Goal: Task Accomplishment & Management: Complete application form

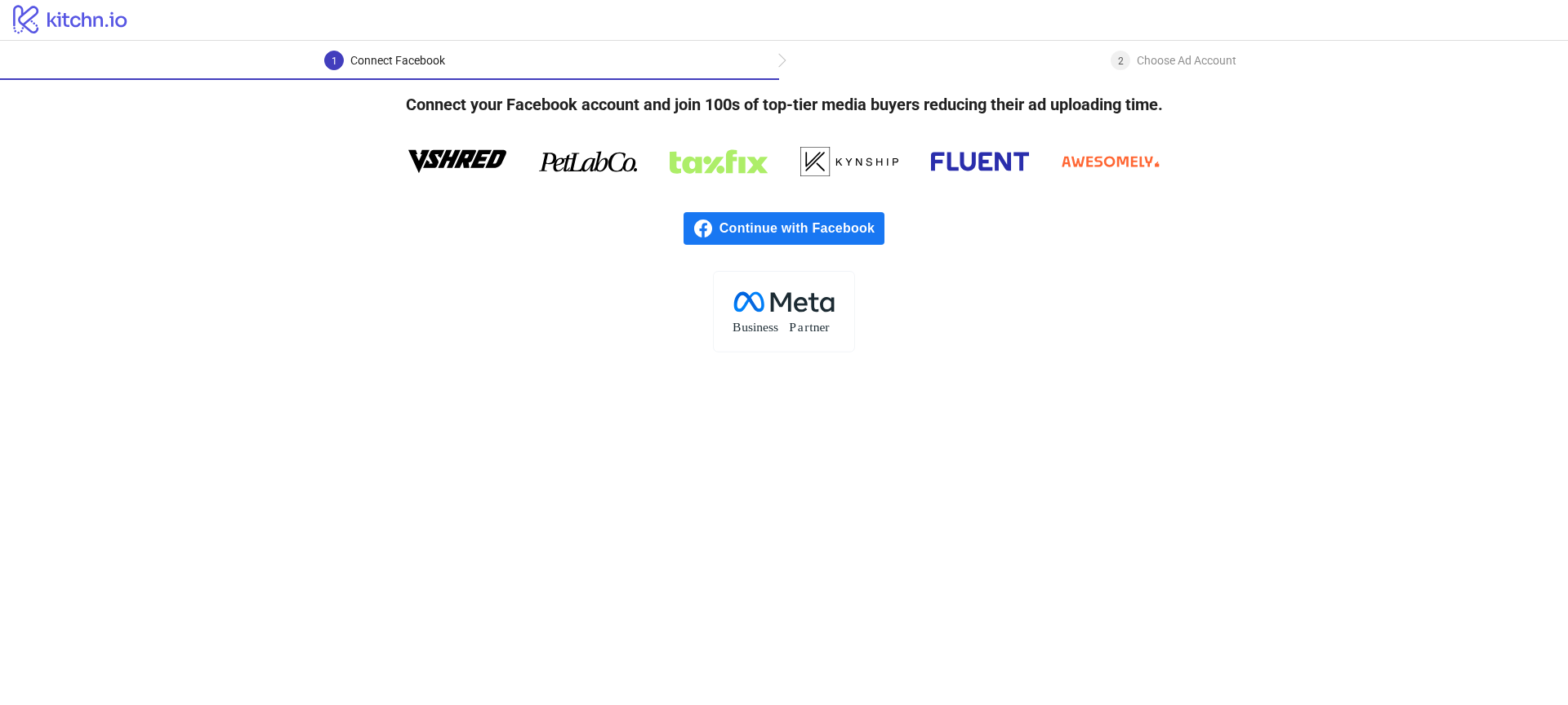
click at [827, 229] on span "Continue with Facebook" at bounding box center [802, 228] width 165 height 33
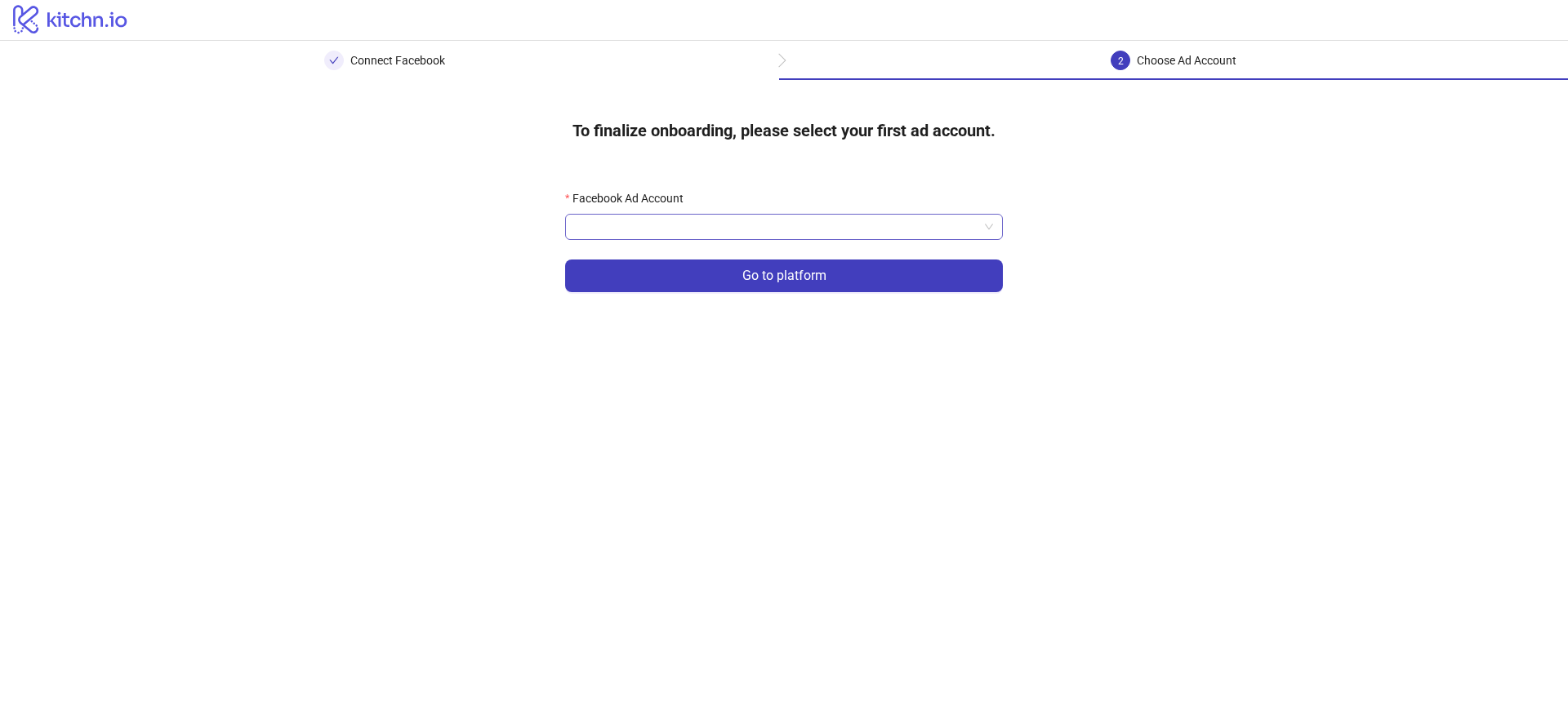
click at [682, 225] on input "Facebook Ad Account" at bounding box center [776, 226] width 404 height 24
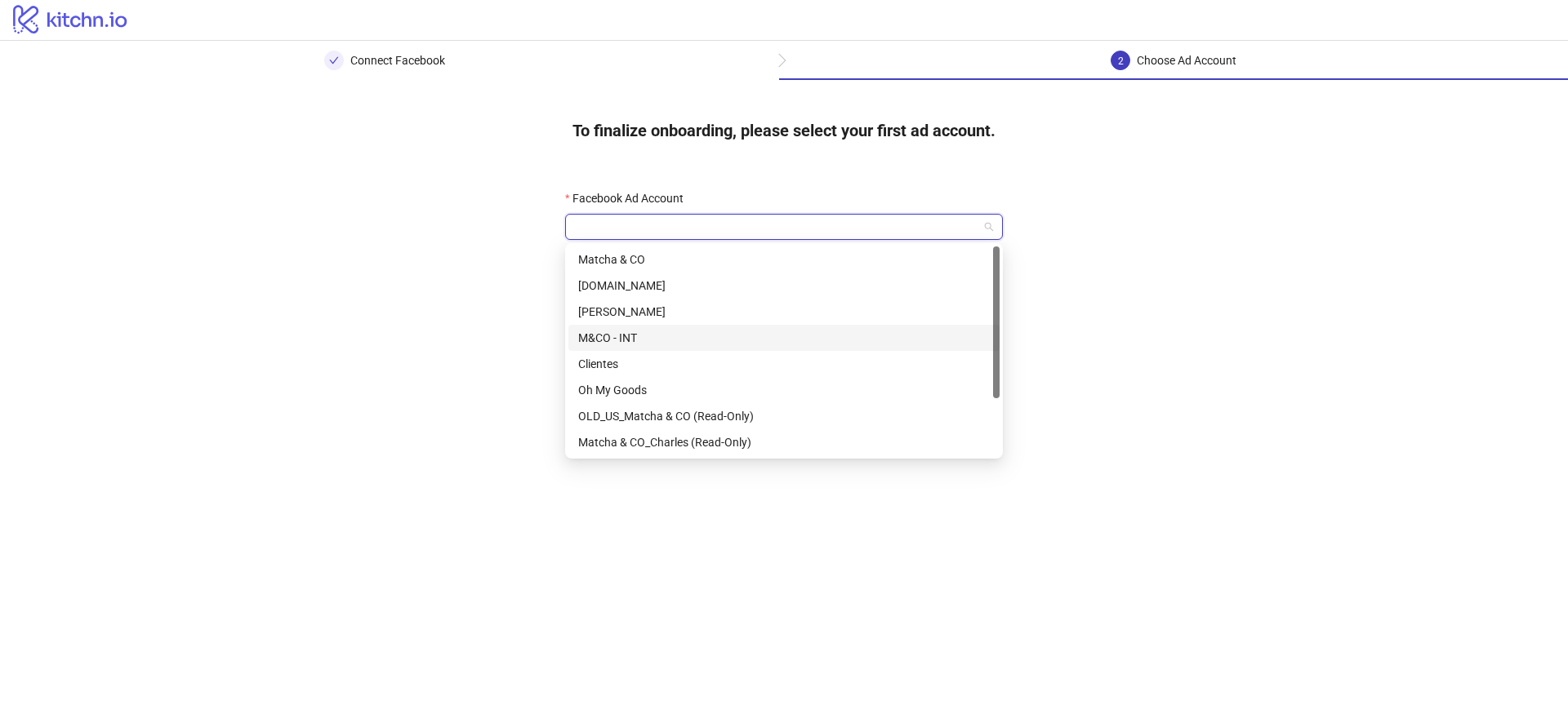
click at [614, 342] on div "M&CO - INT" at bounding box center [783, 337] width 411 height 18
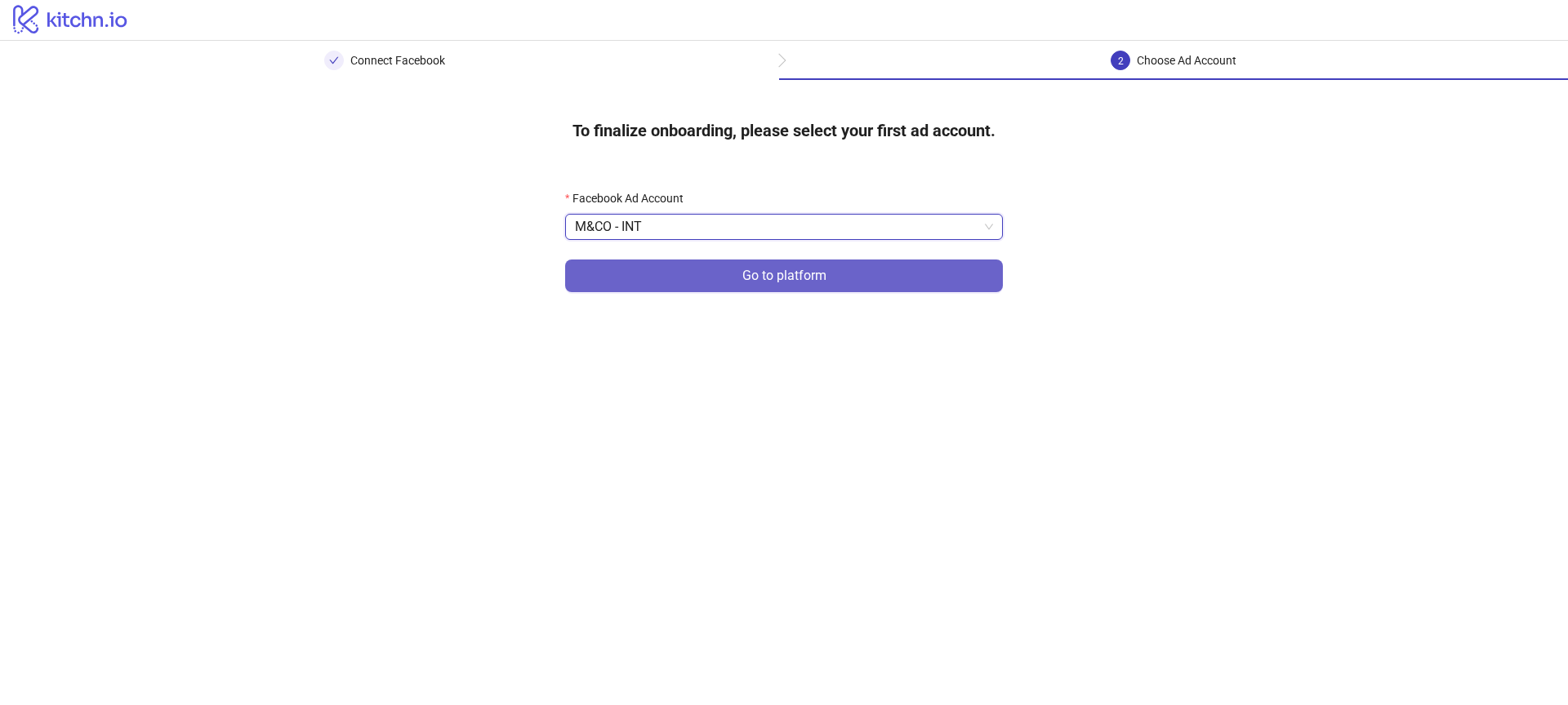
click at [796, 280] on span "Go to platform" at bounding box center [784, 276] width 84 height 15
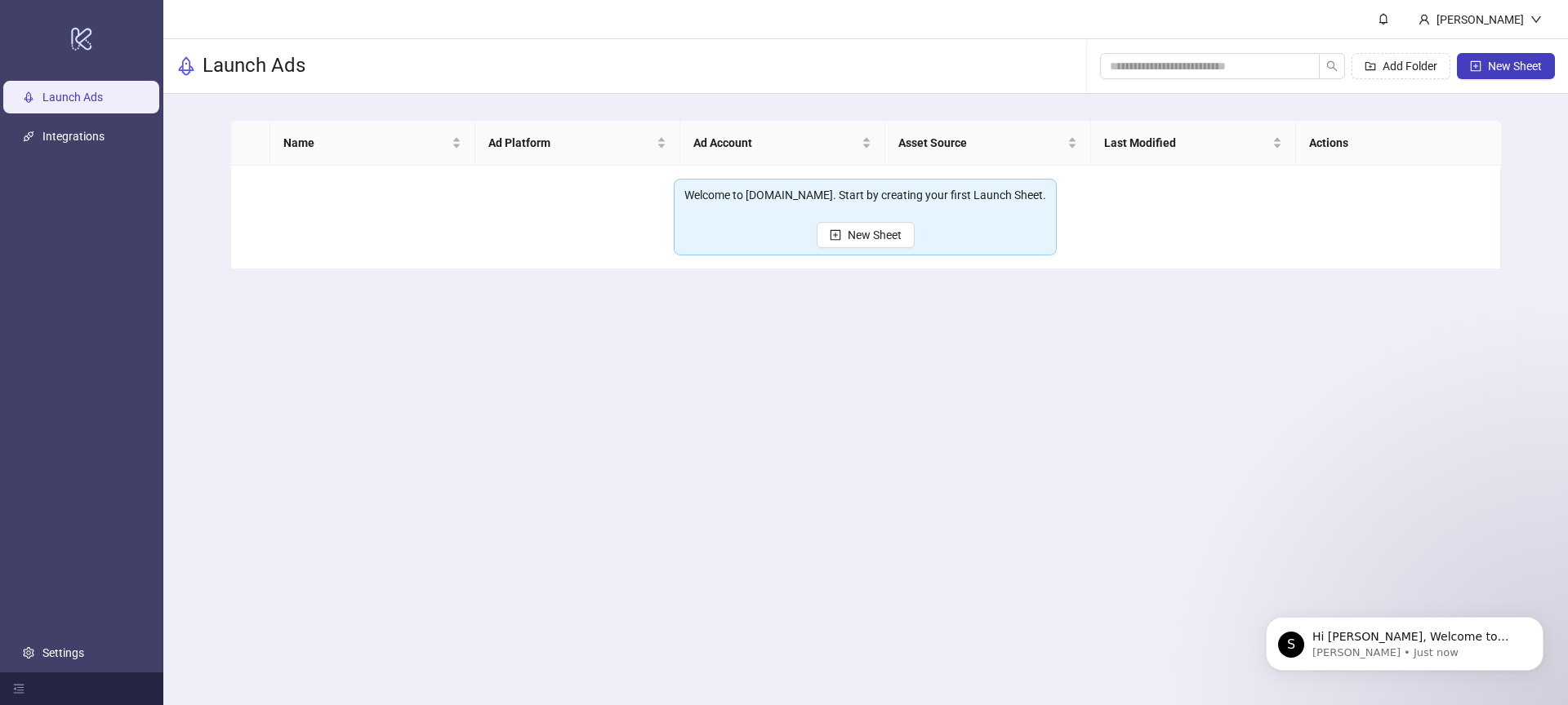
click at [737, 528] on main "Victor Launch Ads Add Folder New Sheet Name Ad Platform Ad Account Asset Source…" at bounding box center [865, 352] width 1405 height 705
click at [76, 656] on link "Settings" at bounding box center [64, 653] width 42 height 13
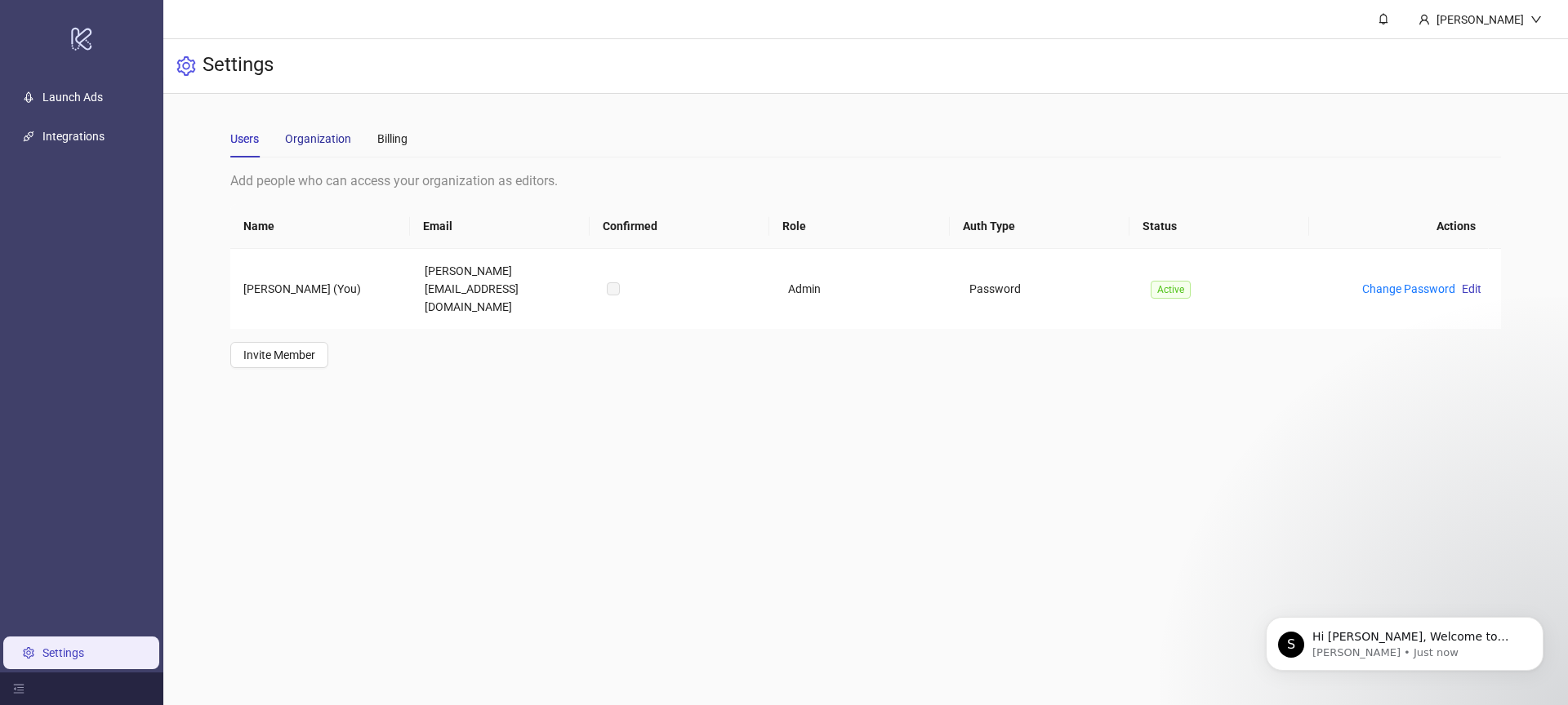
click at [312, 138] on div "Organization" at bounding box center [317, 138] width 66 height 18
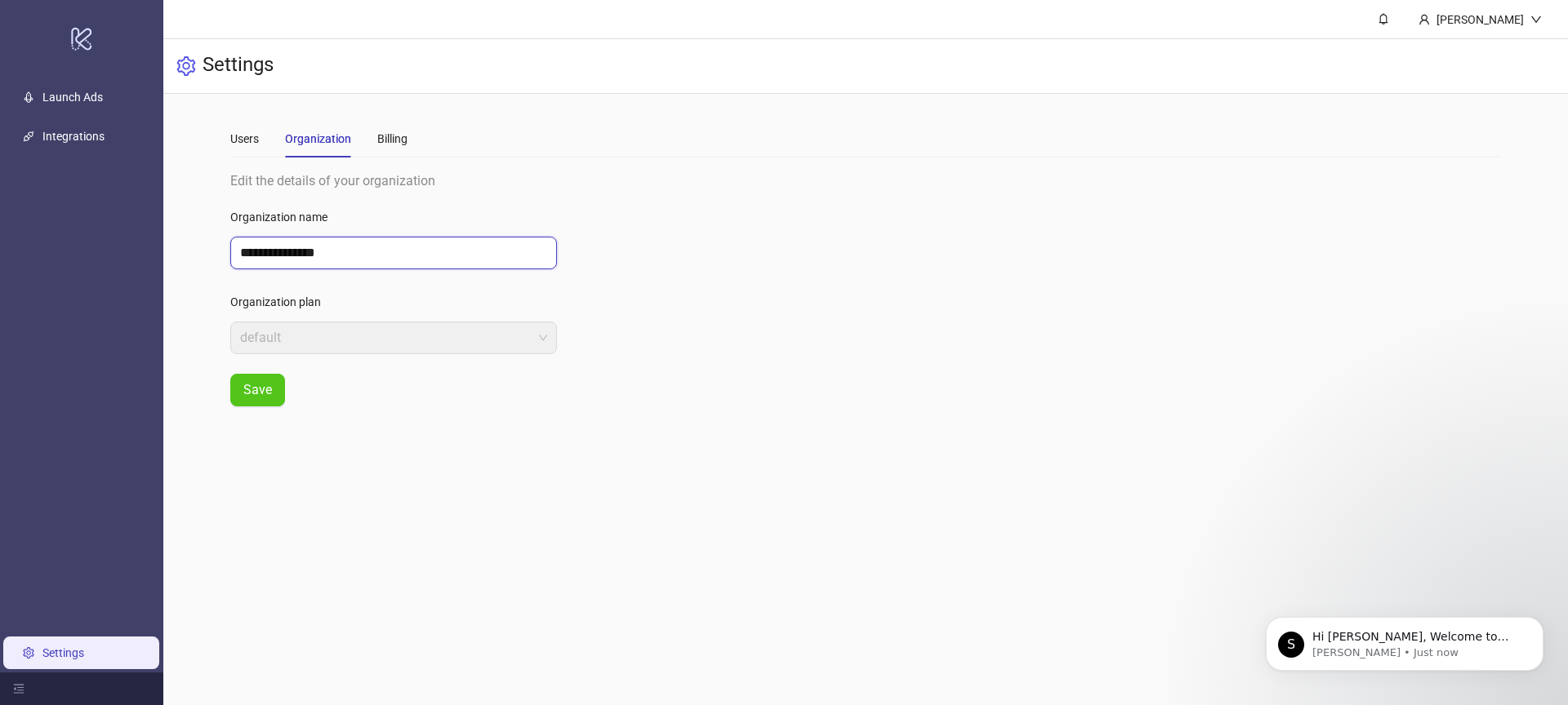
click at [338, 256] on input "**********" at bounding box center [394, 253] width 327 height 33
type input "**********"
click at [239, 385] on button "Save" at bounding box center [257, 389] width 54 height 33
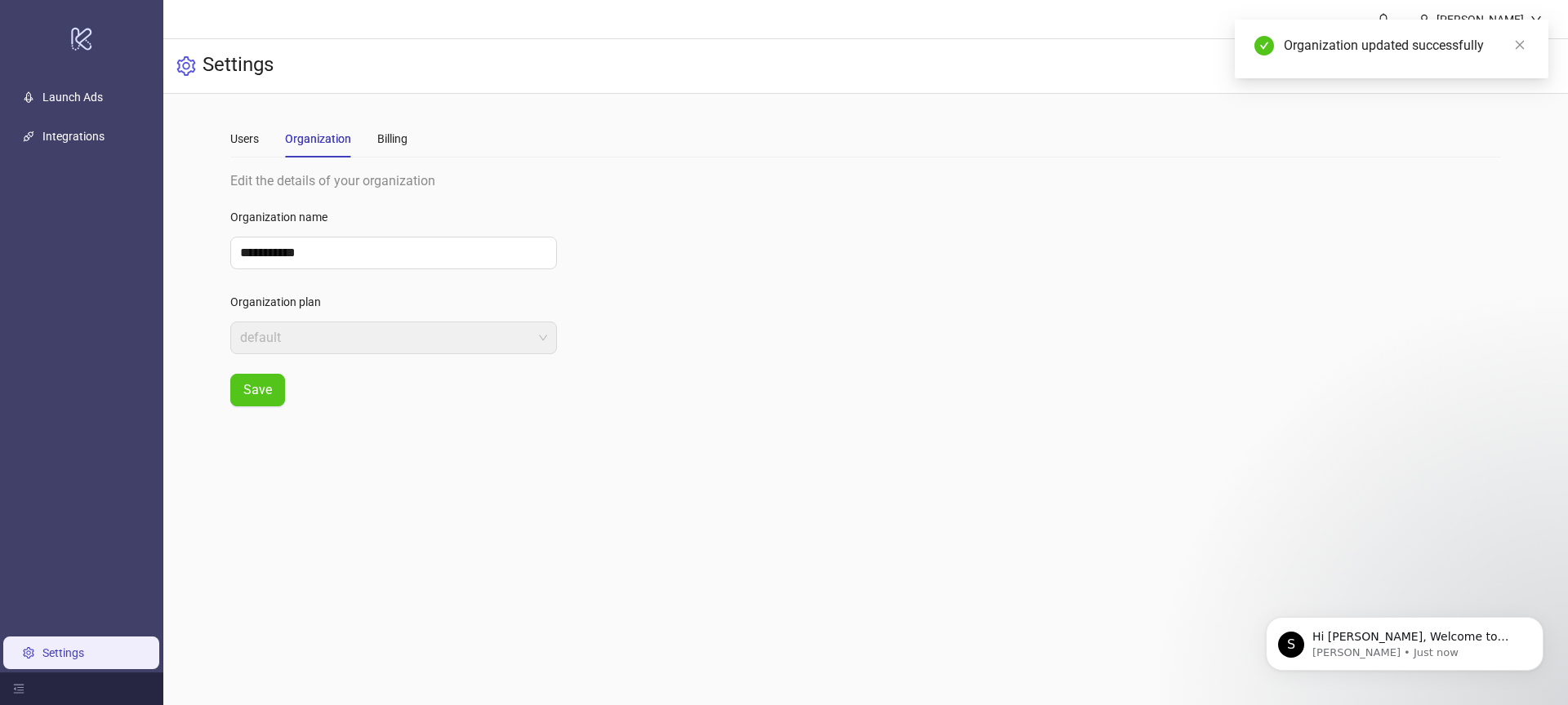
click at [265, 146] on div "Users Organization Billing" at bounding box center [319, 138] width 178 height 38
click at [241, 139] on div "Users" at bounding box center [245, 138] width 28 height 18
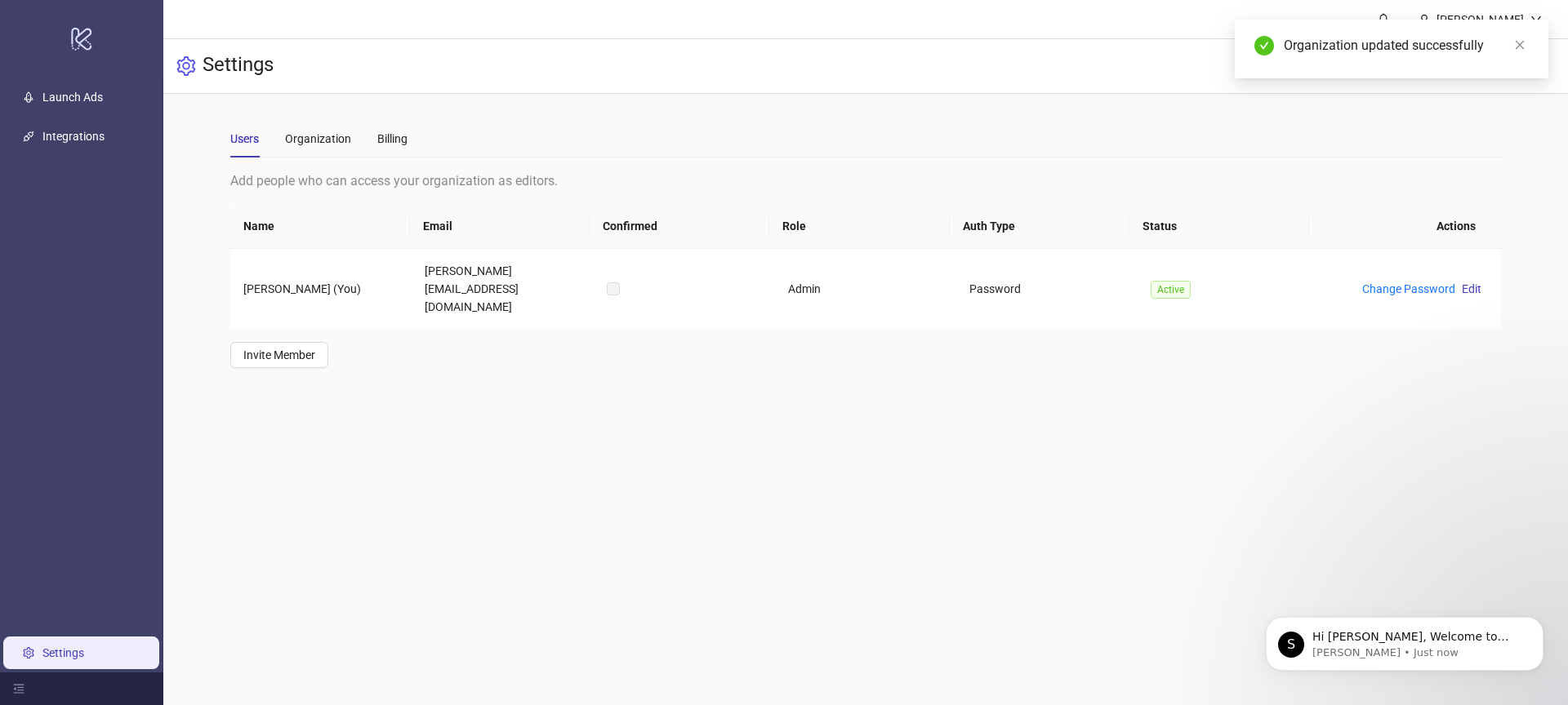
click at [58, 646] on link "Settings" at bounding box center [64, 653] width 42 height 13
click at [81, 100] on link "Launch Ads" at bounding box center [73, 97] width 60 height 13
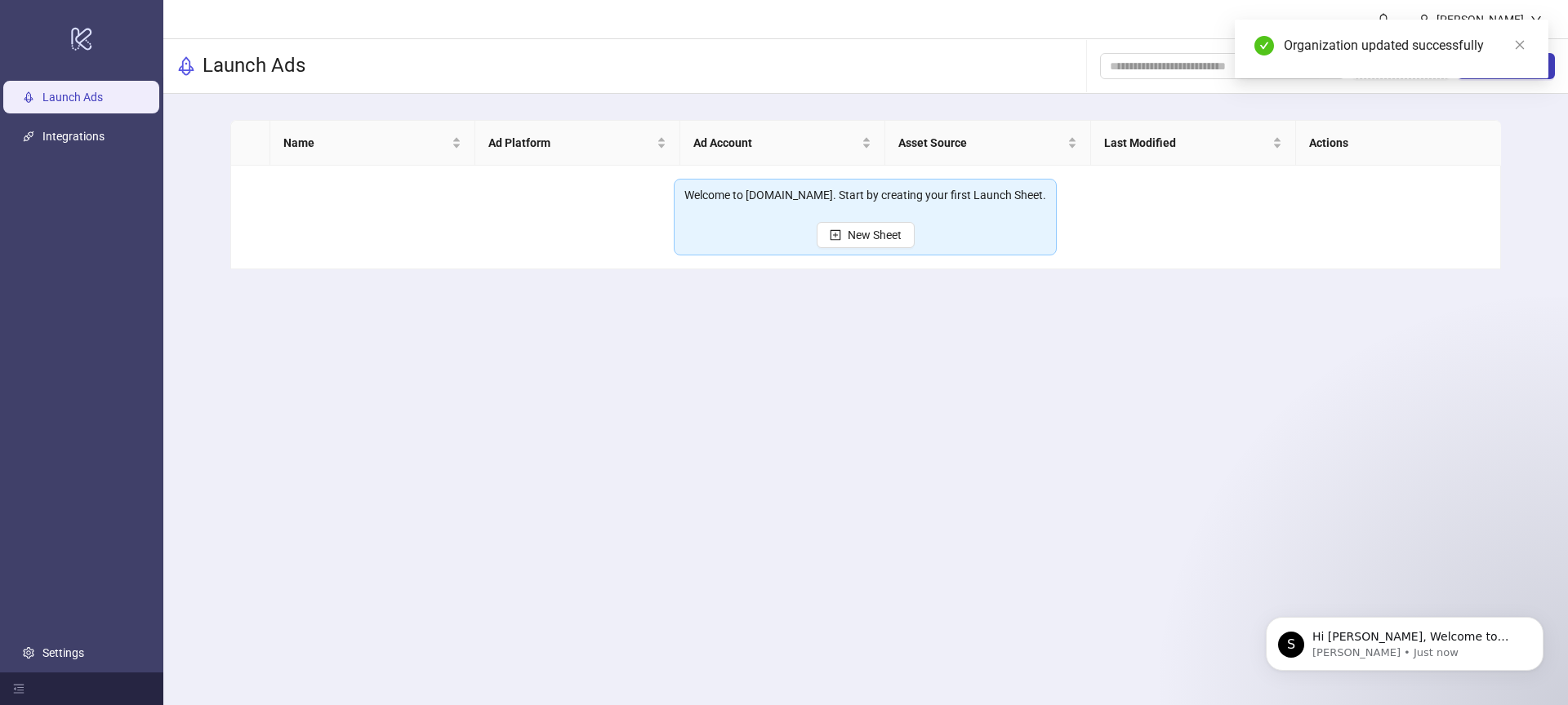
drag, startPoint x: 101, startPoint y: 136, endPoint x: 283, endPoint y: 178, distance: 186.8
click at [101, 136] on link "Integrations" at bounding box center [74, 136] width 62 height 13
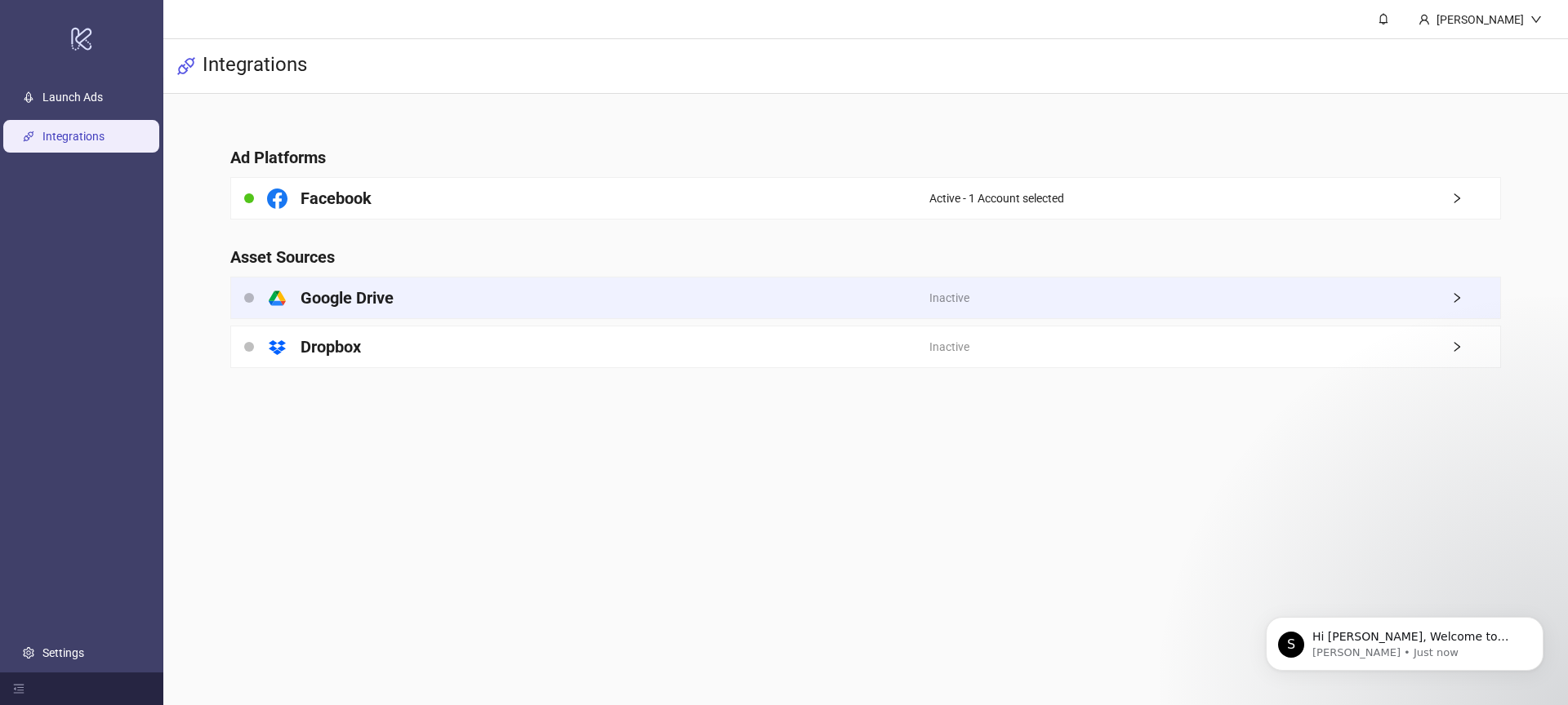
click at [369, 303] on h4 "Google Drive" at bounding box center [347, 297] width 93 height 23
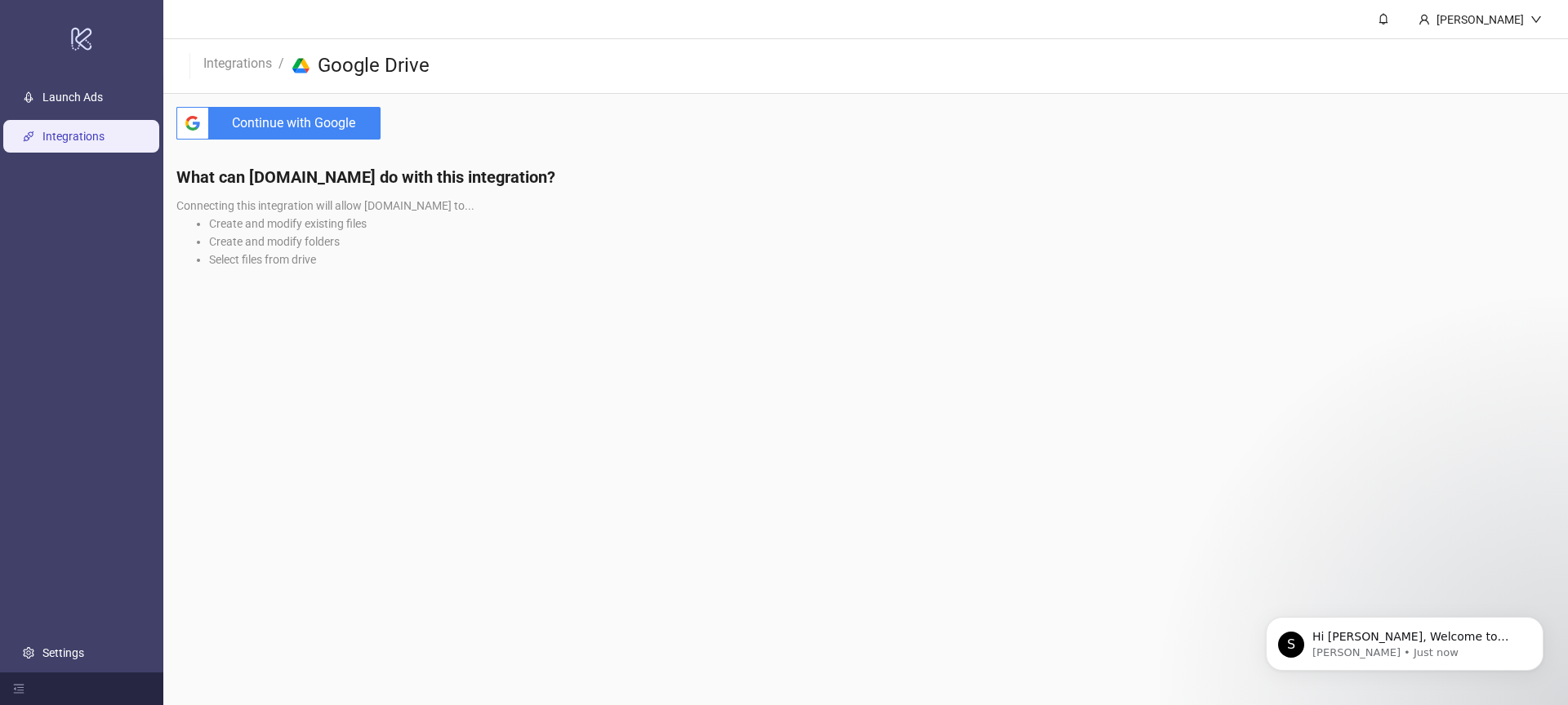
click at [276, 133] on span "Continue with Google" at bounding box center [297, 123] width 165 height 33
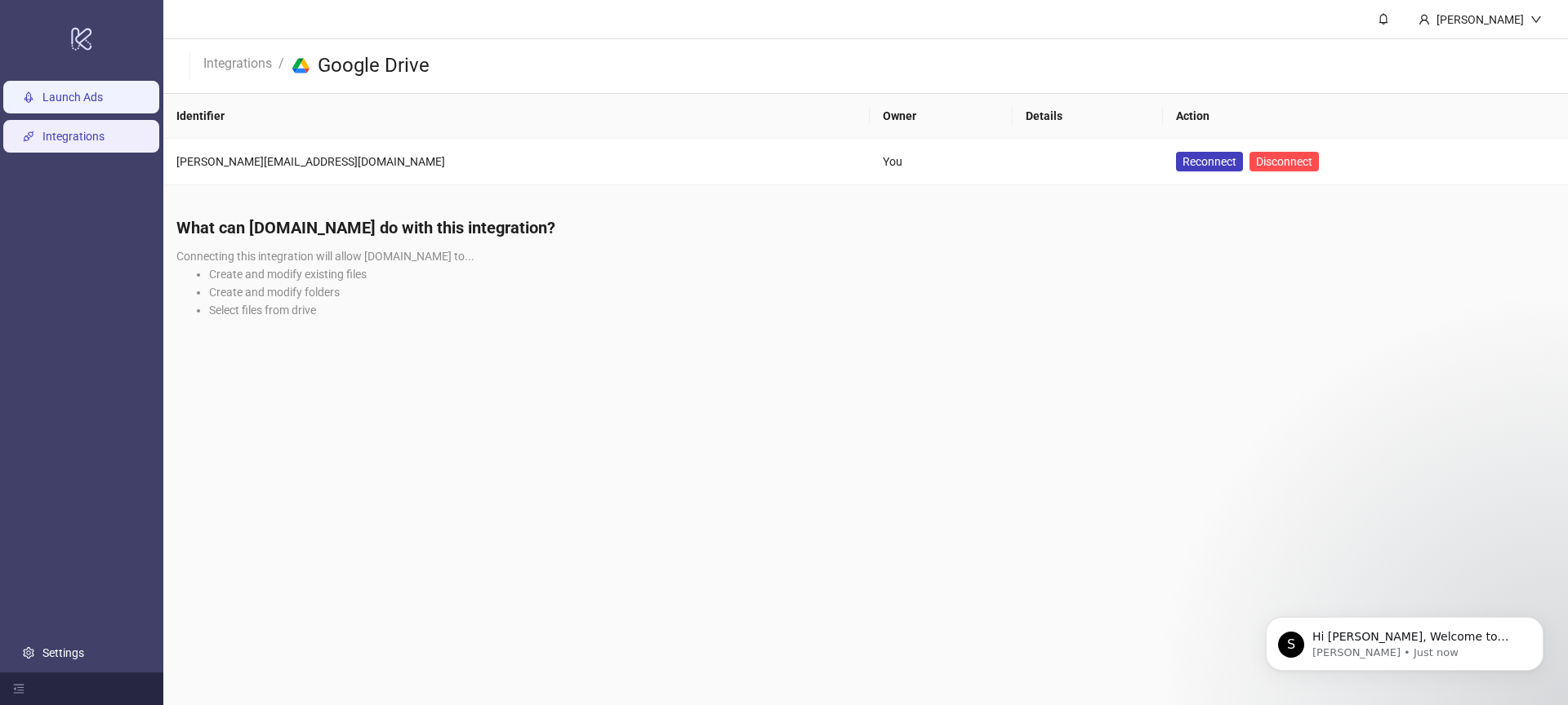
click at [70, 100] on link "Launch Ads" at bounding box center [73, 97] width 60 height 13
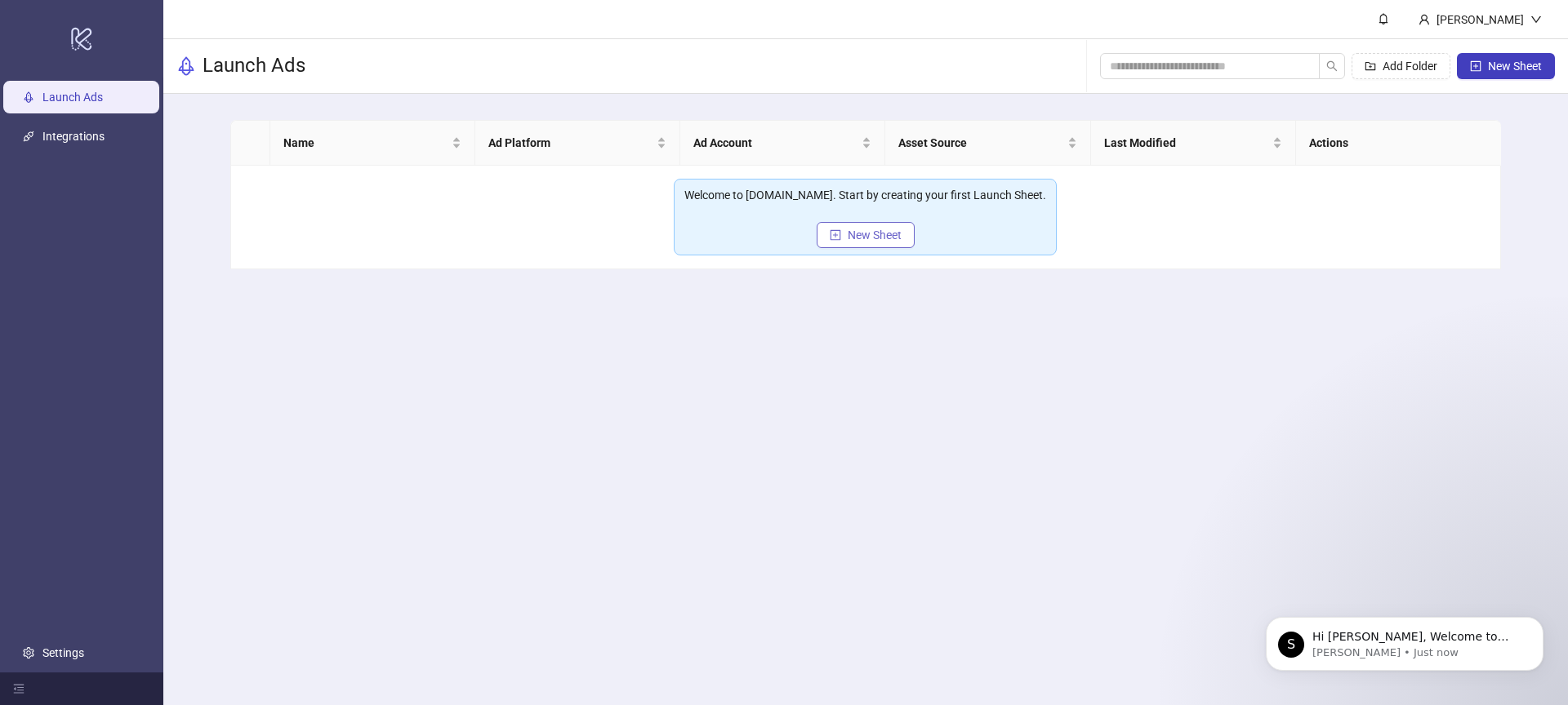
click at [865, 235] on span "New Sheet" at bounding box center [874, 235] width 54 height 13
click at [879, 239] on span "New Sheet" at bounding box center [874, 235] width 54 height 13
type input "**********"
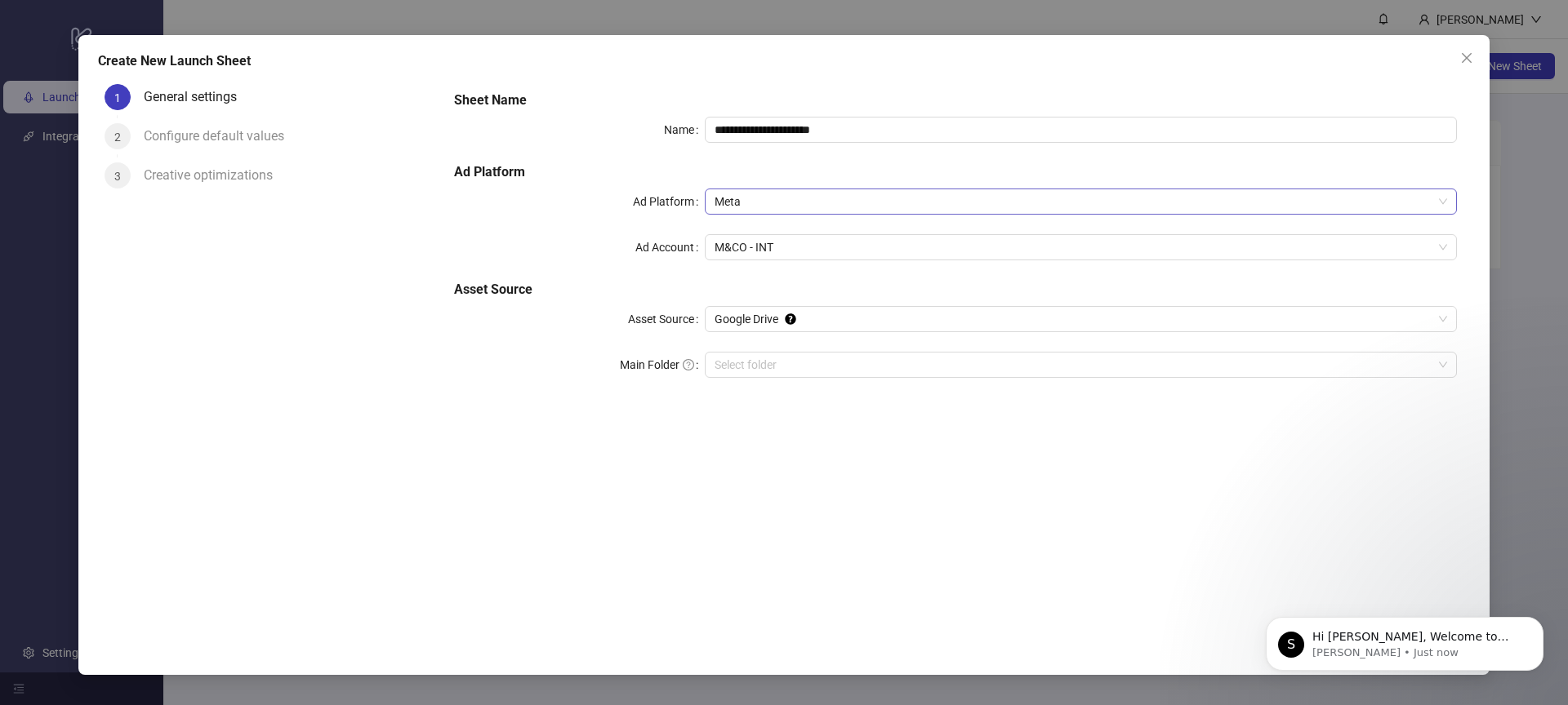
click at [767, 207] on span "Meta" at bounding box center [1081, 201] width 732 height 24
click at [771, 190] on span "Meta" at bounding box center [1081, 201] width 732 height 24
click at [767, 240] on span "M&CO - INT" at bounding box center [1081, 247] width 732 height 24
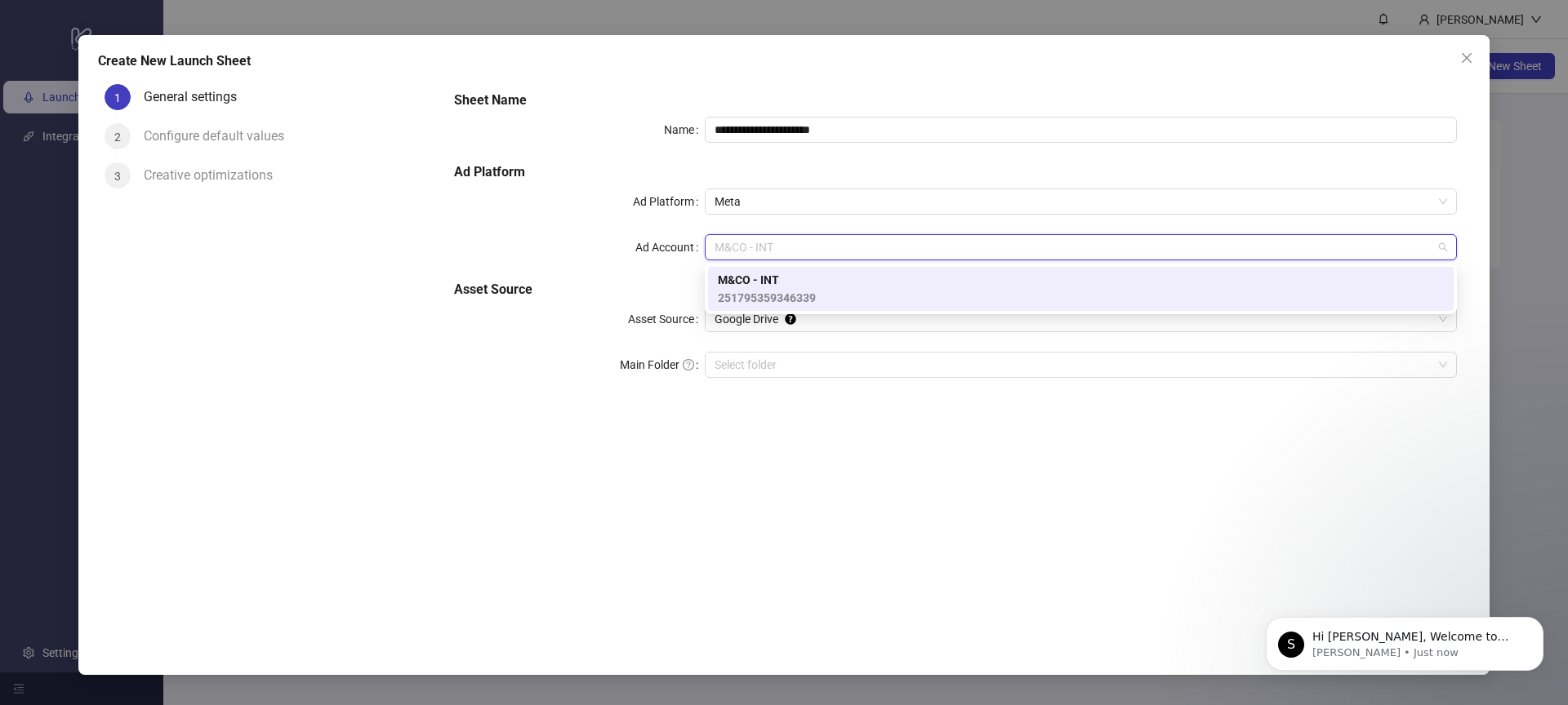
click at [638, 235] on label "Ad Account" at bounding box center [669, 247] width 70 height 26
click at [714, 235] on input "Ad Account" at bounding box center [1073, 247] width 718 height 24
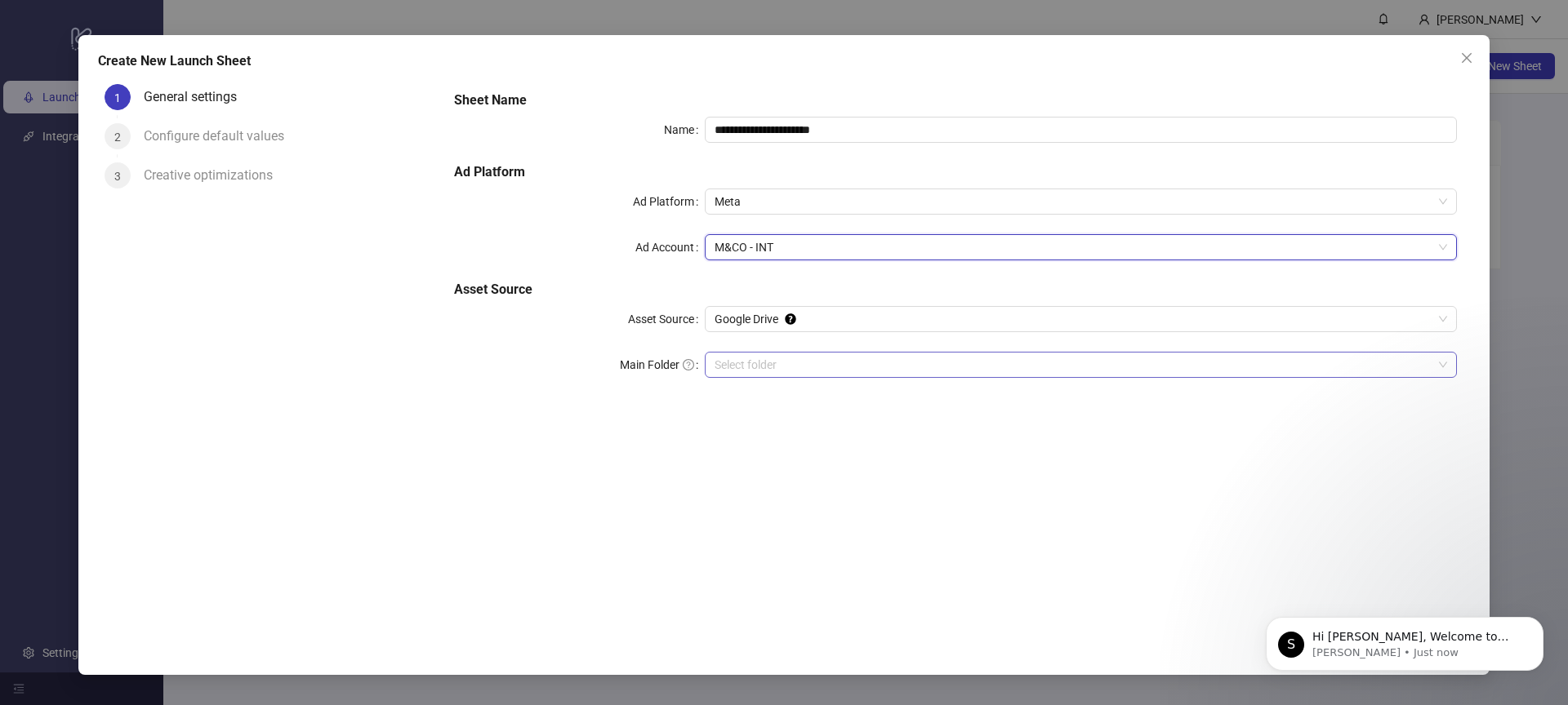
click at [750, 362] on input "Main Folder" at bounding box center [1073, 364] width 718 height 24
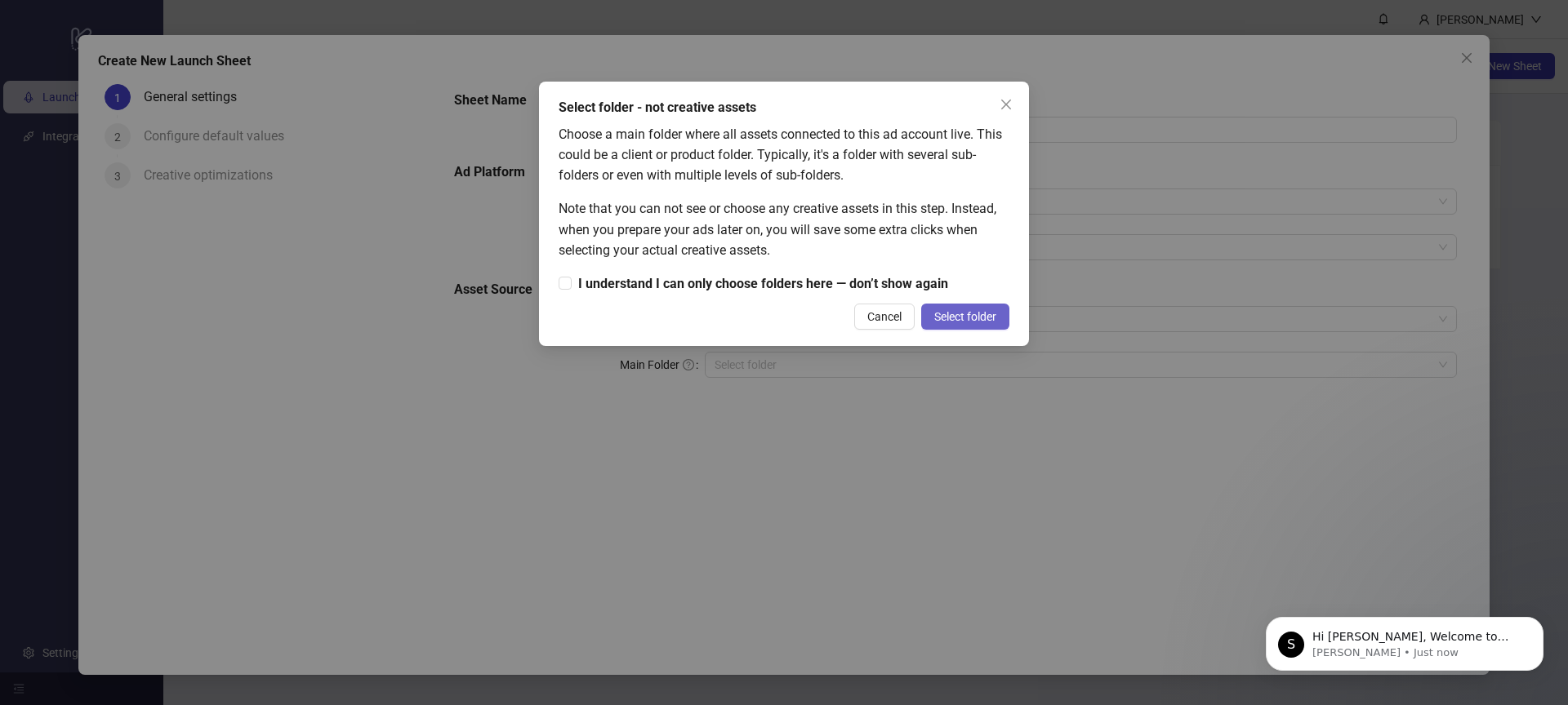
click at [962, 310] on span "Select folder" at bounding box center [965, 316] width 62 height 13
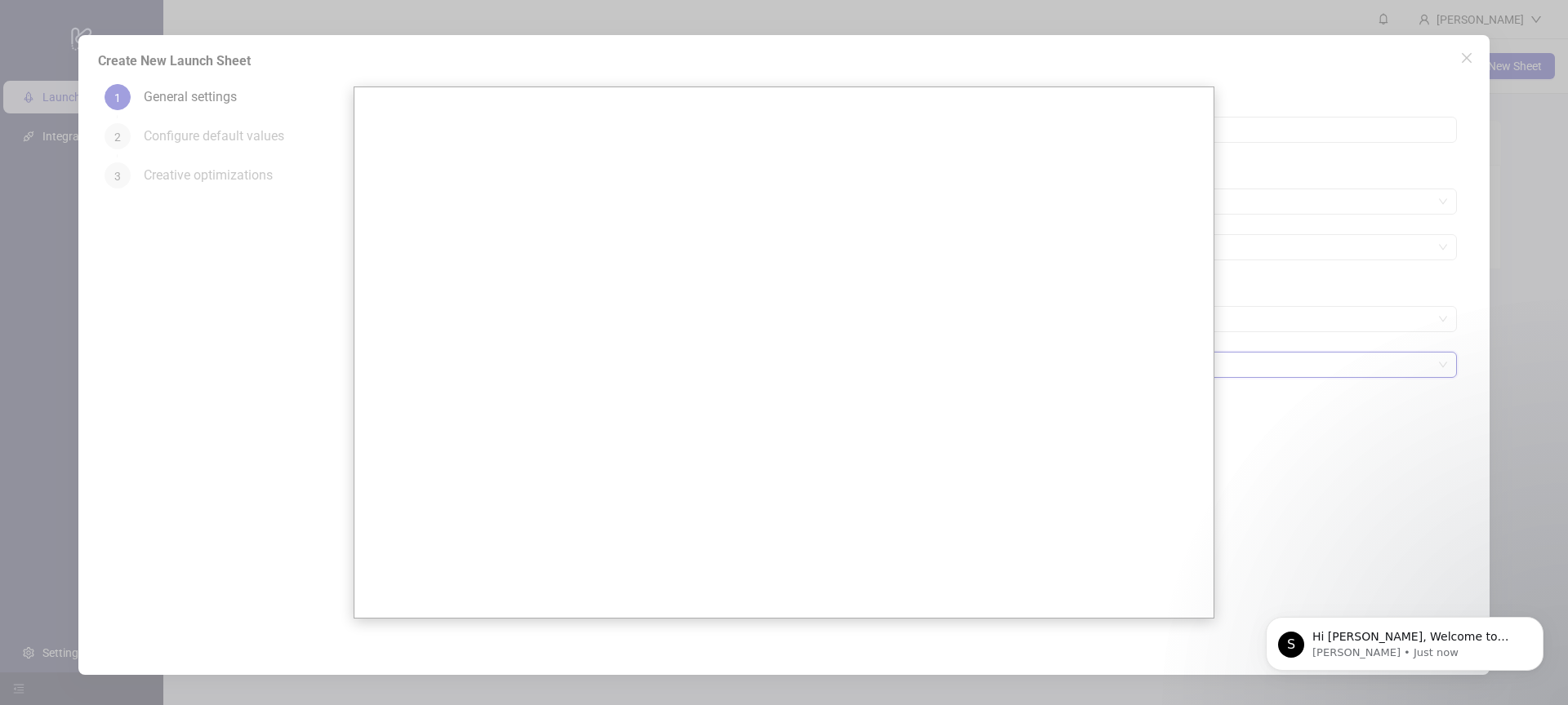
click at [275, 337] on div at bounding box center [784, 352] width 1568 height 705
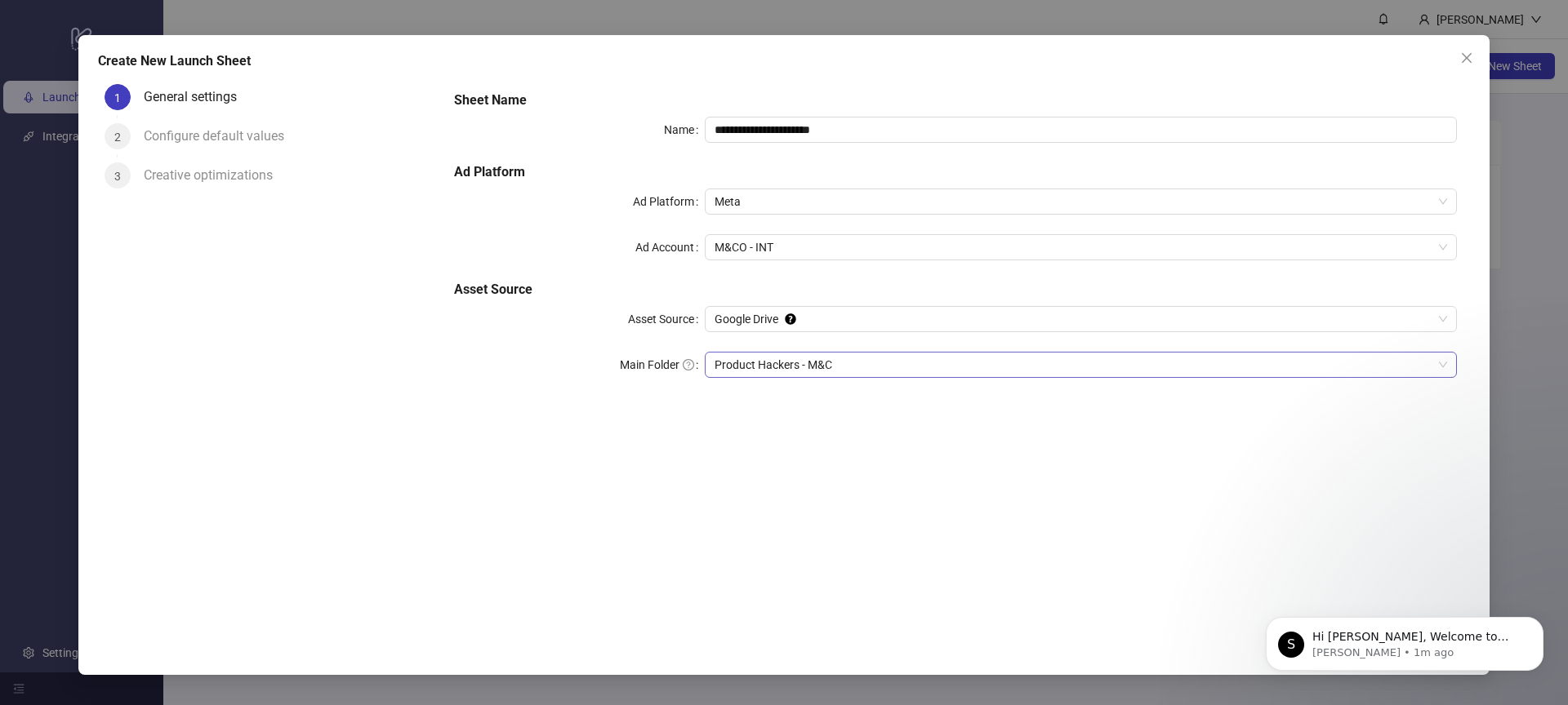
click at [821, 364] on span "Product Hackers - M&C" at bounding box center [1081, 364] width 732 height 24
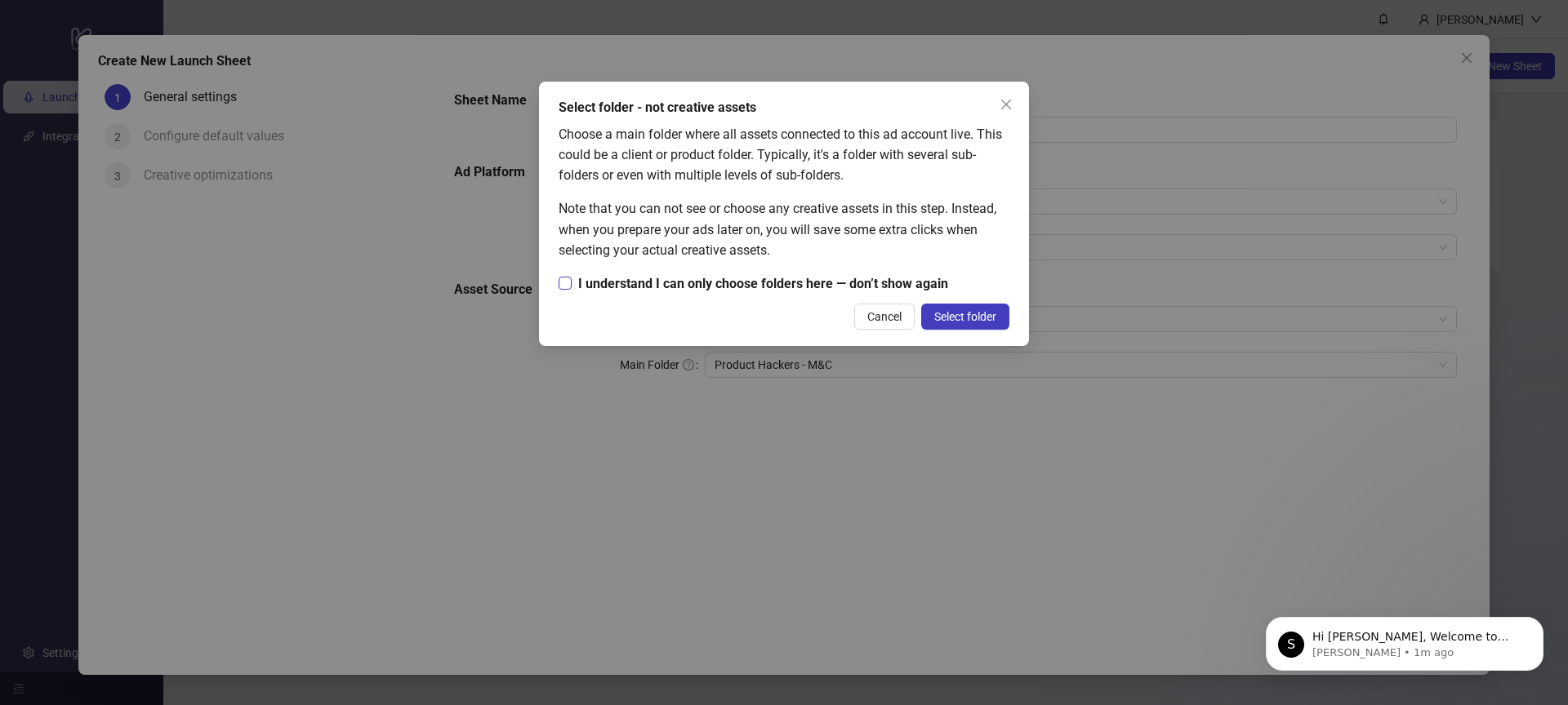
click at [605, 280] on span "I understand I can only choose folders here — don’t show again" at bounding box center [762, 284] width 383 height 20
click at [980, 316] on span "Select folder" at bounding box center [965, 316] width 62 height 13
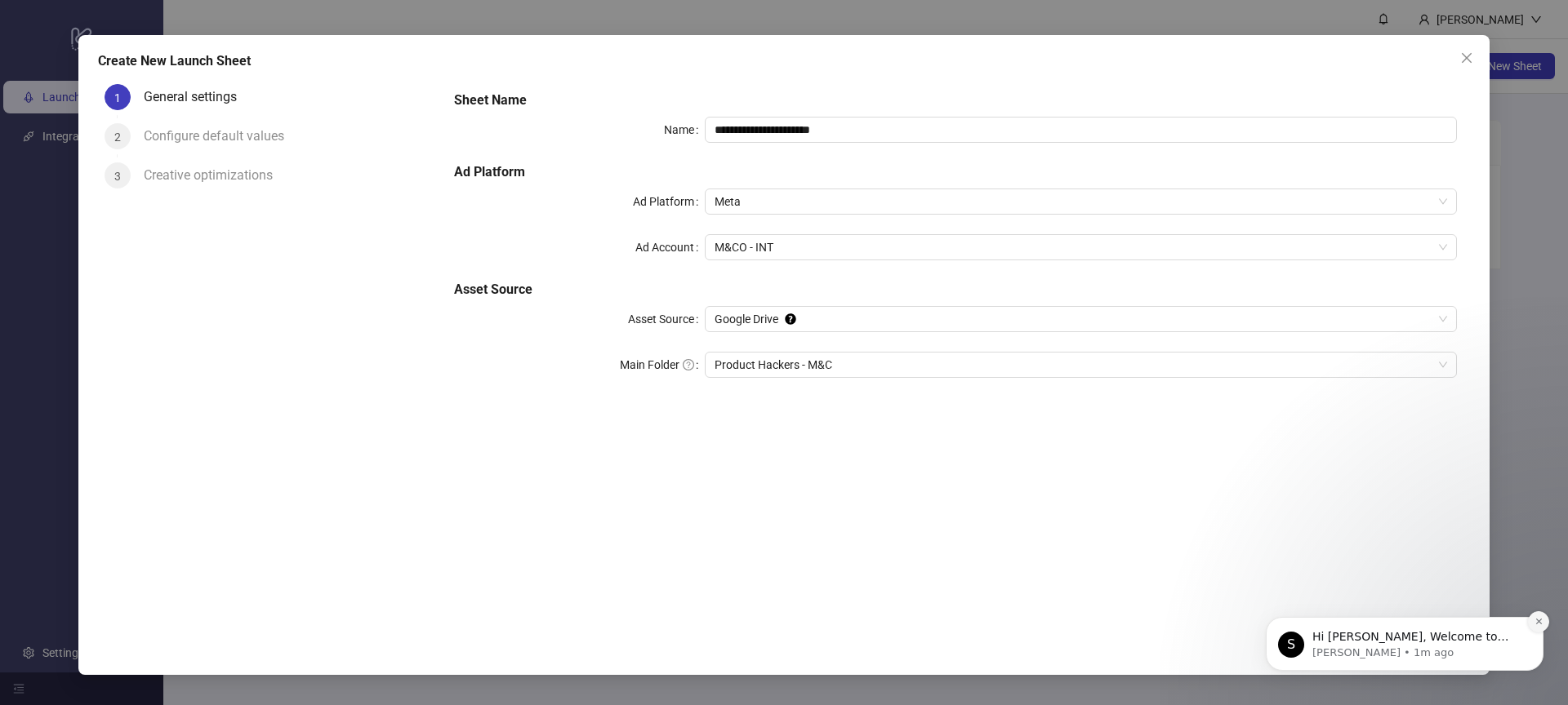
click at [1540, 620] on icon "Dismiss notification" at bounding box center [1538, 621] width 6 height 6
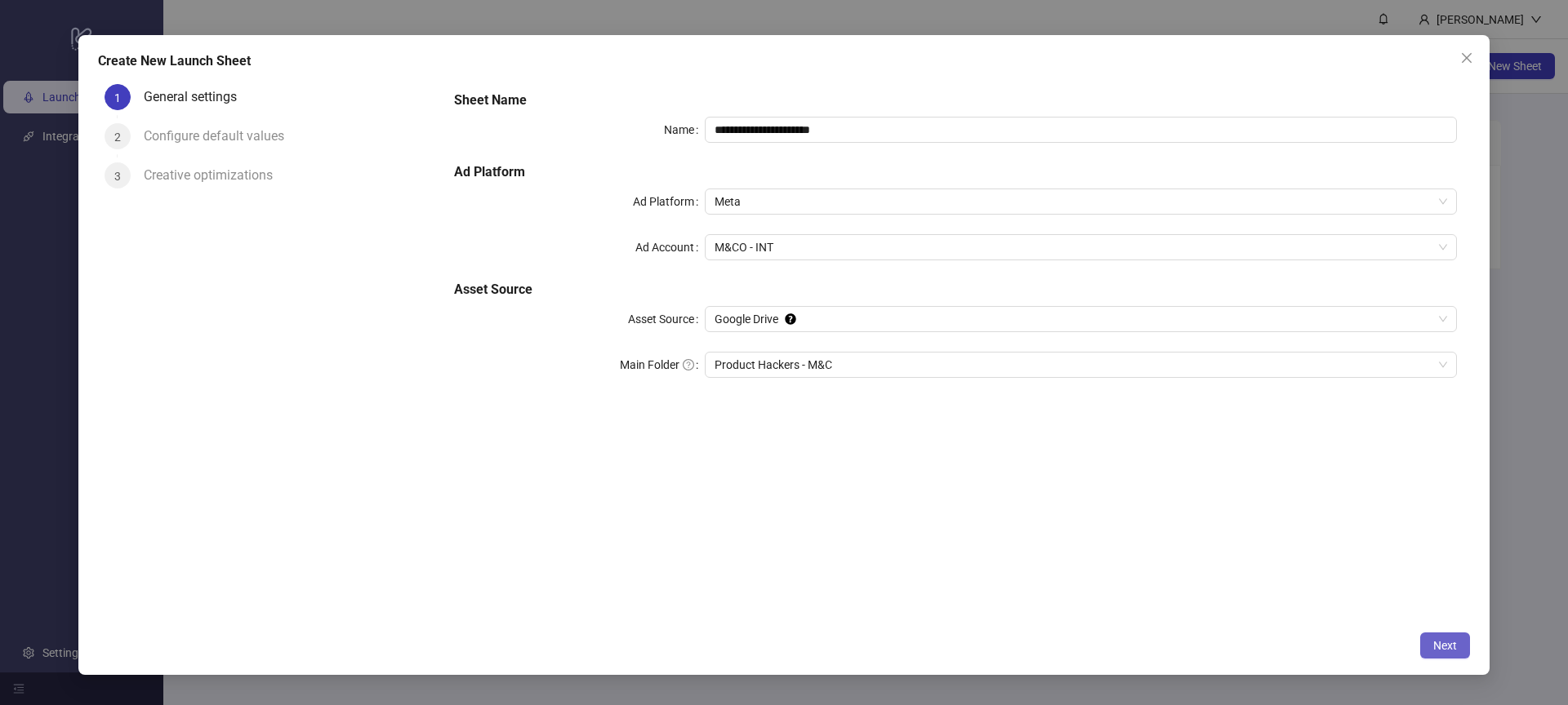
click at [1455, 648] on span "Next" at bounding box center [1445, 646] width 23 height 13
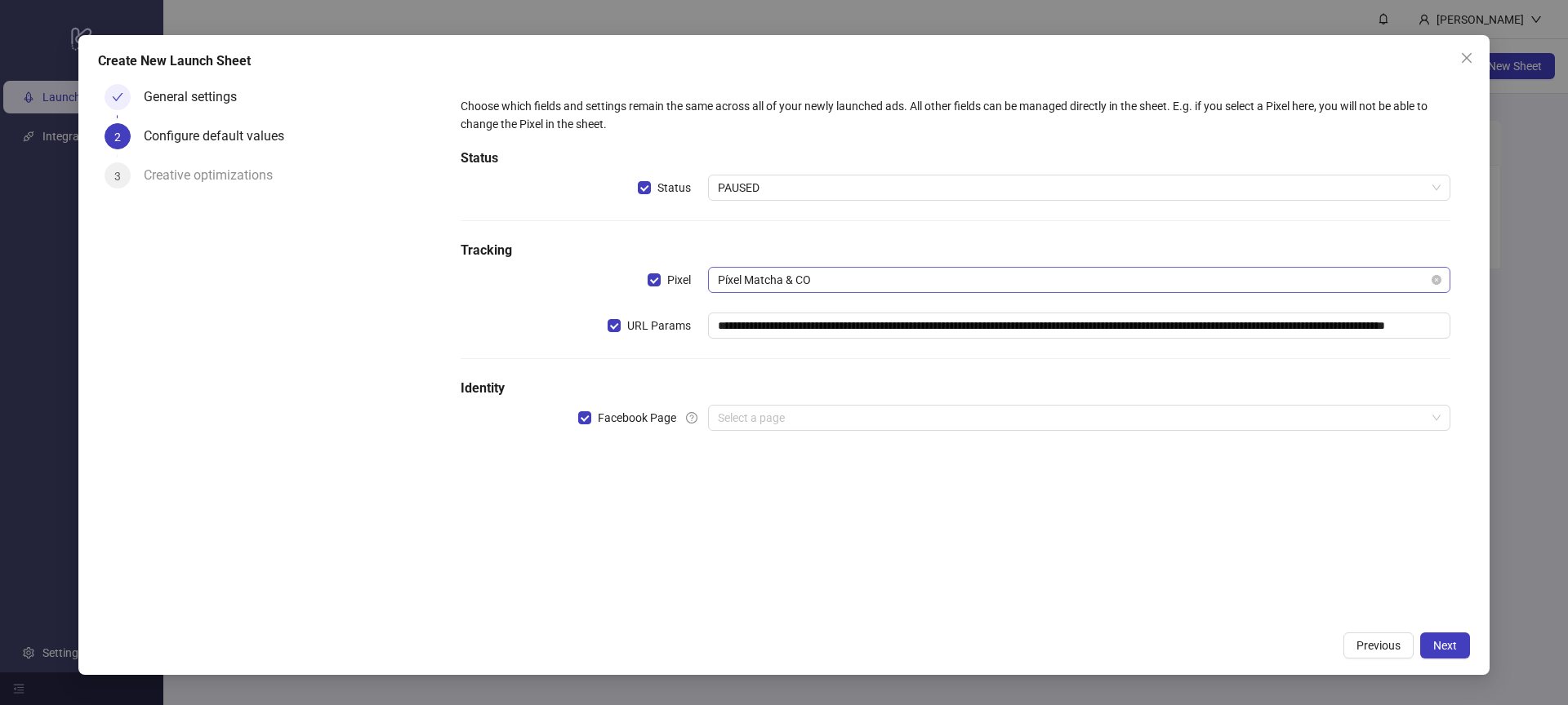
click at [861, 289] on span "Píxel Matcha & CO" at bounding box center [1079, 280] width 723 height 24
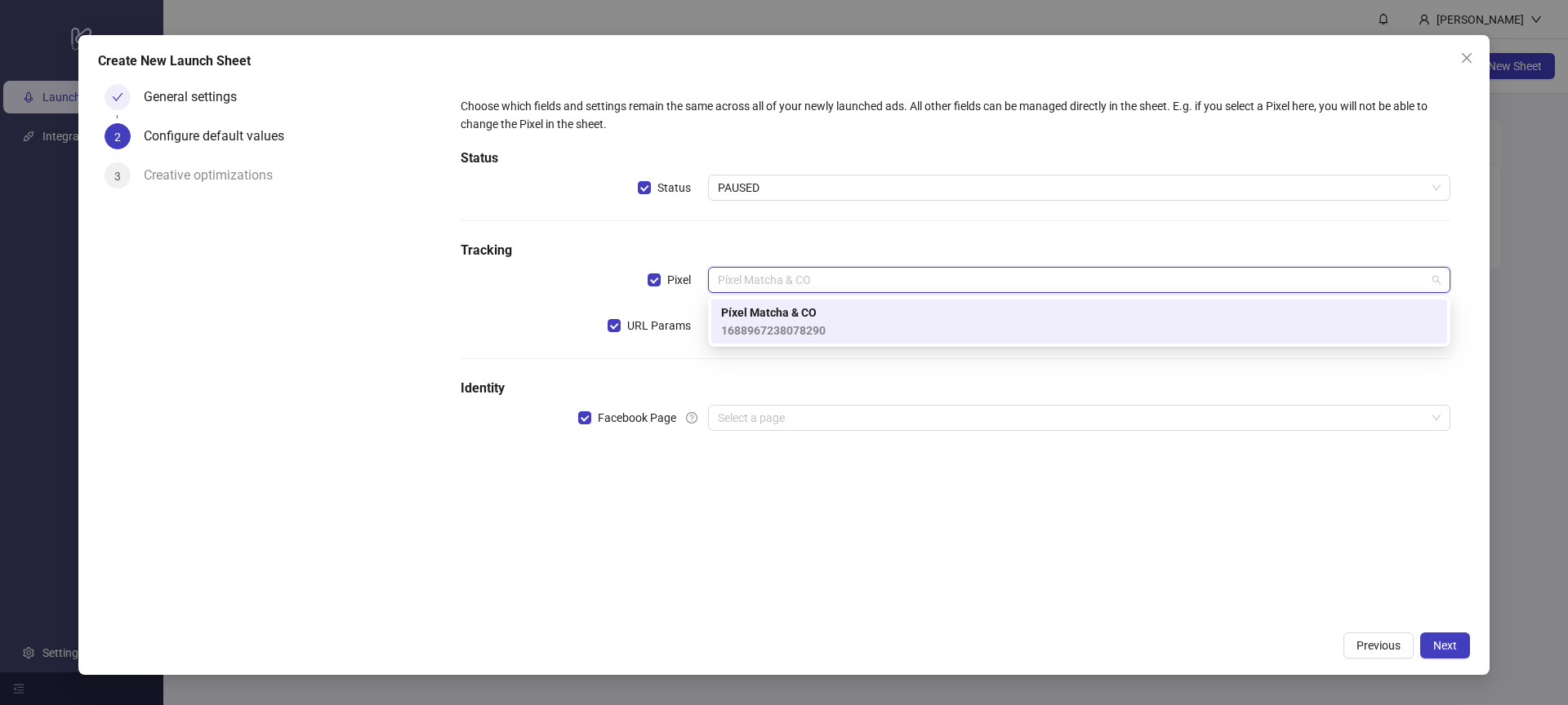
click at [796, 322] on span "1688967238078290" at bounding box center [773, 330] width 105 height 18
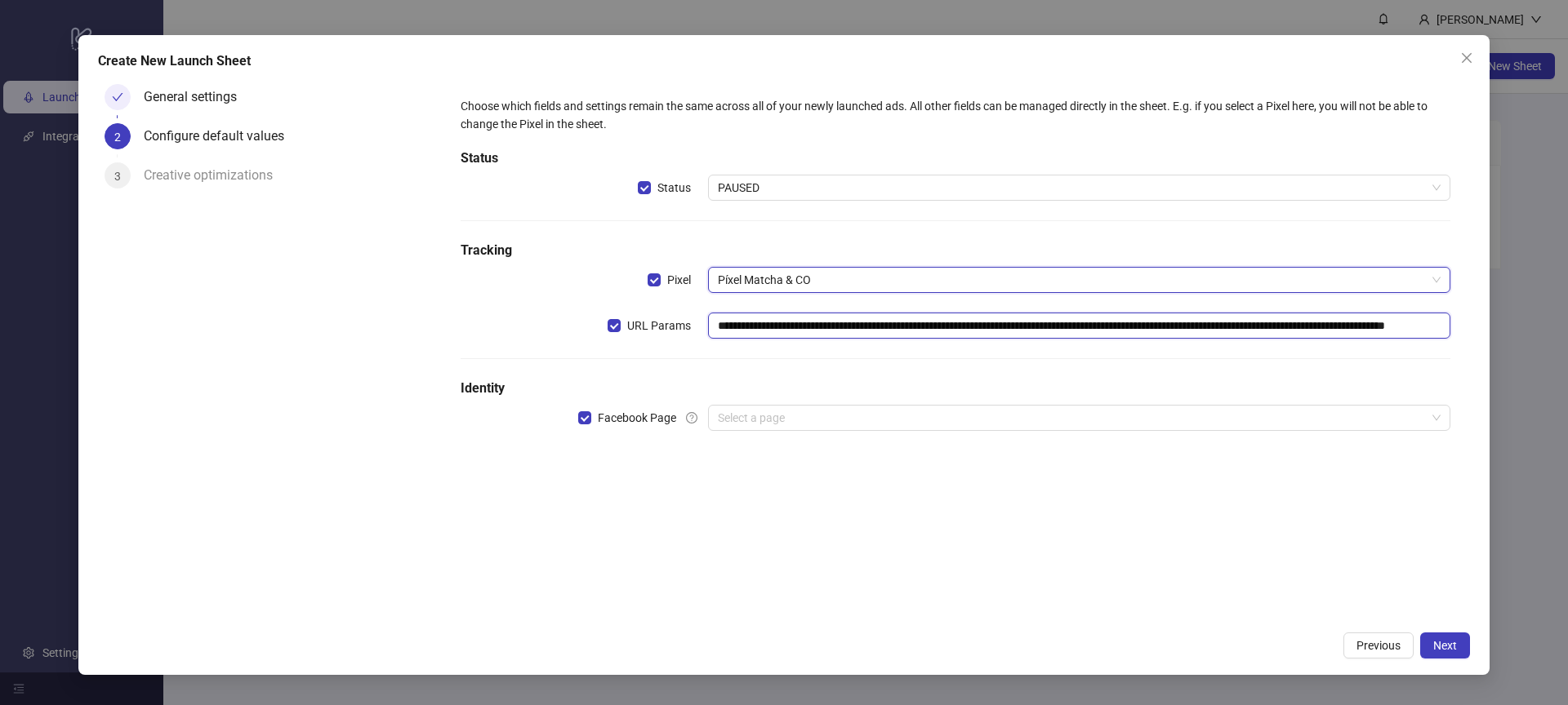
click at [818, 326] on input "**********" at bounding box center [1079, 325] width 742 height 26
click at [997, 324] on input "**********" at bounding box center [1079, 325] width 742 height 26
click at [1217, 322] on input "**********" at bounding box center [1079, 325] width 742 height 26
drag, startPoint x: 1328, startPoint y: 323, endPoint x: 1478, endPoint y: 327, distance: 150.1
click at [1478, 327] on div "**********" at bounding box center [784, 355] width 1411 height 640
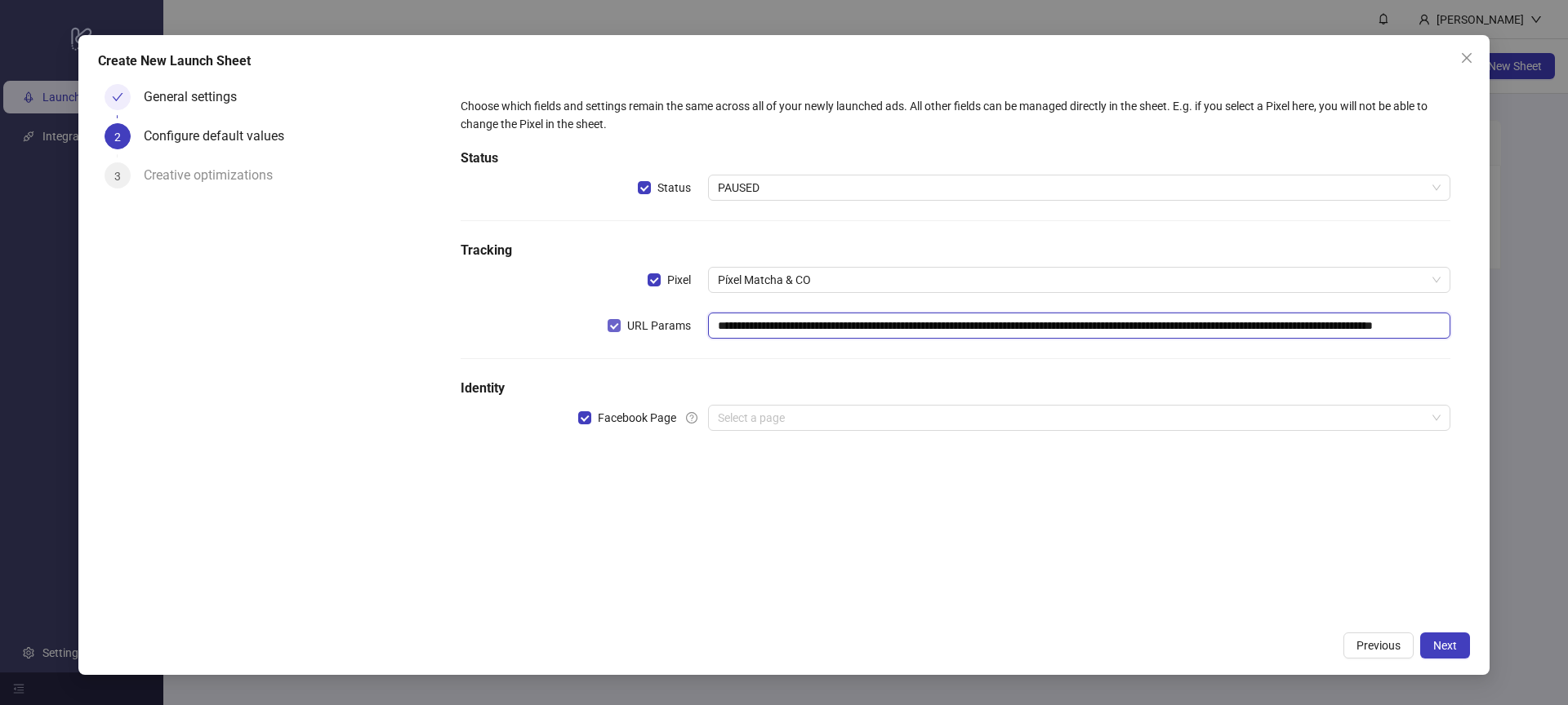
drag, startPoint x: 1393, startPoint y: 327, endPoint x: 684, endPoint y: 322, distance: 709.0
click at [684, 322] on div "**********" at bounding box center [956, 325] width 990 height 26
click at [998, 333] on input "**********" at bounding box center [1079, 325] width 742 height 26
drag, startPoint x: 1091, startPoint y: 331, endPoint x: 1480, endPoint y: 331, distance: 389.0
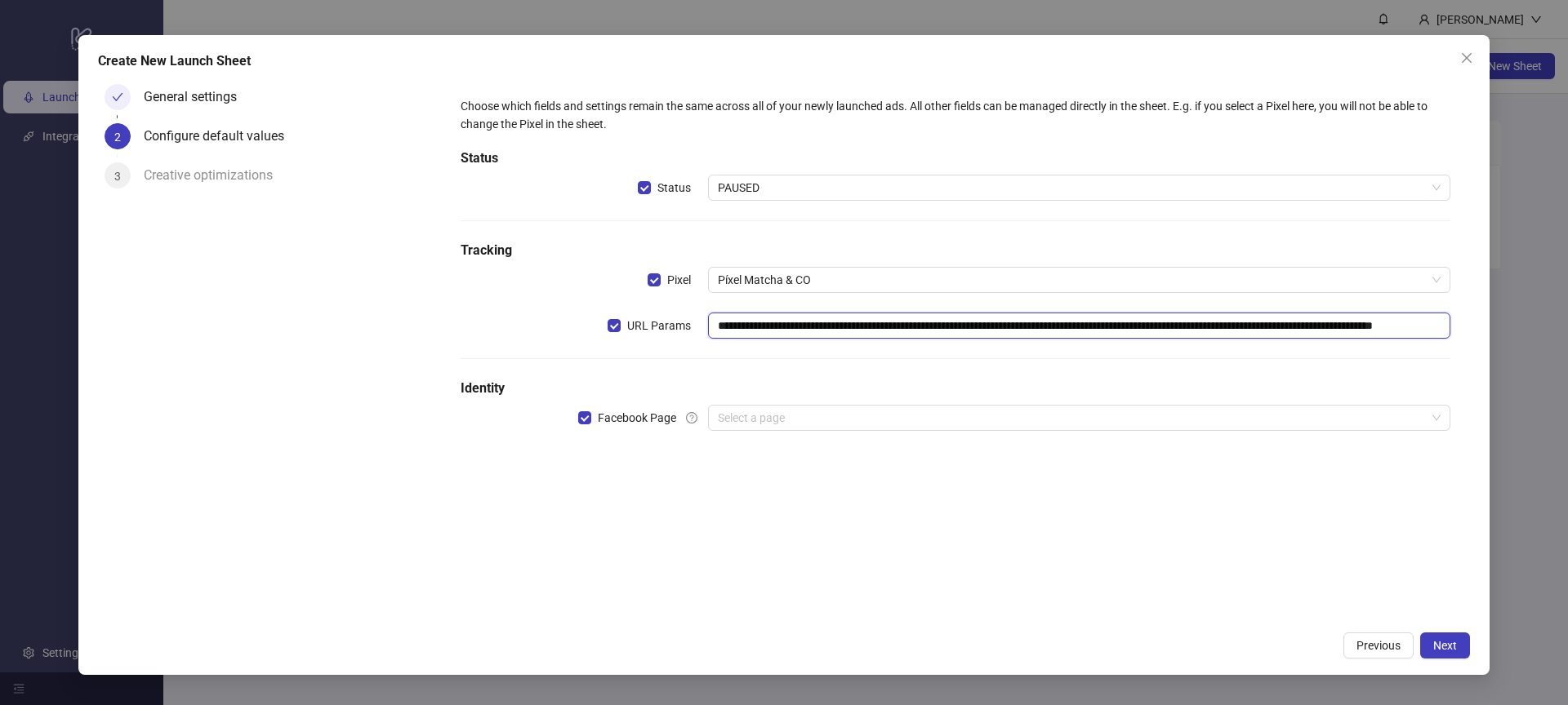
click at [1480, 331] on div "**********" at bounding box center [784, 355] width 1411 height 640
click at [1323, 326] on input "**********" at bounding box center [1079, 325] width 742 height 26
drag, startPoint x: 1445, startPoint y: 326, endPoint x: 1273, endPoint y: 327, distance: 172.0
click at [1273, 327] on input "**********" at bounding box center [1079, 325] width 742 height 26
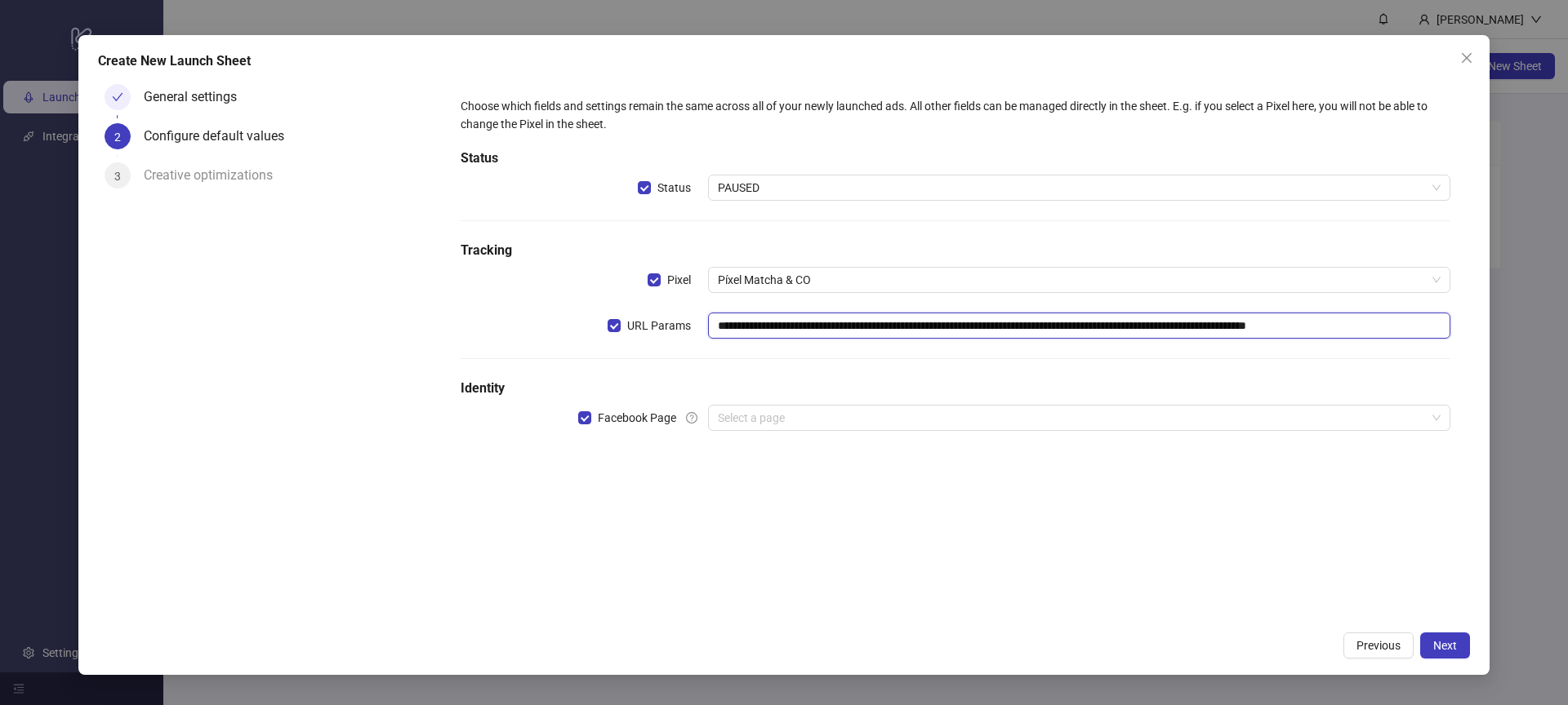
type input "**********"
click at [764, 364] on div "**********" at bounding box center [955, 274] width 1003 height 367
click at [787, 423] on input "search" at bounding box center [1071, 418] width 708 height 24
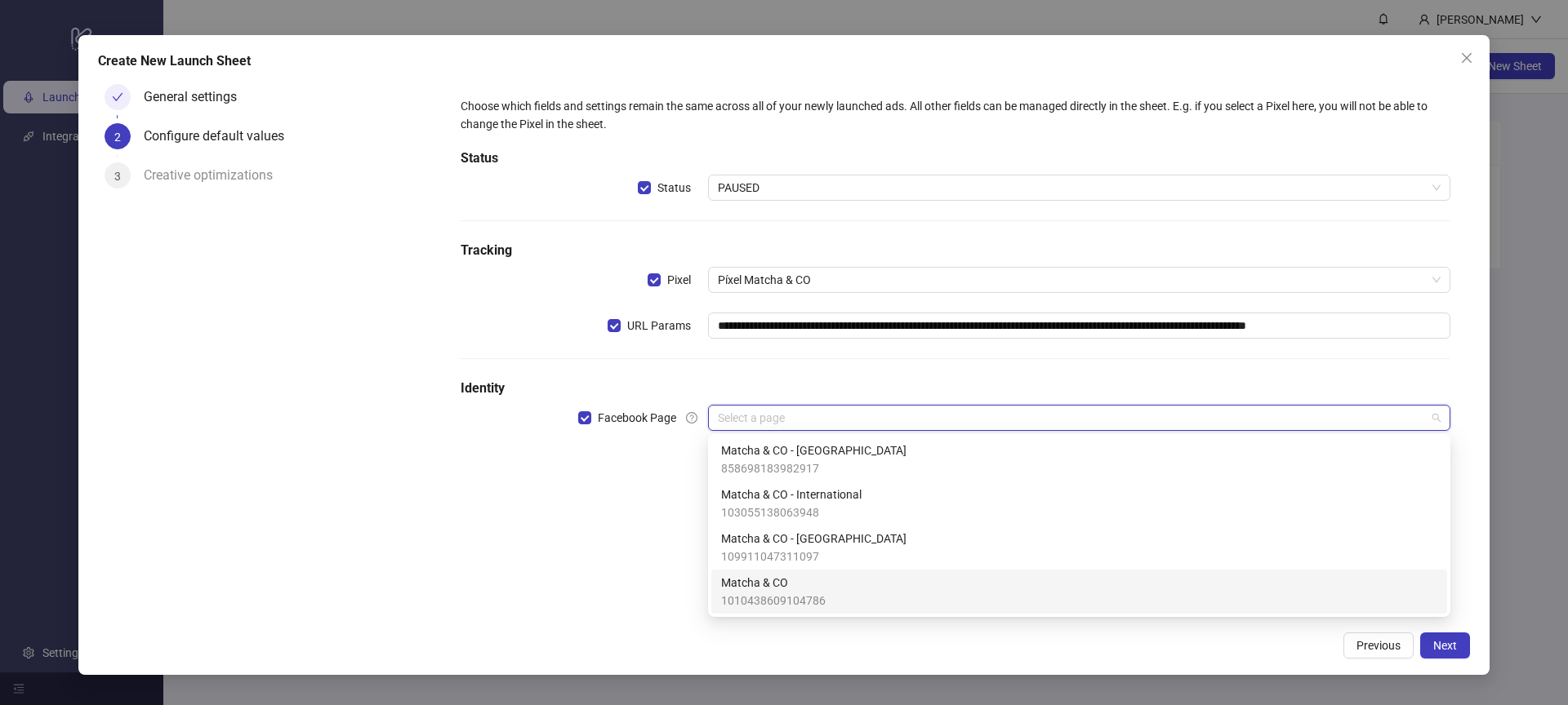
click at [848, 584] on div "Matcha & CO 1010438609104786" at bounding box center [1079, 591] width 716 height 36
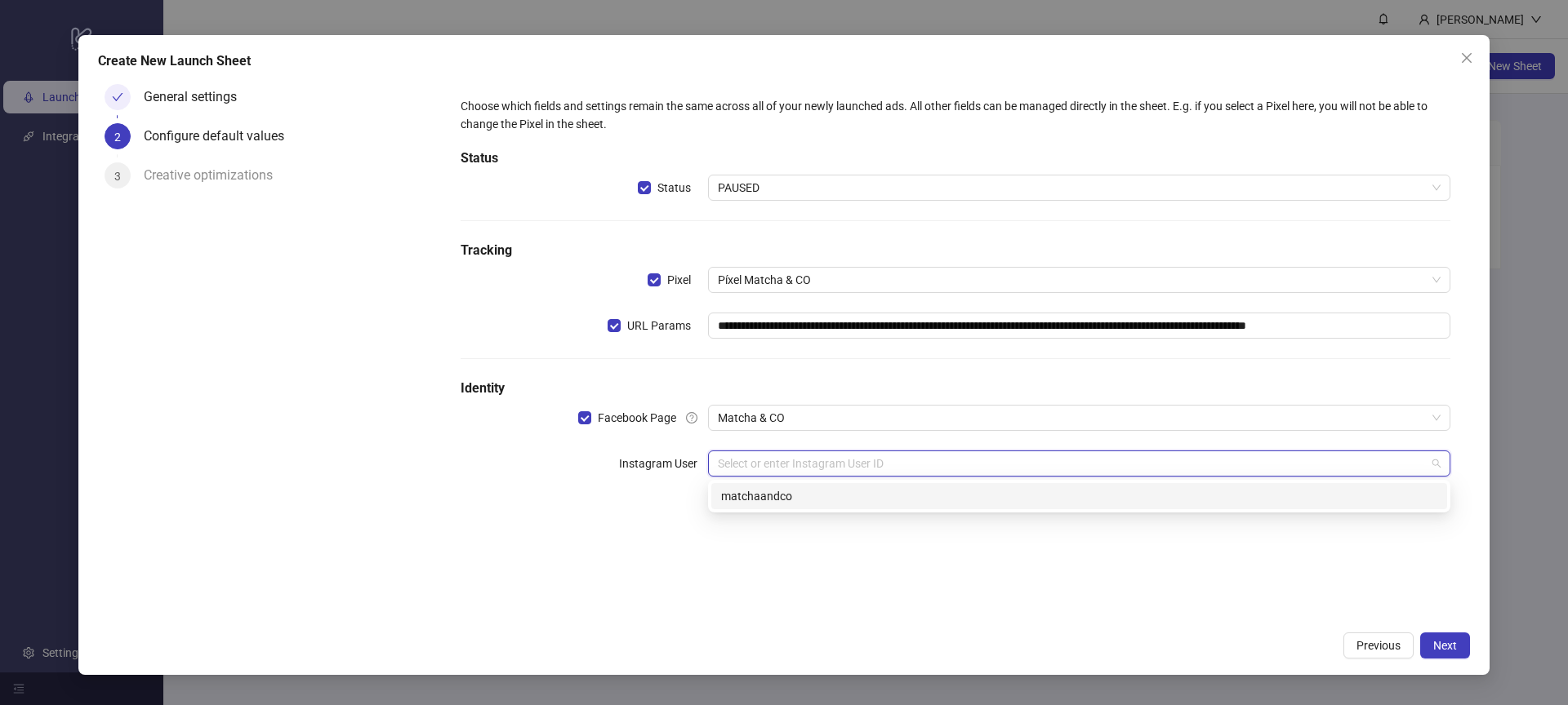
click at [798, 460] on input "search" at bounding box center [1071, 463] width 708 height 24
click at [788, 497] on div "matchaandco" at bounding box center [1079, 496] width 716 height 18
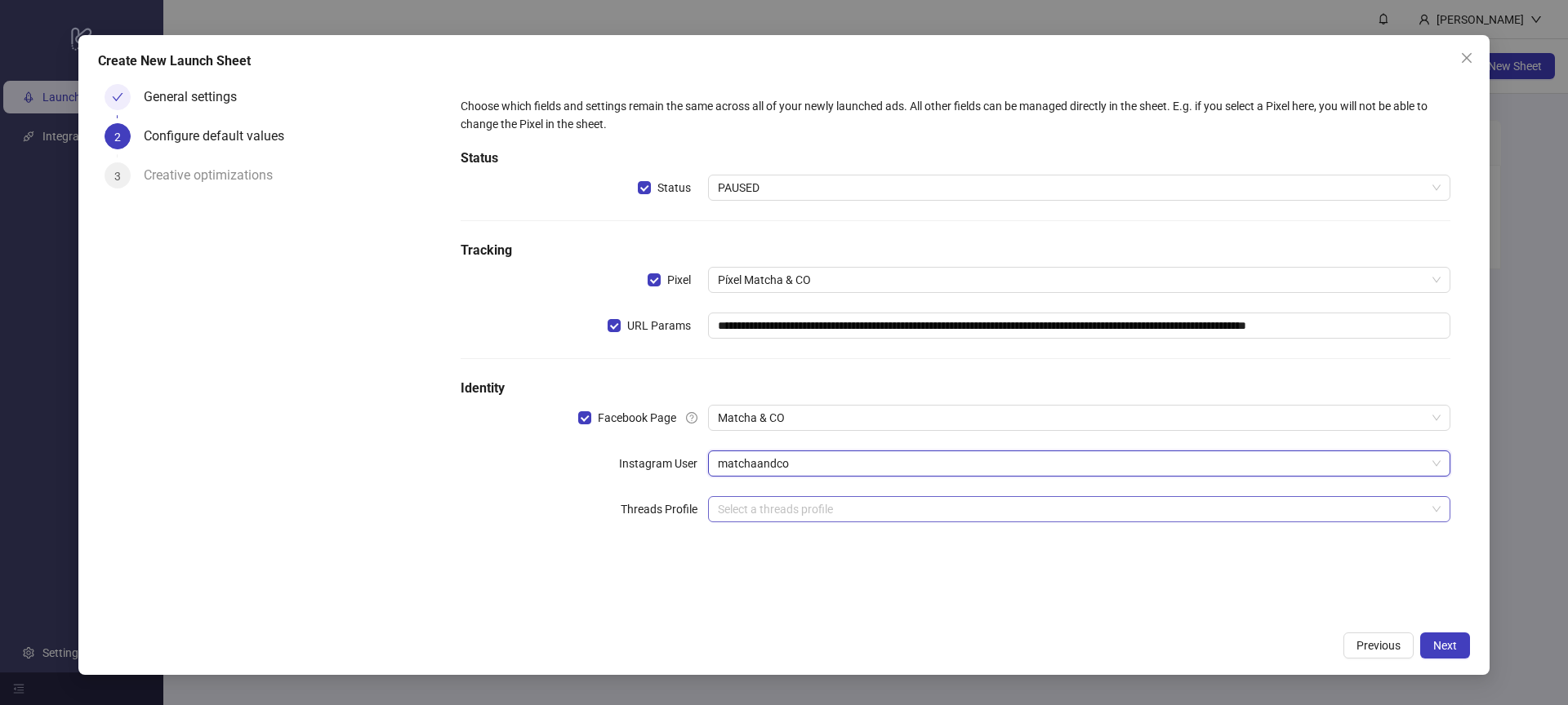
click at [806, 511] on input "search" at bounding box center [1071, 509] width 708 height 24
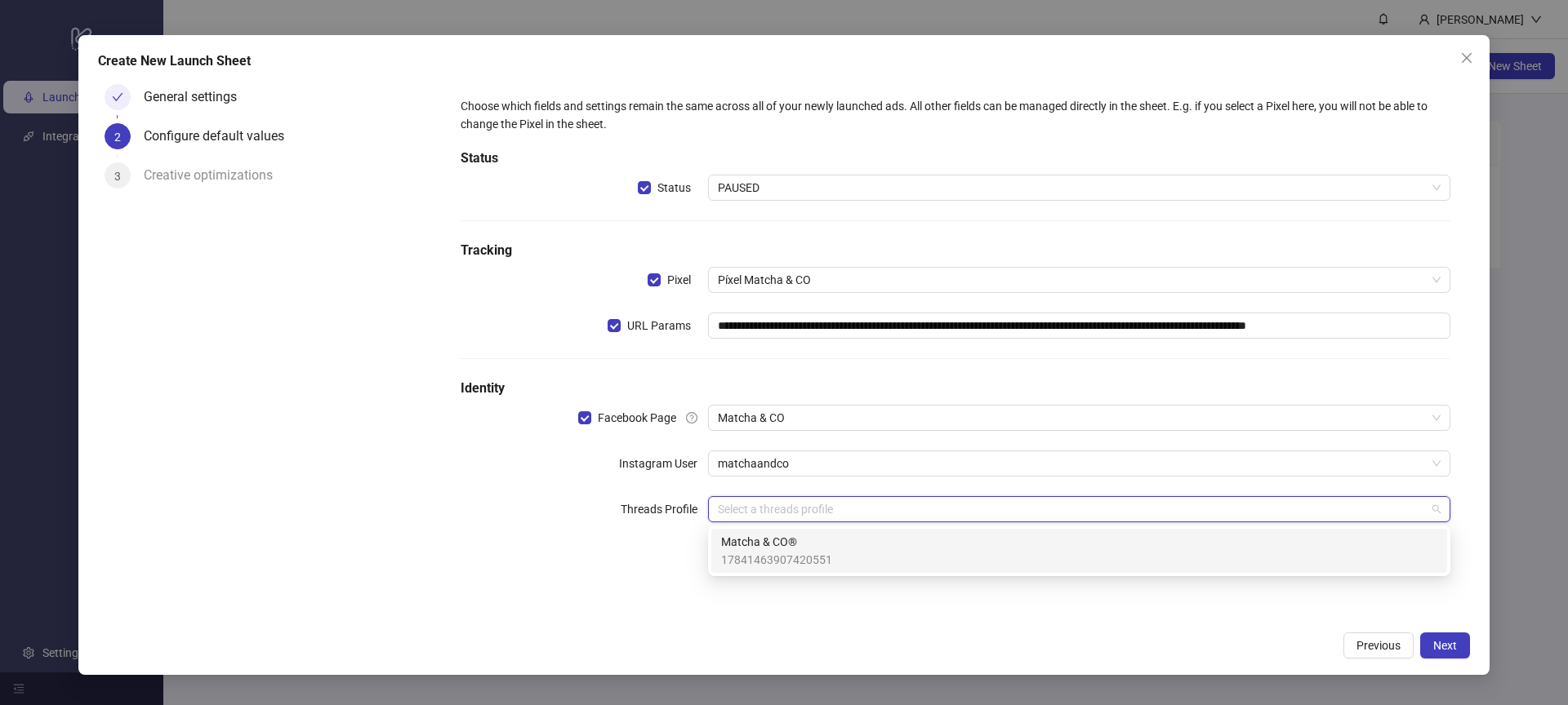
click at [865, 564] on div "Matcha & CO® 17841463907420551" at bounding box center [1079, 551] width 716 height 36
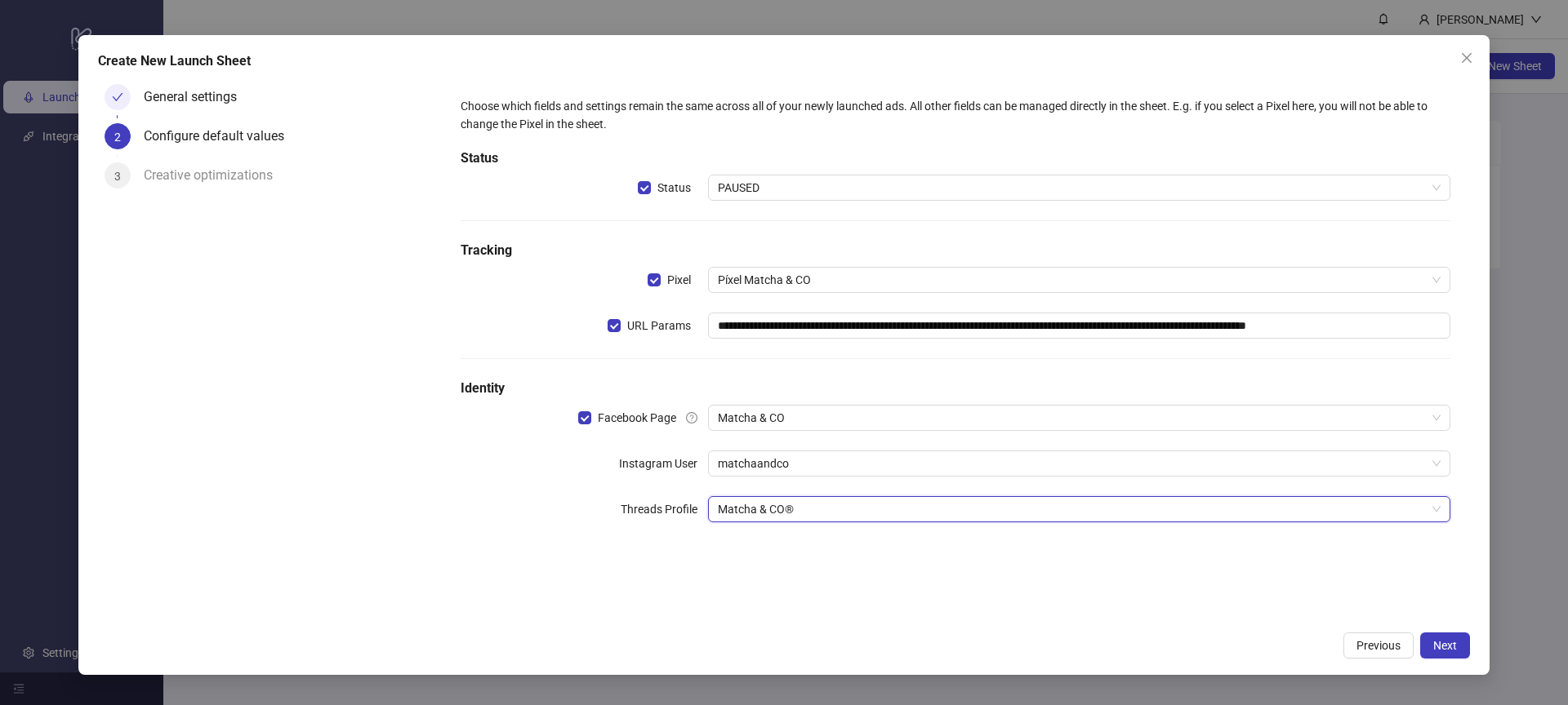
click at [761, 562] on form "**********" at bounding box center [955, 320] width 1029 height 484
click at [1455, 646] on span "Next" at bounding box center [1445, 646] width 23 height 13
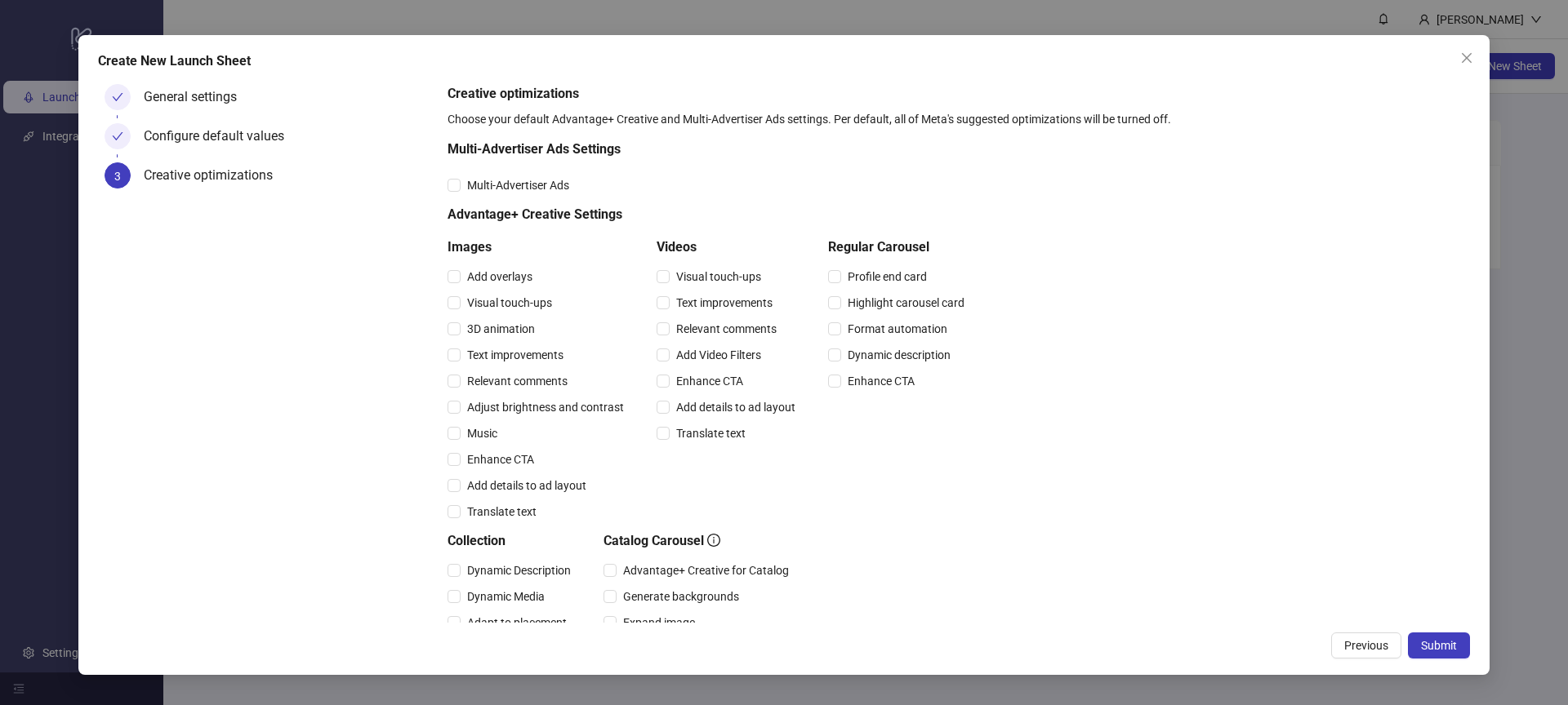
click at [115, 96] on icon "check" at bounding box center [118, 97] width 12 height 12
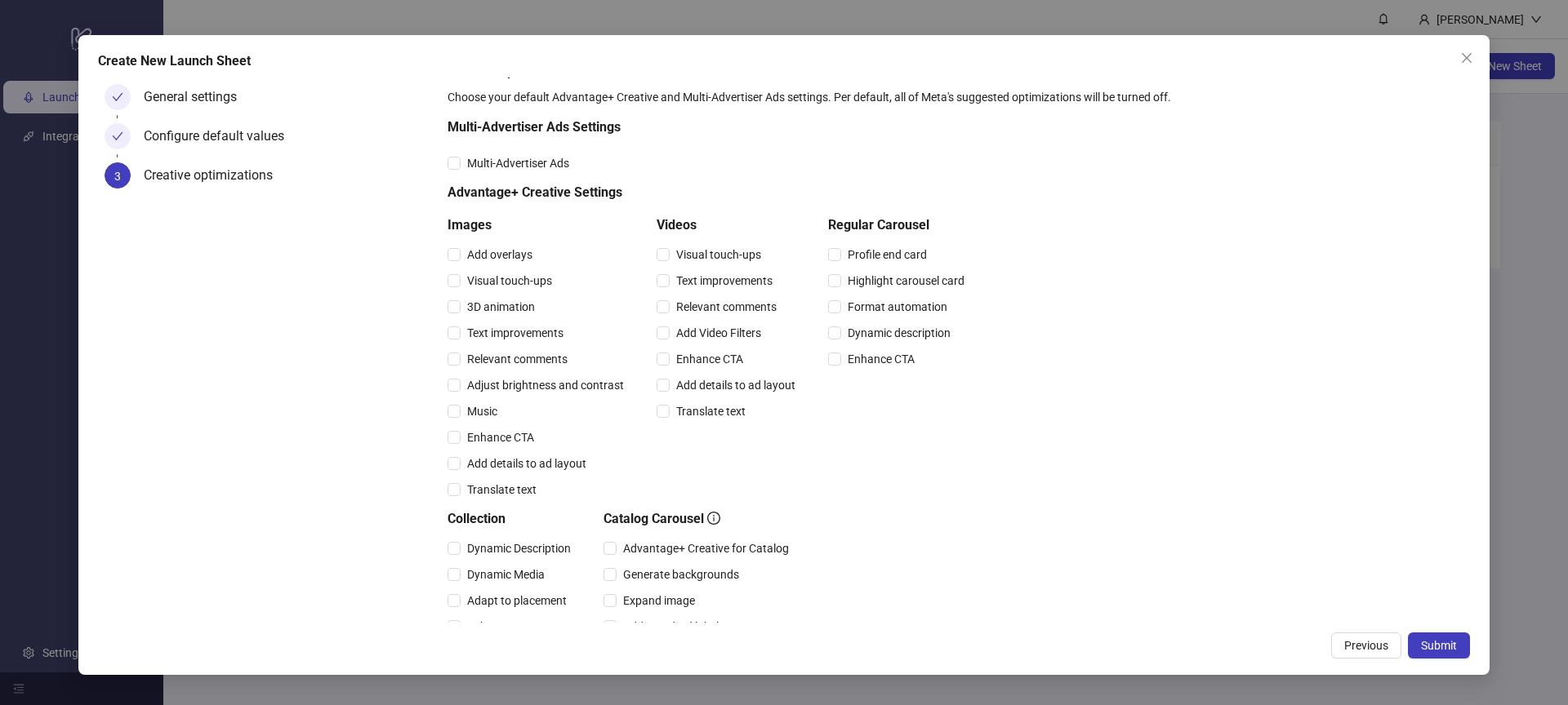
scroll to position [26, 0]
click at [464, 435] on span "Enhance CTA" at bounding box center [501, 433] width 80 height 18
click at [515, 161] on span "Multi-Advertiser Ads" at bounding box center [518, 158] width 115 height 18
click at [753, 304] on span "Relevant comments" at bounding box center [726, 302] width 114 height 18
click at [719, 359] on span "Enhance CTA" at bounding box center [709, 354] width 80 height 18
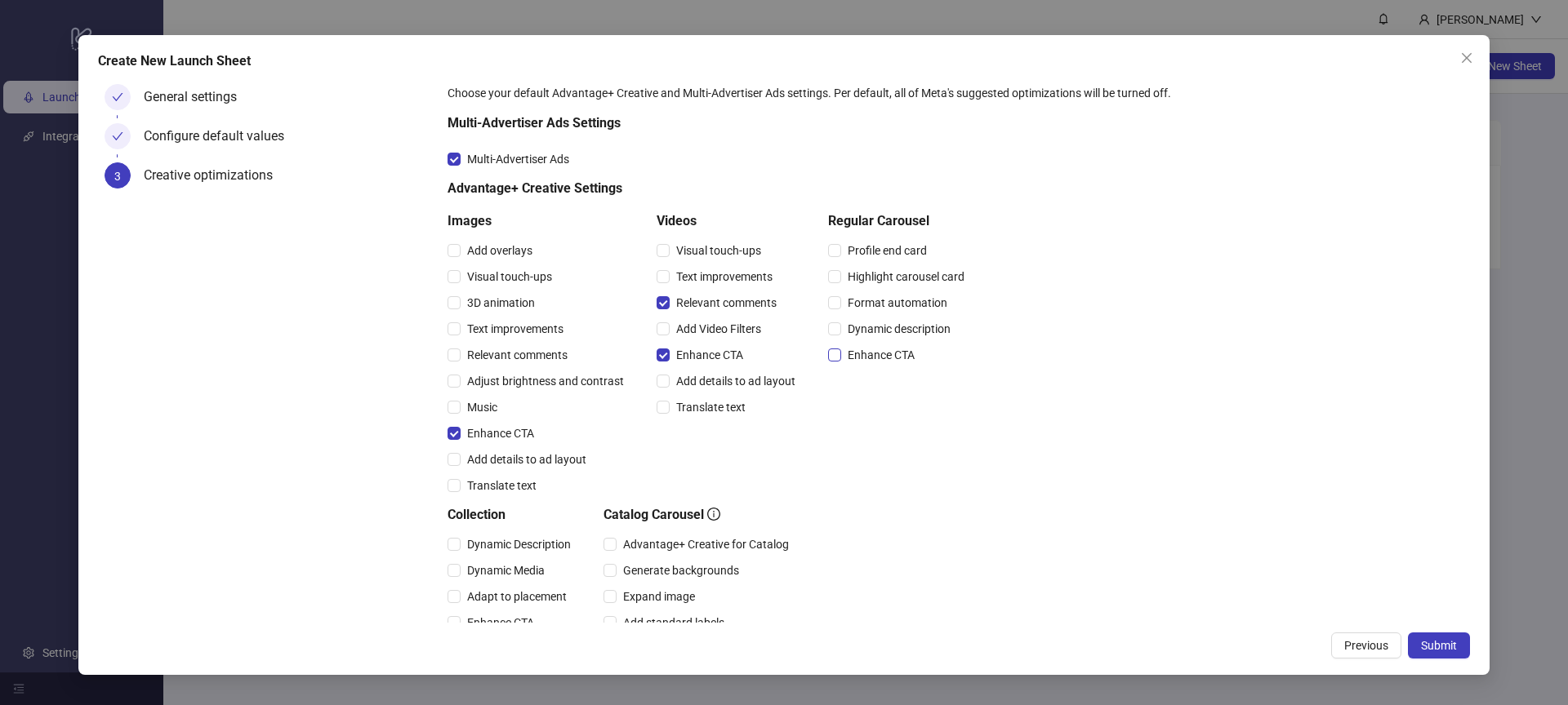
click at [893, 355] on span "Enhance CTA" at bounding box center [881, 354] width 80 height 18
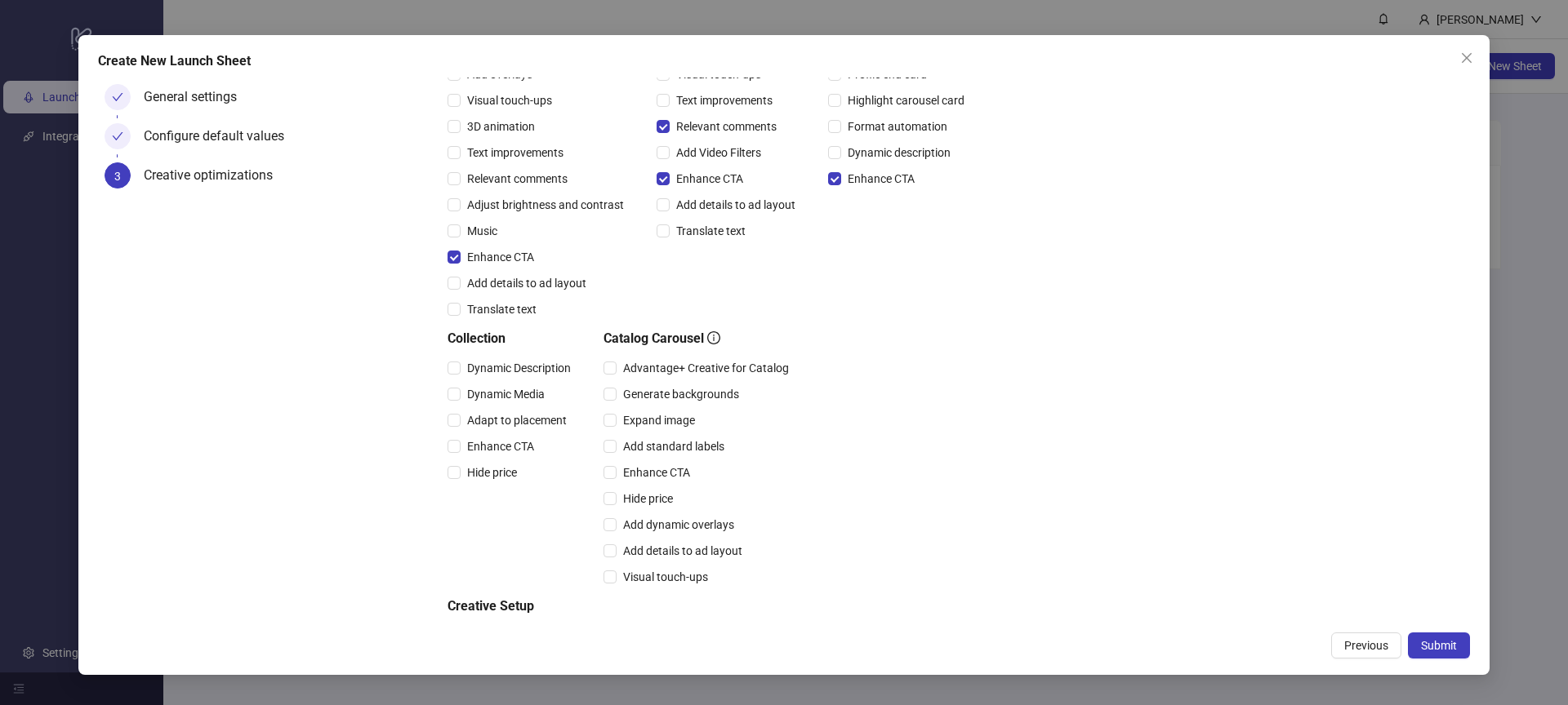
scroll to position [208, 0]
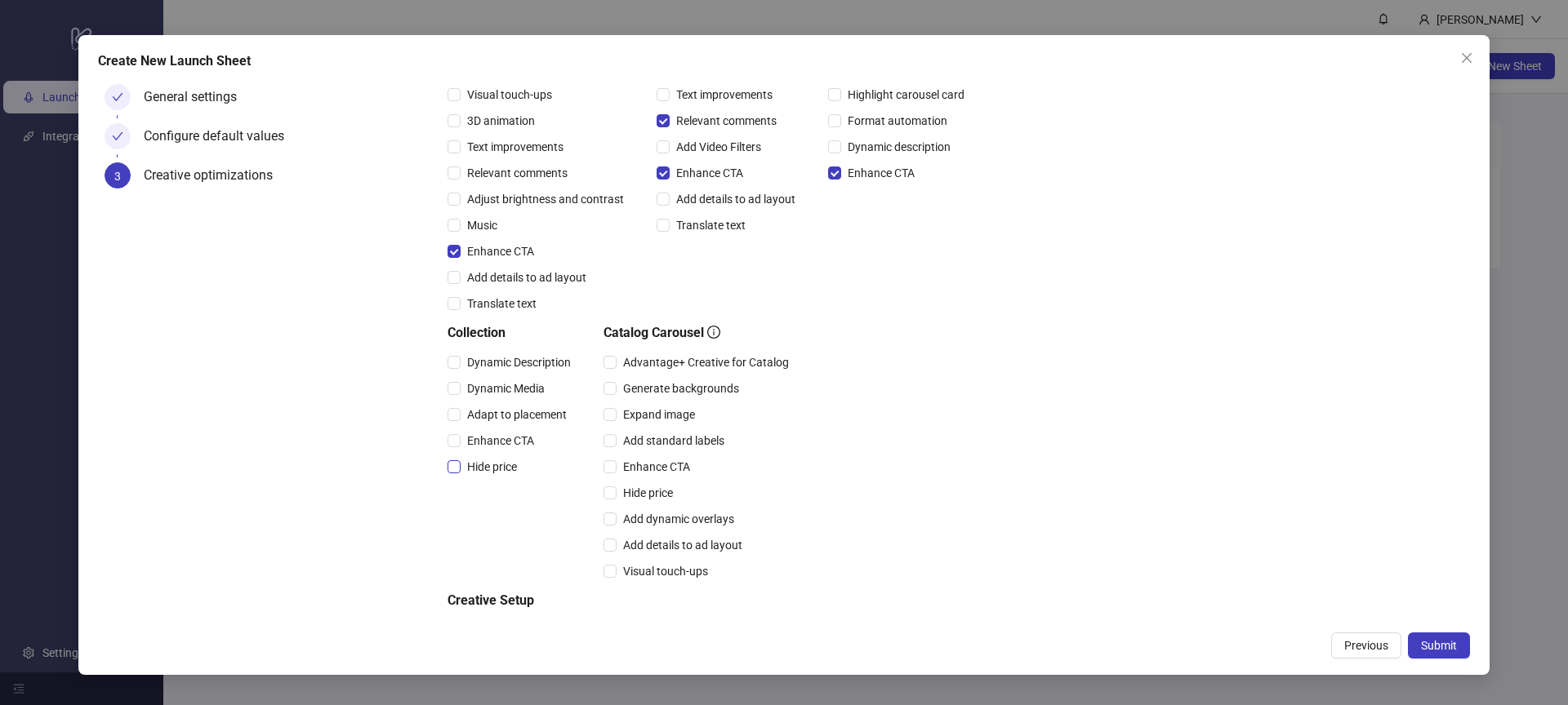
drag, startPoint x: 501, startPoint y: 440, endPoint x: 467, endPoint y: 461, distance: 40.0
click at [502, 440] on span "Enhance CTA" at bounding box center [501, 440] width 80 height 18
click at [648, 470] on span "Enhance CTA" at bounding box center [657, 466] width 80 height 18
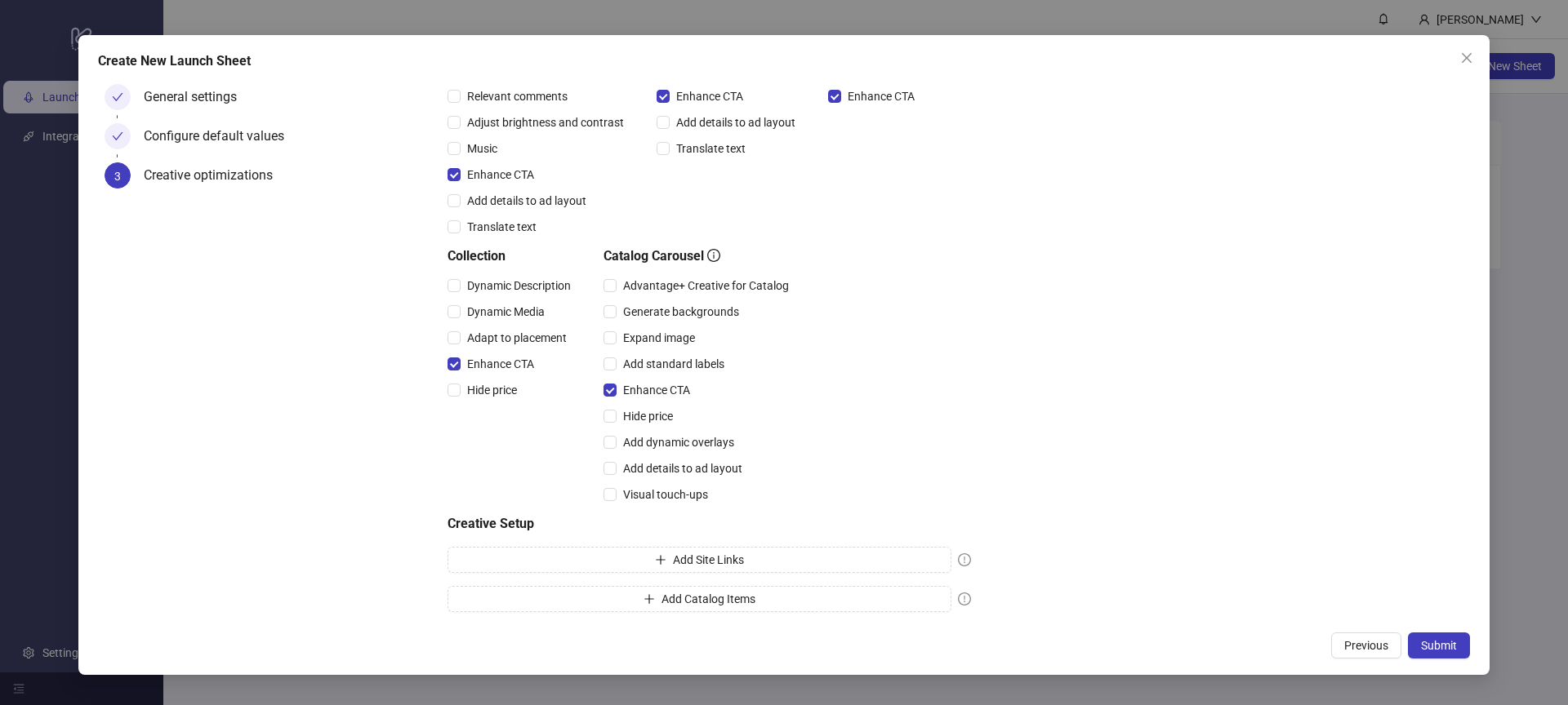
scroll to position [287, 0]
click at [697, 563] on span "Add Site Links" at bounding box center [708, 558] width 71 height 13
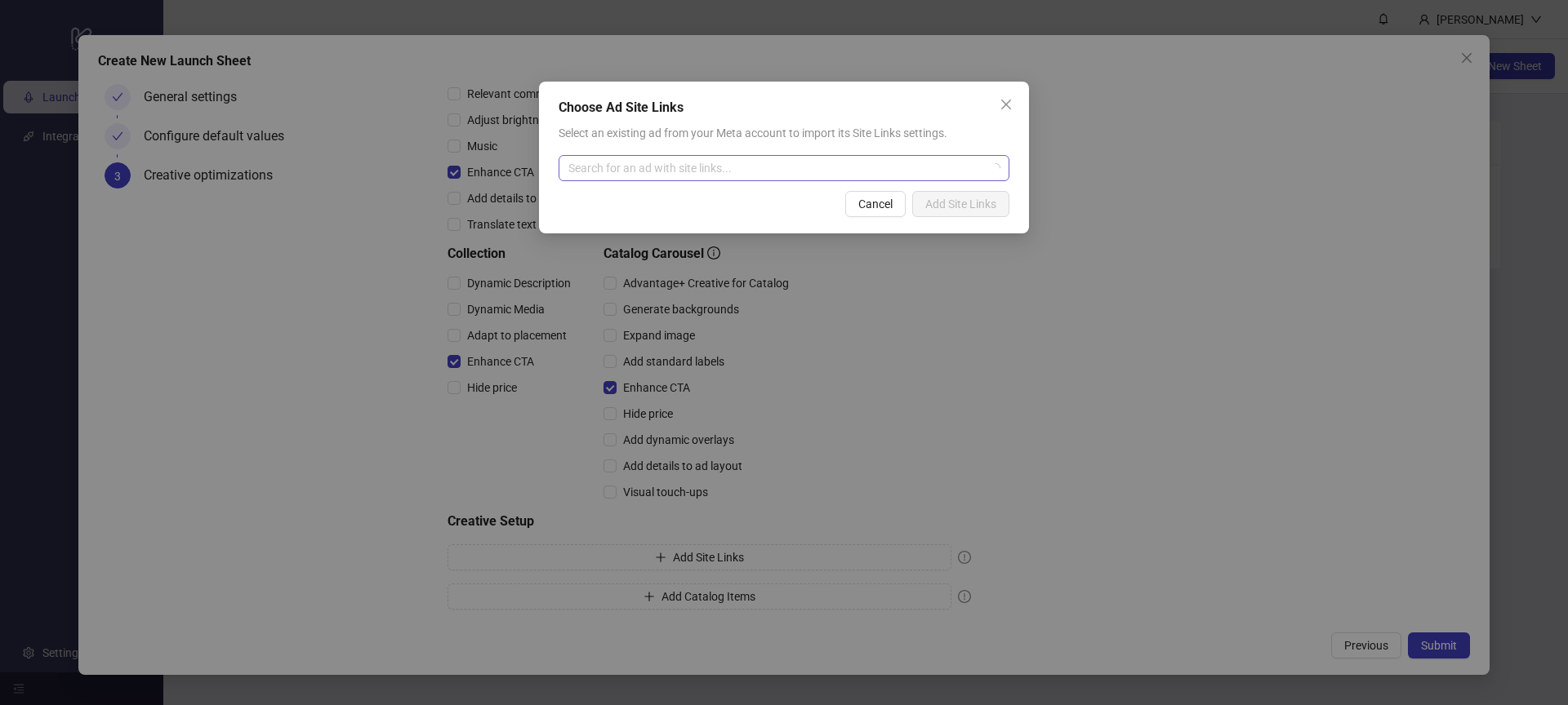
click at [741, 158] on input "search" at bounding box center [776, 167] width 416 height 24
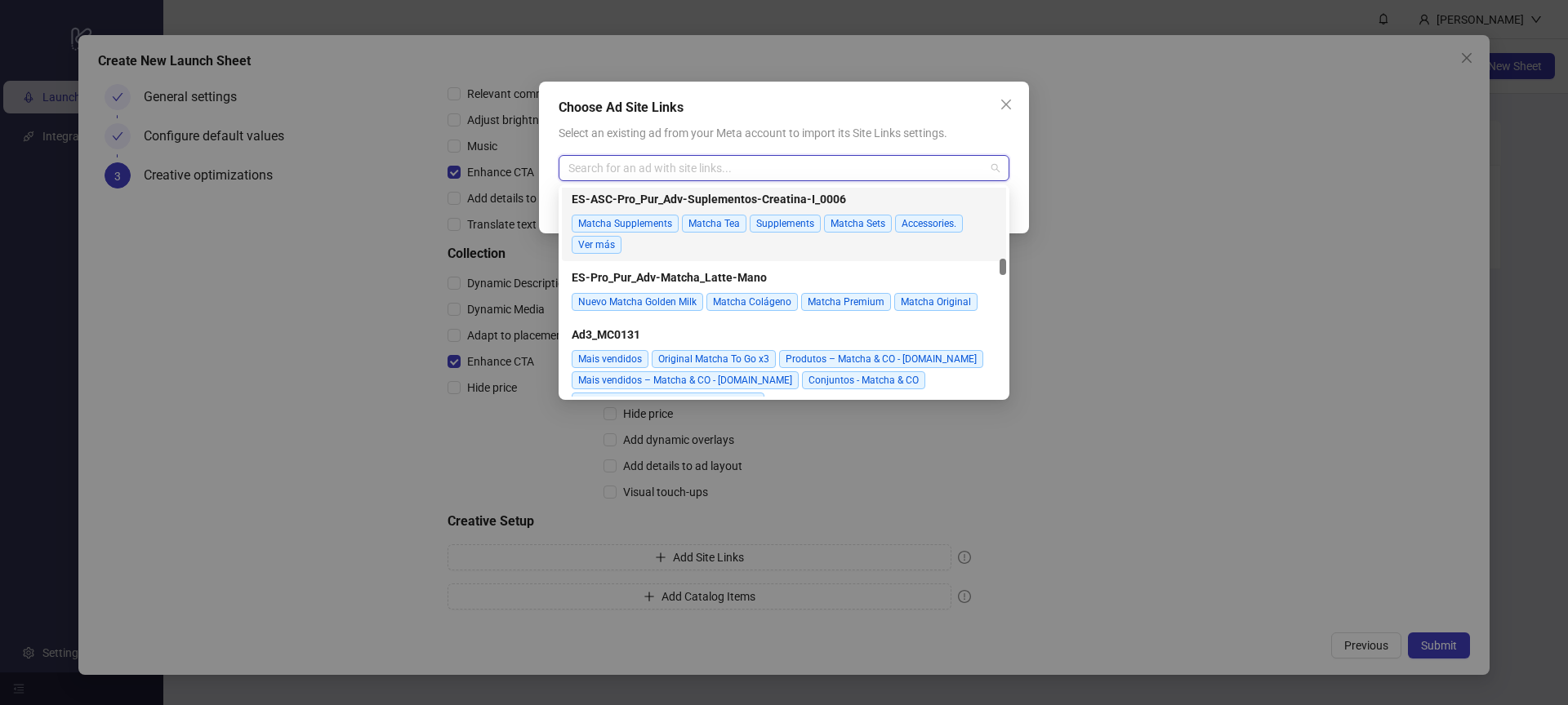
scroll to position [2016, 0]
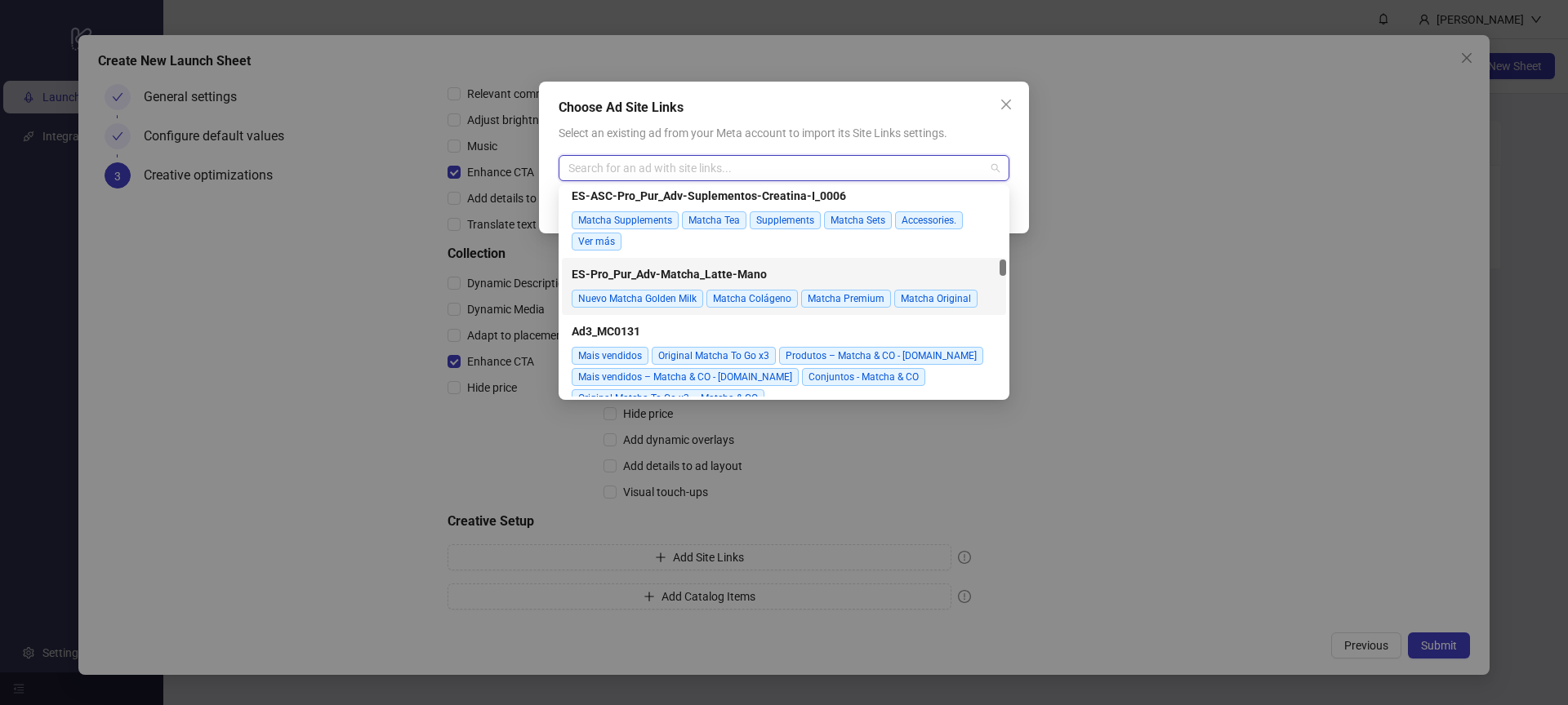
click at [840, 278] on span "ES-Pro_Pur_Adv-Matcha_Latte-Mano" at bounding box center [783, 274] width 425 height 18
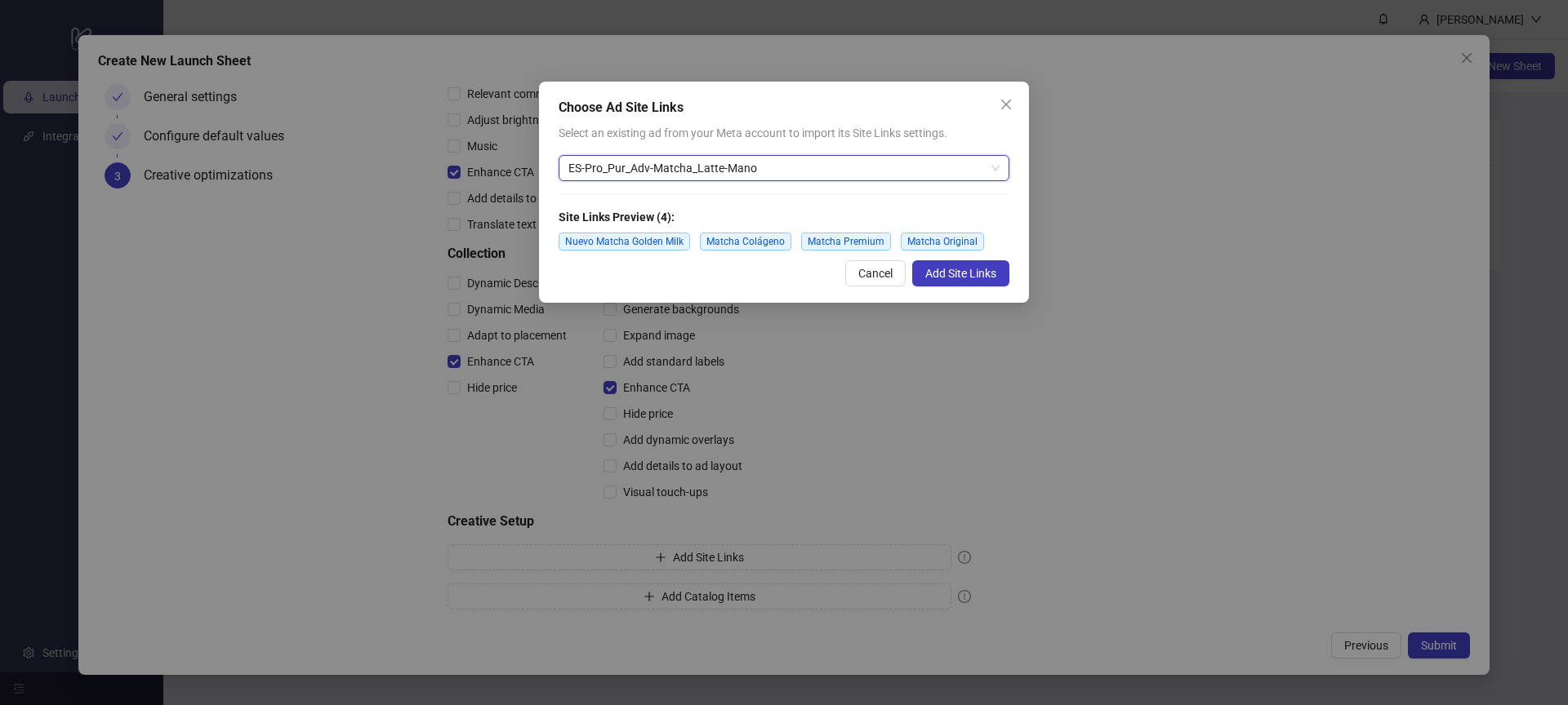
click at [631, 243] on span "Nuevo Matcha Golden Milk" at bounding box center [624, 241] width 132 height 18
click at [666, 238] on span "Nuevo Matcha Golden Milk" at bounding box center [624, 241] width 132 height 18
click at [649, 243] on span "Nuevo Matcha Golden Milk" at bounding box center [624, 241] width 132 height 18
click at [974, 271] on span "Add Site Links" at bounding box center [961, 274] width 71 height 13
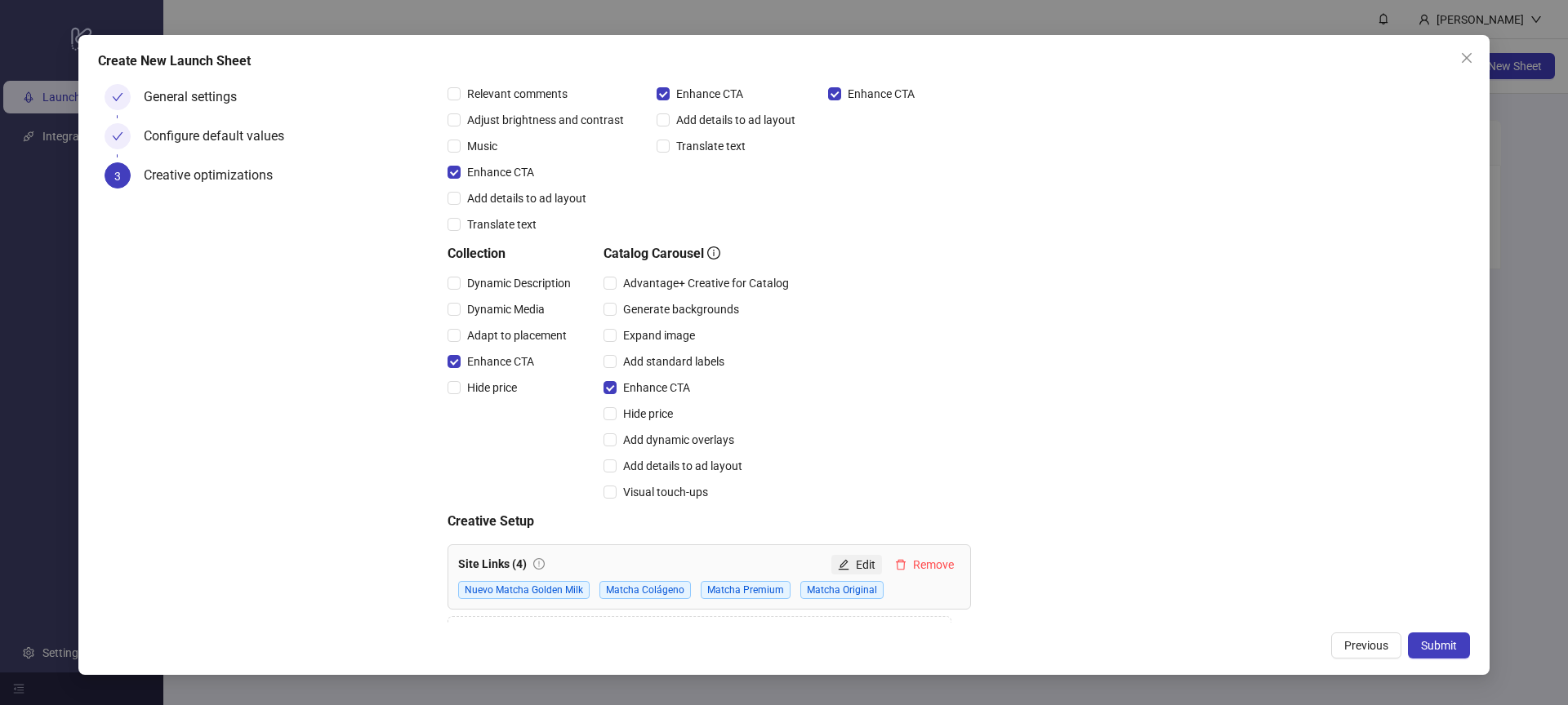
click at [854, 569] on button "Edit" at bounding box center [856, 564] width 50 height 19
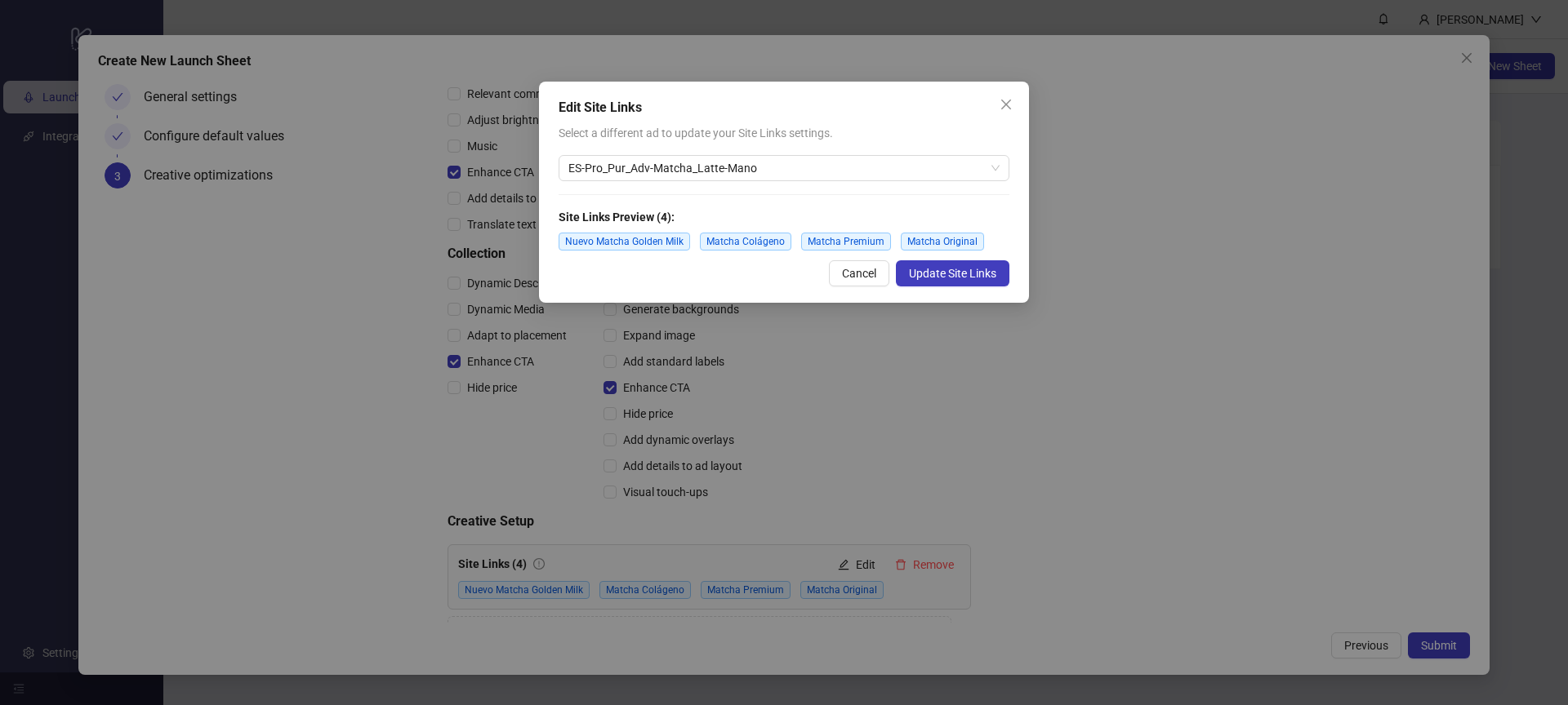
click at [662, 237] on span "Nuevo Matcha Golden Milk" at bounding box center [624, 241] width 132 height 18
click at [652, 244] on span "Nuevo Matcha Golden Milk" at bounding box center [624, 241] width 132 height 18
click at [1002, 103] on icon "close" at bounding box center [1006, 105] width 13 height 13
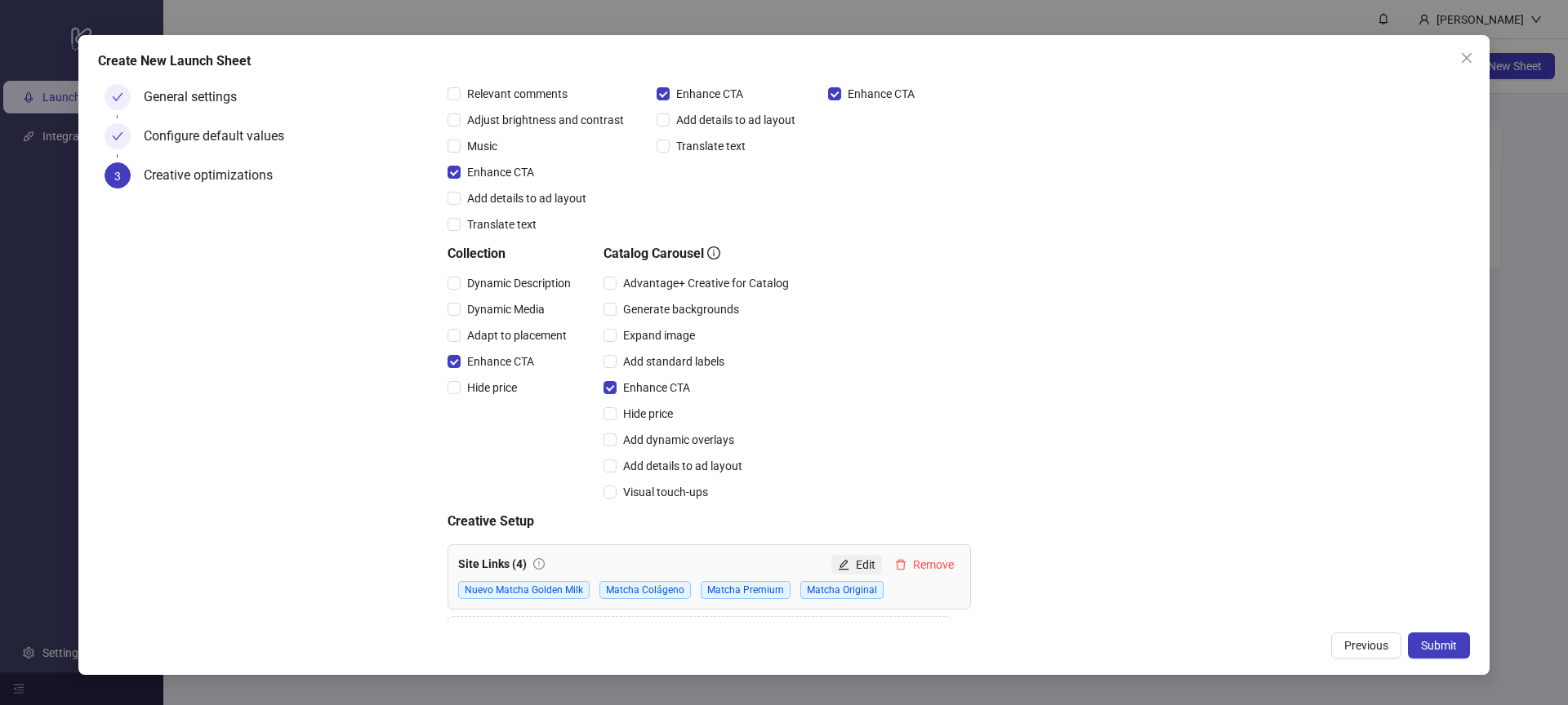
click at [860, 559] on span "Edit" at bounding box center [865, 565] width 19 height 13
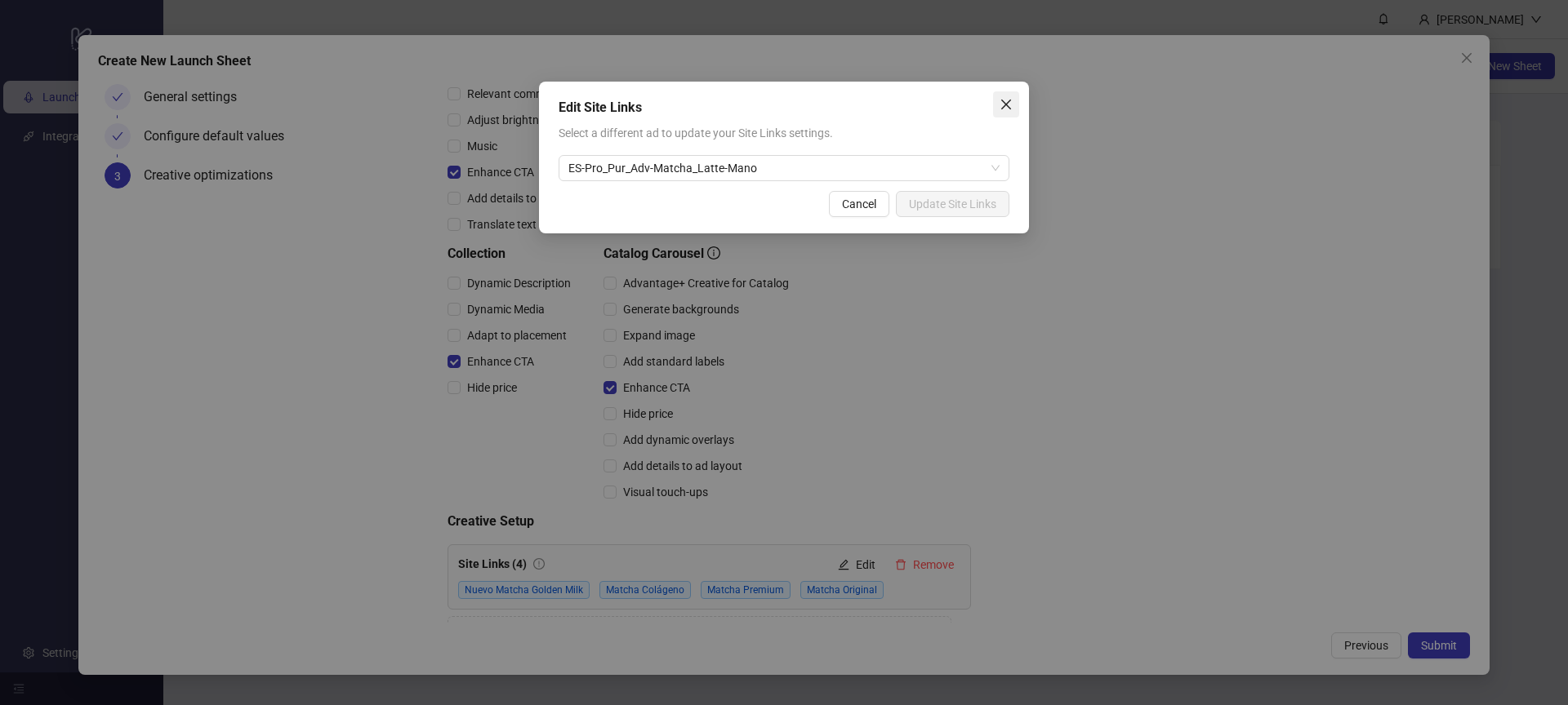
click at [1004, 98] on icon "close" at bounding box center [1006, 105] width 13 height 13
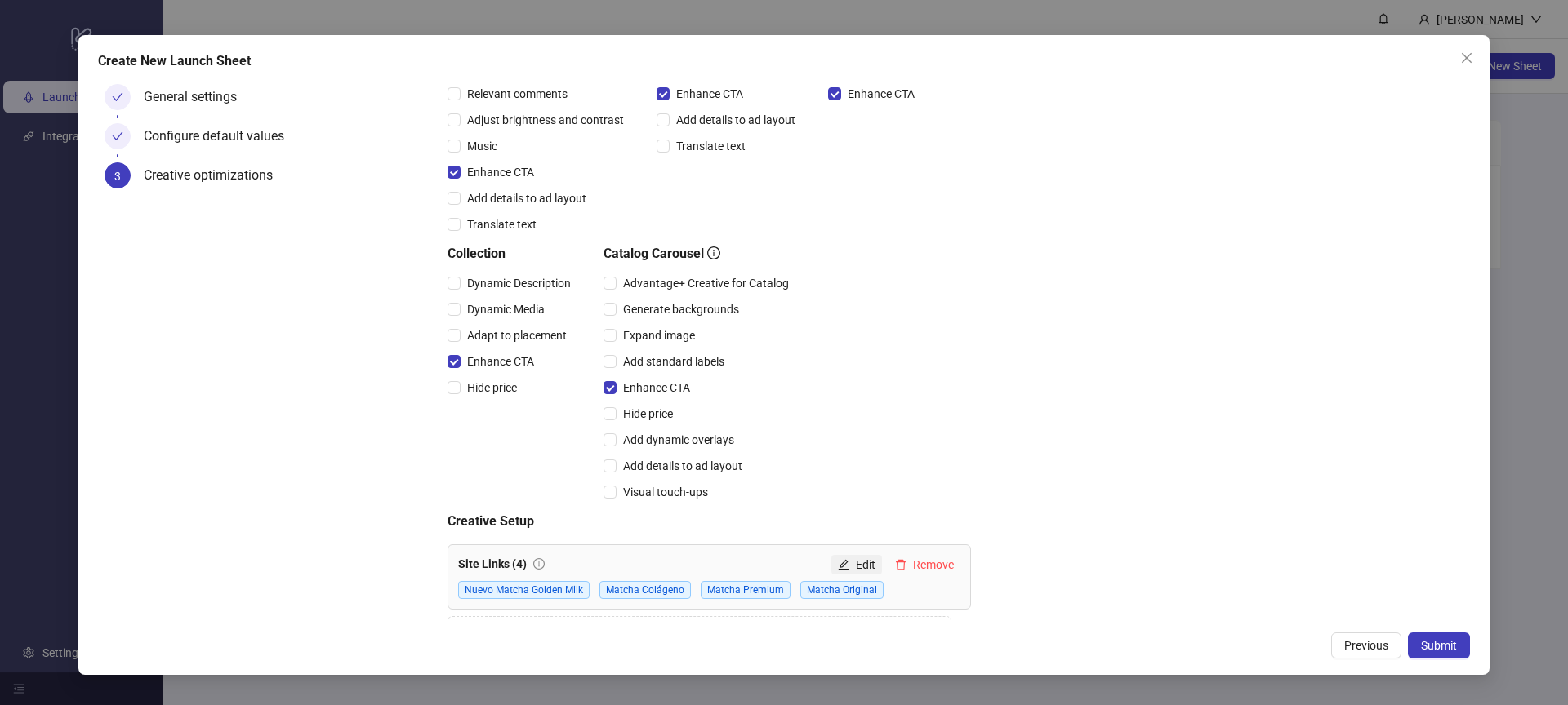
click at [865, 568] on span "Edit" at bounding box center [865, 565] width 19 height 13
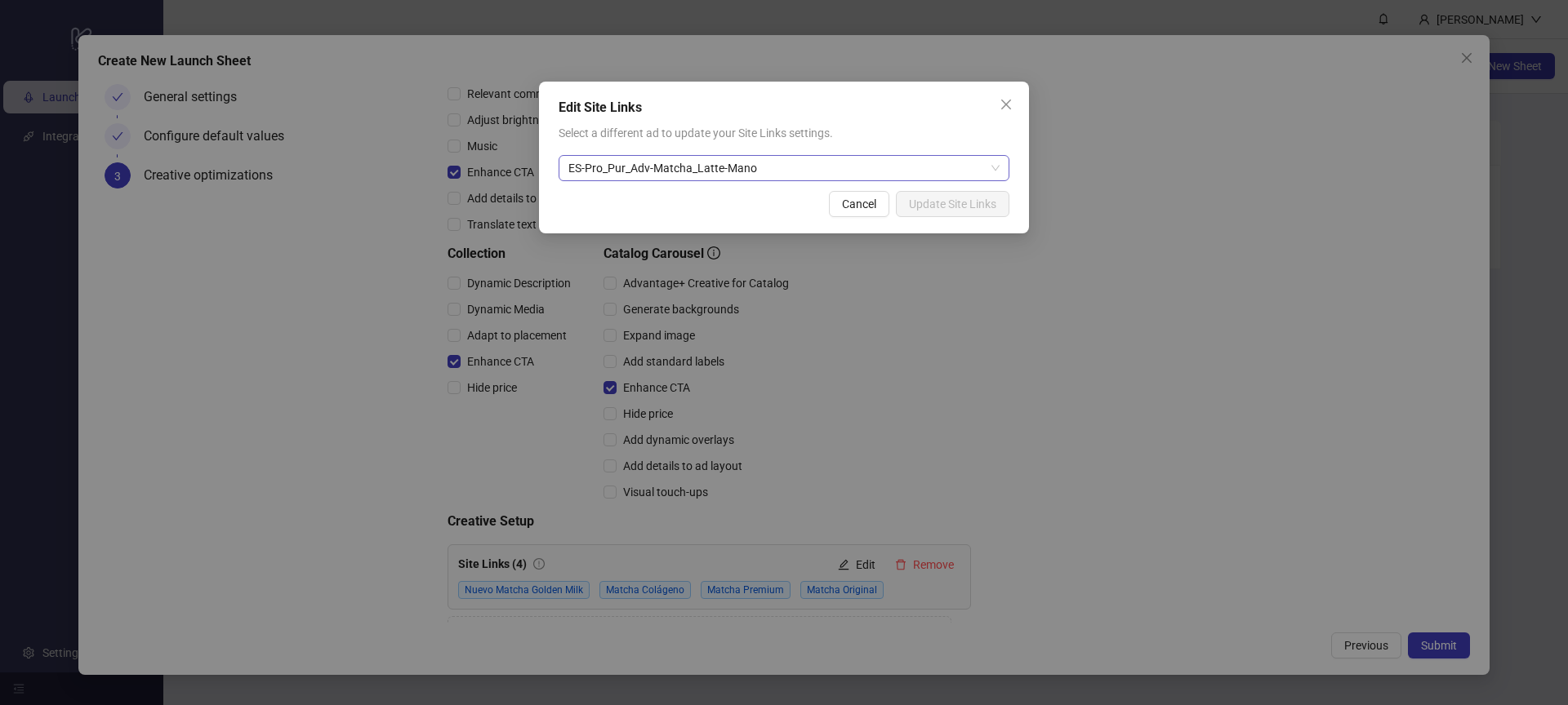
click at [848, 175] on span "ES-Pro_Pur_Adv-Matcha_Latte-Mano" at bounding box center [784, 167] width 431 height 24
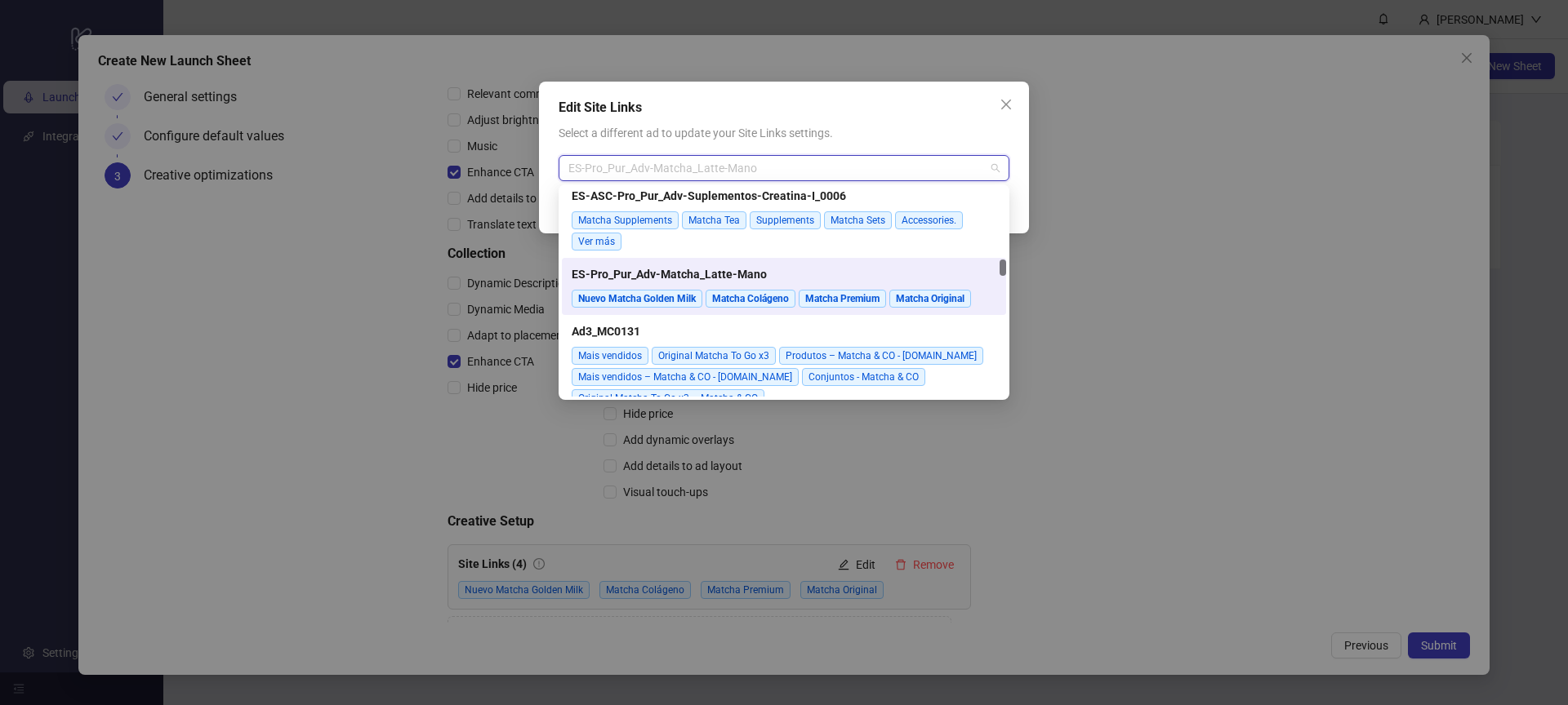
click at [847, 284] on div "ES-Pro_Pur_Adv-Matcha_Latte-Mano Nuevo Matcha Golden Milk Matcha Colágeno Match…" at bounding box center [783, 286] width 425 height 49
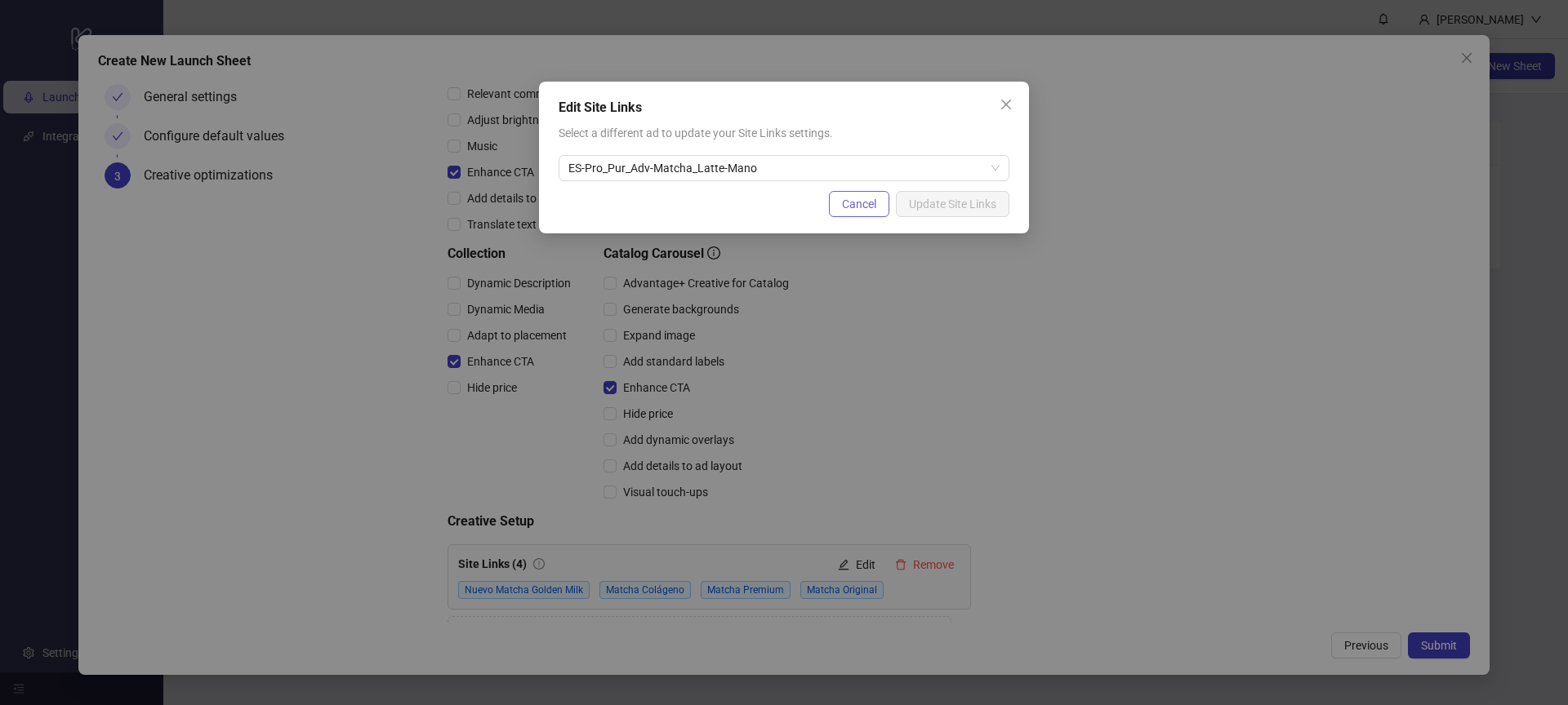
click at [862, 203] on span "Cancel" at bounding box center [859, 204] width 34 height 13
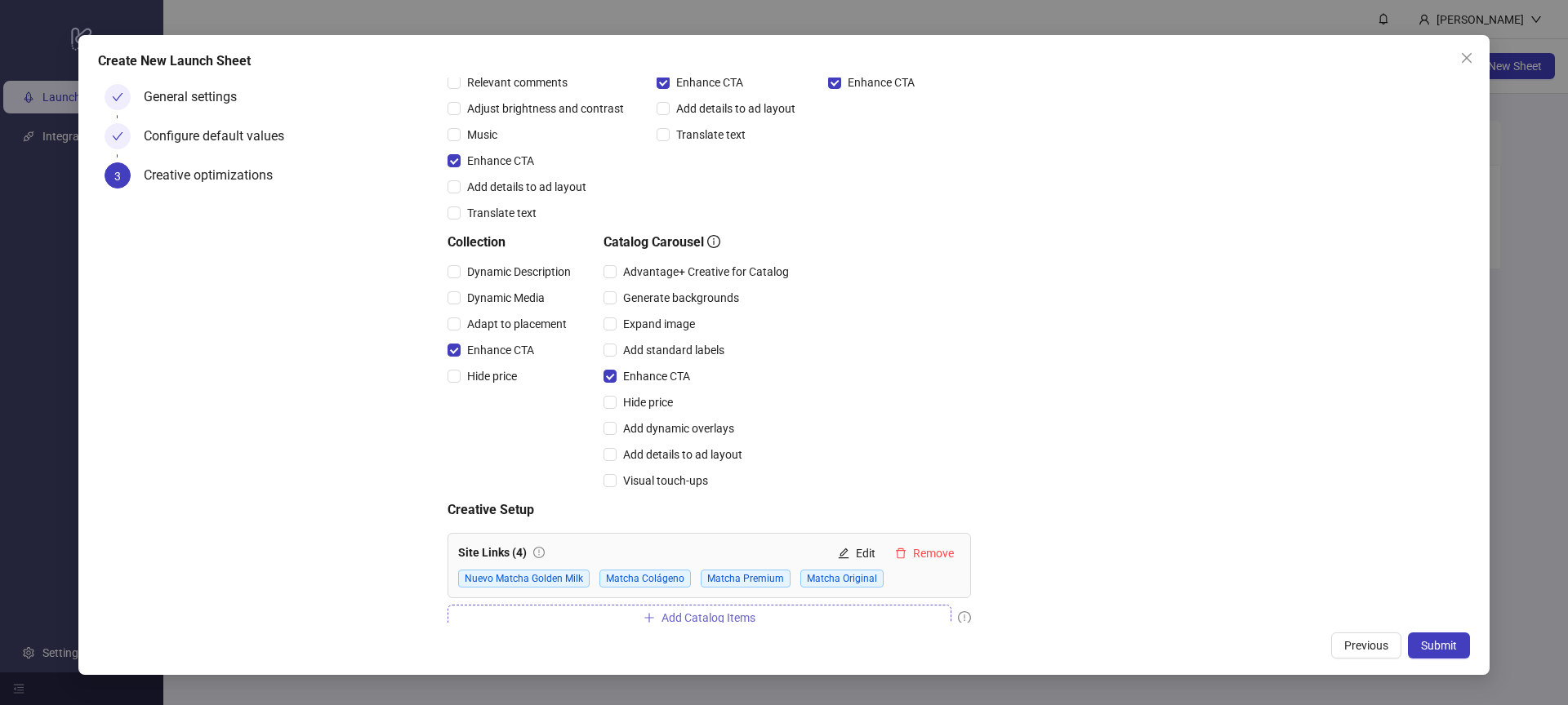
scroll to position [320, 0]
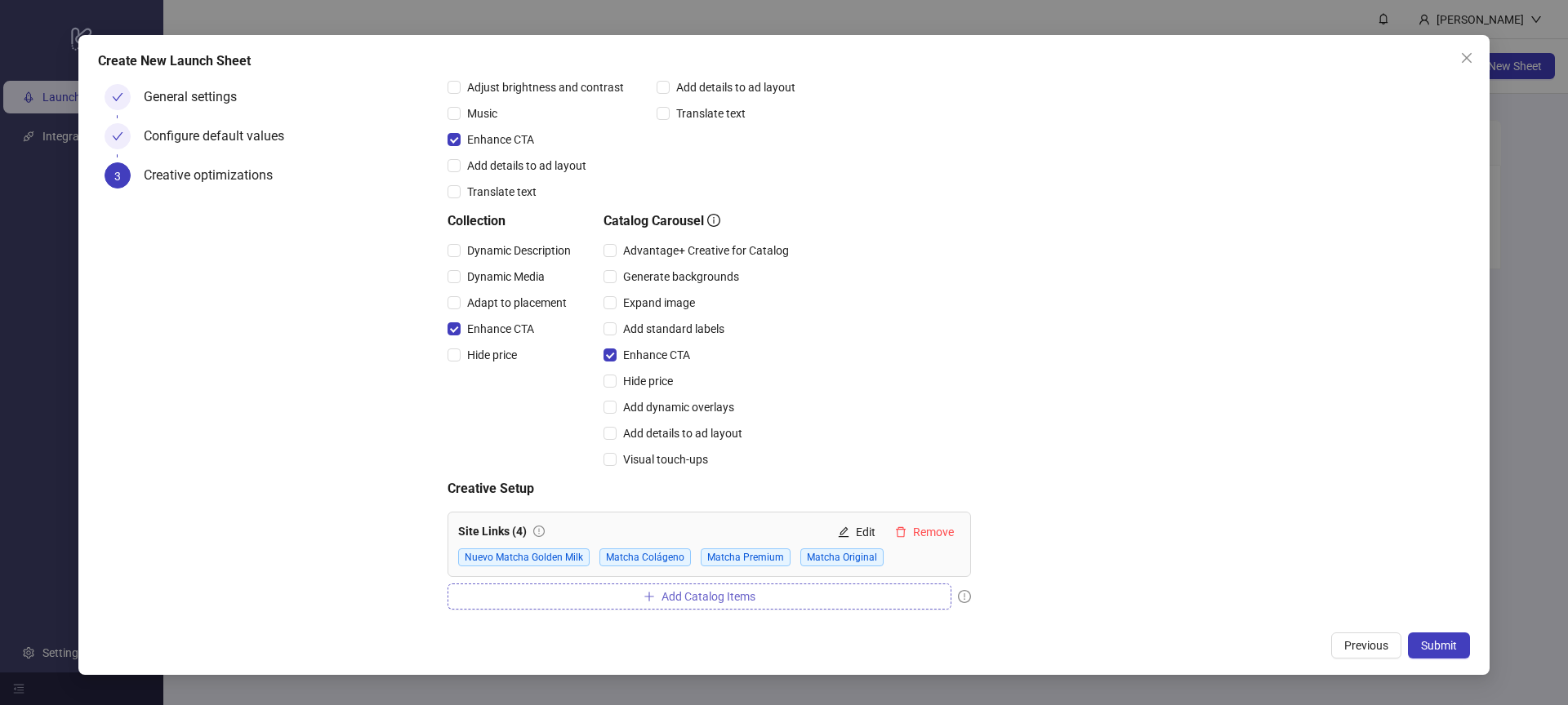
click at [674, 590] on span "Add Catalog Items" at bounding box center [709, 597] width 94 height 13
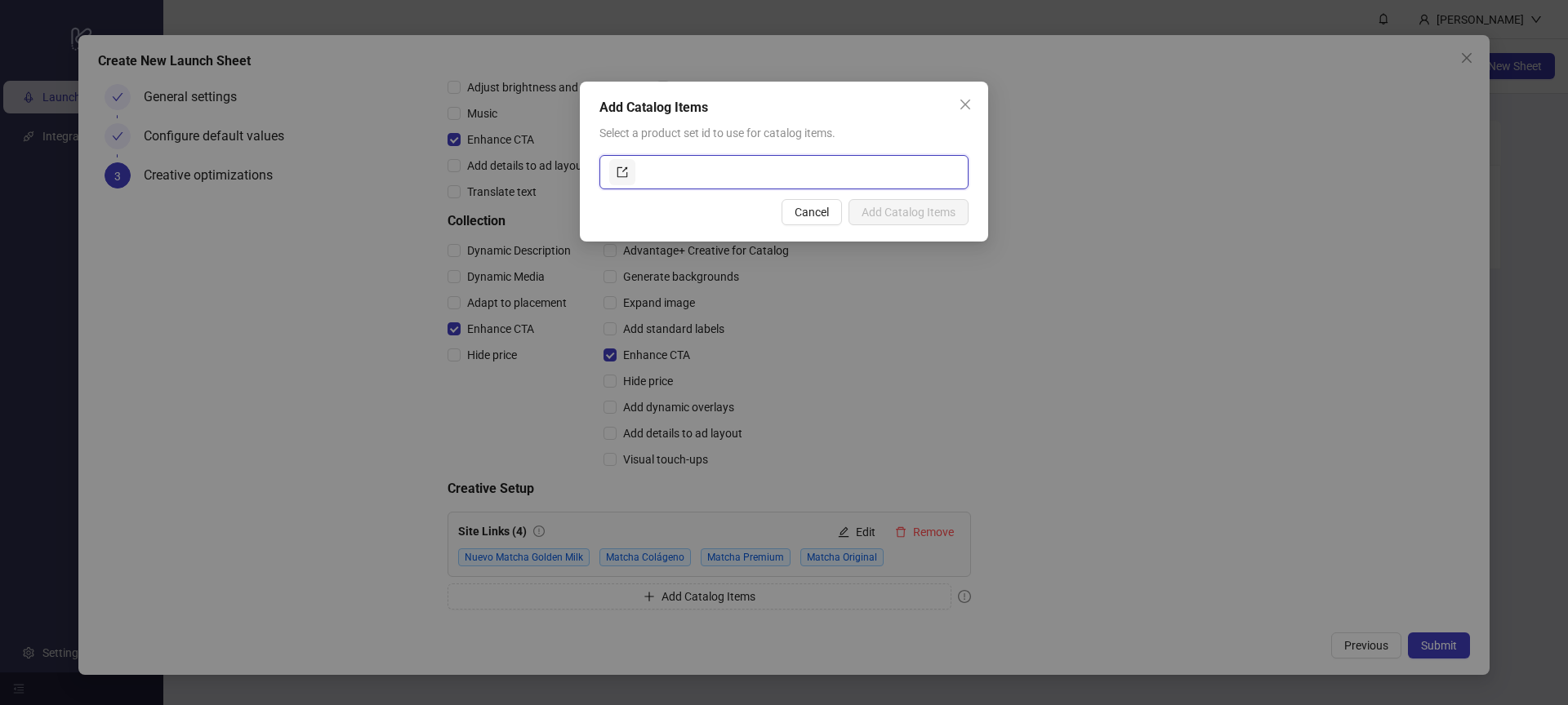
click at [658, 176] on input "text" at bounding box center [798, 172] width 320 height 26
click at [624, 169] on icon "export" at bounding box center [622, 172] width 12 height 12
click at [751, 180] on input "text" at bounding box center [798, 172] width 320 height 26
paste input "*******"
type input "**********"
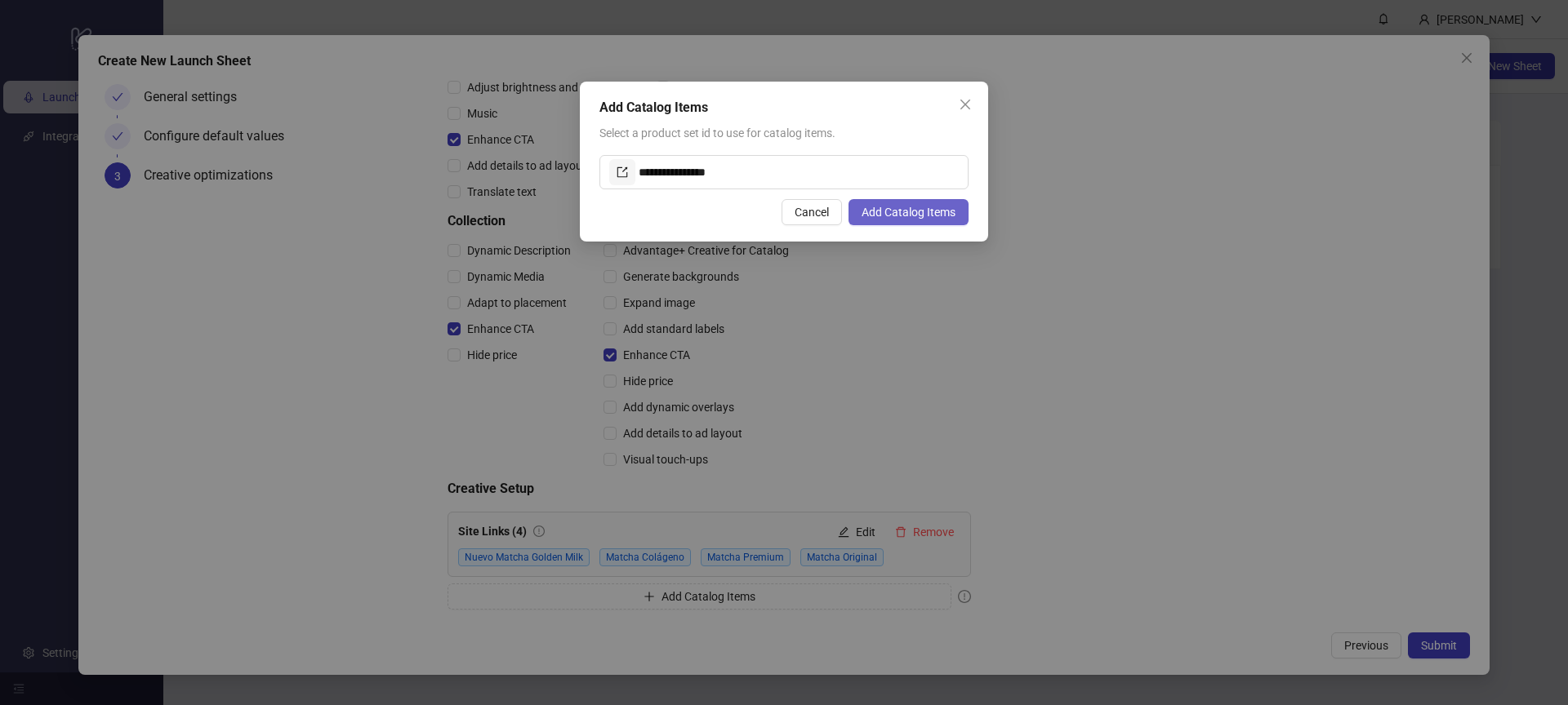
click at [921, 209] on span "Add Catalog Items" at bounding box center [908, 213] width 94 height 13
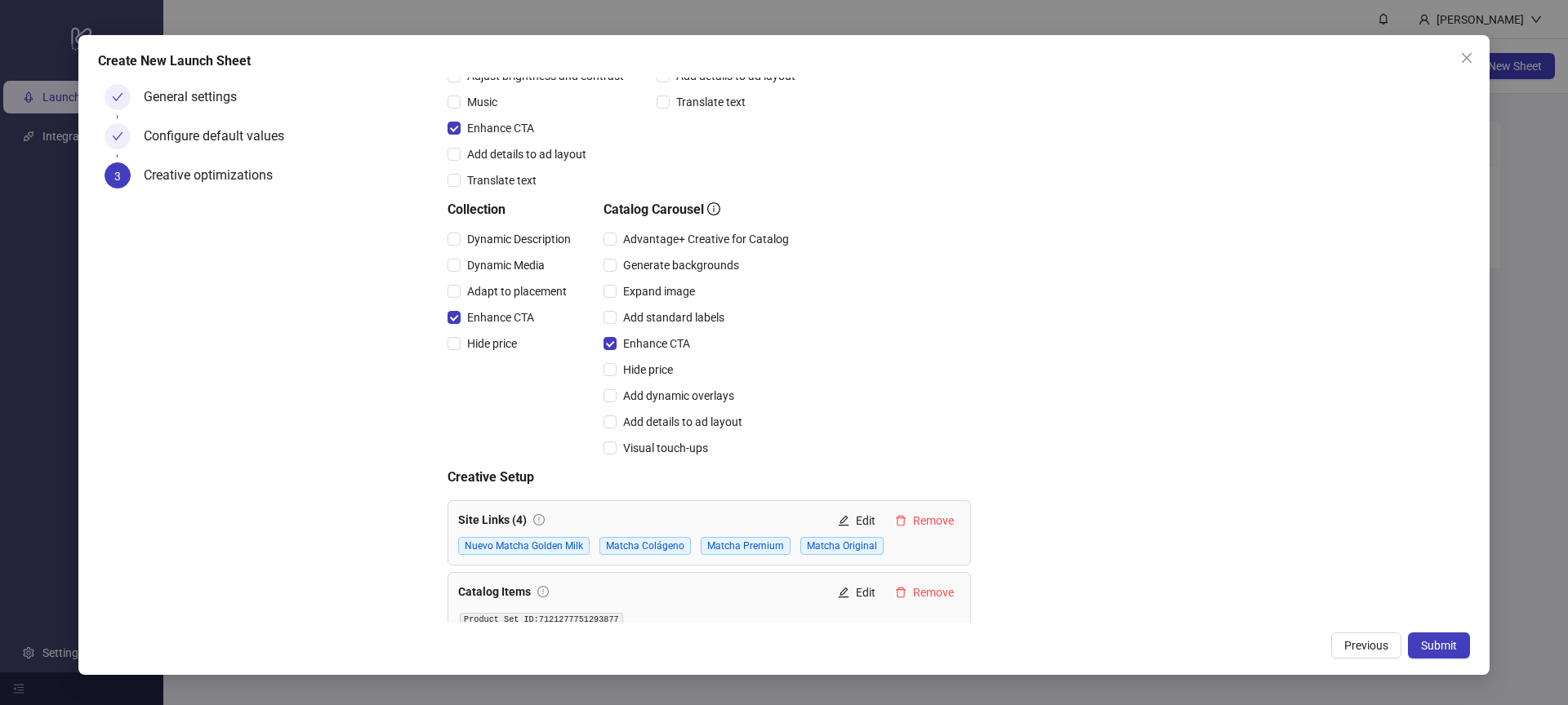
scroll to position [352, 0]
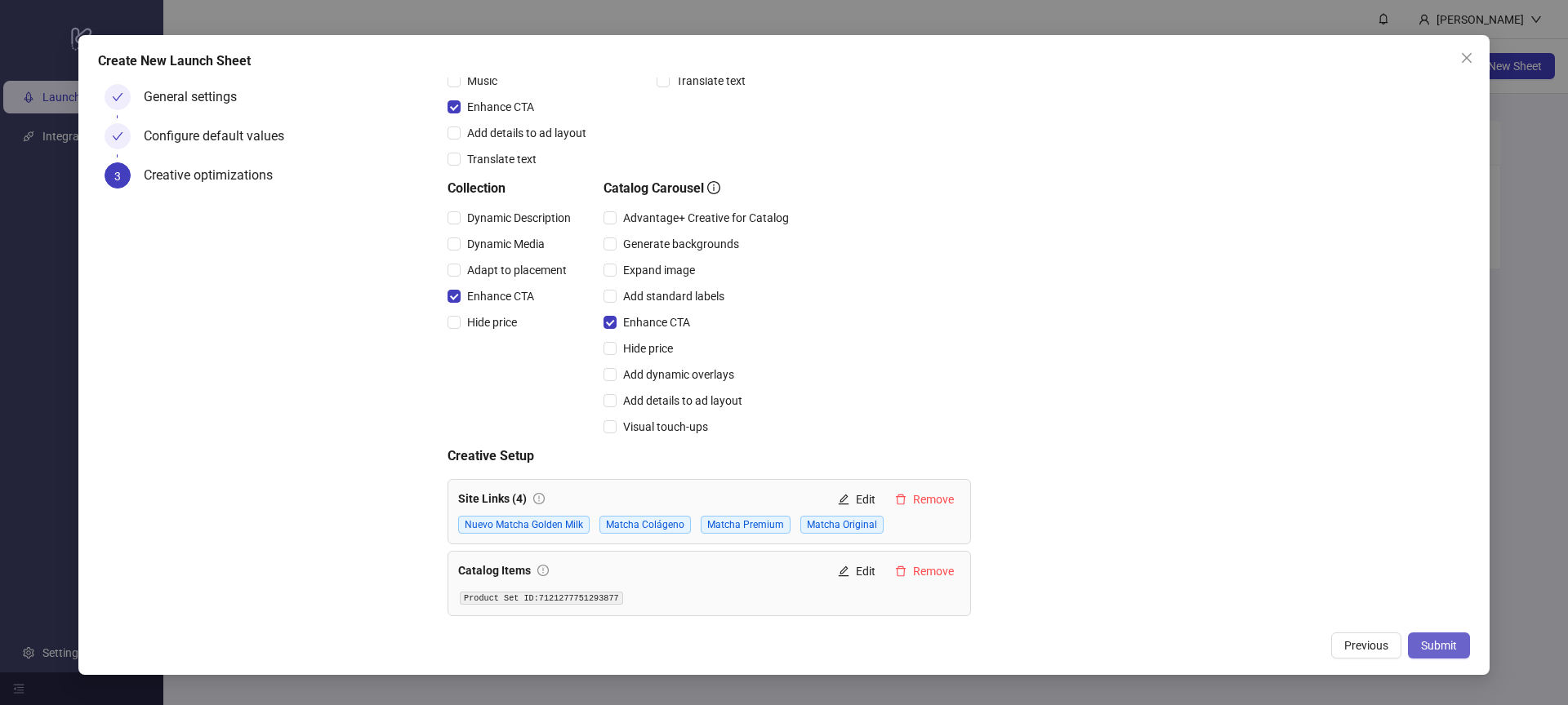
click at [1447, 645] on span "Submit" at bounding box center [1438, 646] width 36 height 13
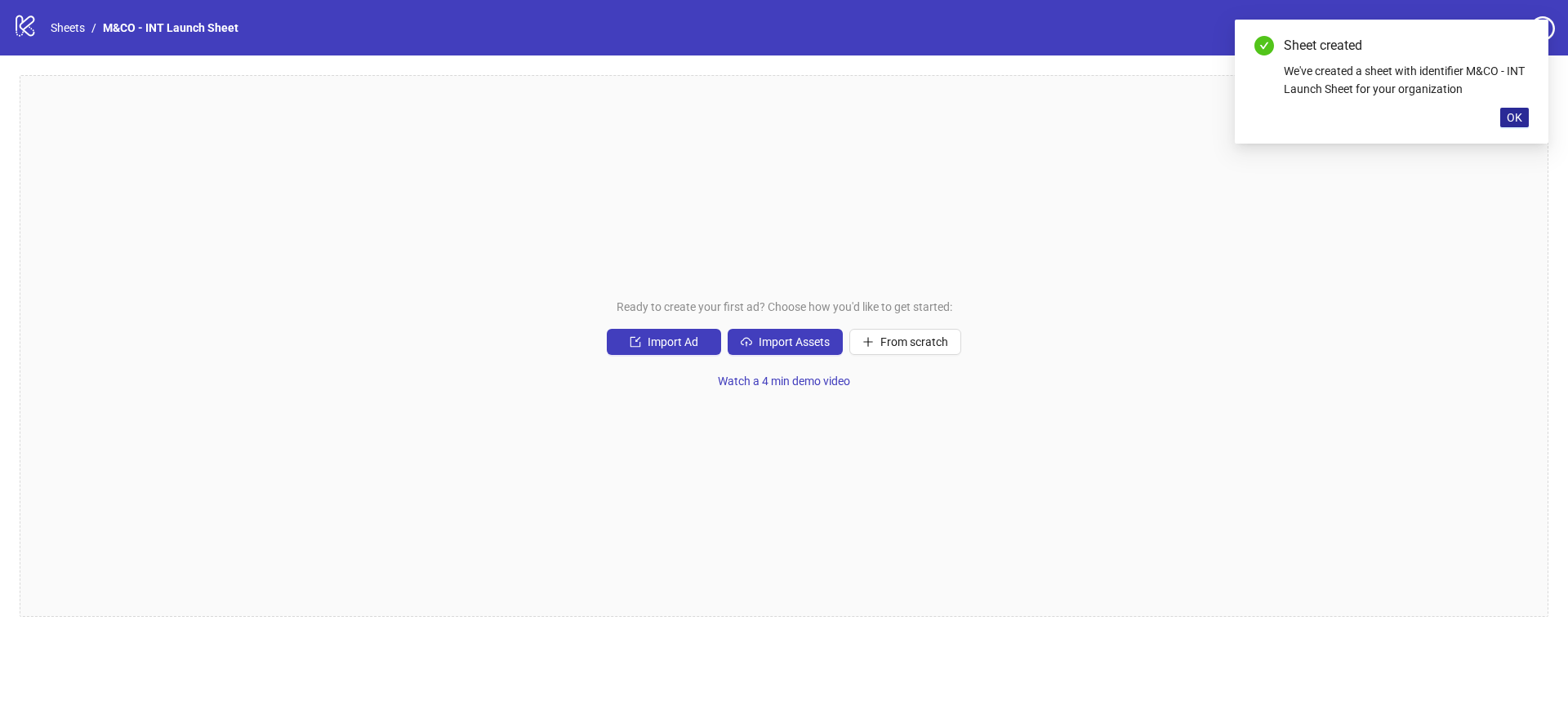
click at [1514, 114] on span "OK" at bounding box center [1514, 118] width 16 height 13
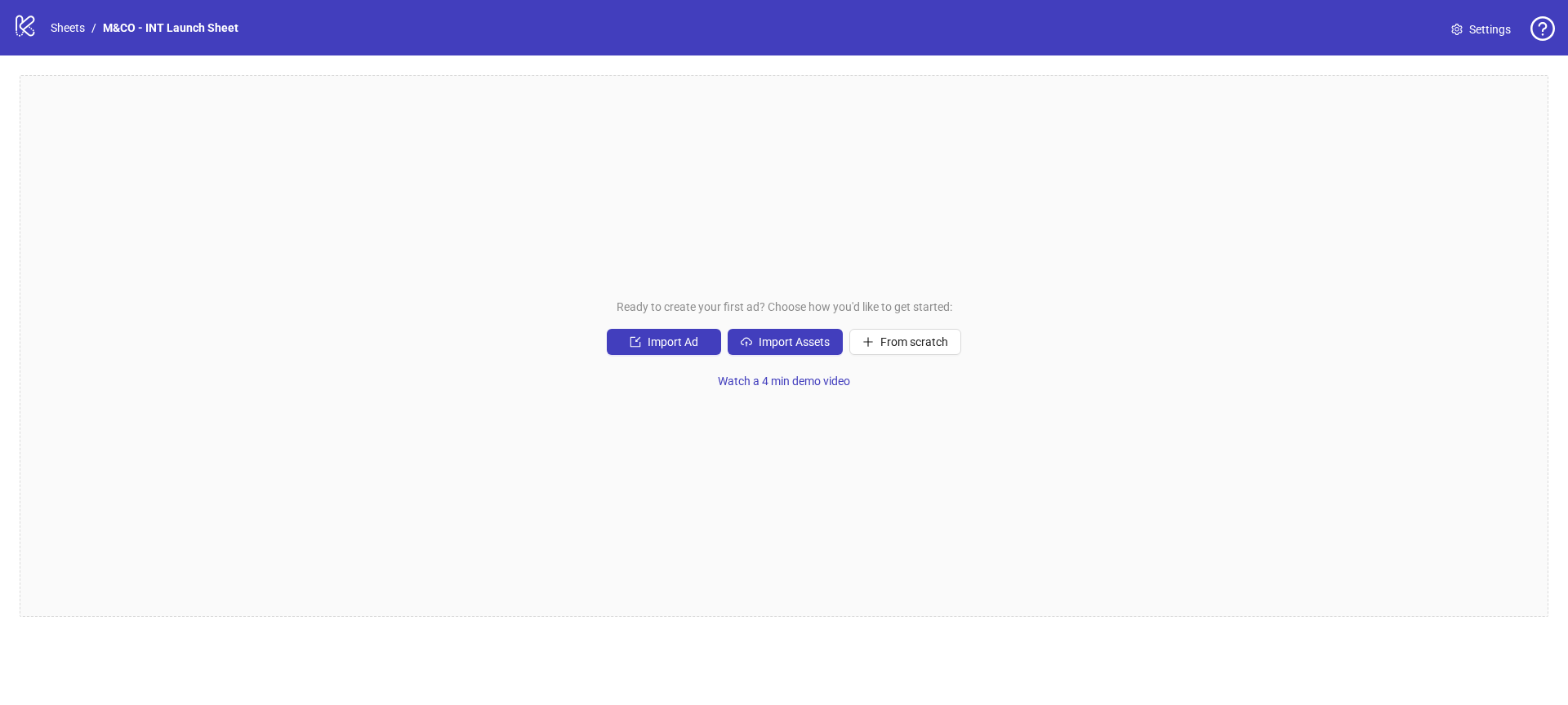
click at [328, 231] on div "Ready to create your first ad? Choose how you'd like to get started: Import Ad …" at bounding box center [783, 346] width 1529 height 542
click at [73, 22] on link "Sheets" at bounding box center [68, 27] width 41 height 18
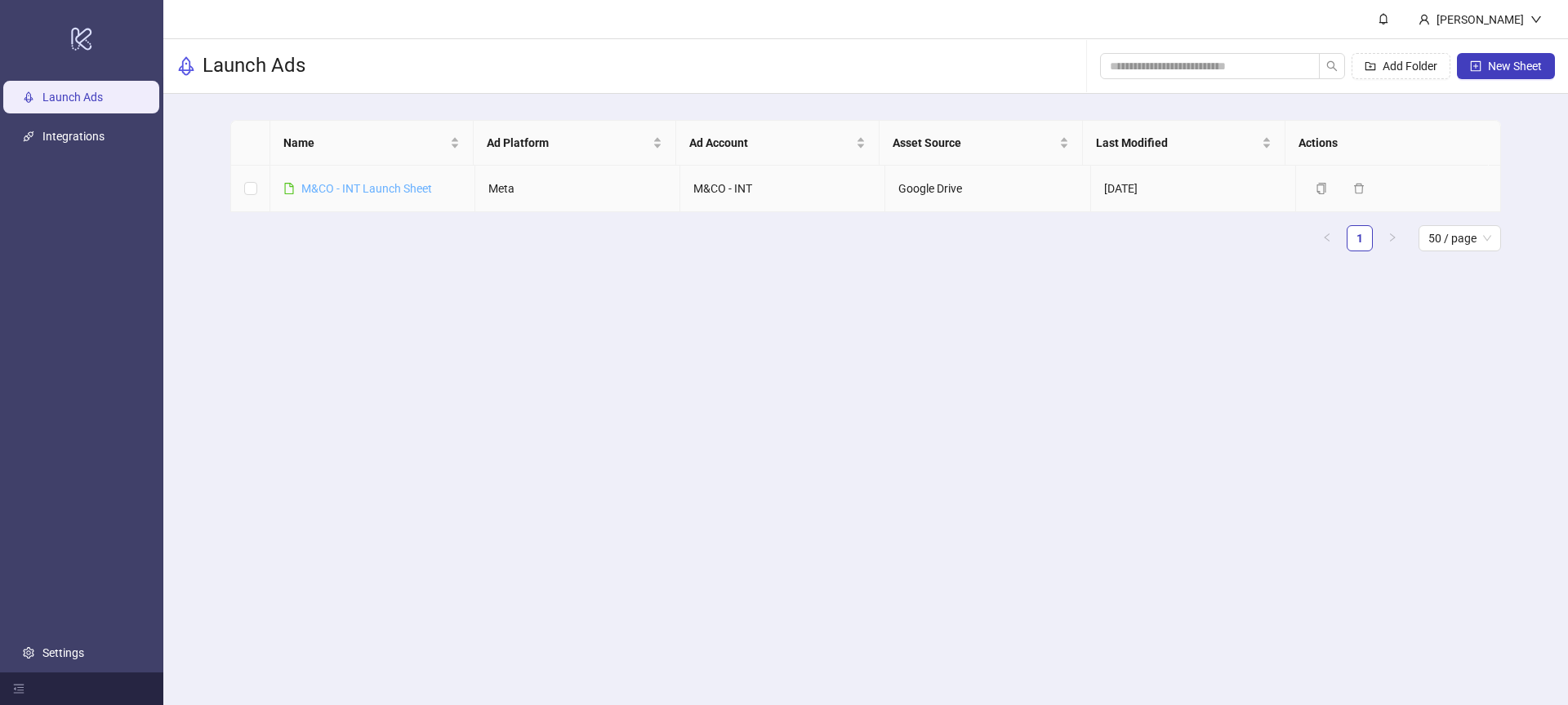
click at [389, 189] on link "M&CO - INT Launch Sheet" at bounding box center [367, 188] width 131 height 13
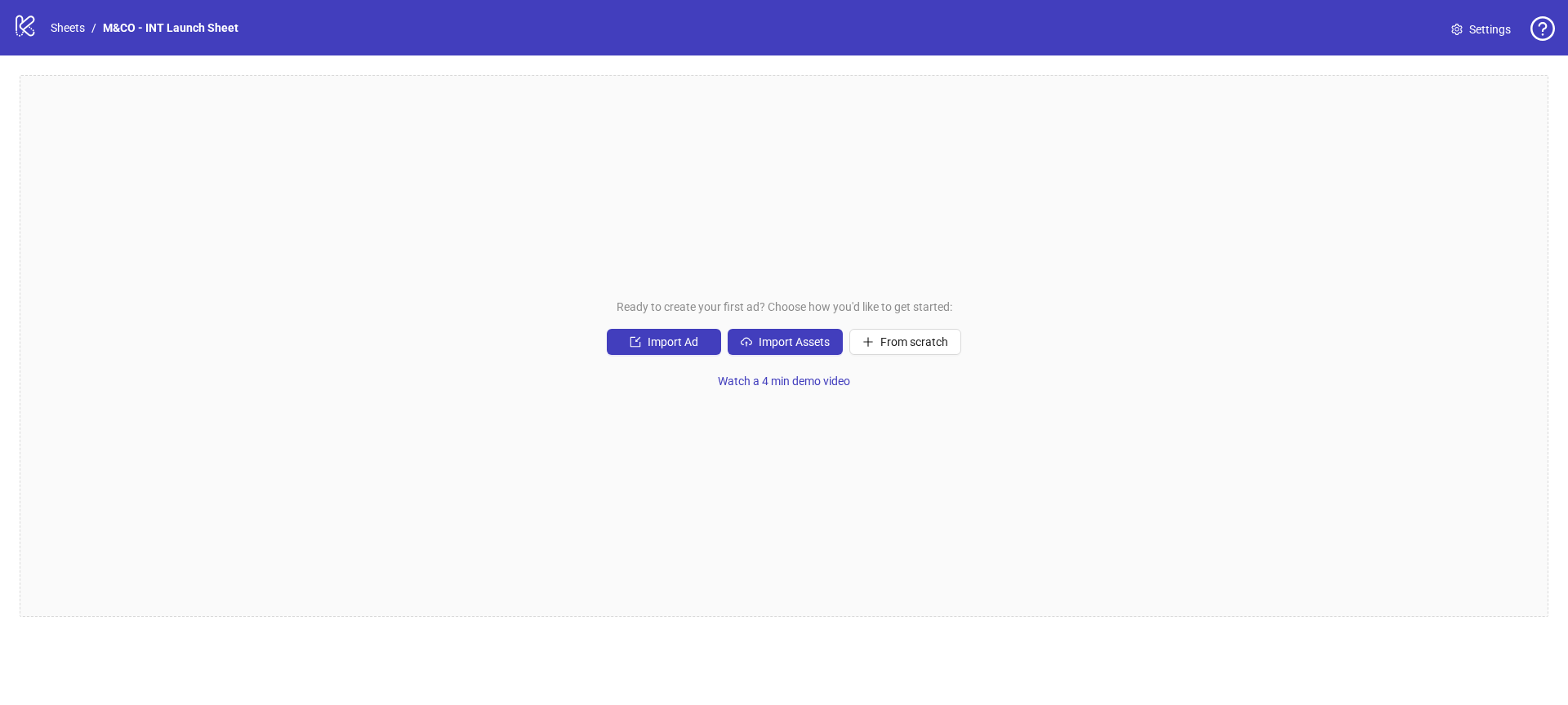
drag, startPoint x: 1464, startPoint y: 25, endPoint x: 1443, endPoint y: 30, distance: 21.6
click at [1463, 25] on link "Settings" at bounding box center [1481, 28] width 85 height 26
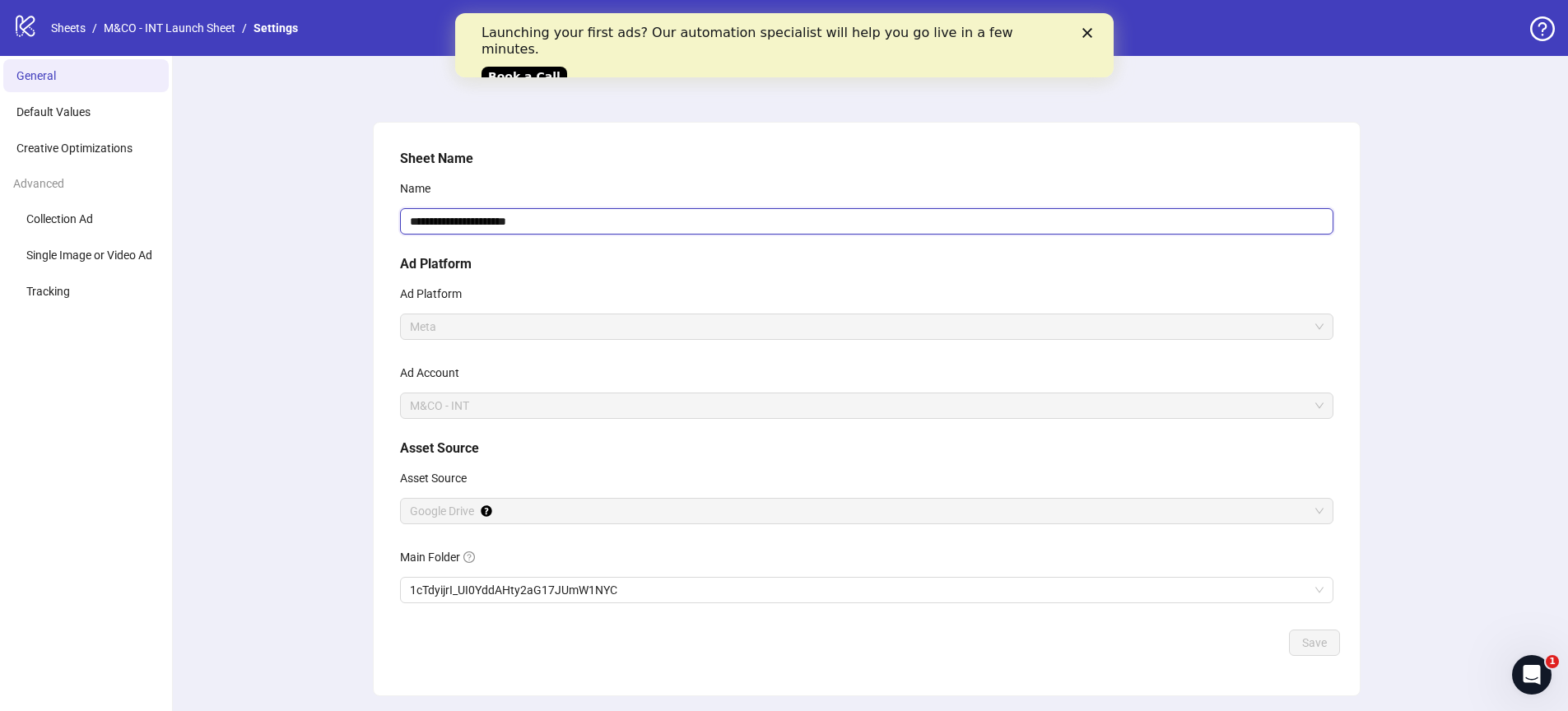
click at [410, 216] on input "**********" at bounding box center [866, 221] width 933 height 26
type input "*****"
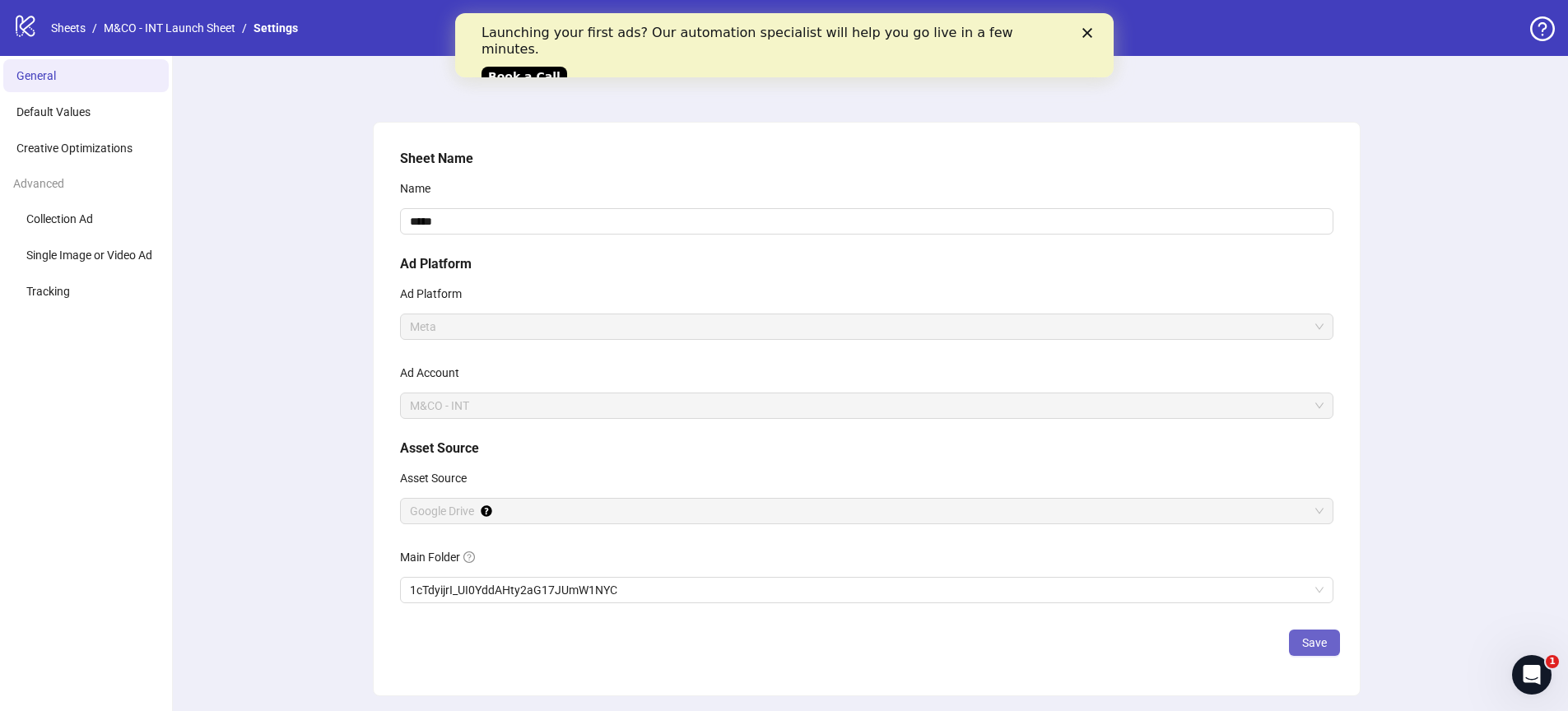
click at [1315, 649] on span "Save" at bounding box center [1314, 643] width 24 height 14
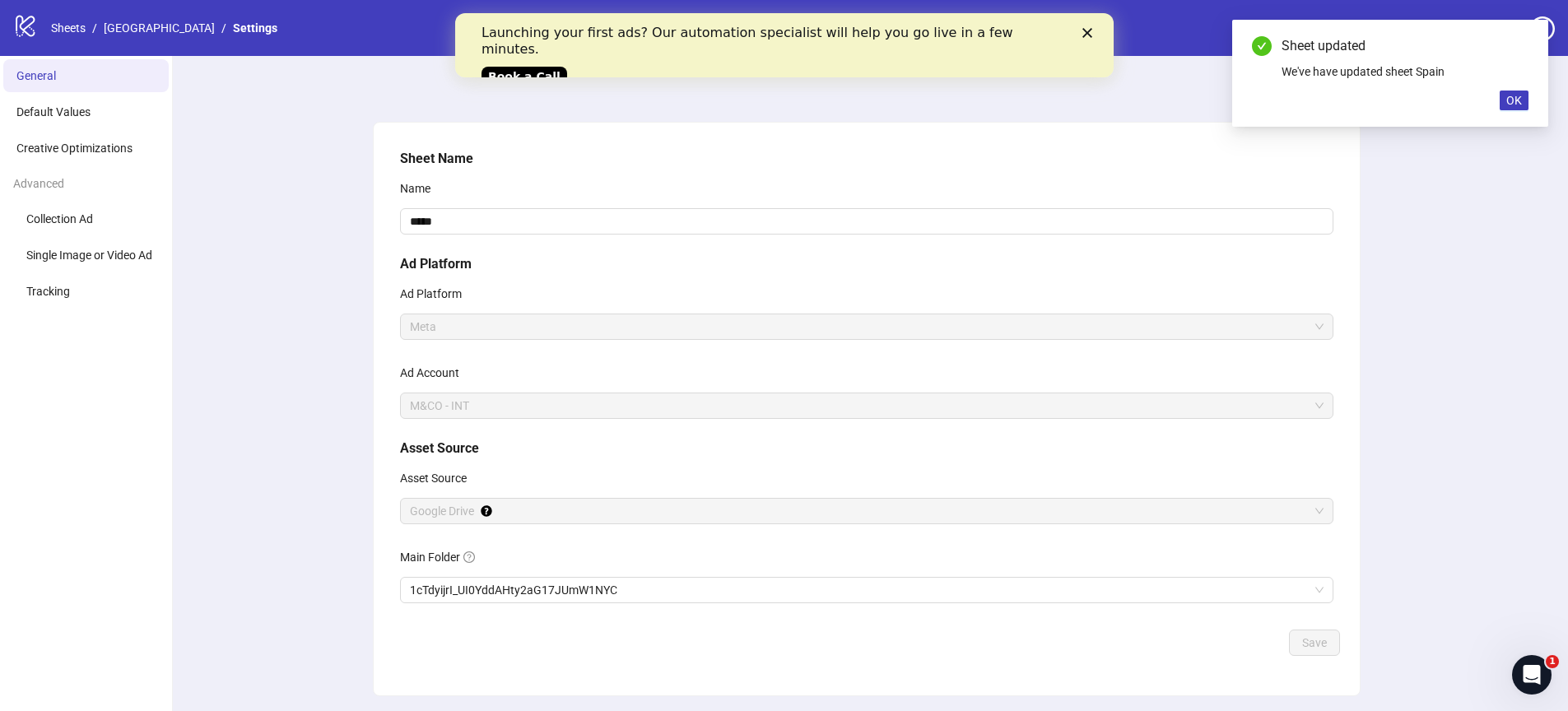
click at [263, 165] on div "Sheet Name Name ***** Ad Platform Ad Platform Meta Ad Account M&CO - INT Asset …" at bounding box center [866, 409] width 1403 height 706
click at [78, 29] on link "Sheets" at bounding box center [68, 27] width 41 height 18
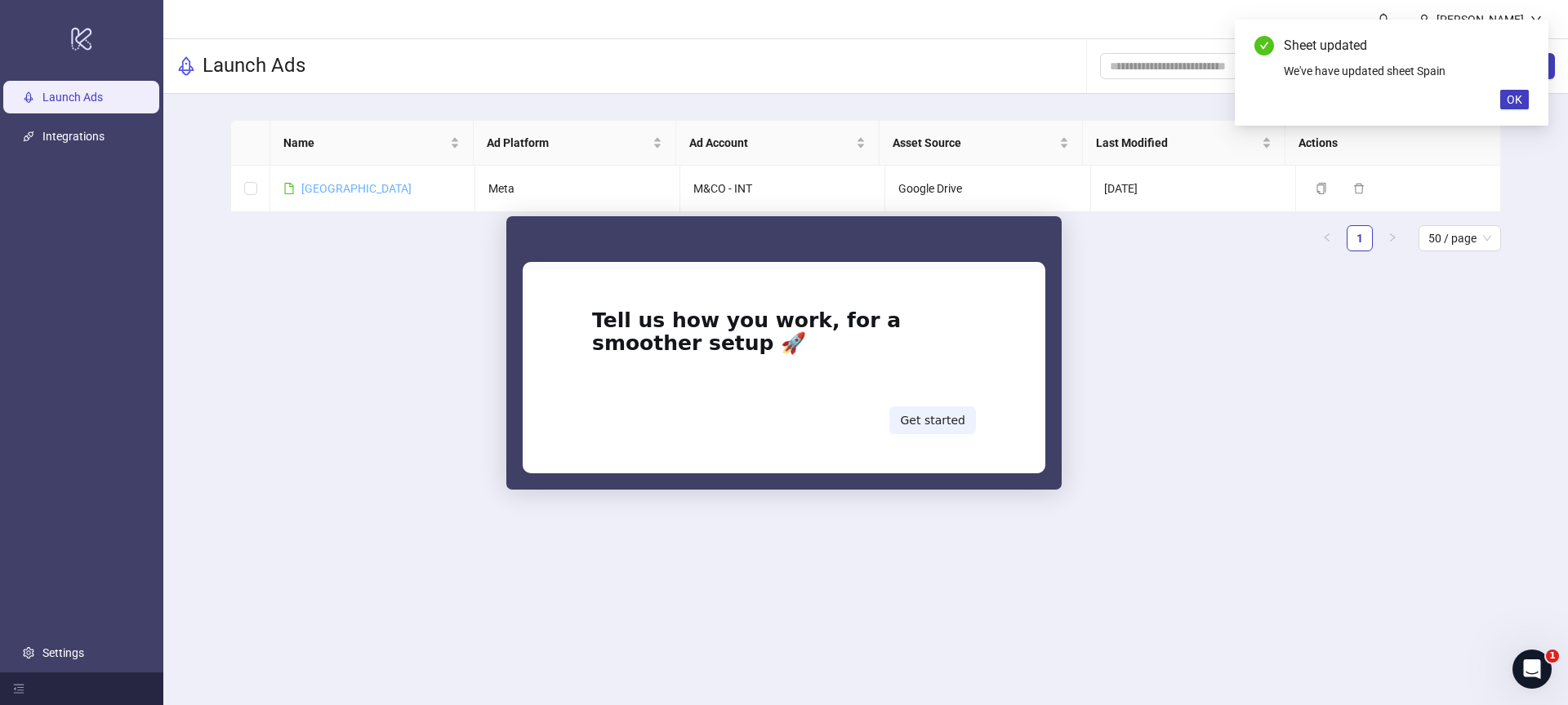
click at [318, 188] on div "Intercom messenger" at bounding box center [784, 352] width 1568 height 705
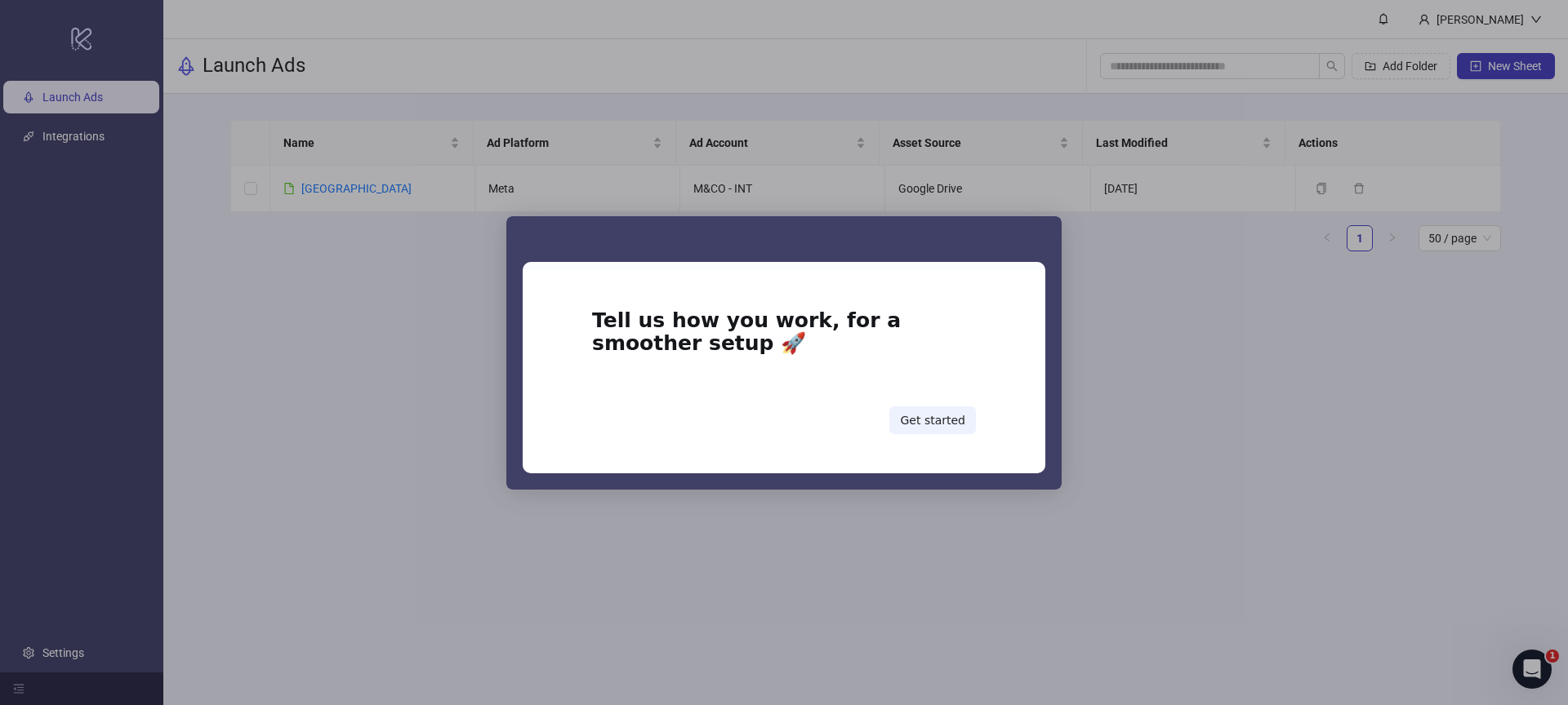
click at [1260, 451] on div "Intercom messenger" at bounding box center [784, 352] width 1568 height 705
click at [1251, 410] on div "Intercom messenger" at bounding box center [784, 352] width 1568 height 705
click at [943, 424] on button "Get started" at bounding box center [932, 419] width 86 height 28
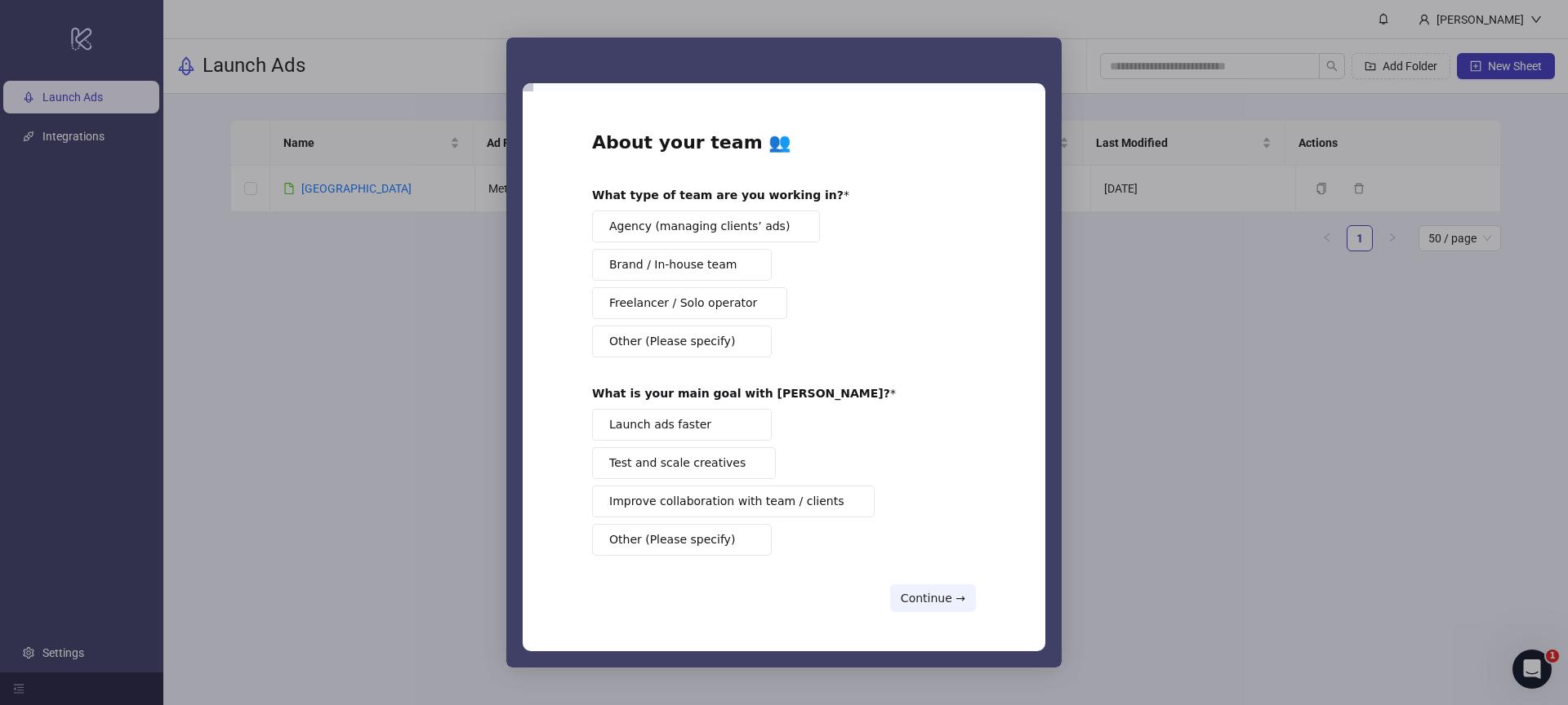
drag, startPoint x: 1226, startPoint y: 512, endPoint x: 1210, endPoint y: 509, distance: 16.3
click at [1230, 511] on div "Intercom messenger" at bounding box center [784, 352] width 1568 height 705
click at [682, 270] on span "Brand / In-house team" at bounding box center [673, 265] width 127 height 17
click at [699, 431] on span "Launch ads faster" at bounding box center [660, 425] width 102 height 17
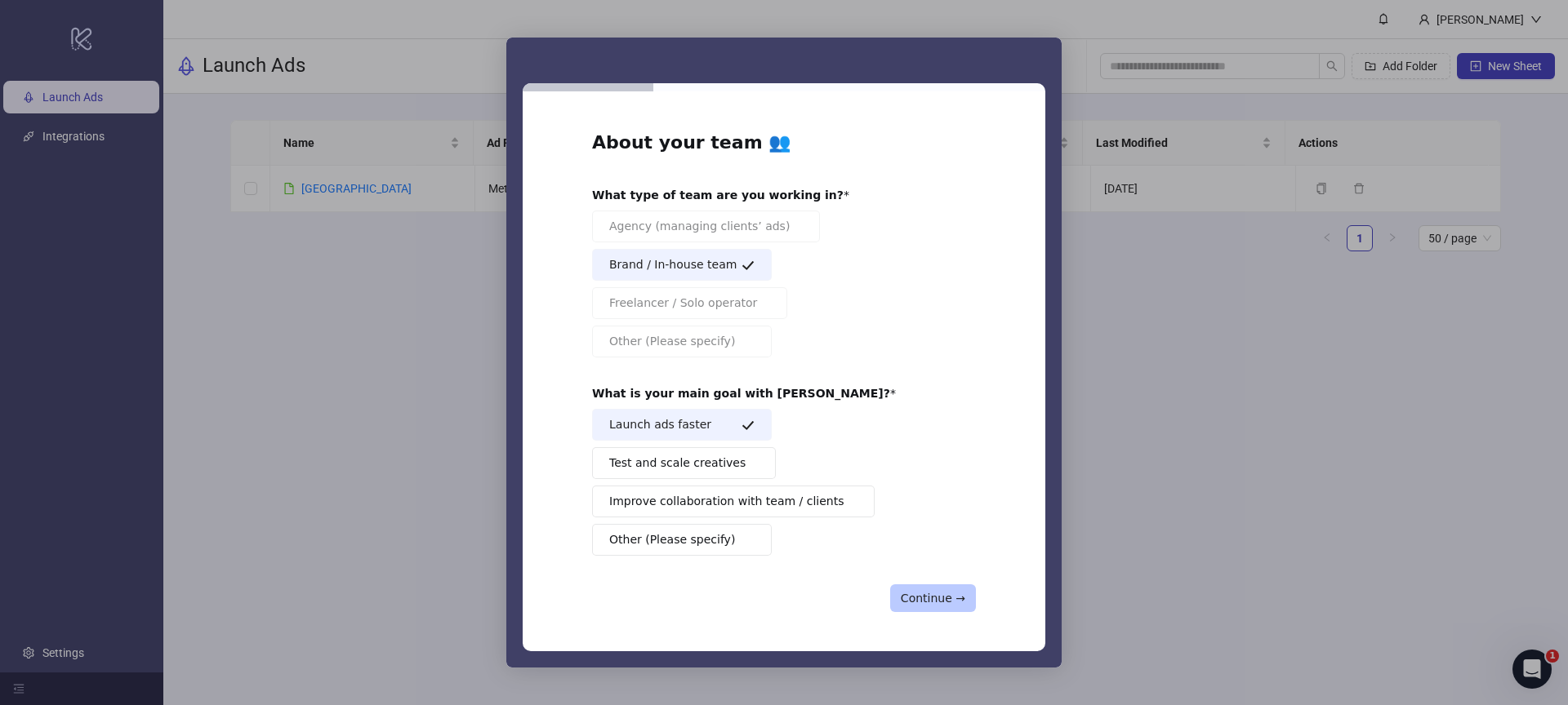
click at [922, 591] on button "Continue →" at bounding box center [933, 598] width 85 height 28
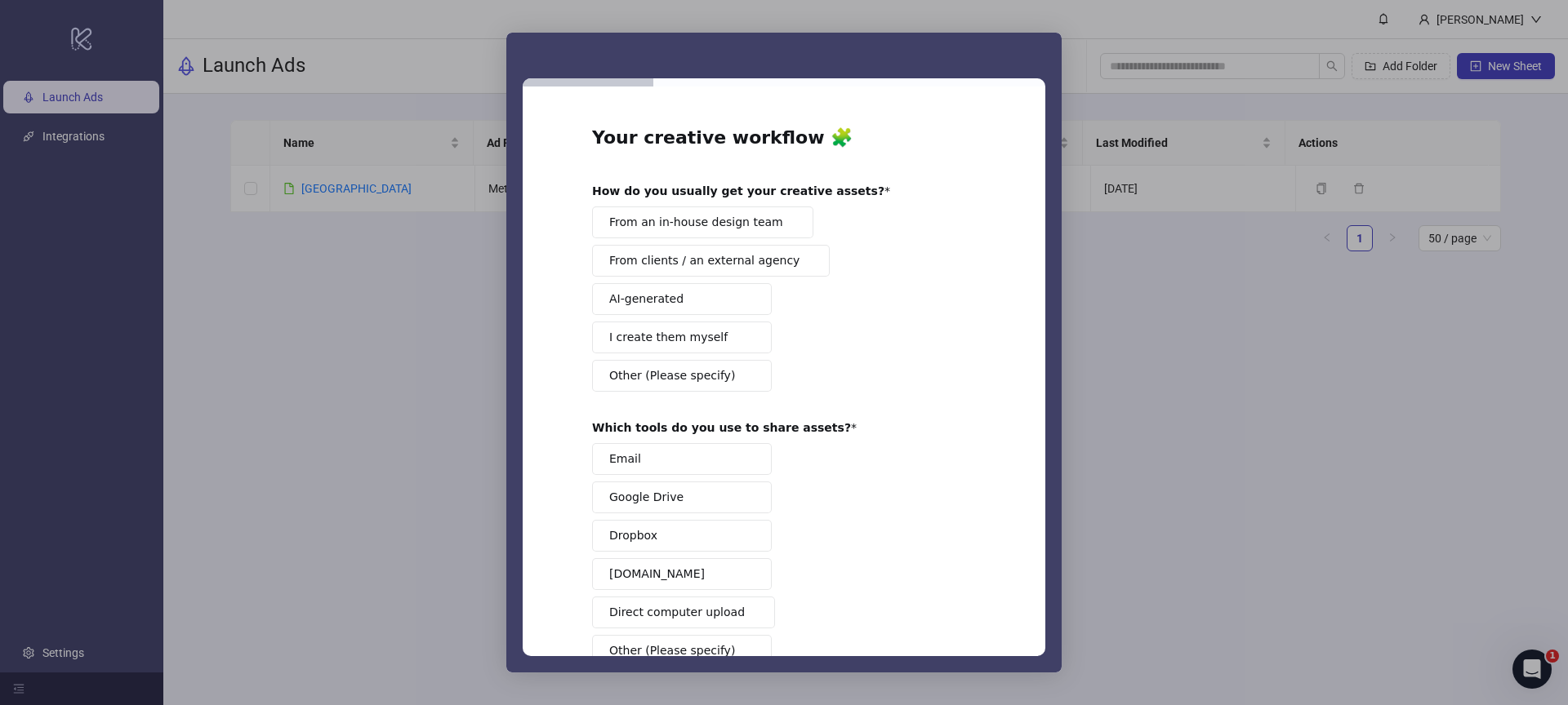
drag, startPoint x: 730, startPoint y: 231, endPoint x: 744, endPoint y: 233, distance: 14.1
click at [732, 231] on button "From an in-house design team" at bounding box center [703, 223] width 221 height 32
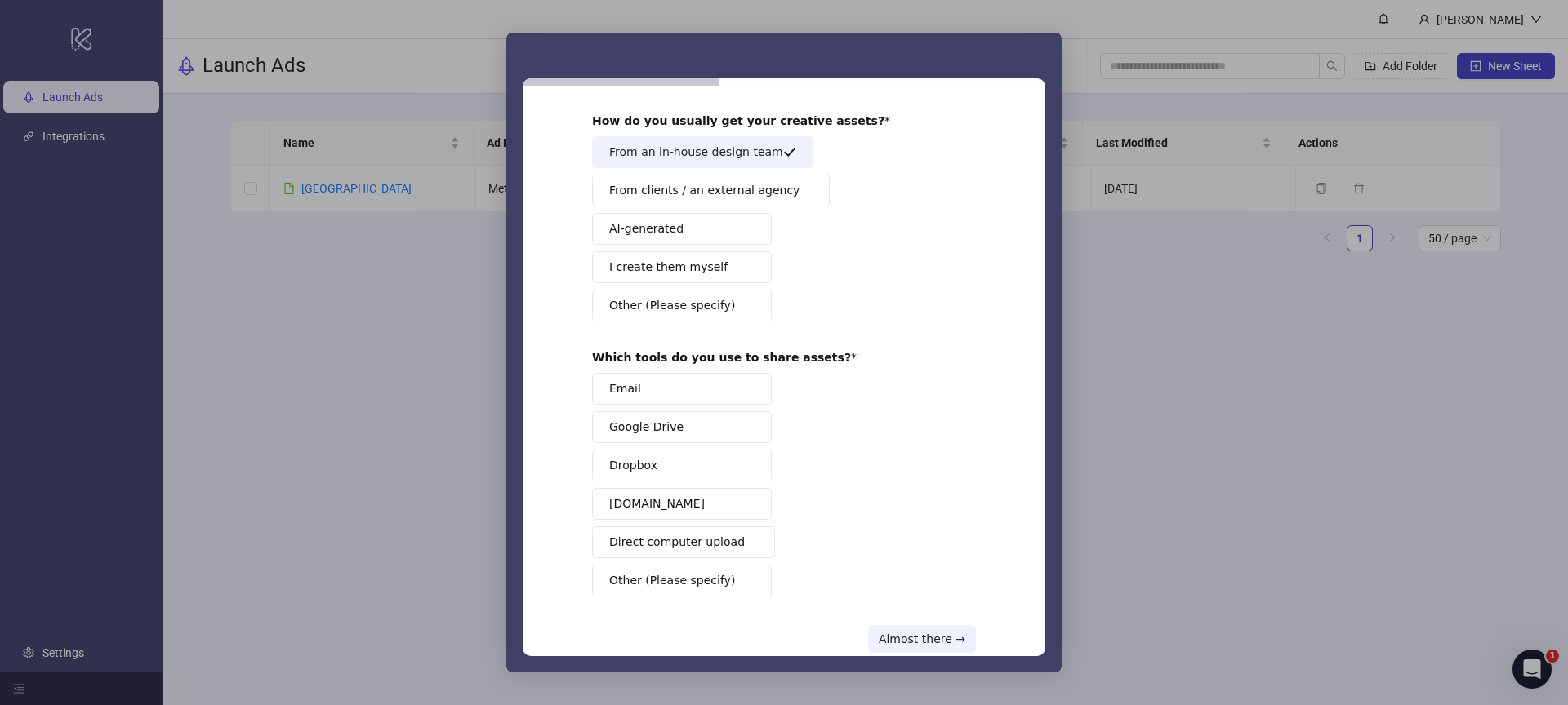
scroll to position [106, 0]
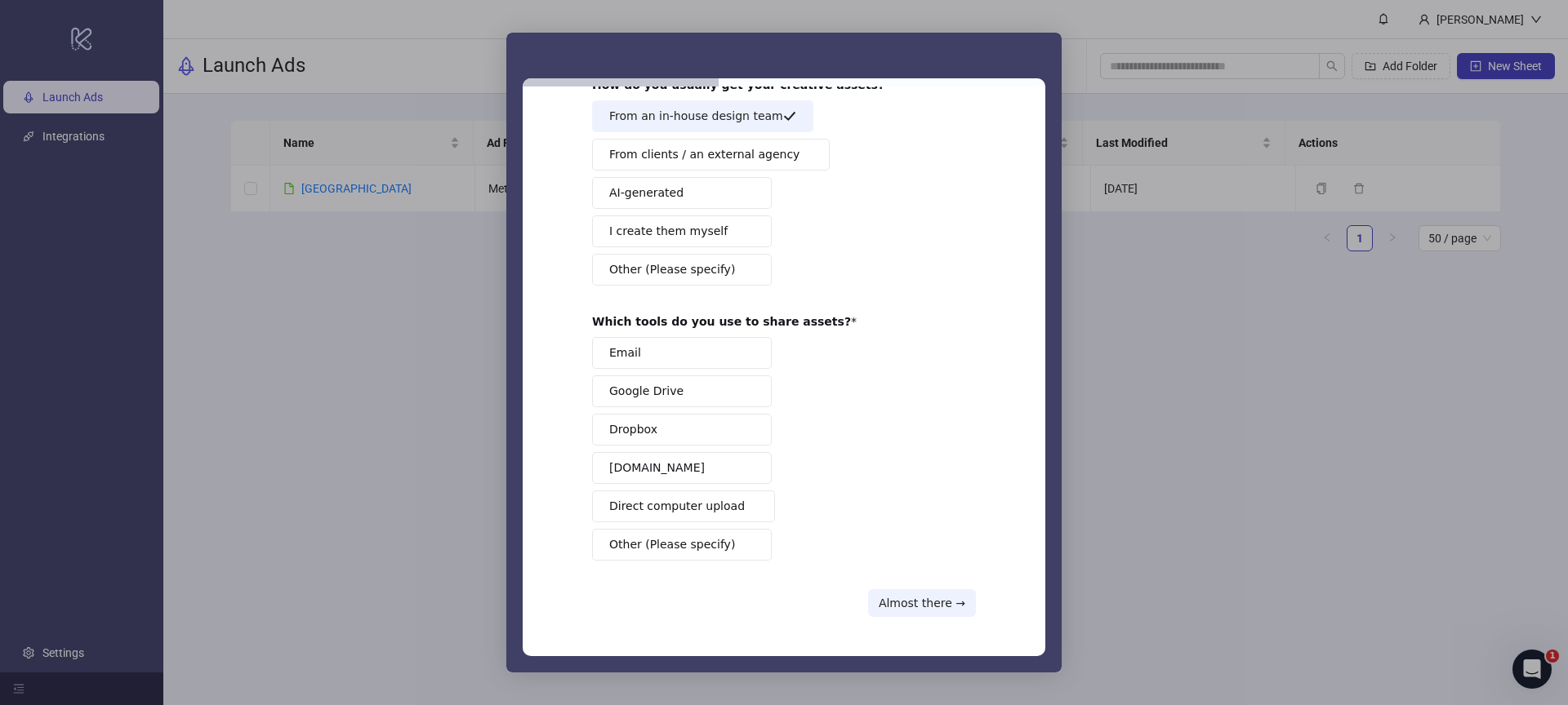
click at [674, 383] on button "Google Drive" at bounding box center [682, 391] width 179 height 32
click at [917, 587] on div "Your creative workflow 🧩 How do you usually get your creative assets? From an i…" at bounding box center [784, 318] width 384 height 598
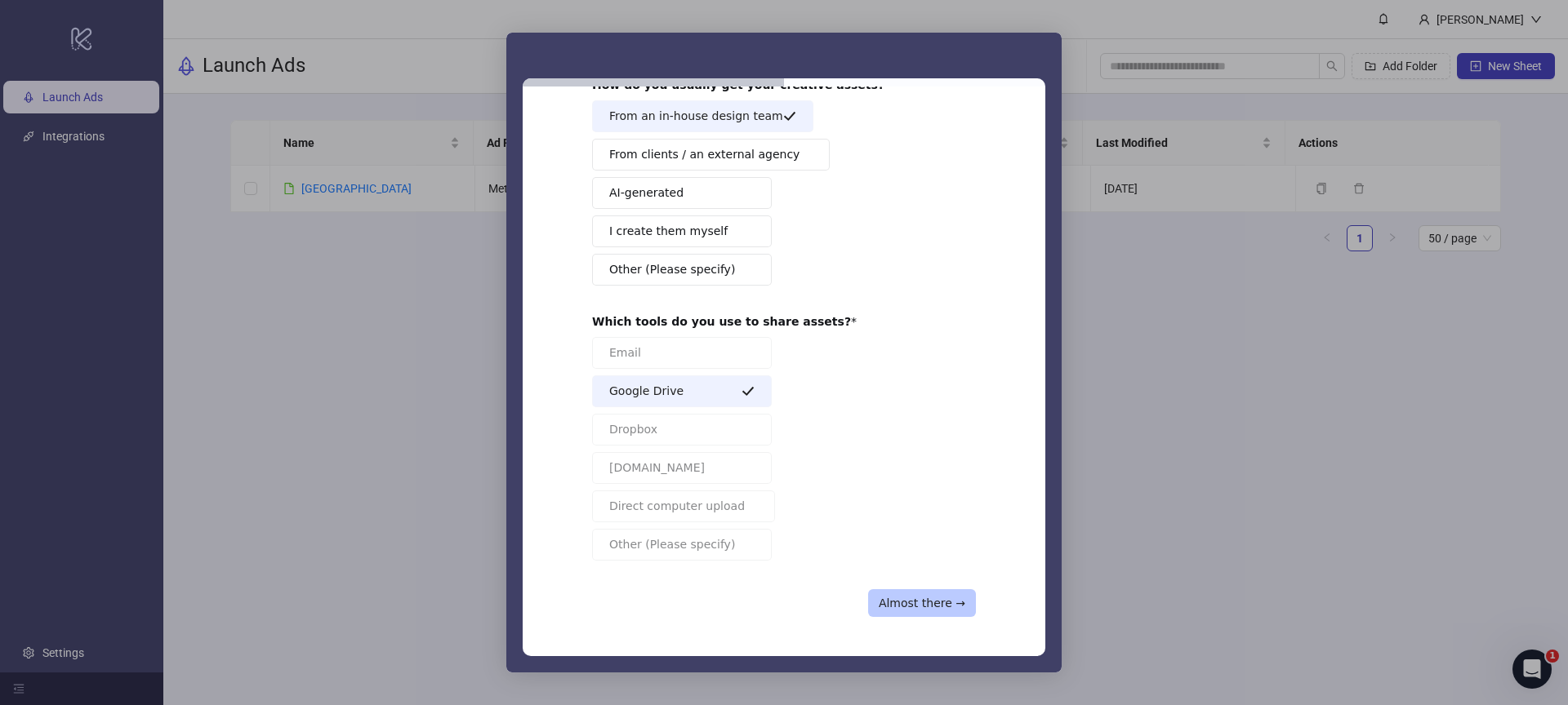
click at [946, 601] on button "Almost there →" at bounding box center [921, 603] width 108 height 28
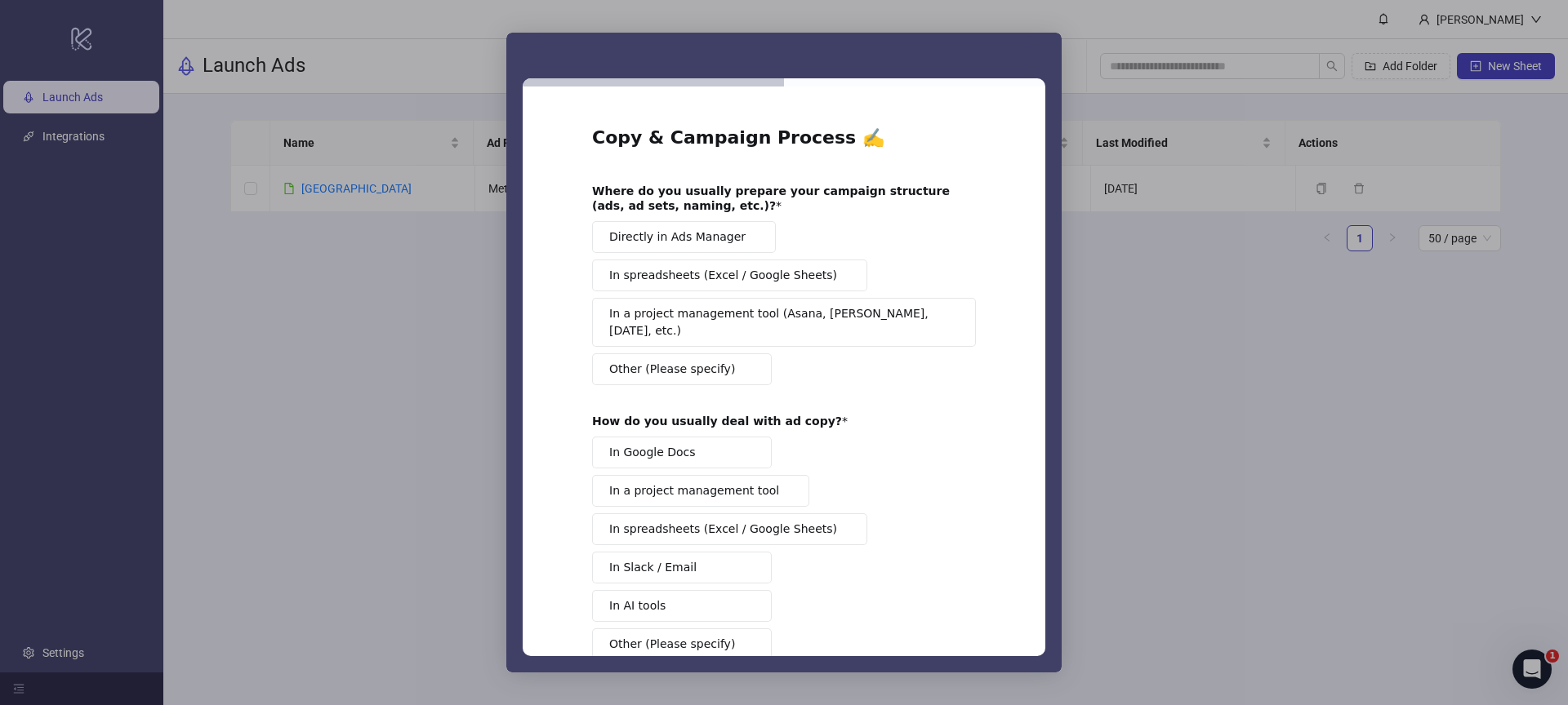
click at [714, 244] on span "Directly in Ads Manager" at bounding box center [677, 237] width 137 height 17
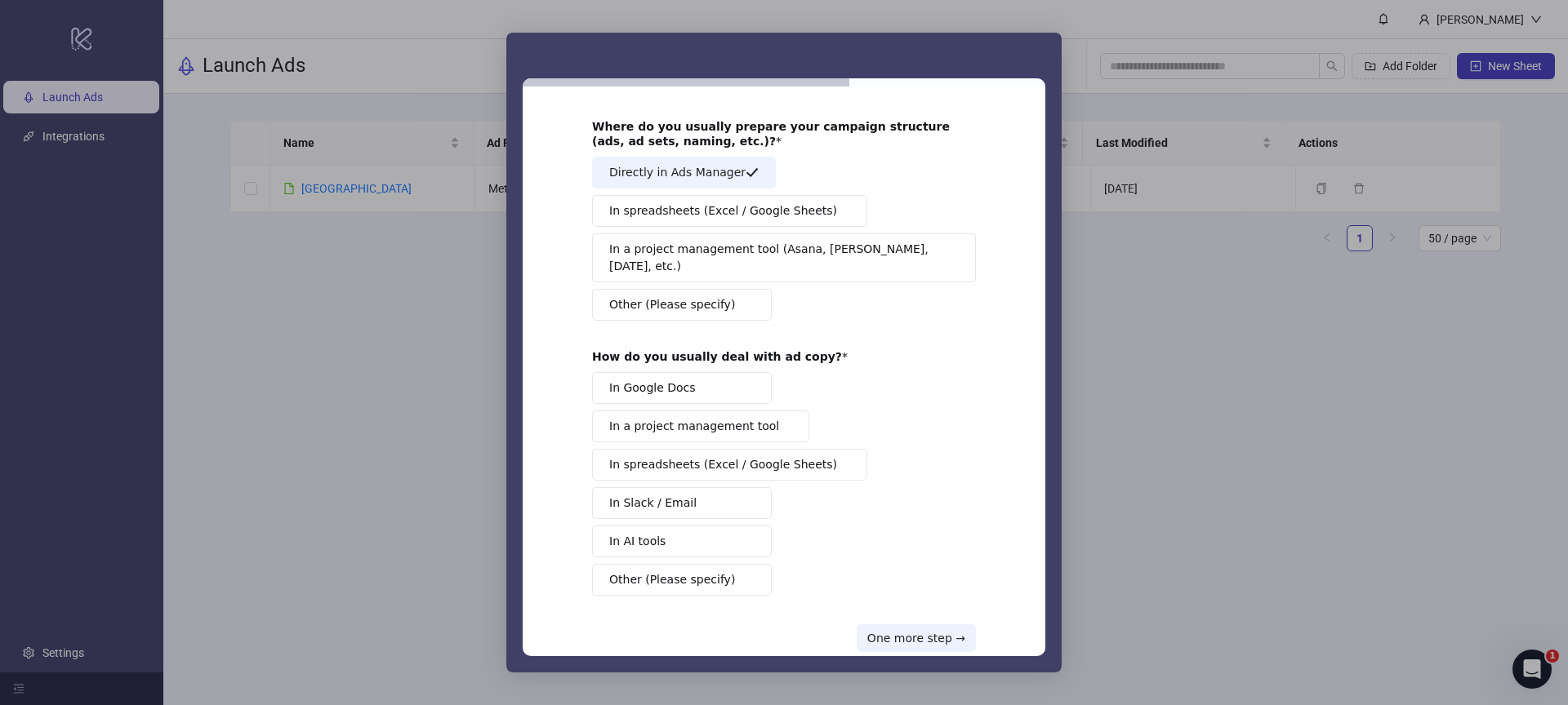
scroll to position [82, 0]
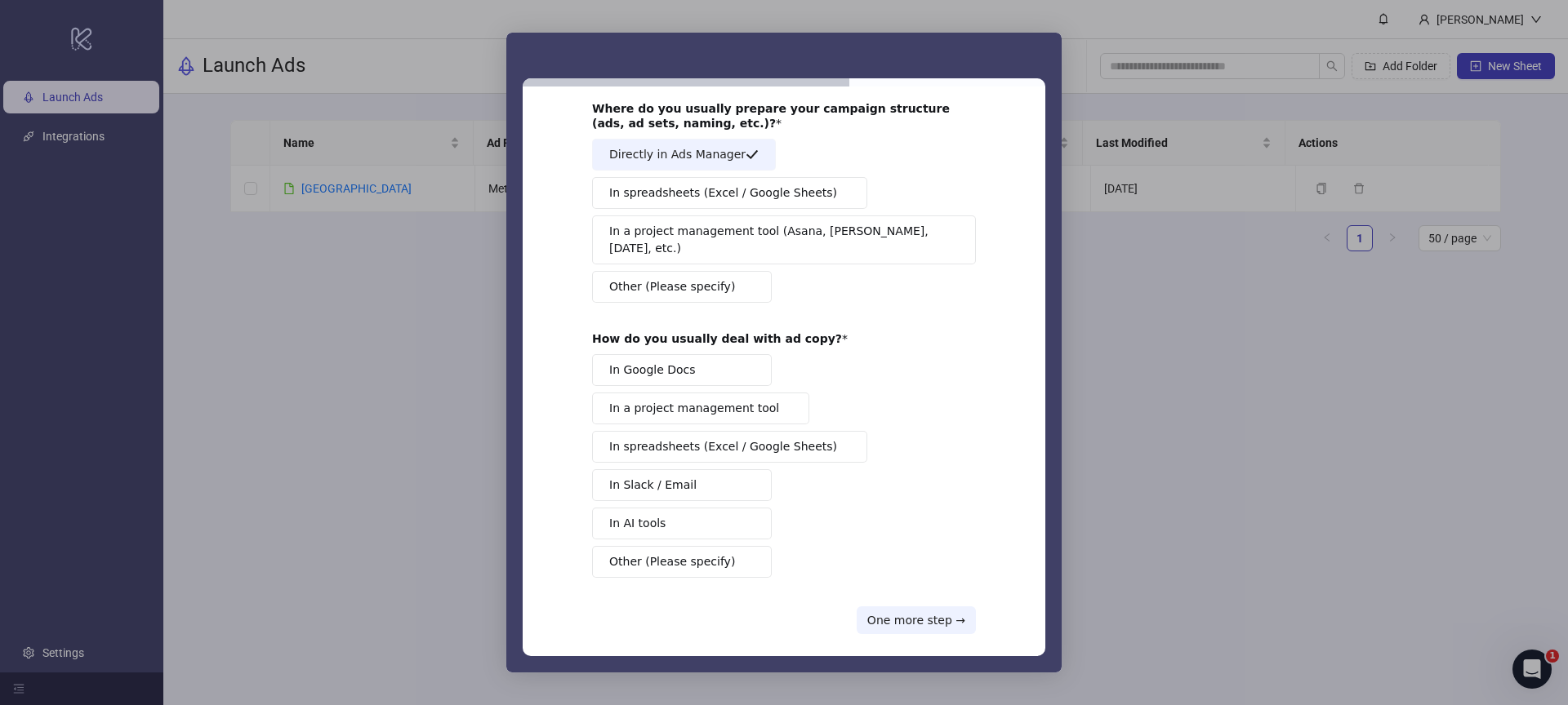
click at [690, 354] on button "In Google Docs" at bounding box center [682, 370] width 179 height 32
click at [730, 354] on button "In Google Docs" at bounding box center [682, 370] width 179 height 32
click at [725, 354] on button "In Google Docs" at bounding box center [682, 370] width 179 height 32
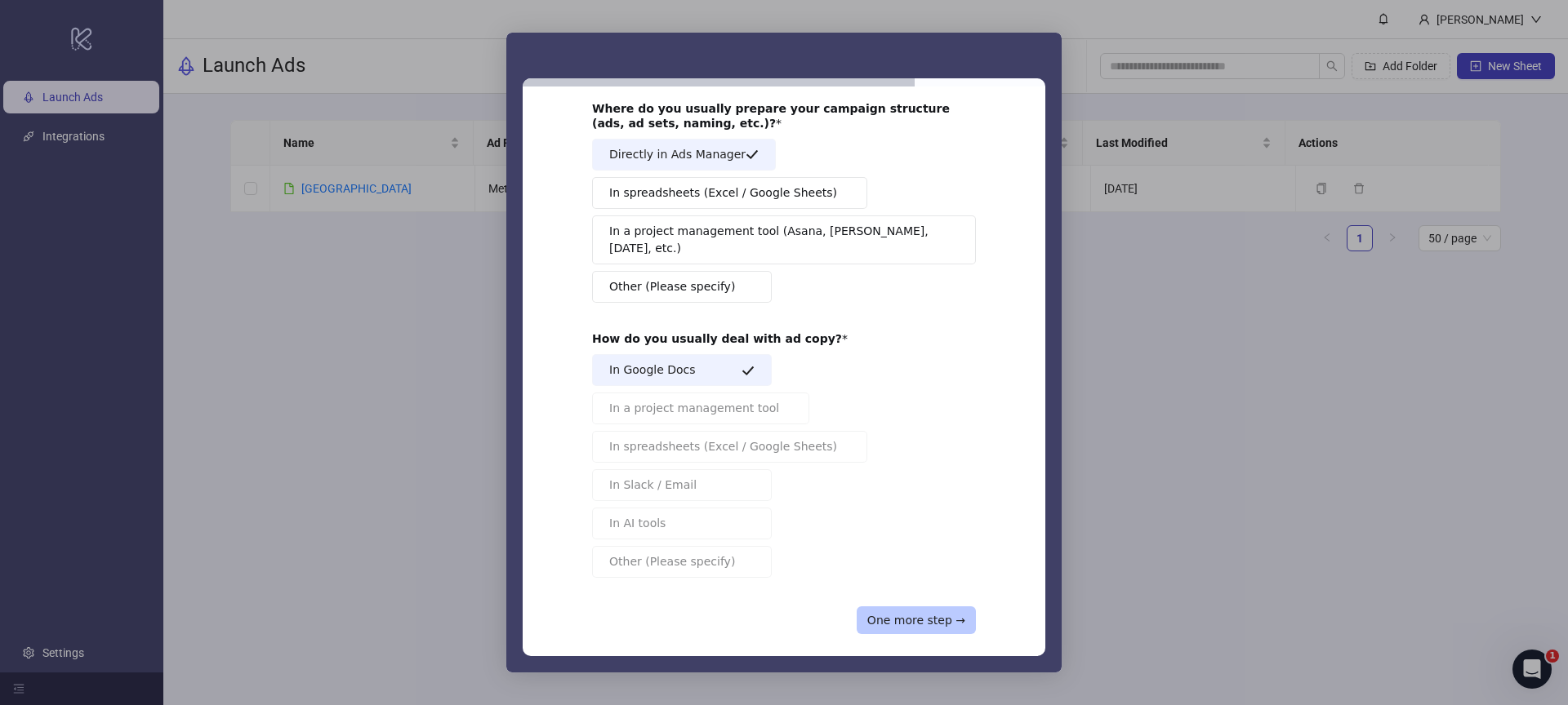
click at [908, 606] on button "One more step →" at bounding box center [916, 620] width 119 height 28
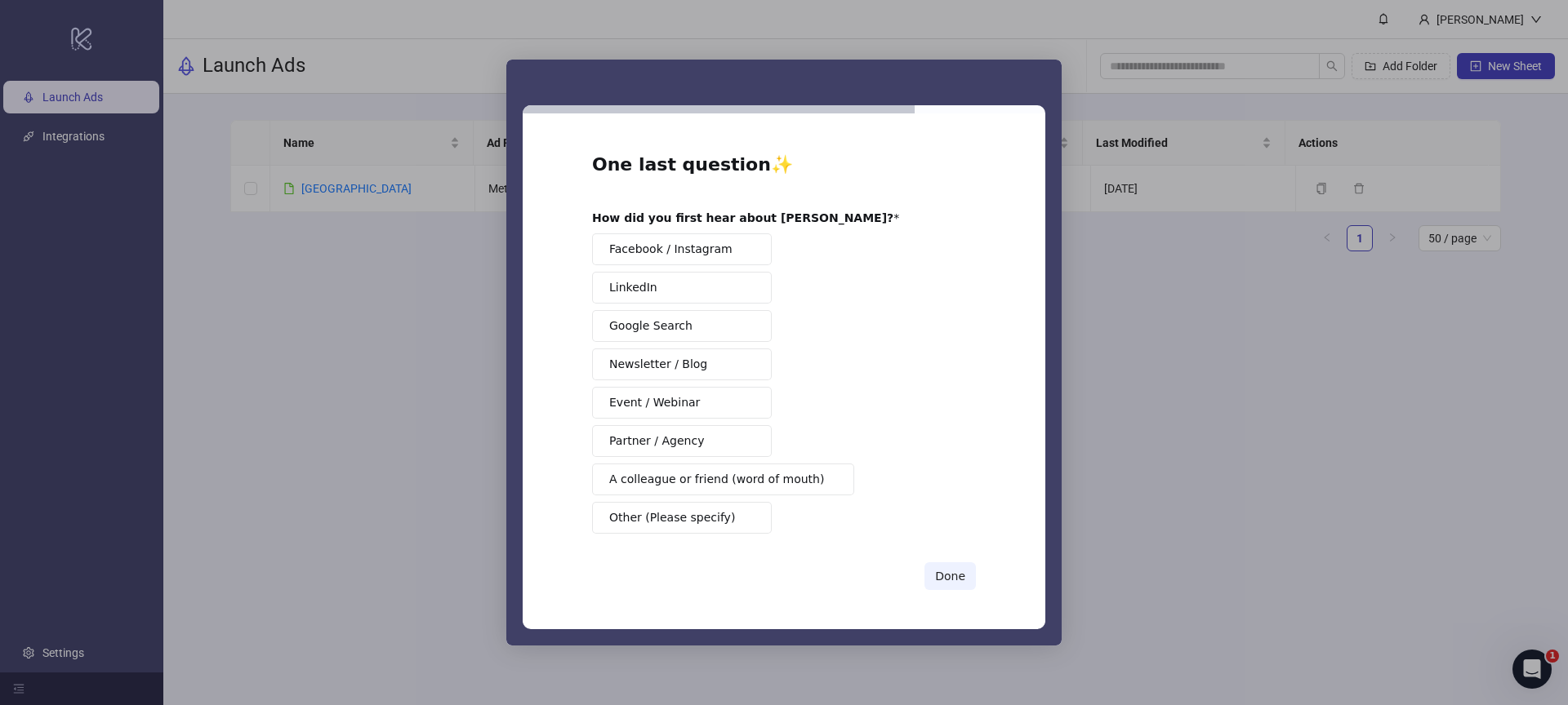
click at [736, 484] on span "A colleague or friend (word of mouth)" at bounding box center [716, 479] width 214 height 17
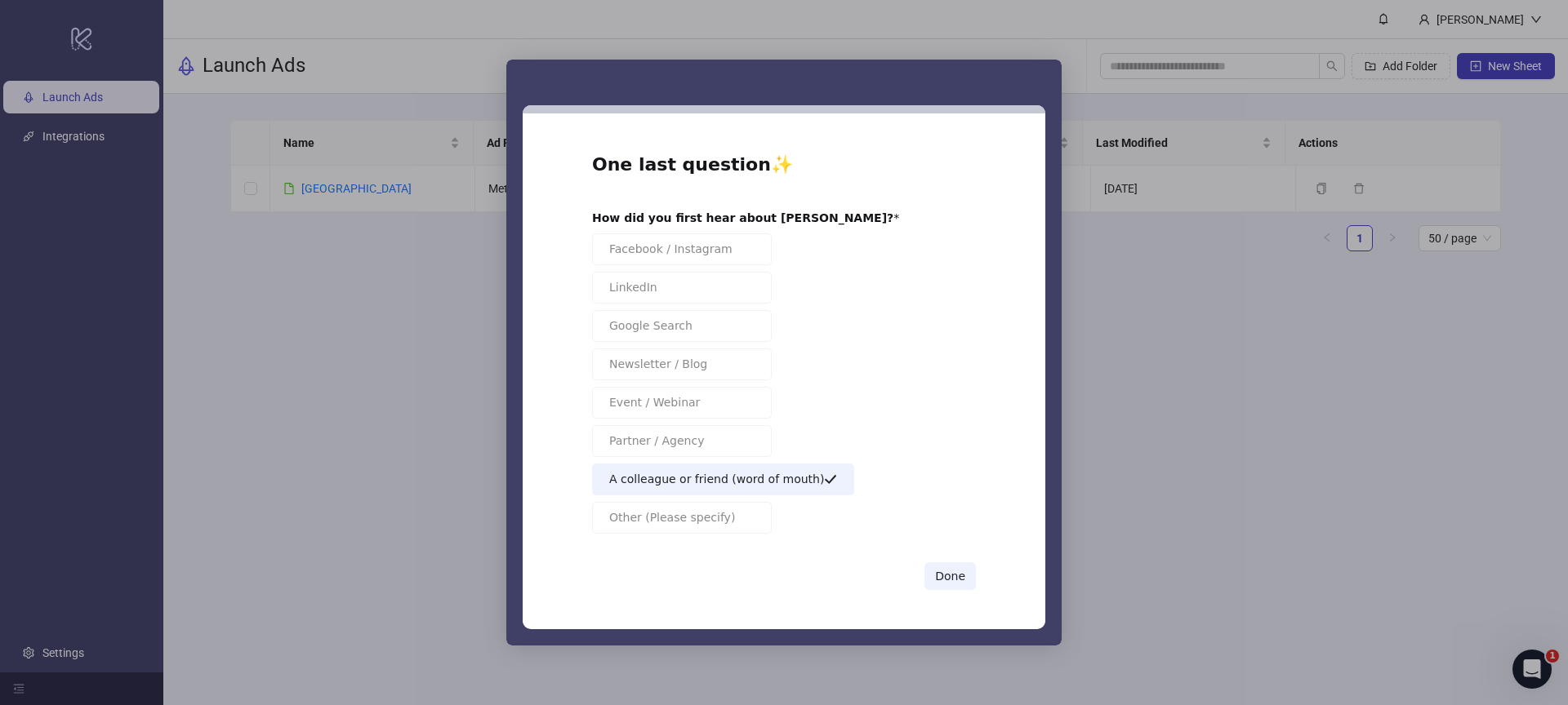
click at [982, 574] on div "One last question ✨ How did you first hear about Kitchn? Facebook / Instagram L…" at bounding box center [784, 372] width 523 height 516
click at [971, 574] on button "Done" at bounding box center [950, 576] width 51 height 28
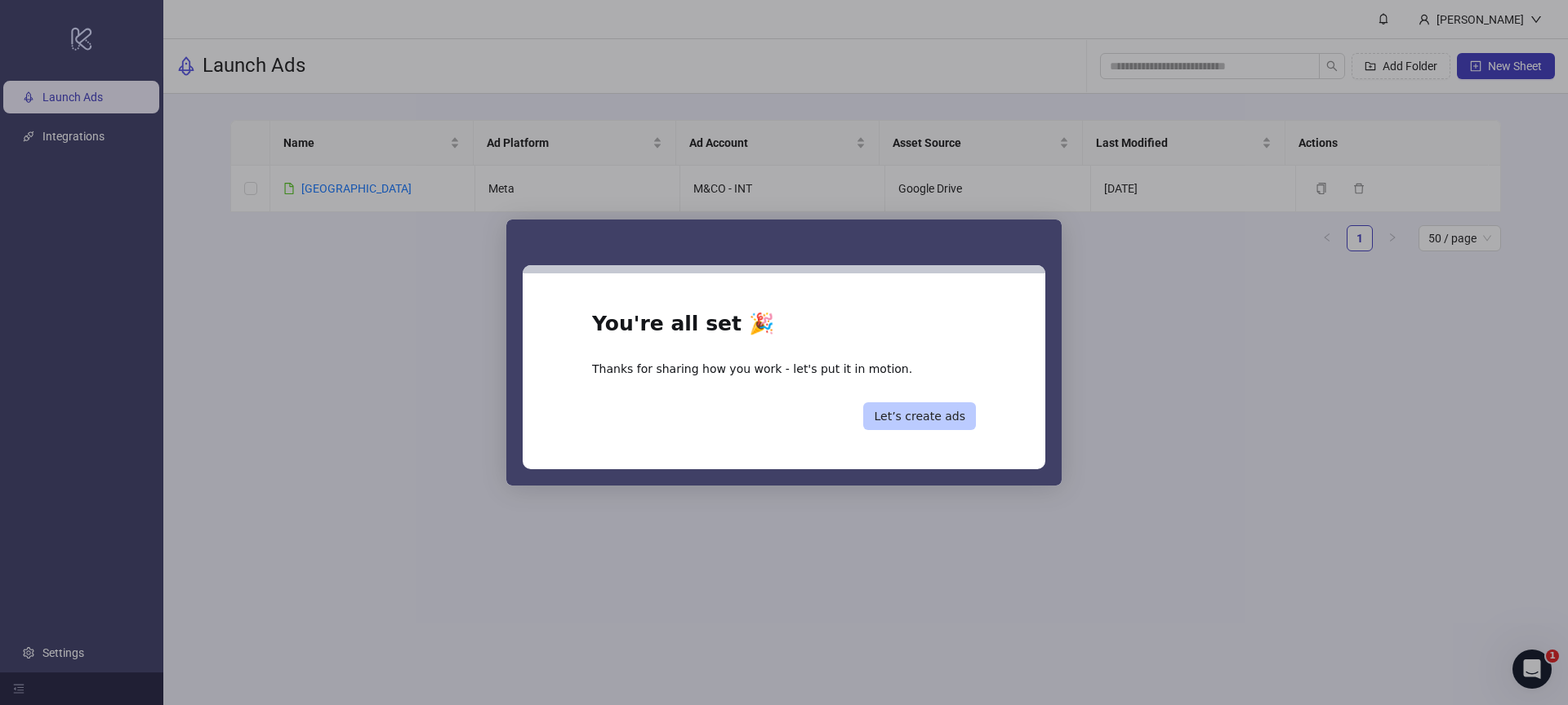
click at [958, 421] on button "Let’s create ads" at bounding box center [919, 416] width 113 height 28
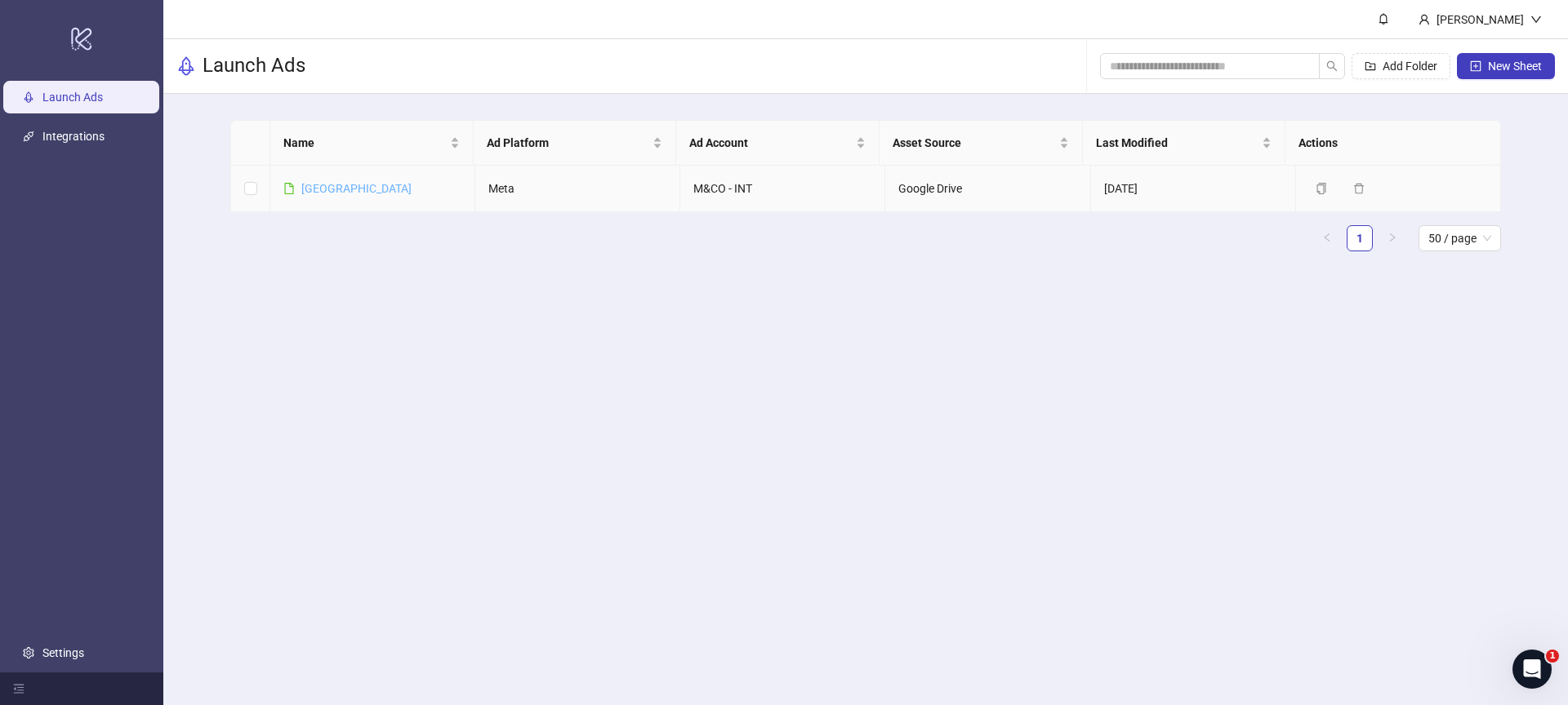
click at [321, 188] on link "[GEOGRAPHIC_DATA]" at bounding box center [357, 188] width 111 height 13
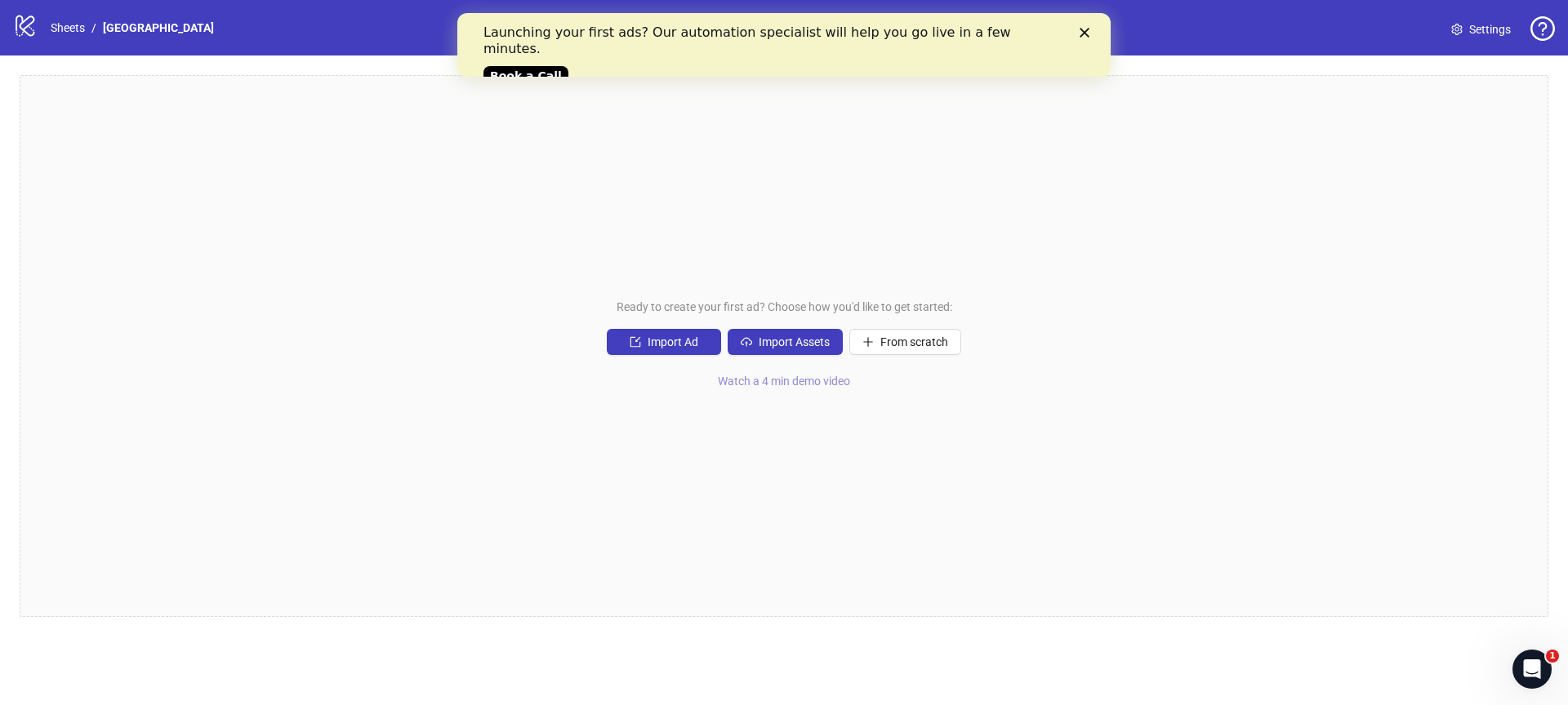
click at [825, 383] on span "Watch a 4 min demo video" at bounding box center [784, 381] width 132 height 13
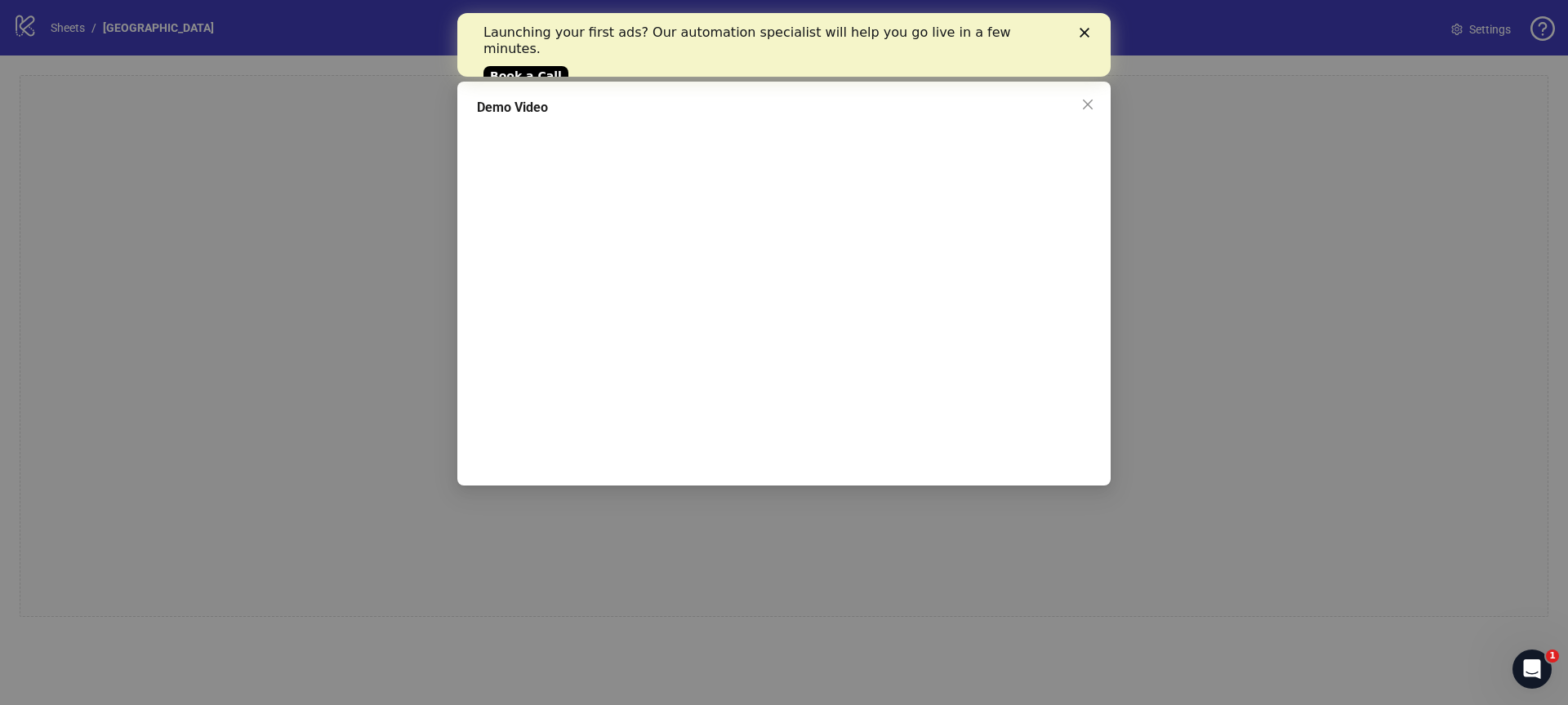
click at [1225, 422] on div "Demo Video" at bounding box center [784, 352] width 1568 height 705
click at [1084, 100] on icon "close" at bounding box center [1088, 105] width 10 height 10
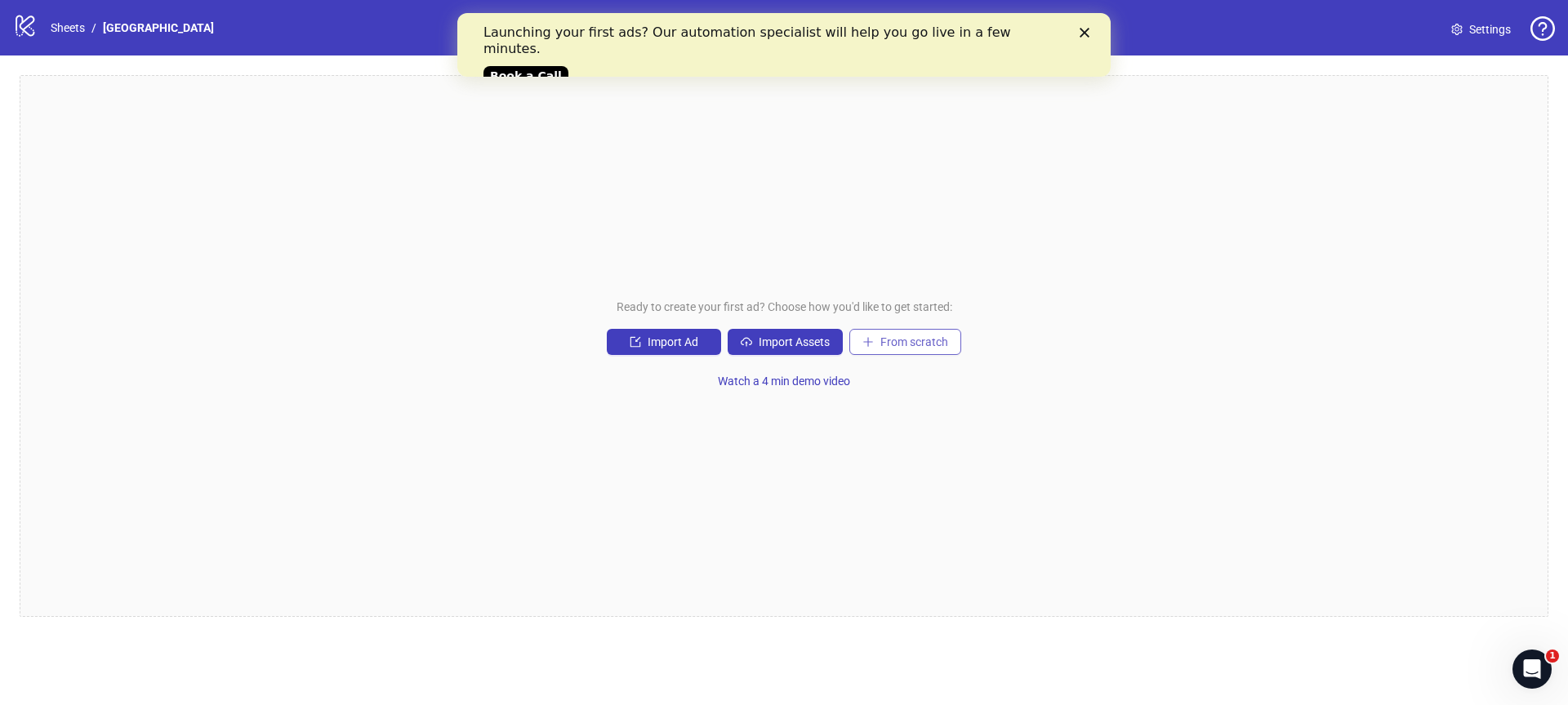
click at [885, 341] on span "From scratch" at bounding box center [914, 342] width 68 height 13
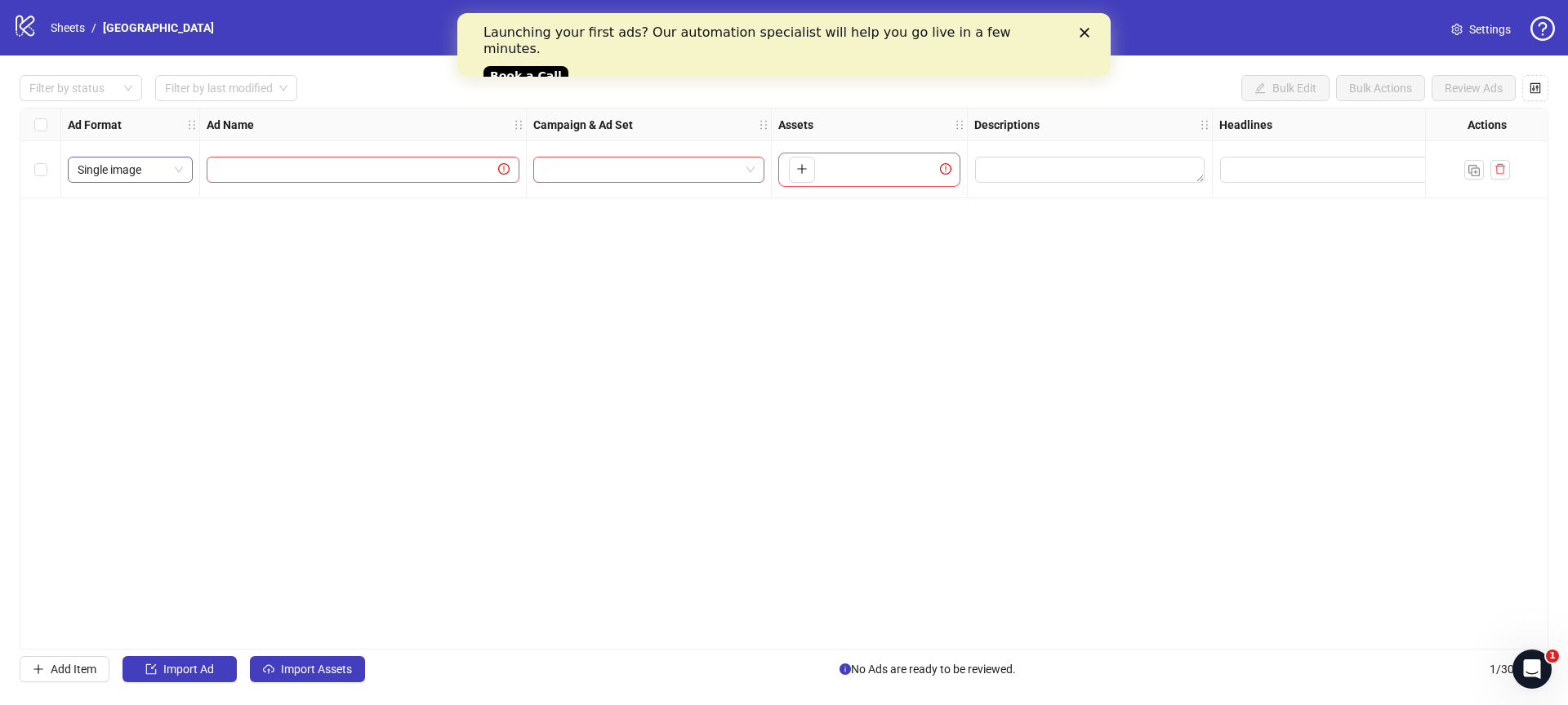
click at [112, 167] on span "Single image" at bounding box center [131, 169] width 106 height 24
drag, startPoint x: 361, startPoint y: 347, endPoint x: 513, endPoint y: 109, distance: 282.4
click at [361, 347] on div "Ad Format Ad Name Campaign & Ad Set Assets Descriptions Headlines Primary Texts…" at bounding box center [783, 378] width 1529 height 542
click at [389, 170] on input "text" at bounding box center [355, 169] width 278 height 18
click at [807, 164] on button "button" at bounding box center [802, 169] width 26 height 26
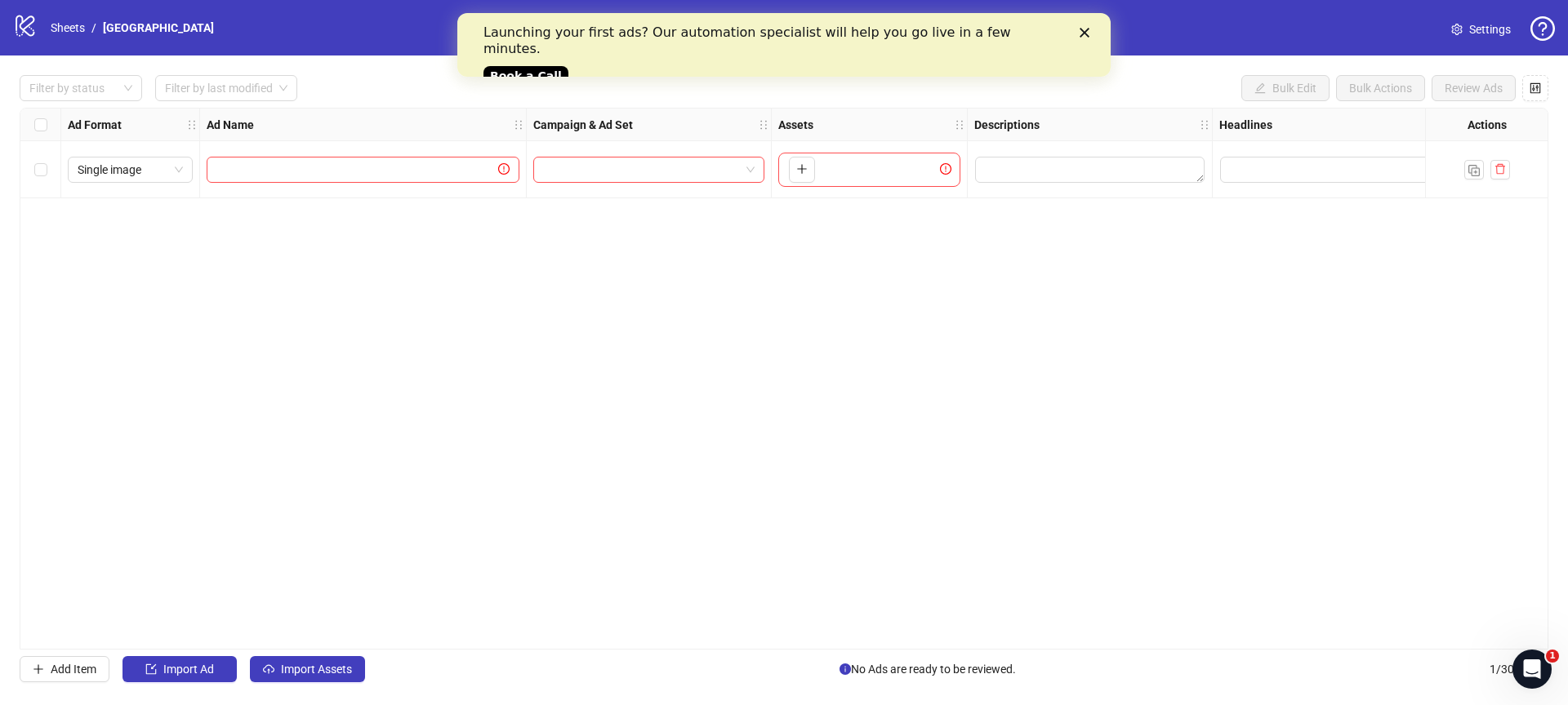
click at [263, 411] on div "Ad Format Ad Name Campaign & Ad Set Assets Descriptions Headlines Primary Texts…" at bounding box center [783, 378] width 1529 height 542
click at [146, 157] on div "Single image" at bounding box center [130, 169] width 125 height 26
click at [146, 166] on span "Single image" at bounding box center [131, 169] width 106 height 24
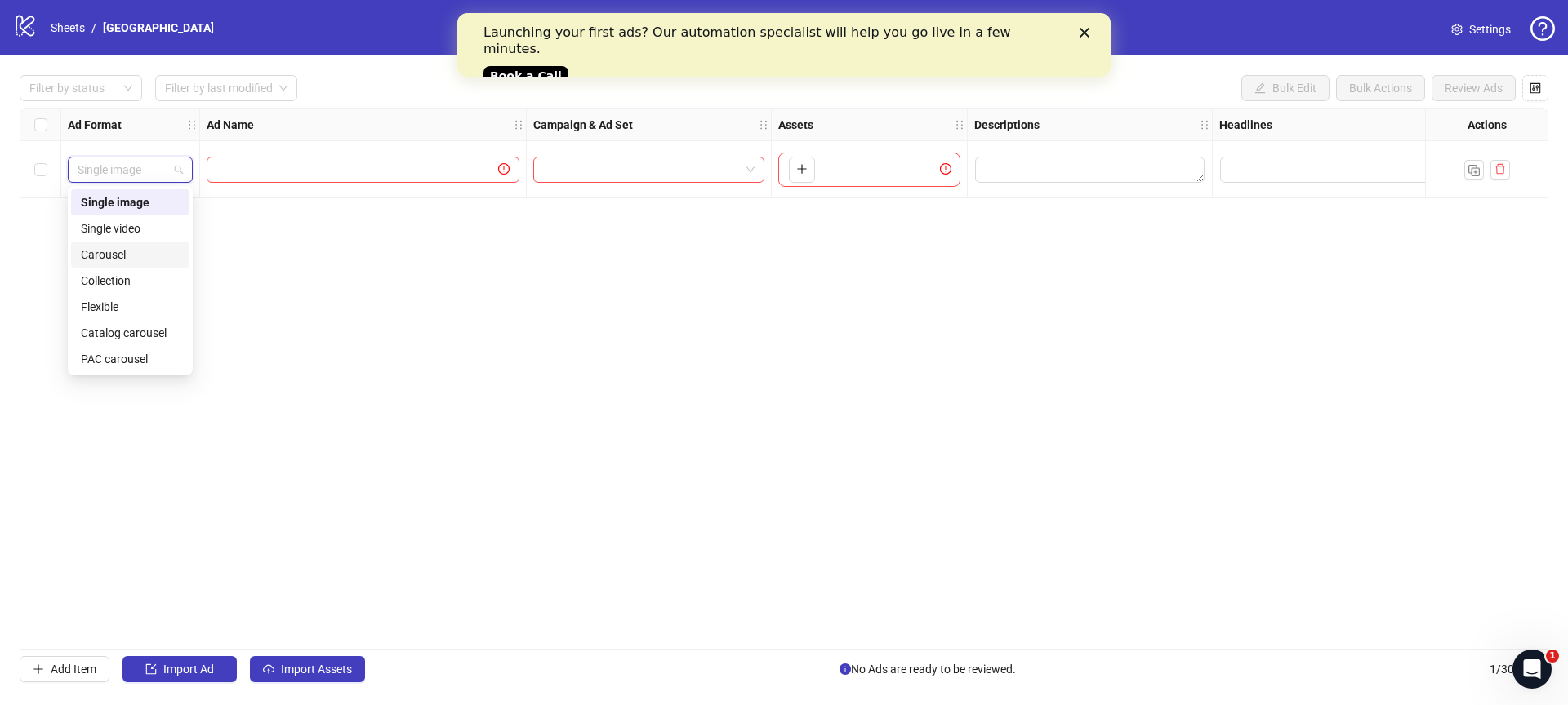
click at [138, 256] on div "Carousel" at bounding box center [131, 254] width 99 height 18
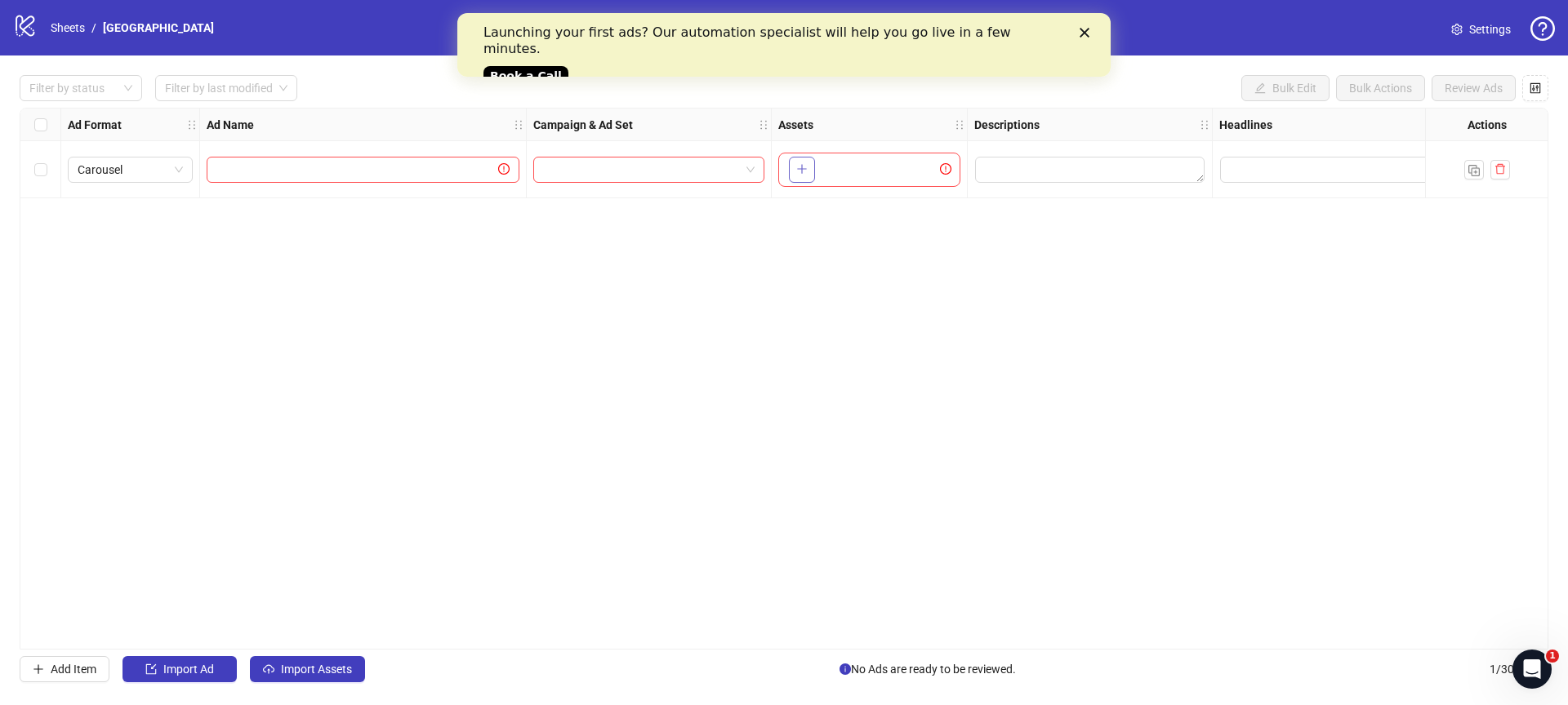
click at [807, 177] on button "button" at bounding box center [802, 169] width 26 height 26
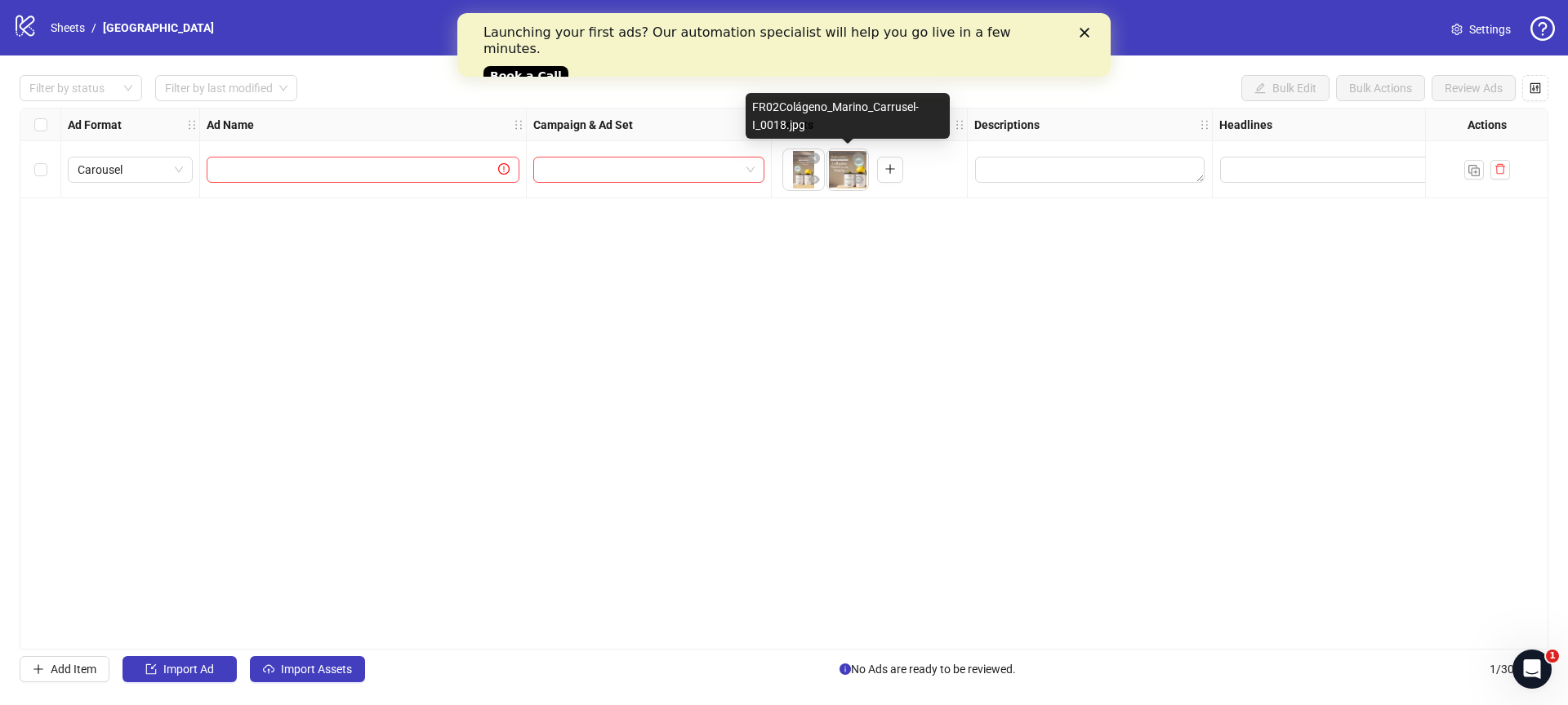
click at [842, 179] on body "logo/logo-mobile Sheets / [GEOGRAPHIC_DATA] Settings Filter by status Filter by…" at bounding box center [784, 352] width 1568 height 705
click at [858, 178] on icon "eye" at bounding box center [859, 180] width 12 height 12
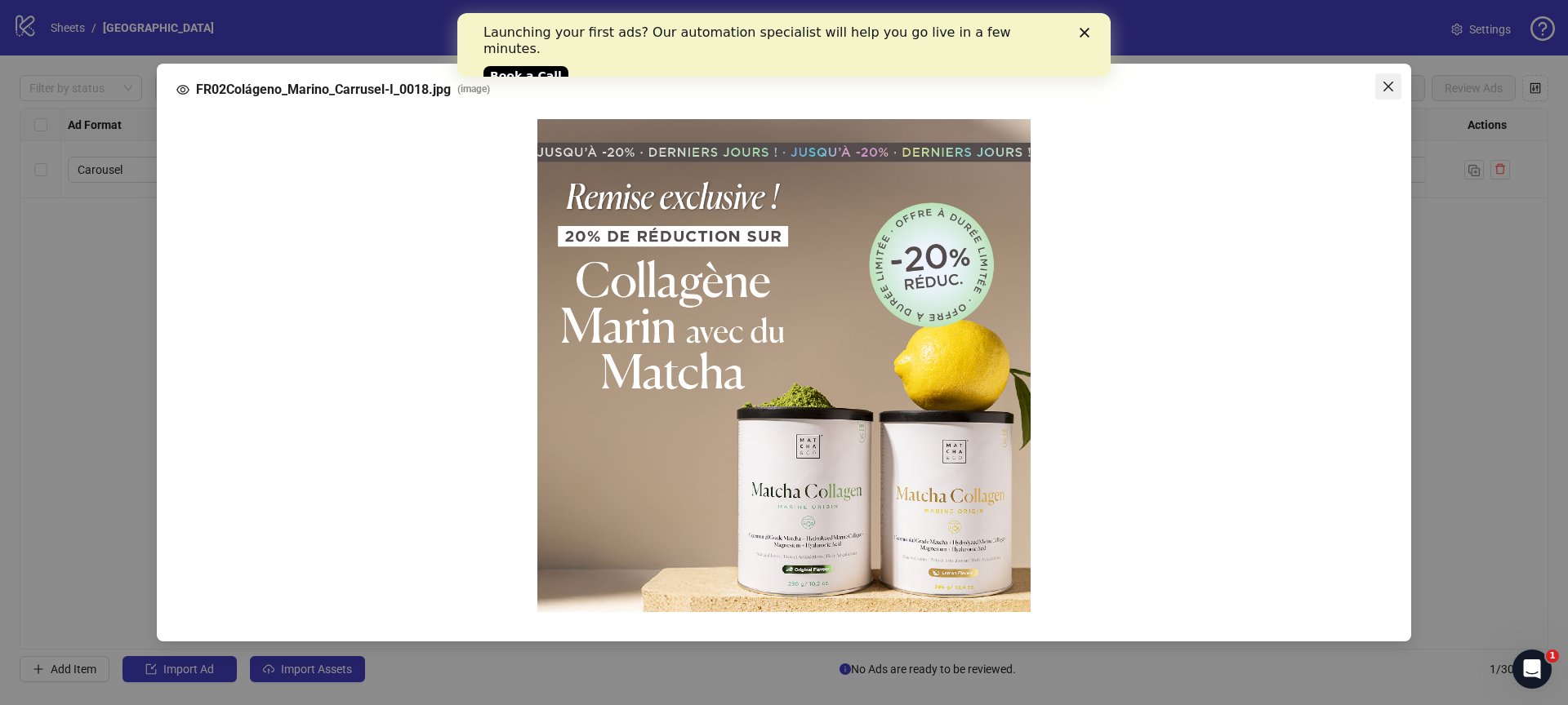
click at [1390, 81] on icon "close" at bounding box center [1388, 87] width 13 height 13
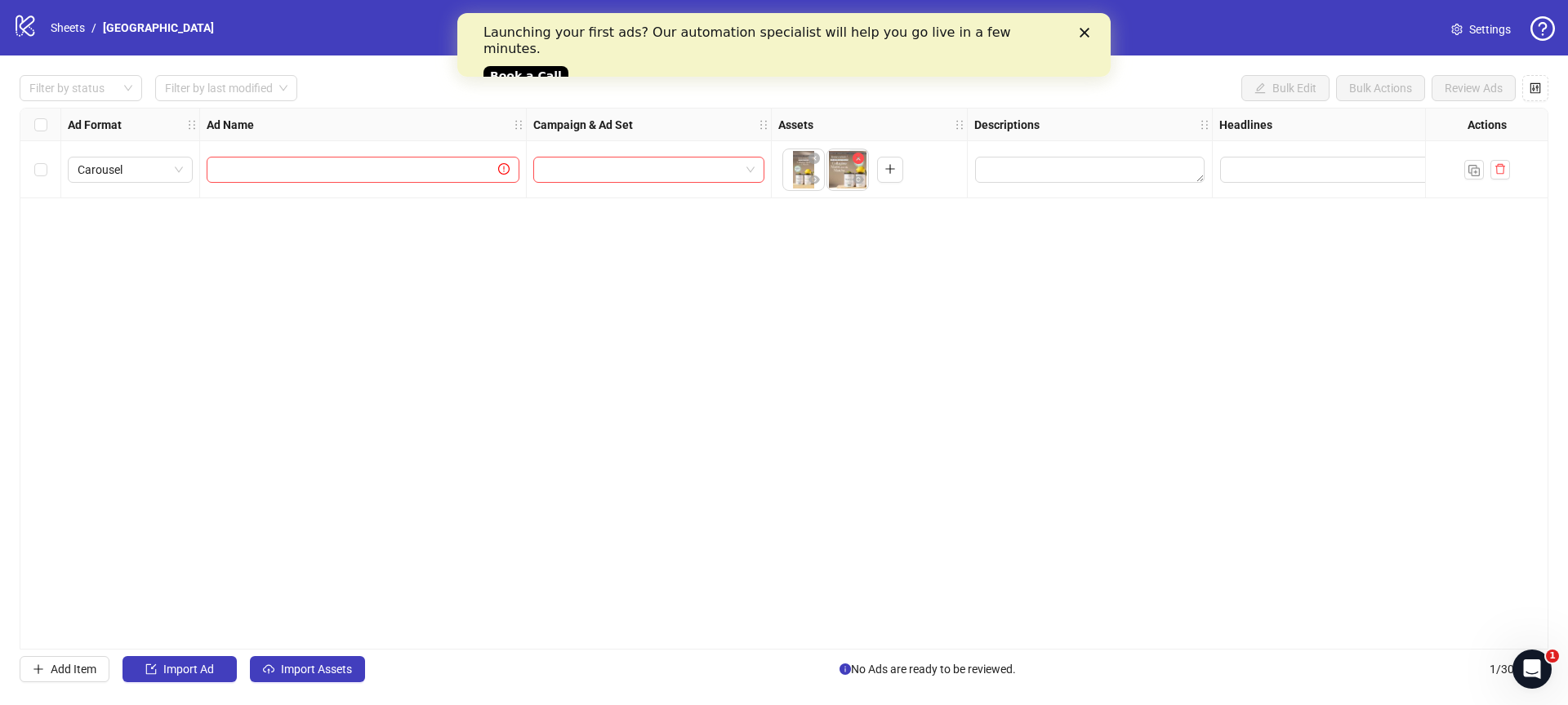
click at [858, 162] on icon "close-circle" at bounding box center [859, 158] width 12 height 12
click at [813, 162] on icon "close-circle" at bounding box center [814, 158] width 12 height 12
click at [944, 168] on icon "exclamation-circle" at bounding box center [946, 169] width 12 height 12
click at [802, 167] on icon "plus" at bounding box center [801, 169] width 1 height 9
click at [800, 171] on body "logo/logo-mobile Sheets / [GEOGRAPHIC_DATA] Settings Filter by status Filter by…" at bounding box center [784, 352] width 1568 height 705
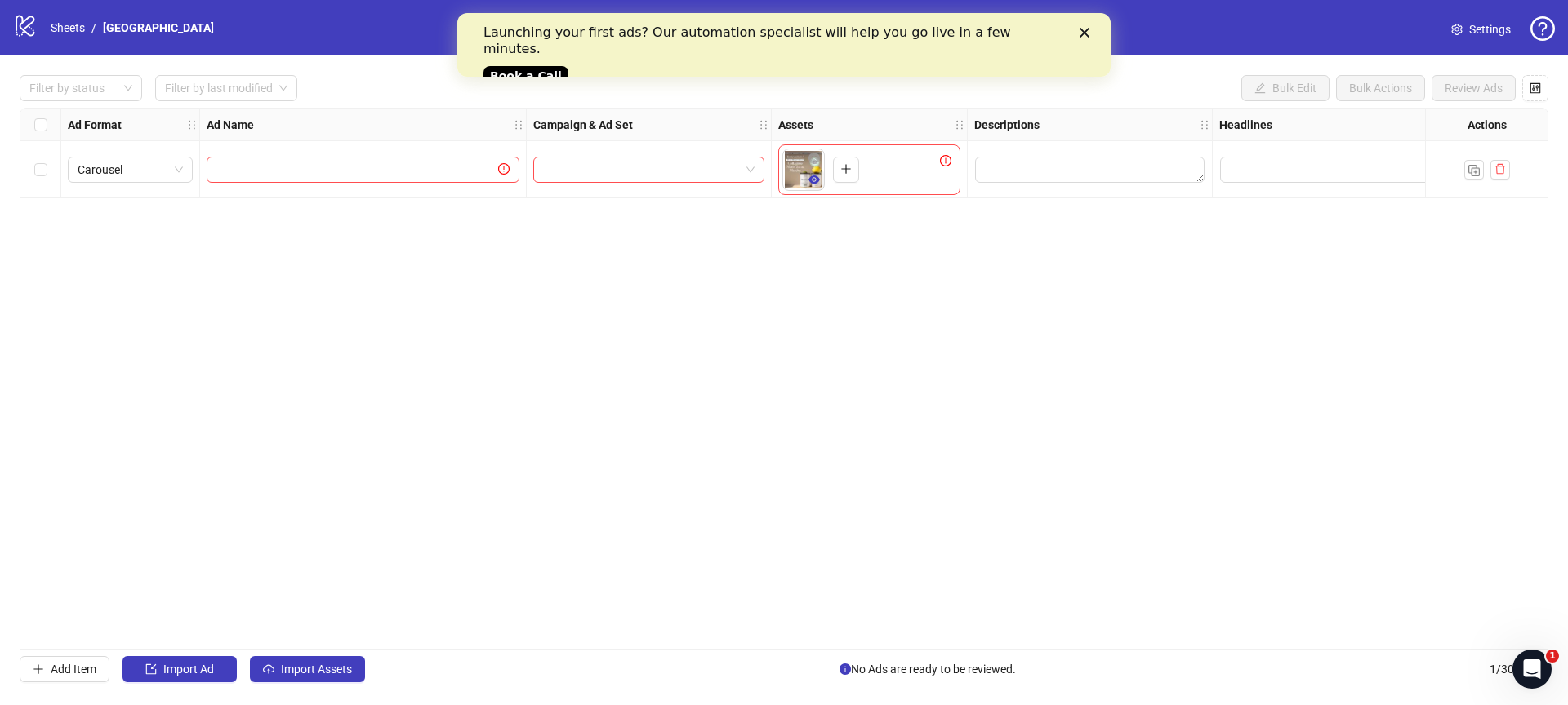
click at [815, 182] on icon "eye" at bounding box center [814, 180] width 12 height 8
click at [843, 159] on button "button" at bounding box center [845, 169] width 26 height 26
click at [1533, 95] on button "button" at bounding box center [1534, 88] width 26 height 26
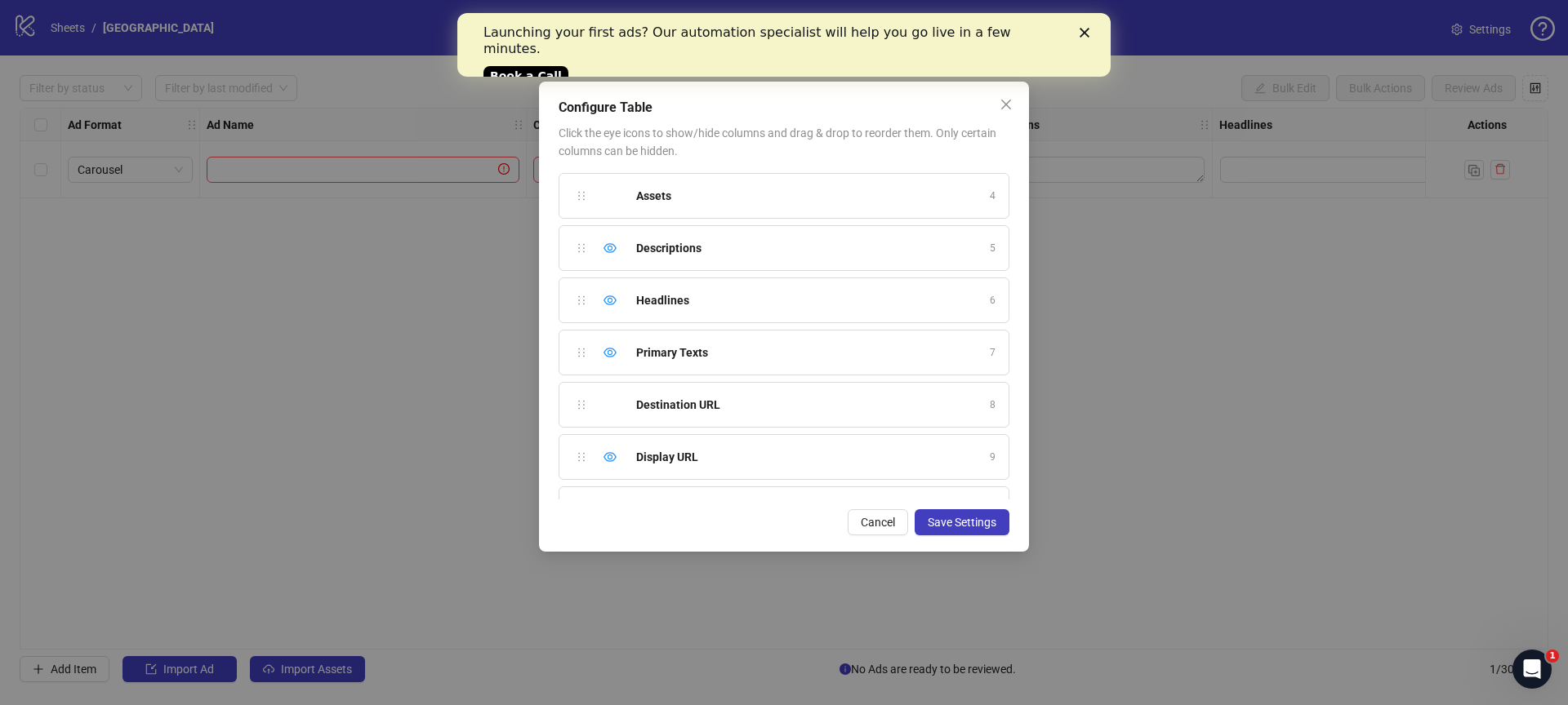
scroll to position [158, 0]
click at [618, 404] on div "Destination URL 8" at bounding box center [784, 403] width 451 height 46
click at [601, 404] on div "Destination URL 8" at bounding box center [784, 403] width 451 height 46
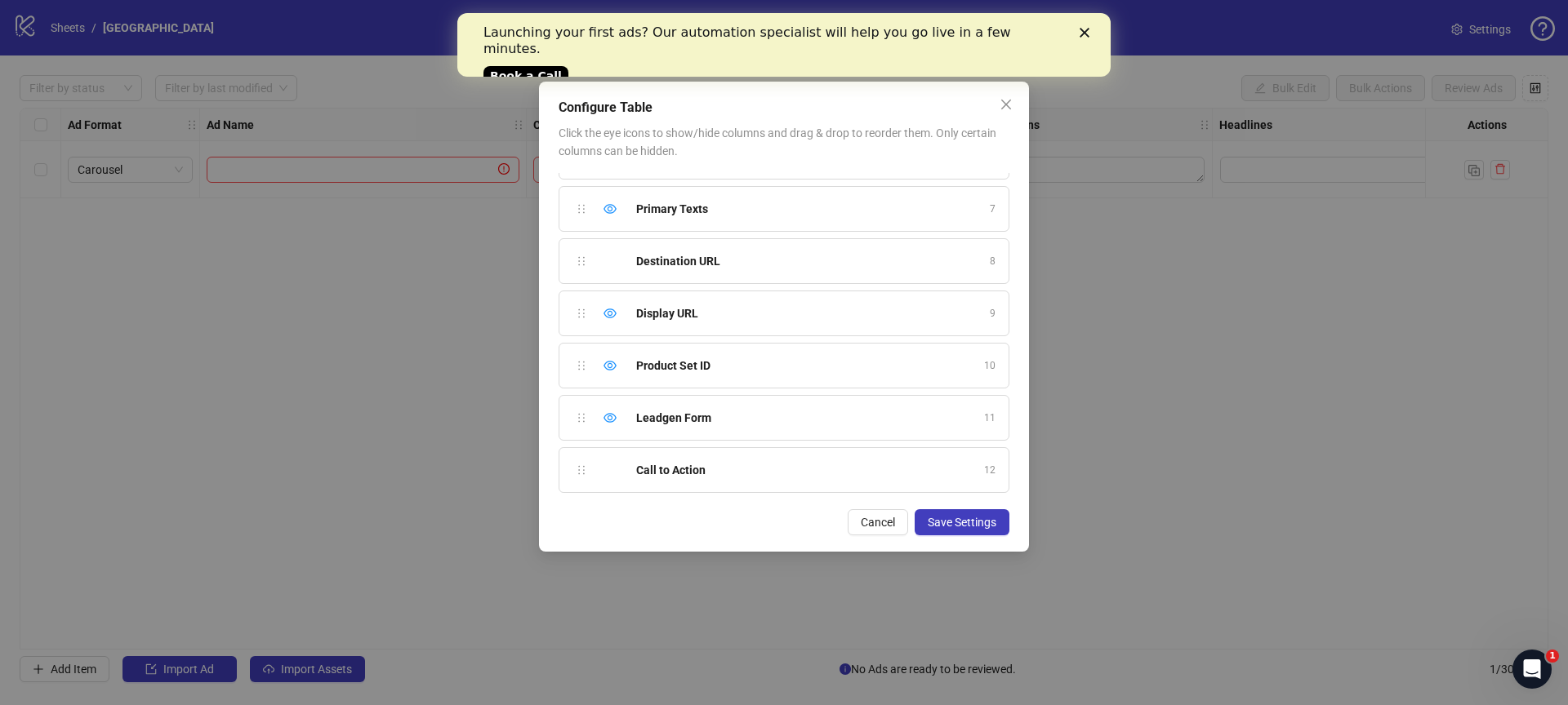
scroll to position [317, 0]
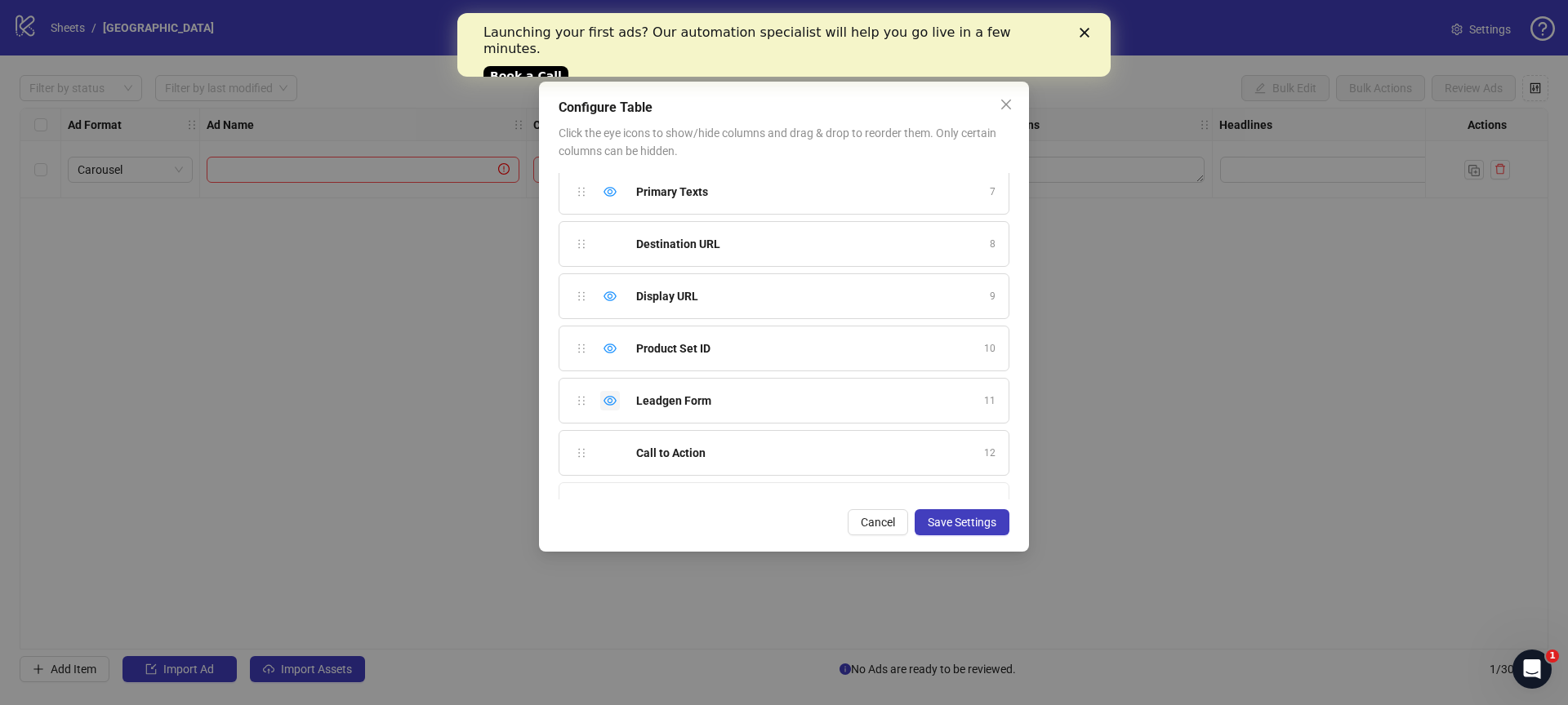
click at [608, 400] on icon "eye" at bounding box center [610, 401] width 13 height 13
click at [609, 404] on icon "eye-invisible" at bounding box center [610, 401] width 13 height 12
click at [870, 520] on span "Cancel" at bounding box center [877, 522] width 34 height 13
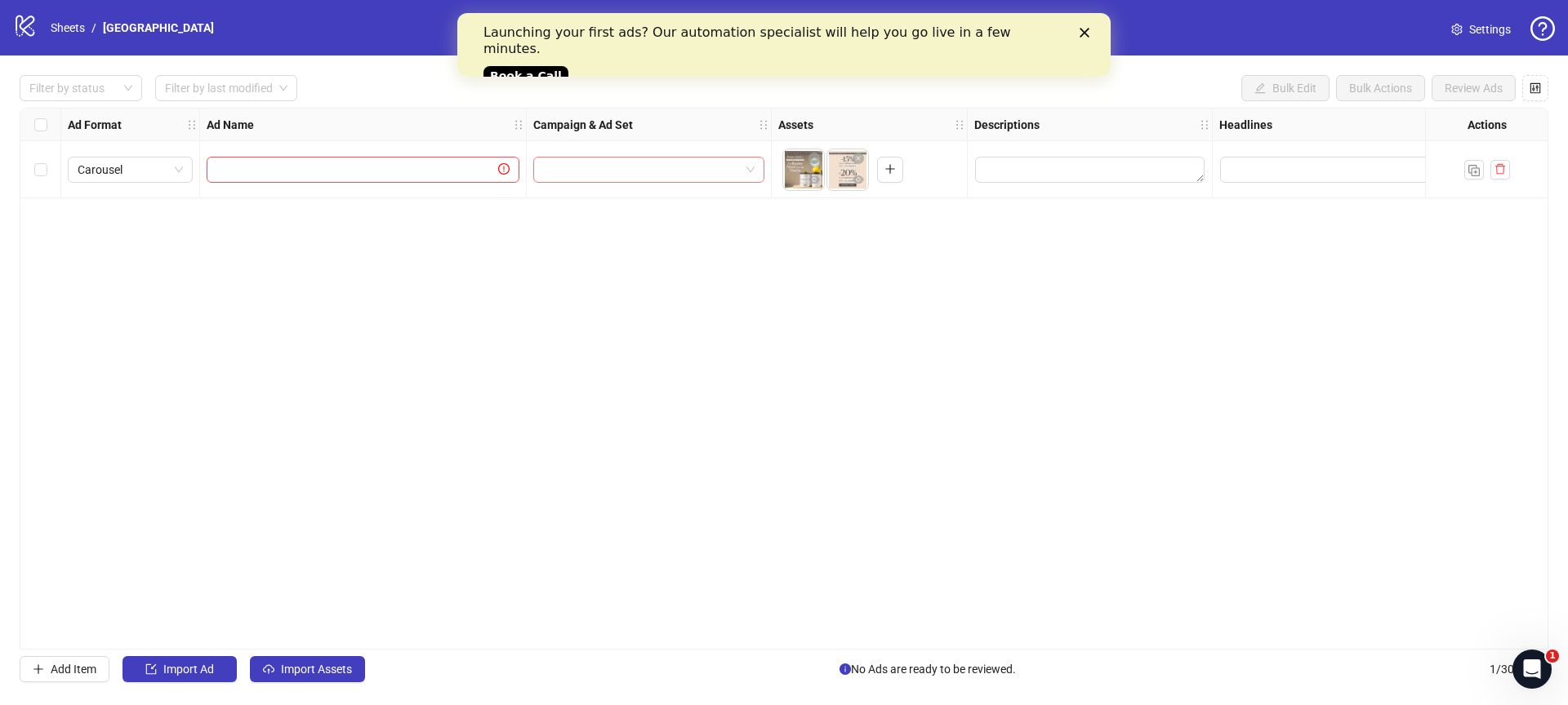
click at [698, 181] on div at bounding box center [649, 169] width 231 height 26
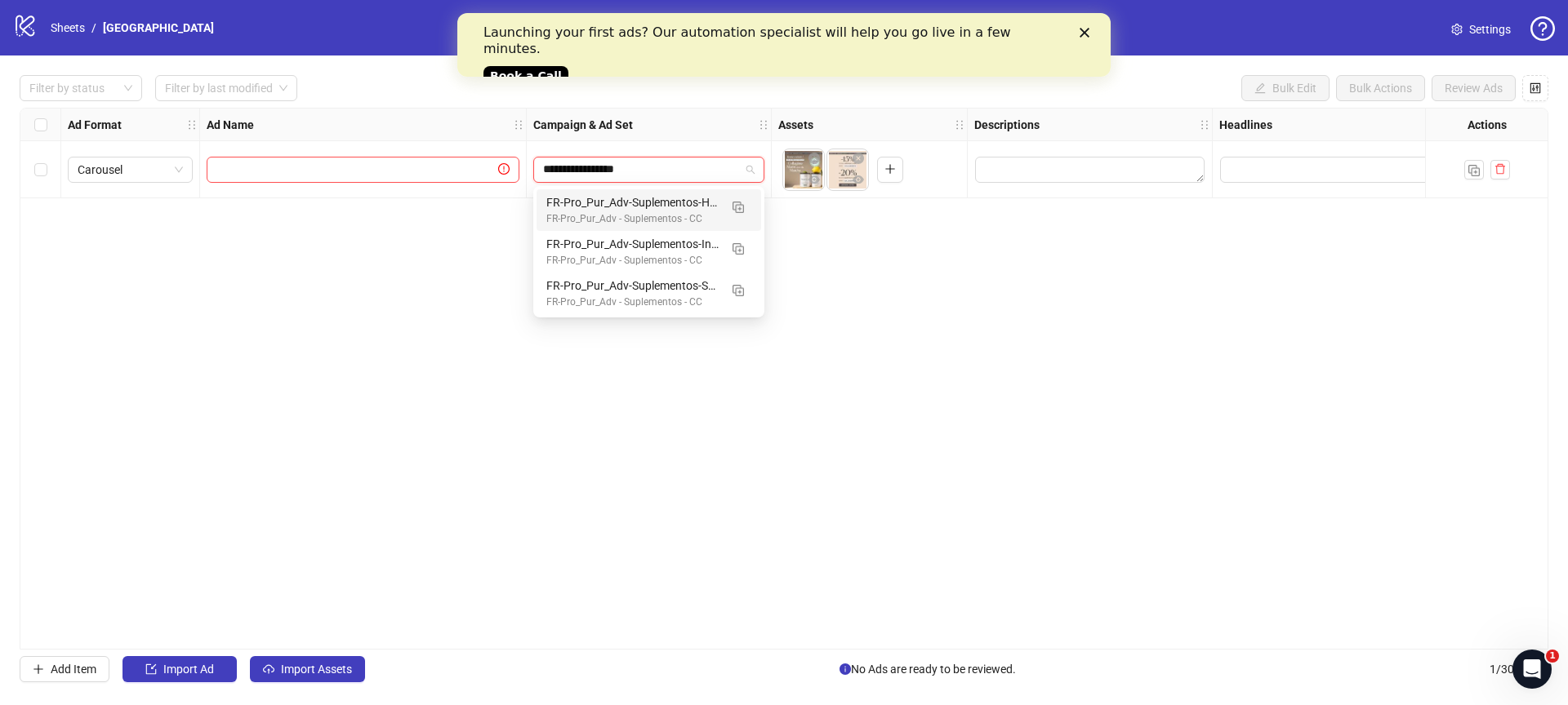
click at [629, 164] on input "**********" at bounding box center [641, 169] width 197 height 24
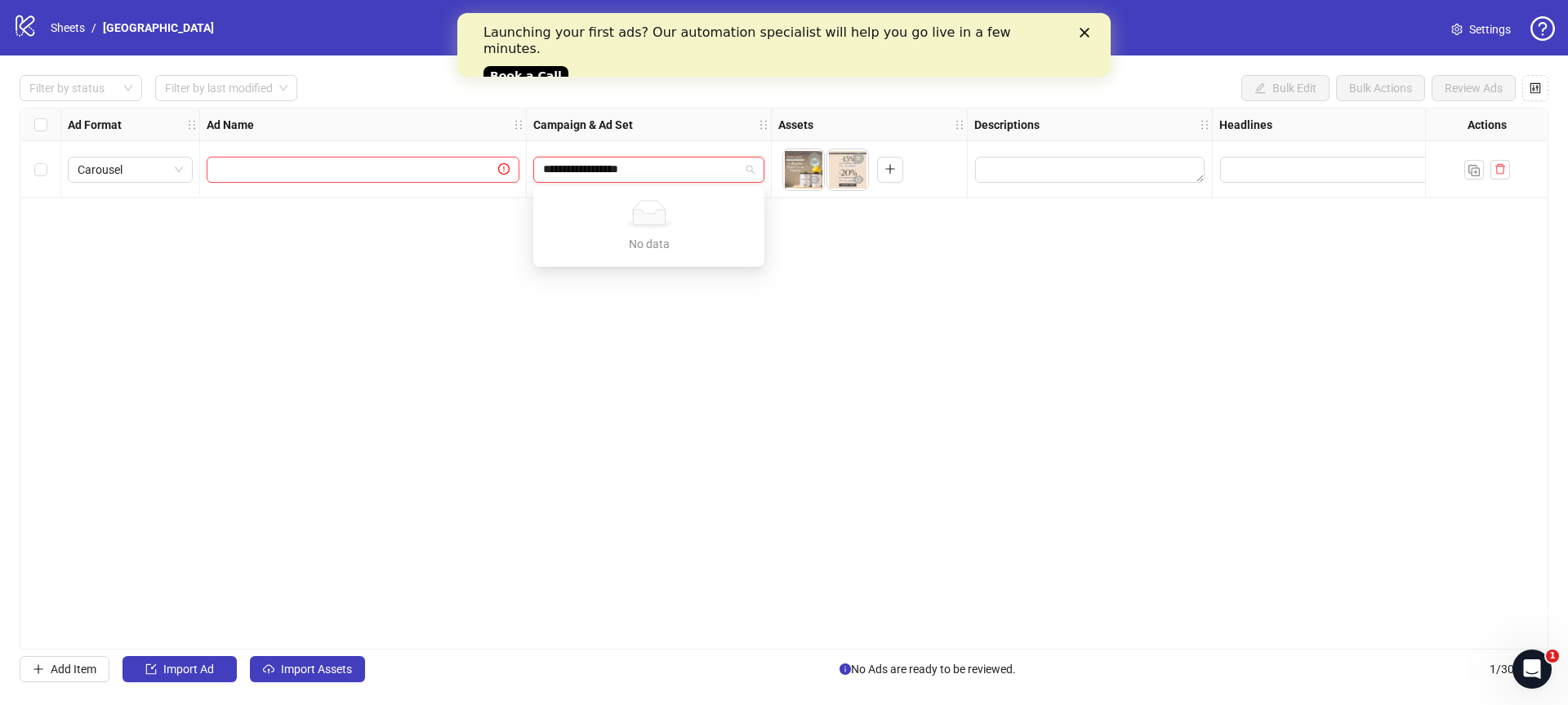
click at [626, 168] on input "**********" at bounding box center [641, 169] width 197 height 24
click at [671, 168] on input "**********" at bounding box center [641, 169] width 197 height 24
type input "**********"
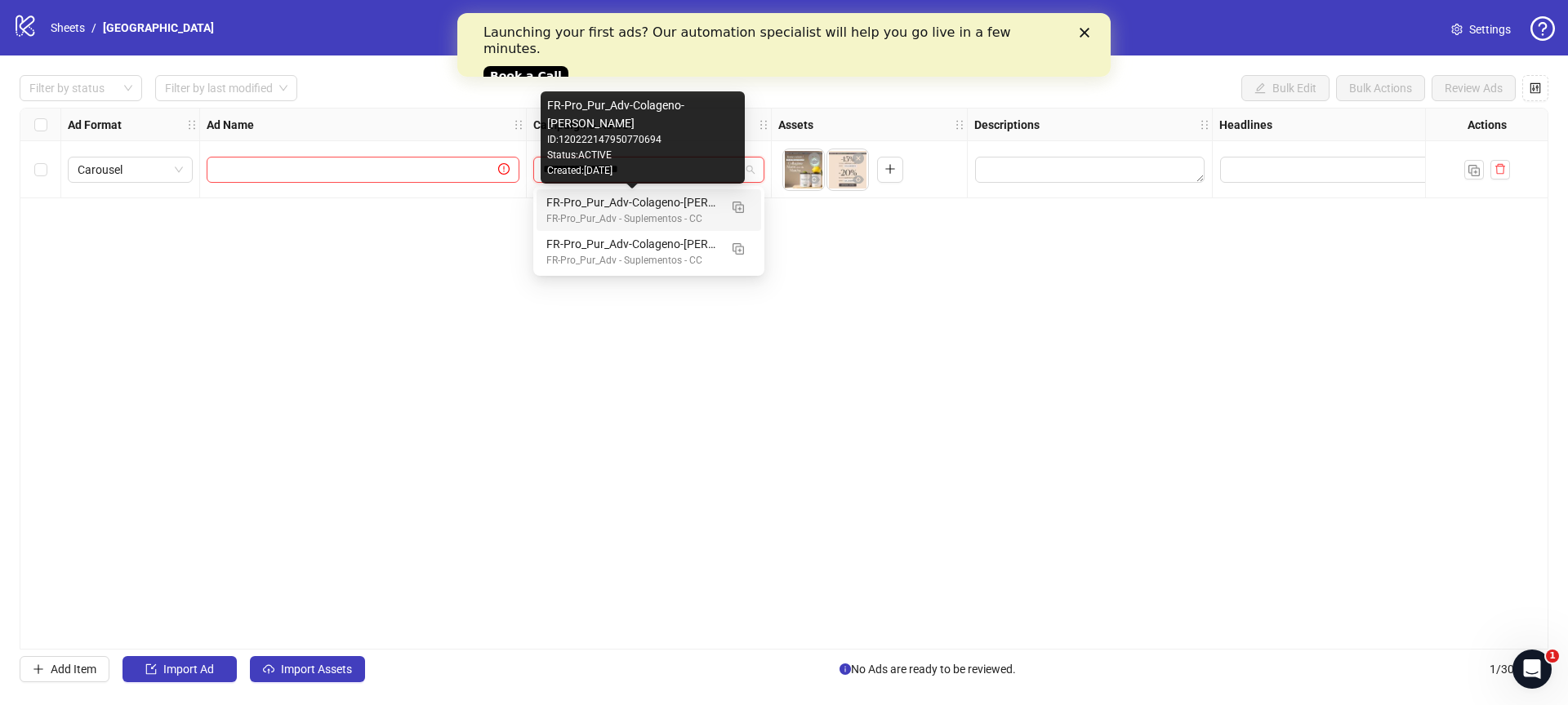
click at [691, 205] on div "FR-Pro_Pur_Adv-Colageno-[PERSON_NAME]" at bounding box center [632, 202] width 173 height 18
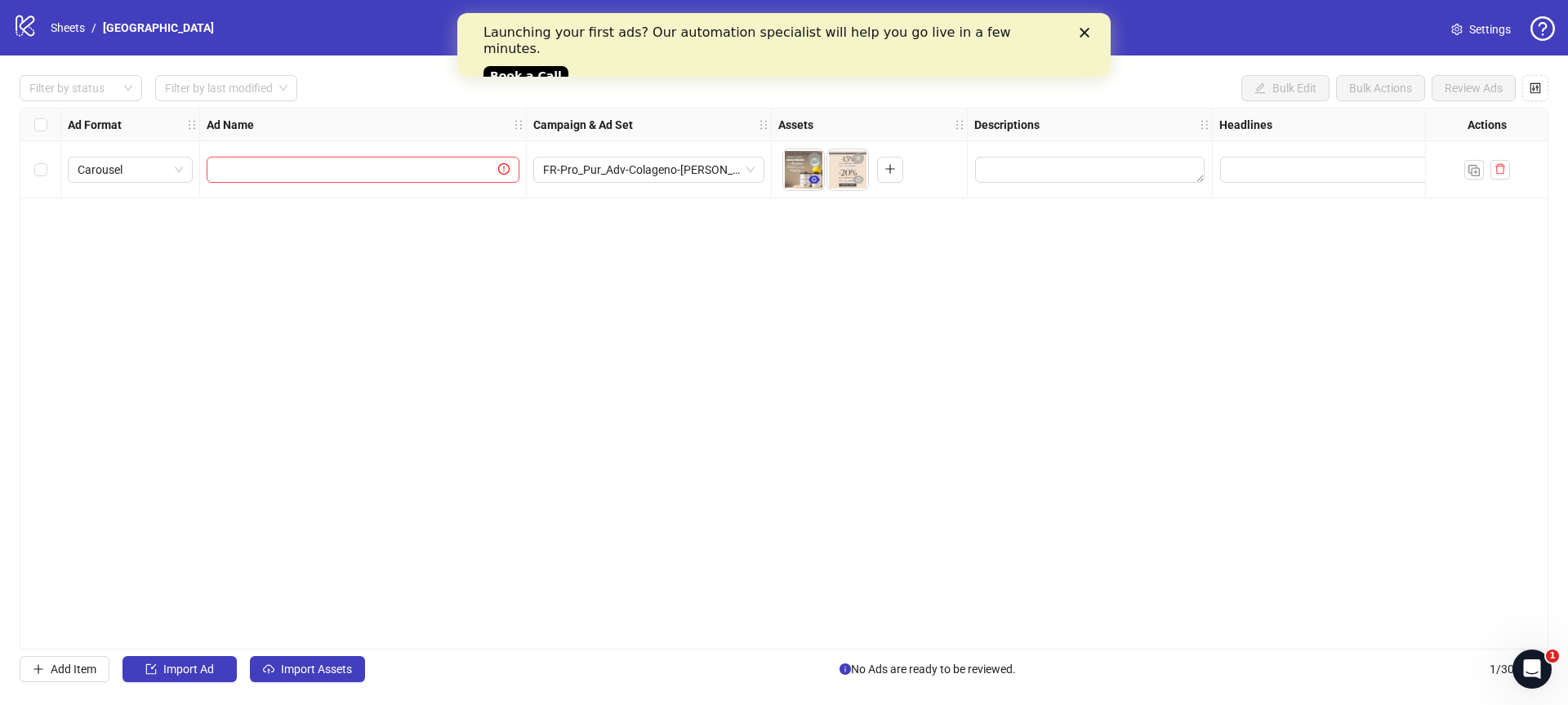
click at [816, 180] on icon "eye" at bounding box center [814, 180] width 12 height 8
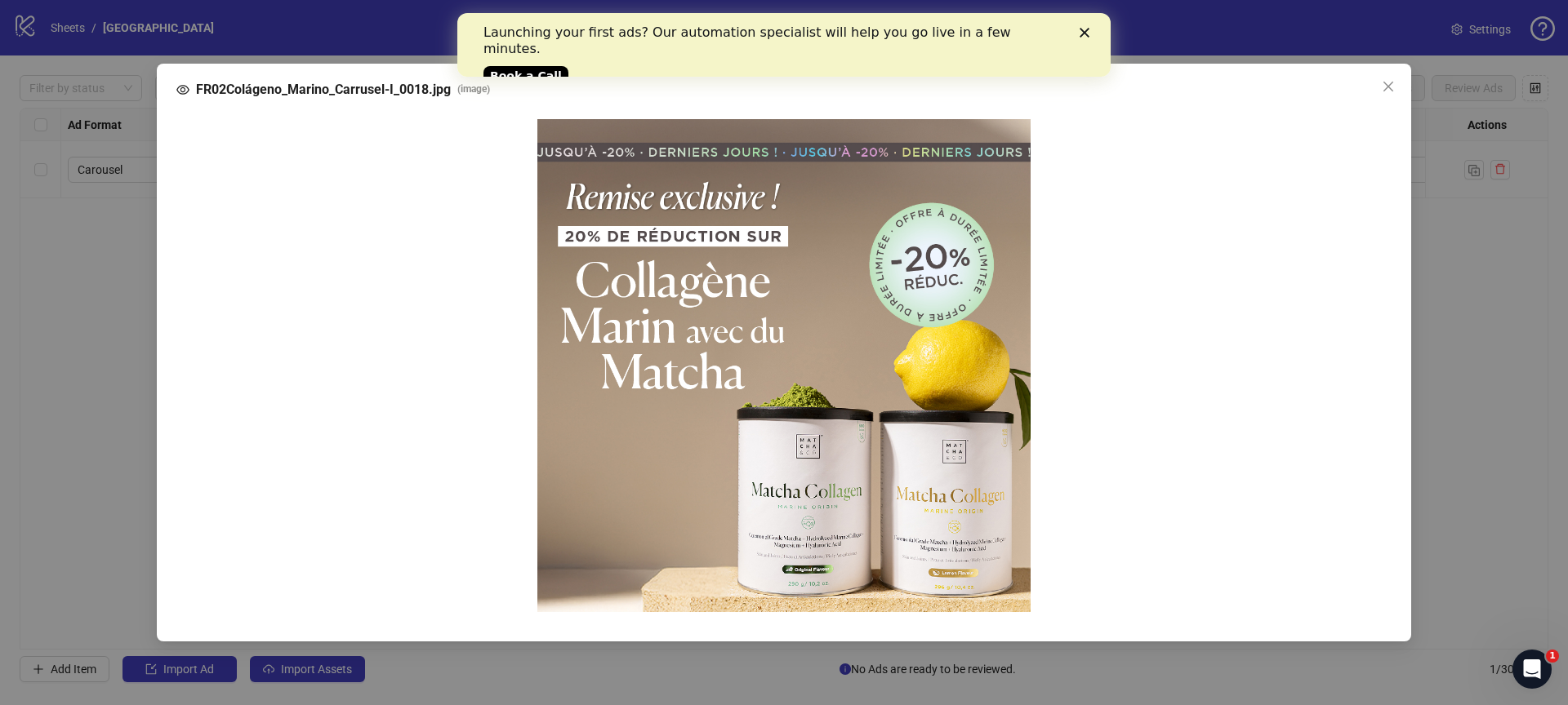
click at [1511, 350] on div "FR02Colágeno_Marino_Carrusel-I_0018.jpg ( image )" at bounding box center [784, 352] width 1568 height 705
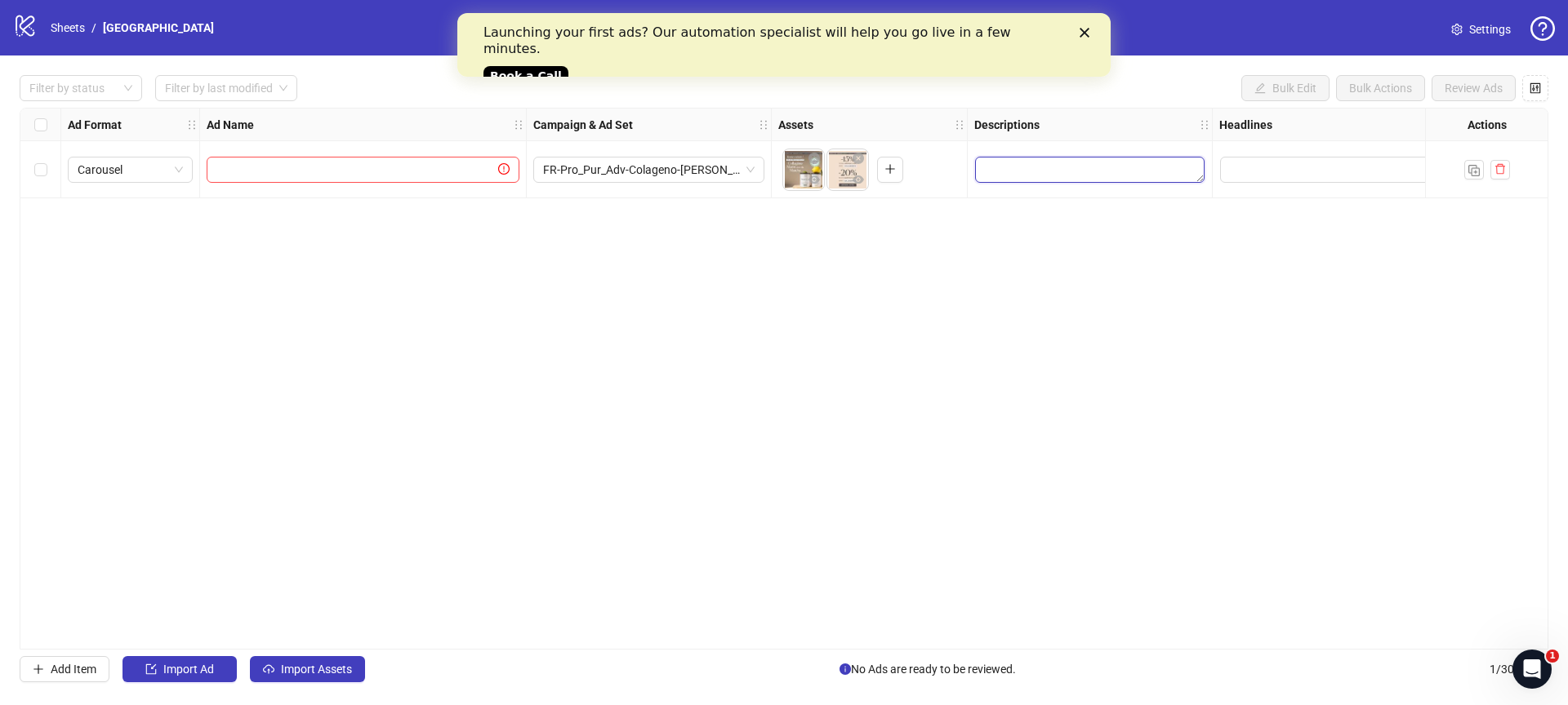
click at [1050, 170] on textarea "Edit values" at bounding box center [1090, 169] width 230 height 26
click at [277, 176] on input "text" at bounding box center [355, 169] width 278 height 18
click at [812, 183] on icon "eye" at bounding box center [814, 180] width 12 height 8
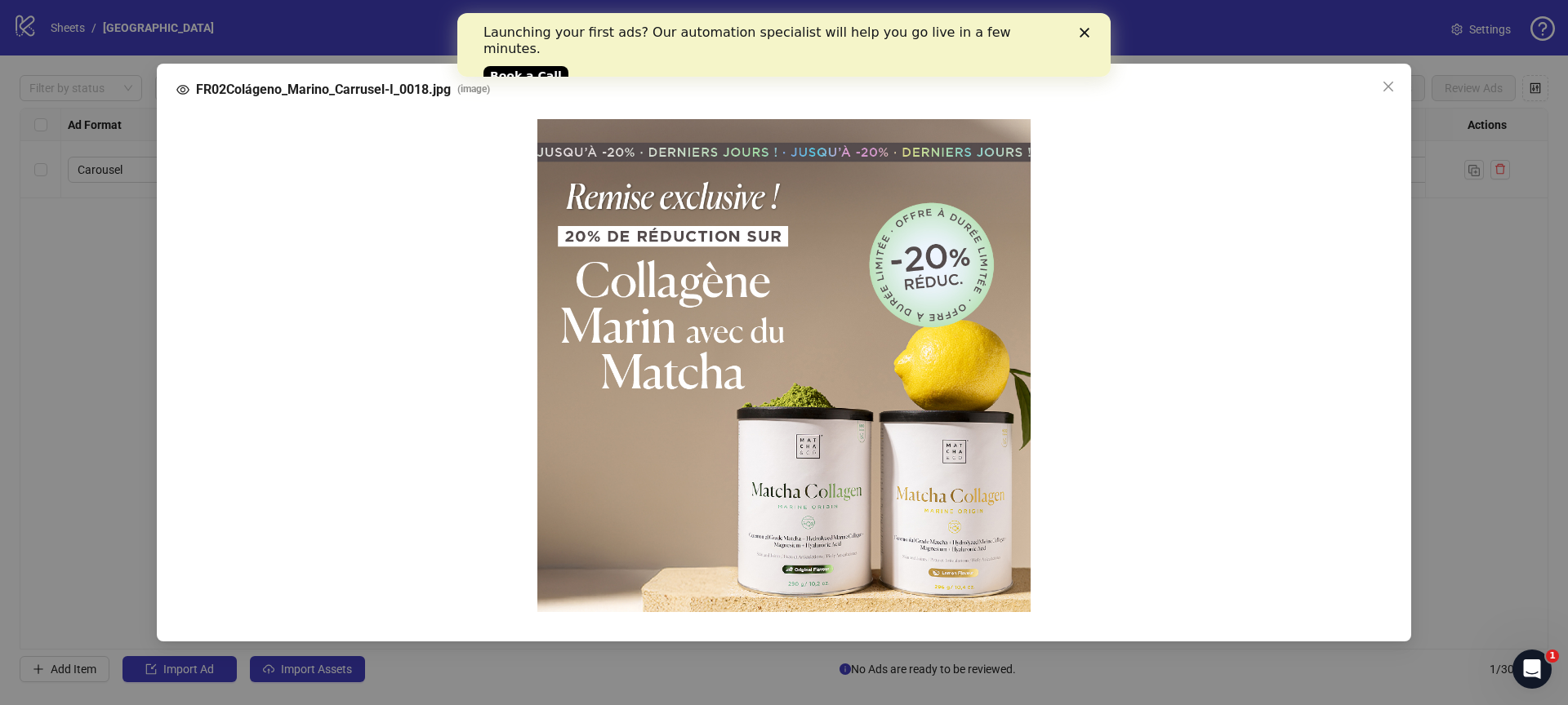
click at [418, 86] on span "FR02Colágeno_Marino_Carrusel-I_0018.jpg" at bounding box center [323, 90] width 255 height 19
click at [412, 87] on span "FR02Colágeno_Marino_Carrusel-I_0018.jpg" at bounding box center [323, 90] width 255 height 19
copy span "I_0018"
click at [131, 282] on div "FR02Colágeno_Marino_Carrusel-I_0018.jpg ( image )" at bounding box center [784, 352] width 1568 height 705
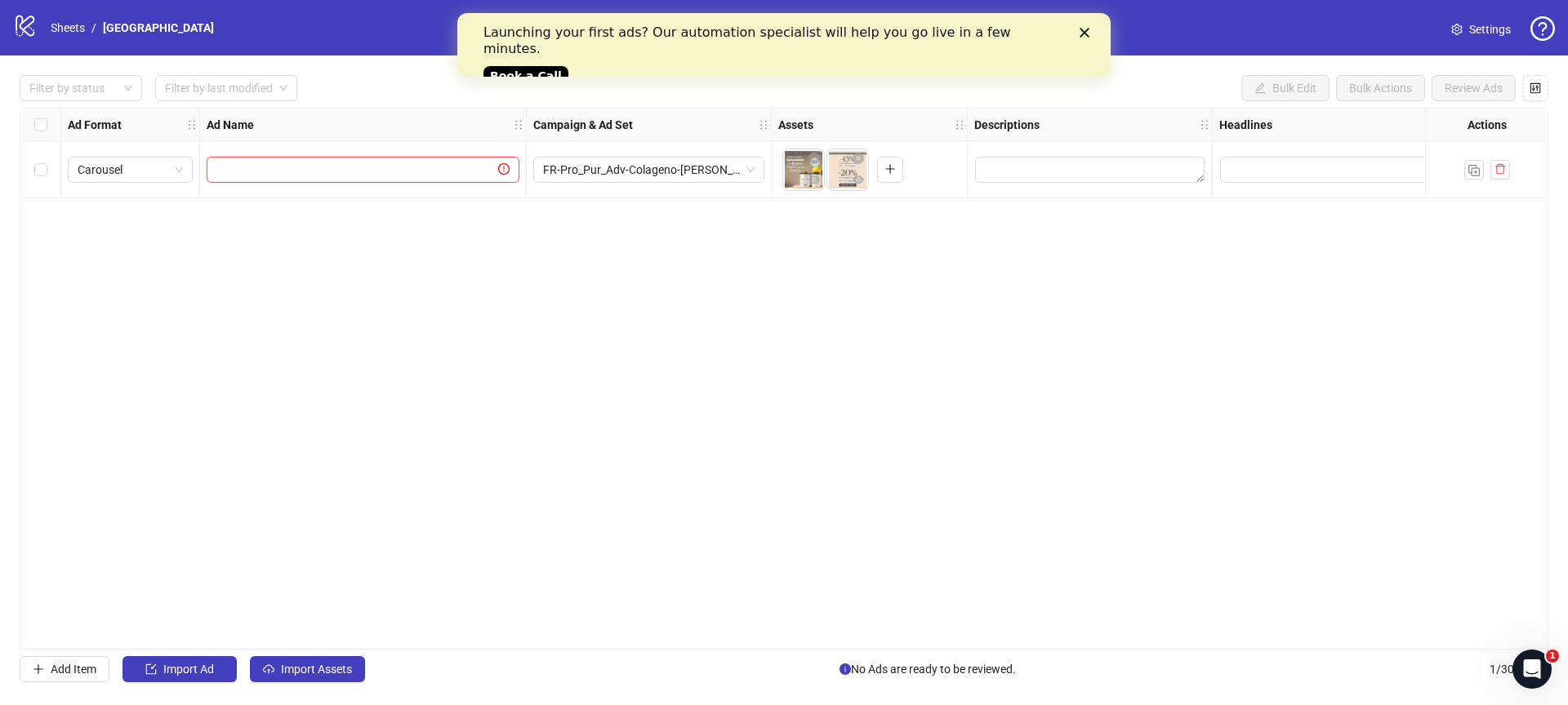
click at [410, 171] on input "text" at bounding box center [355, 169] width 278 height 18
paste input "******"
type input "******"
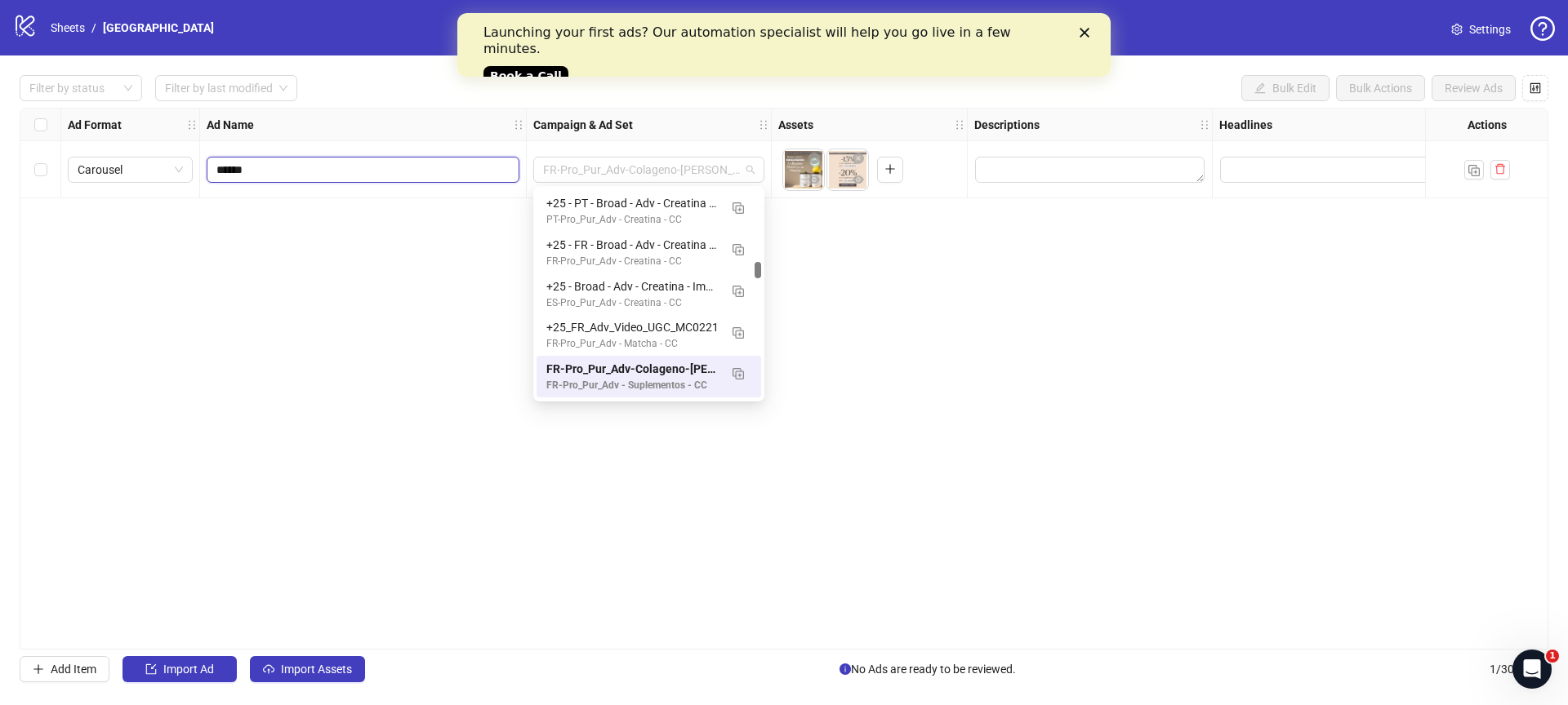
drag, startPoint x: 714, startPoint y: 172, endPoint x: 513, endPoint y: 167, distance: 201.1
click at [513, 109] on div "Carousel ****** FR-Pro_Pur_Adv-Colageno-[PERSON_NAME] To pick up a draggable it…" at bounding box center [1003, 109] width 1968 height 0
drag, startPoint x: 536, startPoint y: 373, endPoint x: 779, endPoint y: 395, distance: 244.0
click at [779, 395] on body "logo/logo-mobile Sheets / [GEOGRAPHIC_DATA] Settings Filter by status Filter by…" at bounding box center [784, 352] width 1568 height 705
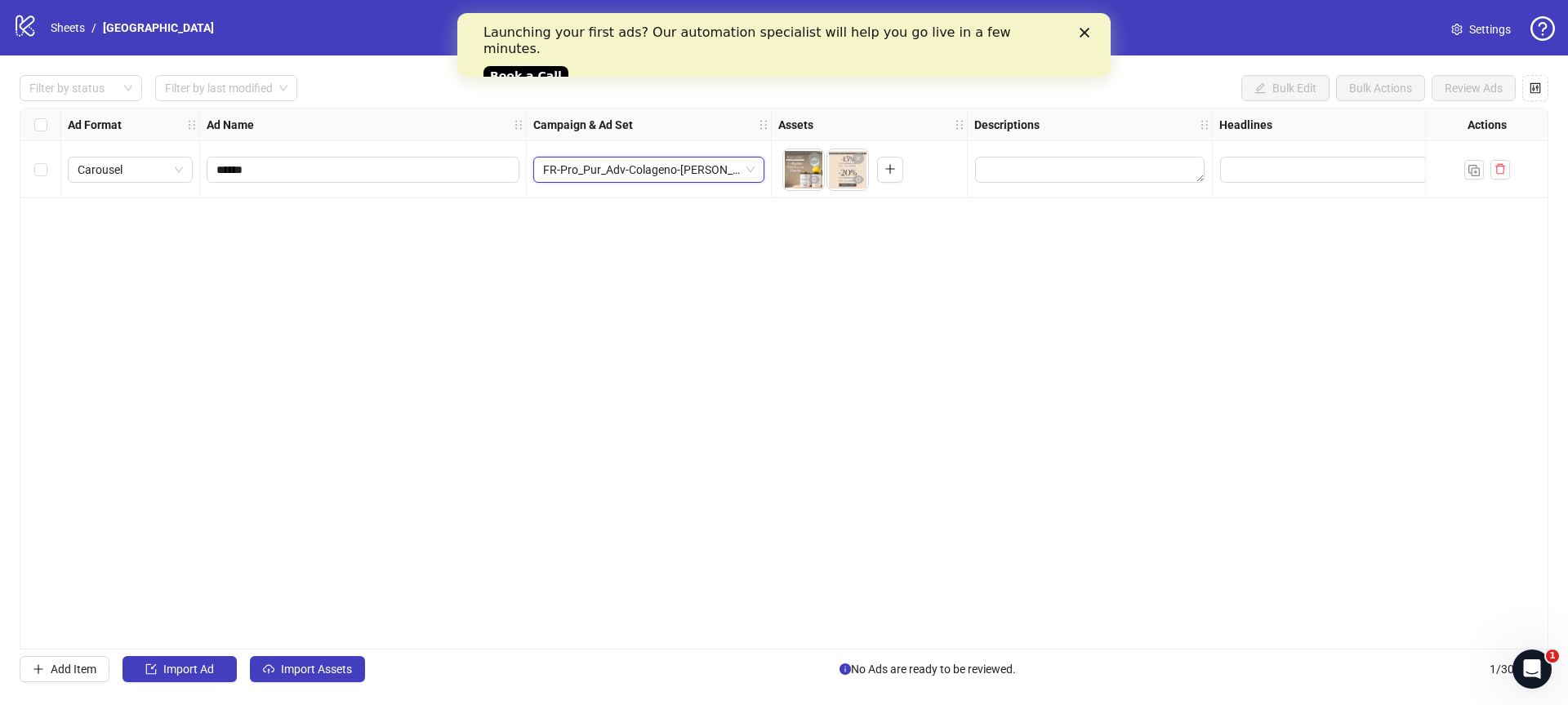
drag, startPoint x: 551, startPoint y: 172, endPoint x: 713, endPoint y: 167, distance: 162.1
click at [725, 171] on span "FR-Pro_Pur_Adv-Colageno-[PERSON_NAME]" at bounding box center [648, 169] width 211 height 24
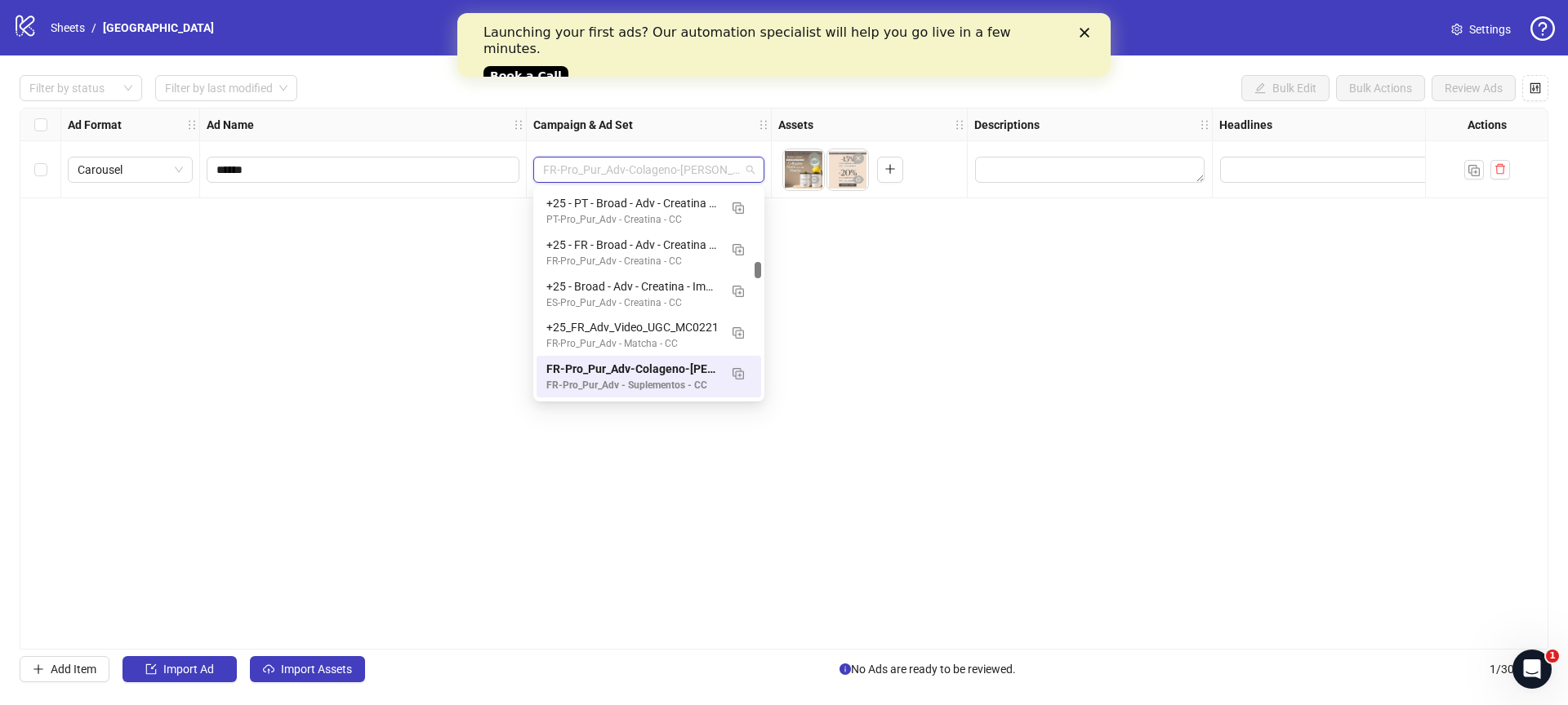
drag, startPoint x: 714, startPoint y: 167, endPoint x: 672, endPoint y: 168, distance: 42.0
click at [694, 168] on span "FR-Pro_Pur_Adv-Colageno-[PERSON_NAME]" at bounding box center [648, 169] width 211 height 24
drag, startPoint x: 304, startPoint y: 318, endPoint x: 231, endPoint y: 206, distance: 133.7
click at [306, 318] on div "Ad Format Ad Name Campaign & Ad Set Assets Descriptions Headlines Primary Texts…" at bounding box center [783, 378] width 1529 height 542
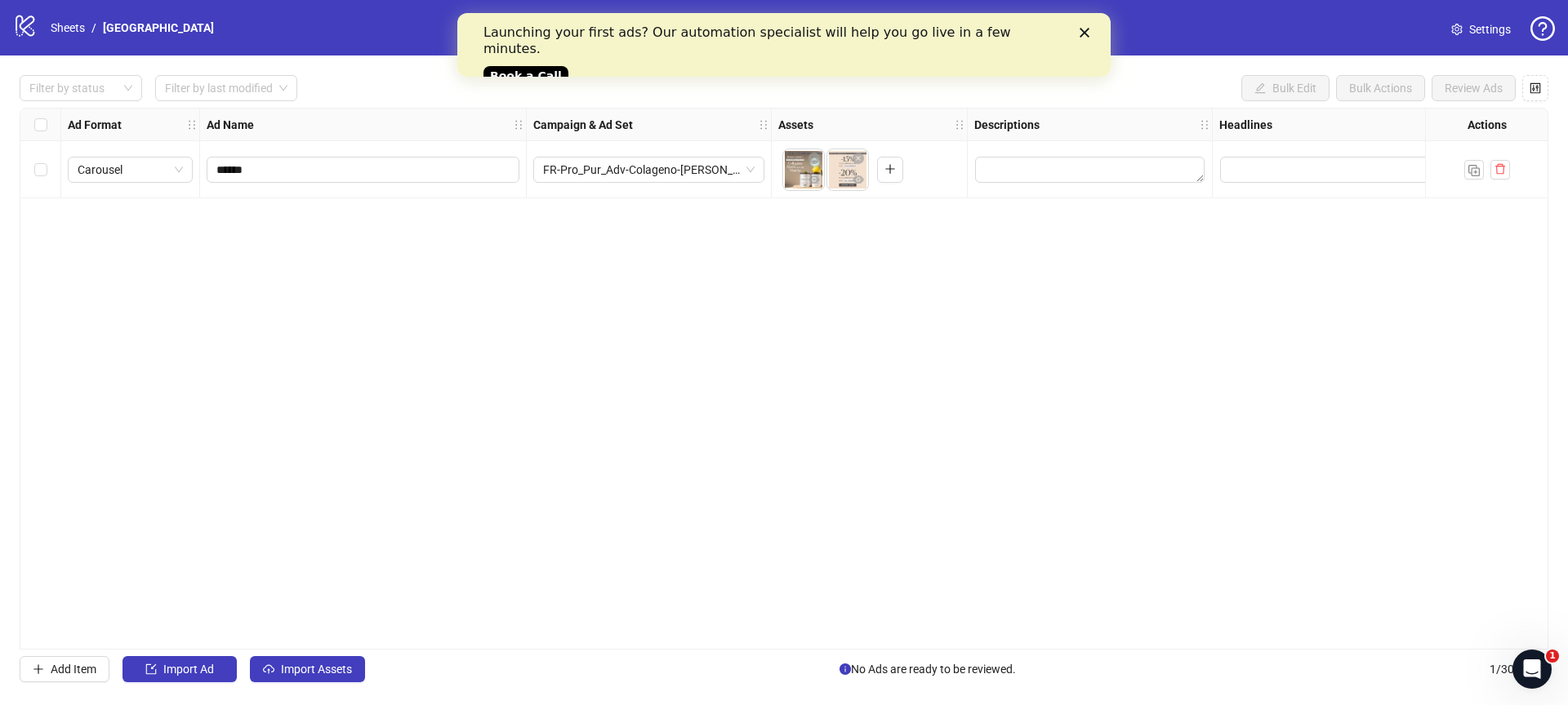
drag, startPoint x: 214, startPoint y: 172, endPoint x: 386, endPoint y: 238, distance: 184.2
click at [215, 173] on span "******" at bounding box center [363, 169] width 312 height 26
type input "**********"
drag, startPoint x: 608, startPoint y: 338, endPoint x: 689, endPoint y: 302, distance: 88.6
click at [615, 338] on div "**********" at bounding box center [783, 378] width 1529 height 542
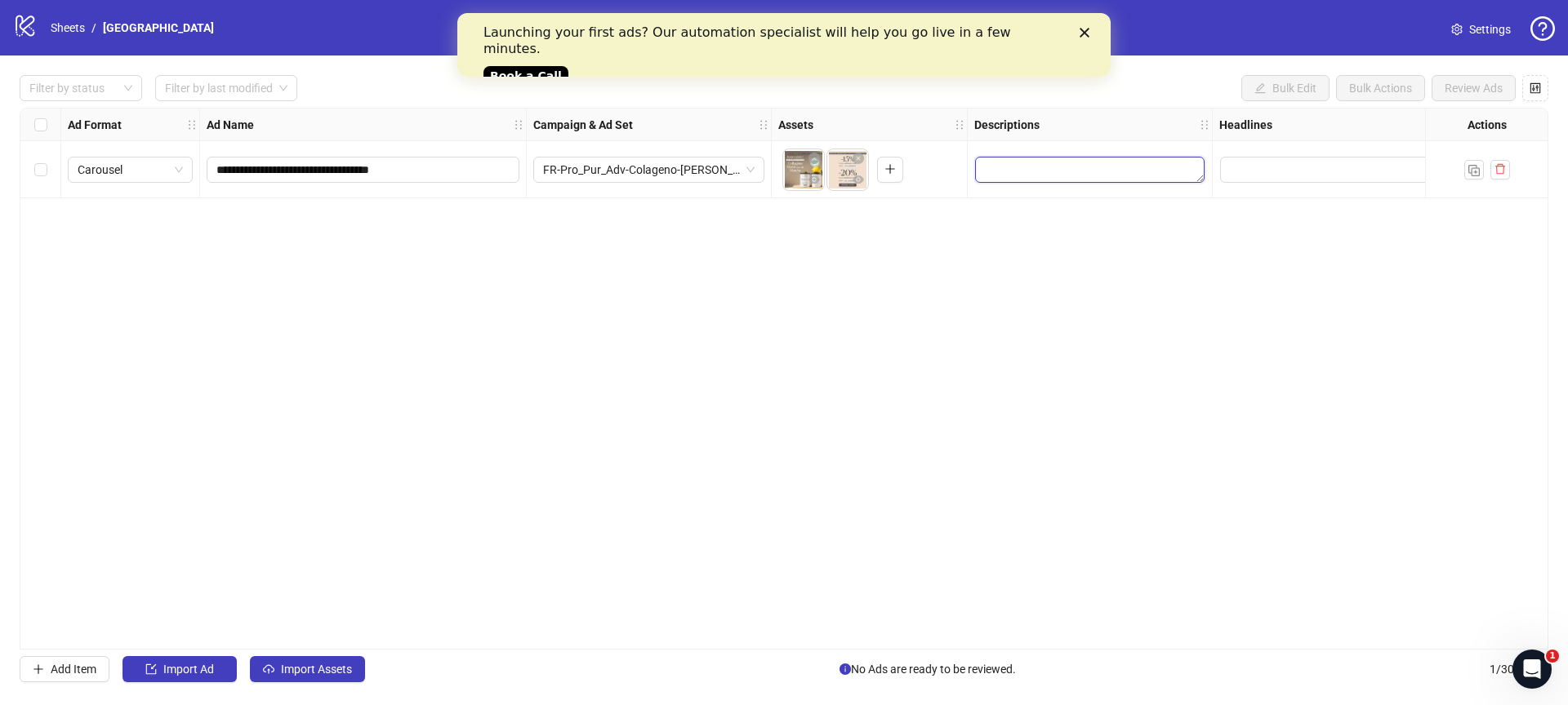
click at [1036, 178] on textarea "Edit values" at bounding box center [1090, 169] width 230 height 26
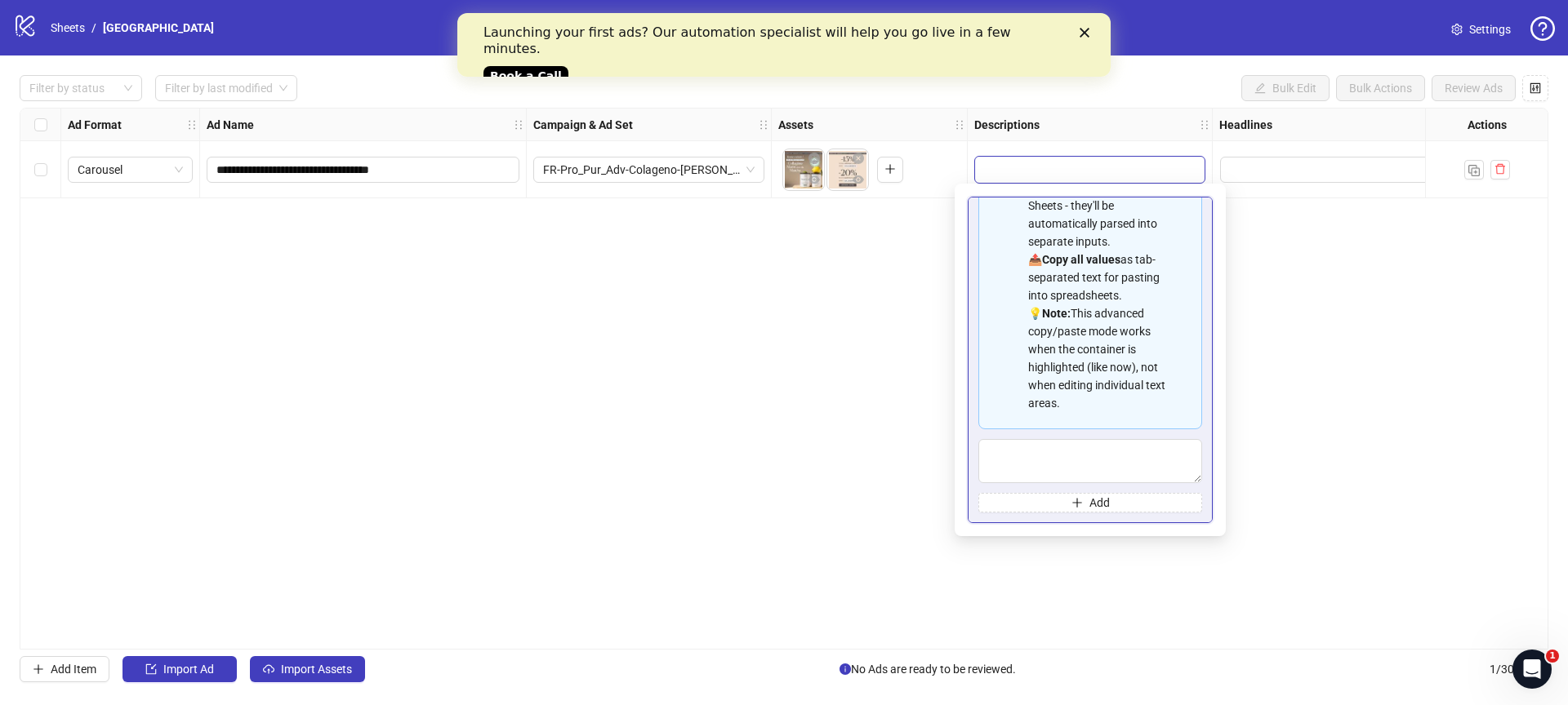
scroll to position [147, 0]
click at [1081, 460] on textarea "Multi-text input container - paste or copy values" at bounding box center [1090, 461] width 224 height 44
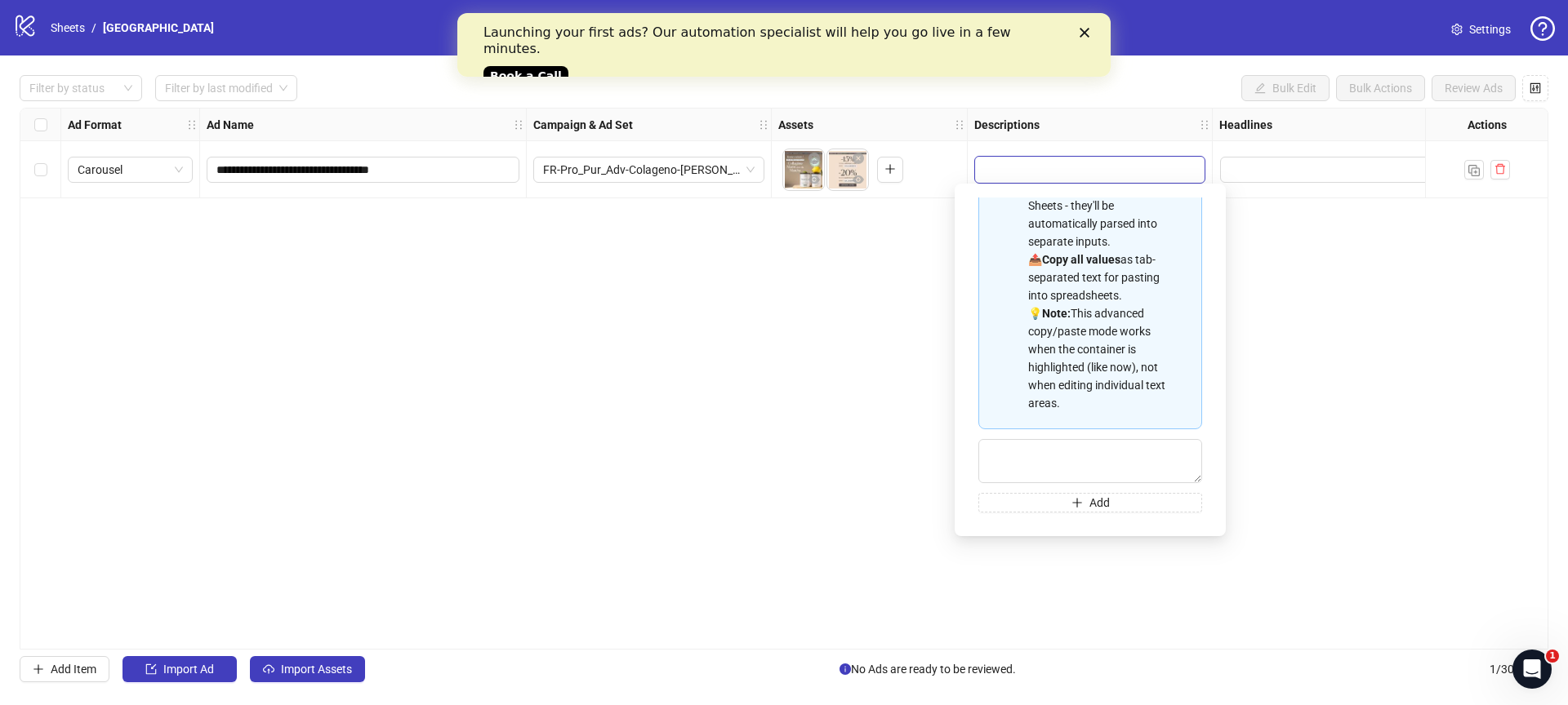
click at [1104, 353] on div "📋 Paste multiple values from Excel/Google Sheets - they'll be automatically par…" at bounding box center [1096, 286] width 137 height 251
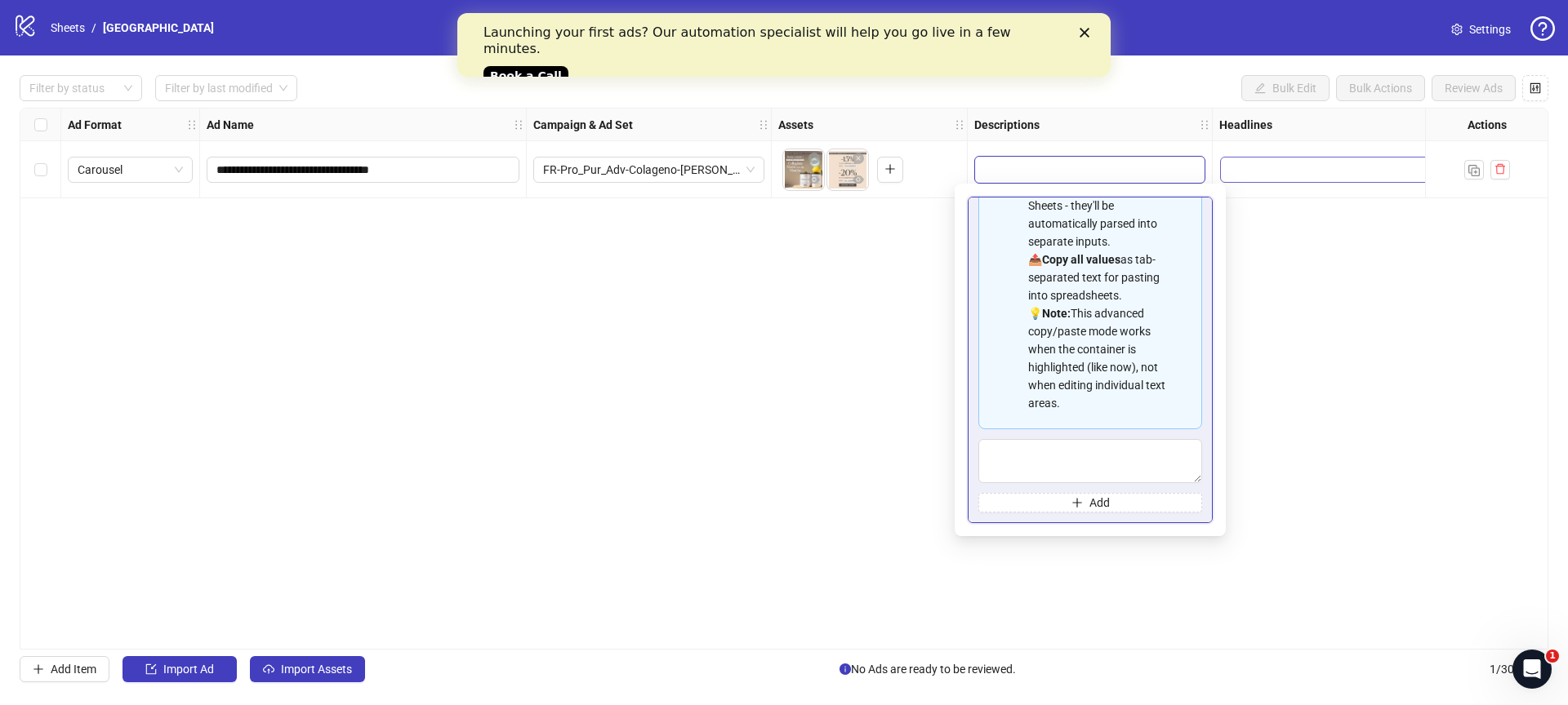
click at [1258, 167] on input "Edit values" at bounding box center [1334, 169] width 230 height 26
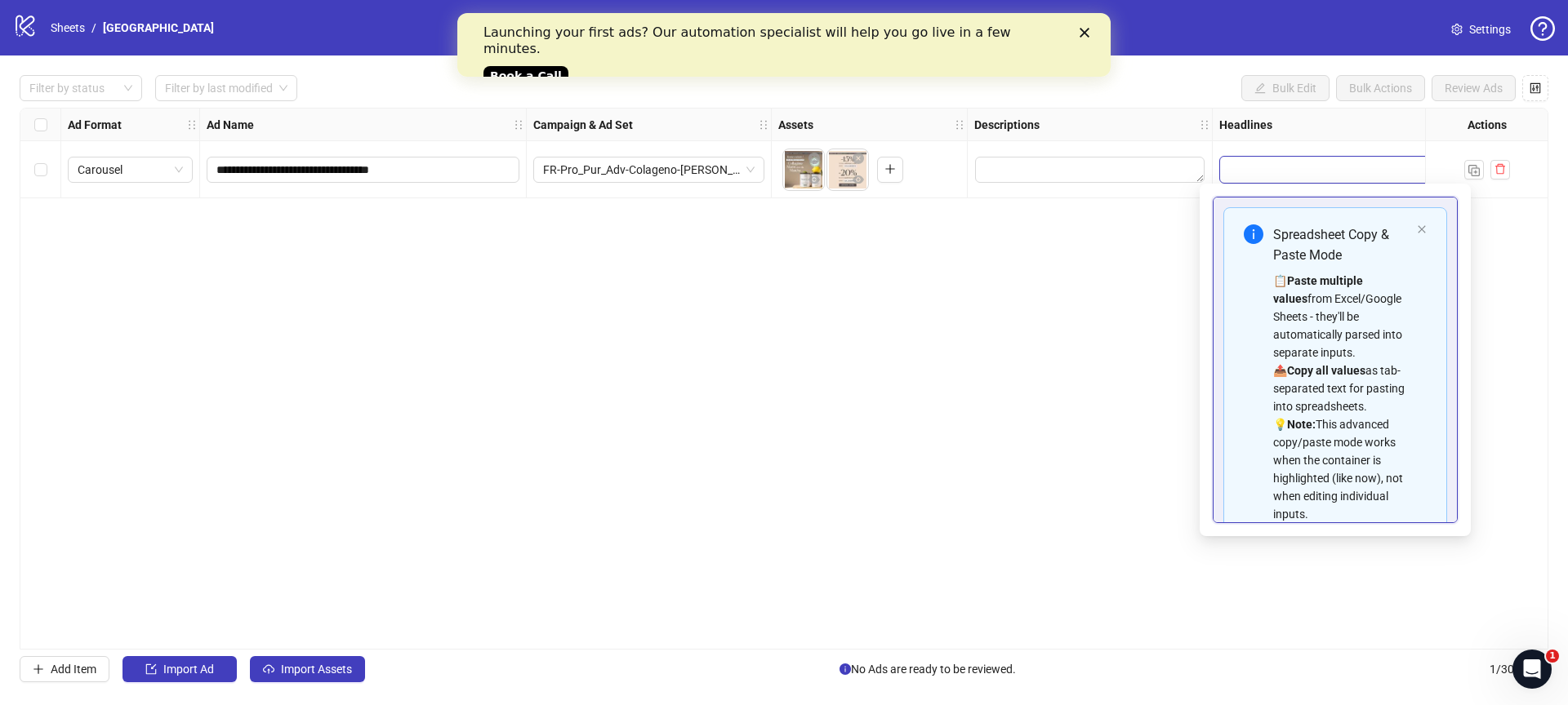
click at [1130, 300] on div "**********" at bounding box center [783, 378] width 1529 height 542
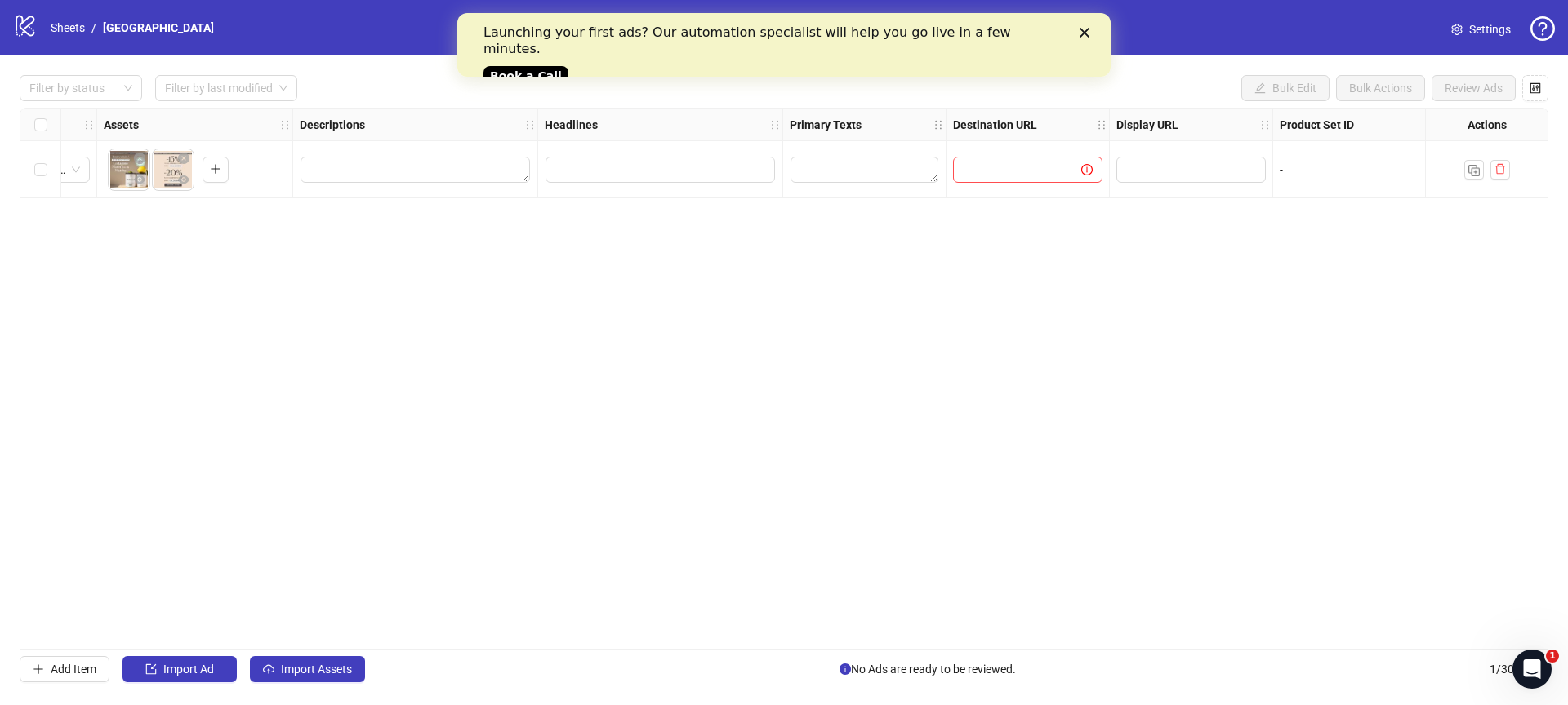
scroll to position [0, 678]
click at [978, 178] on input "text" at bounding box center [1007, 169] width 95 height 18
paste input "**********"
type input "**********"
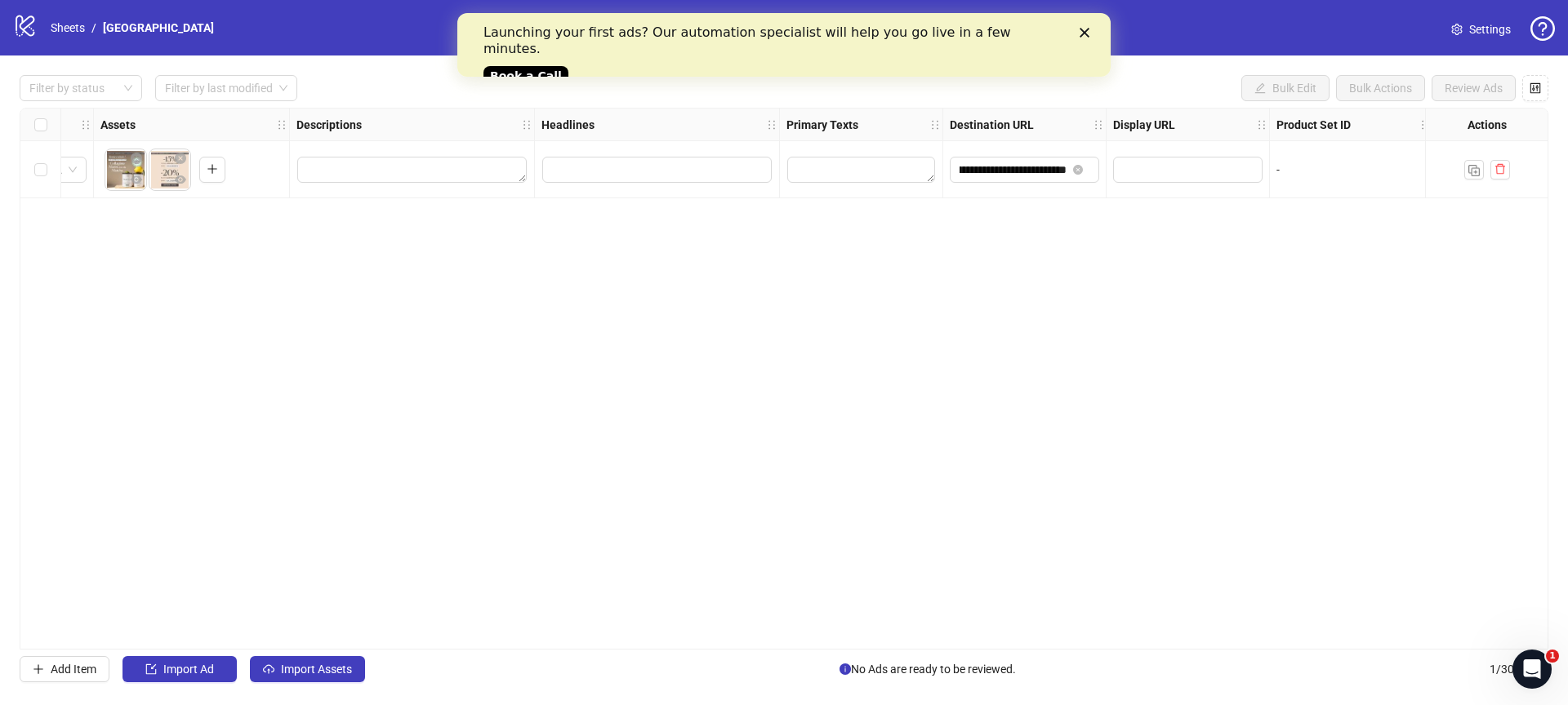
click at [862, 469] on div "**********" at bounding box center [783, 378] width 1529 height 542
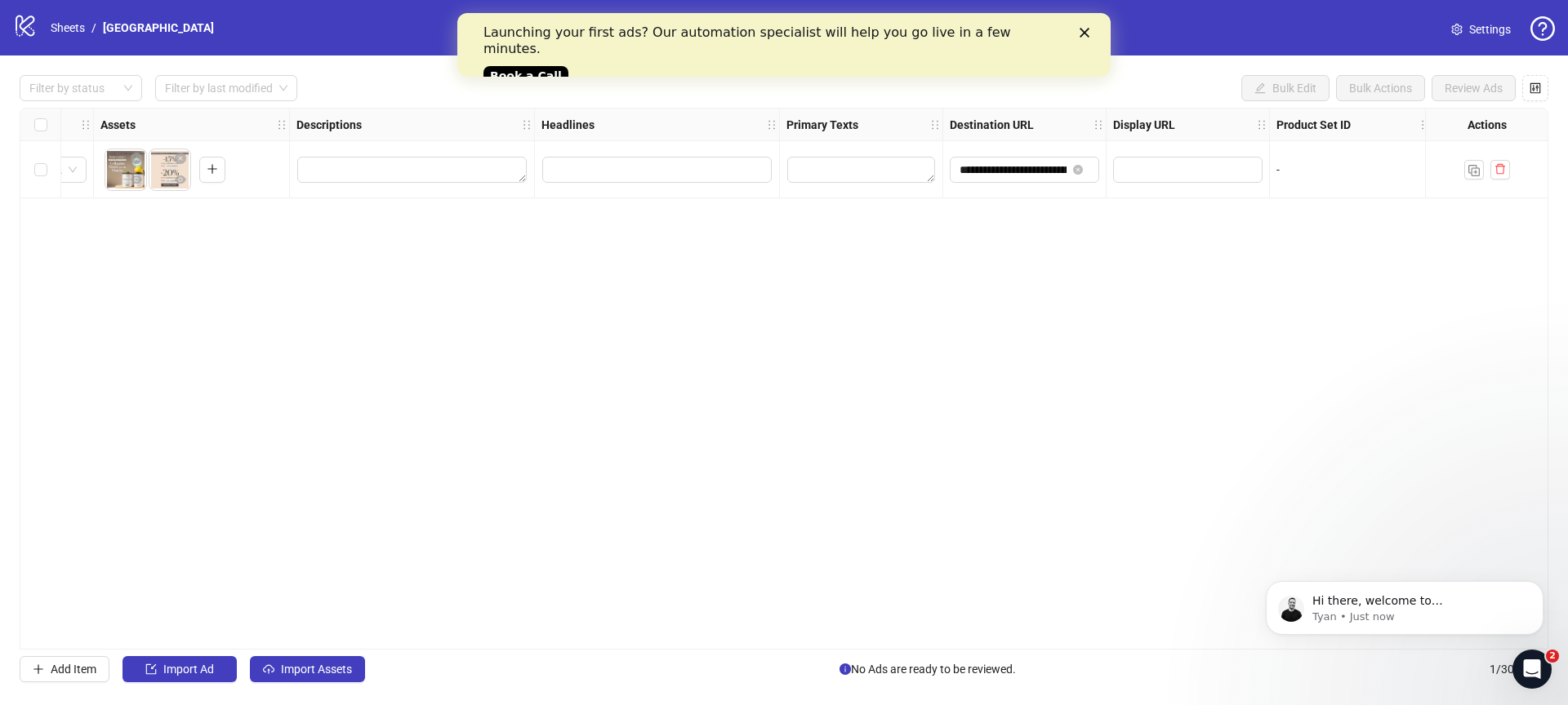
scroll to position [0, 0]
click at [404, 167] on textarea "Edit values" at bounding box center [412, 169] width 230 height 26
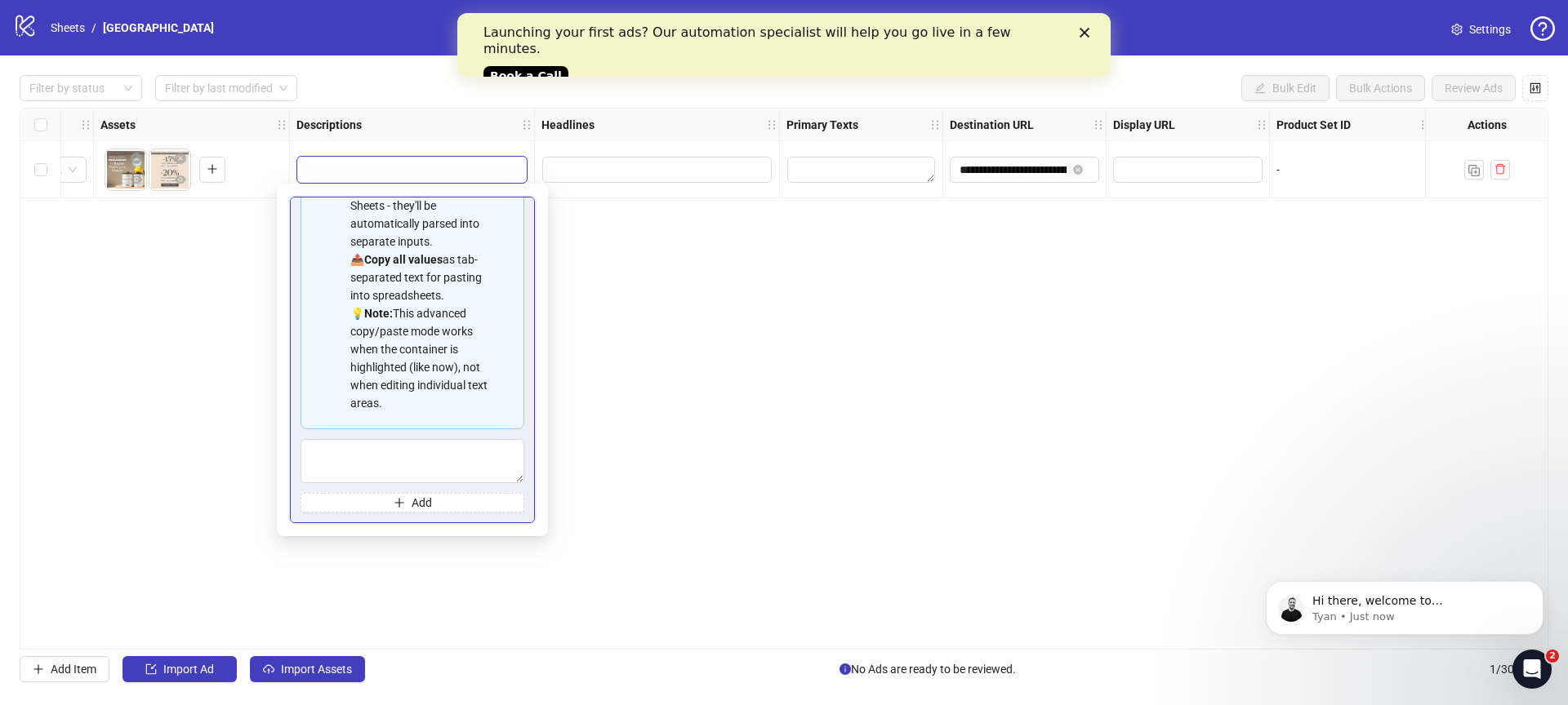
click at [359, 184] on body "**********" at bounding box center [784, 352] width 1568 height 705
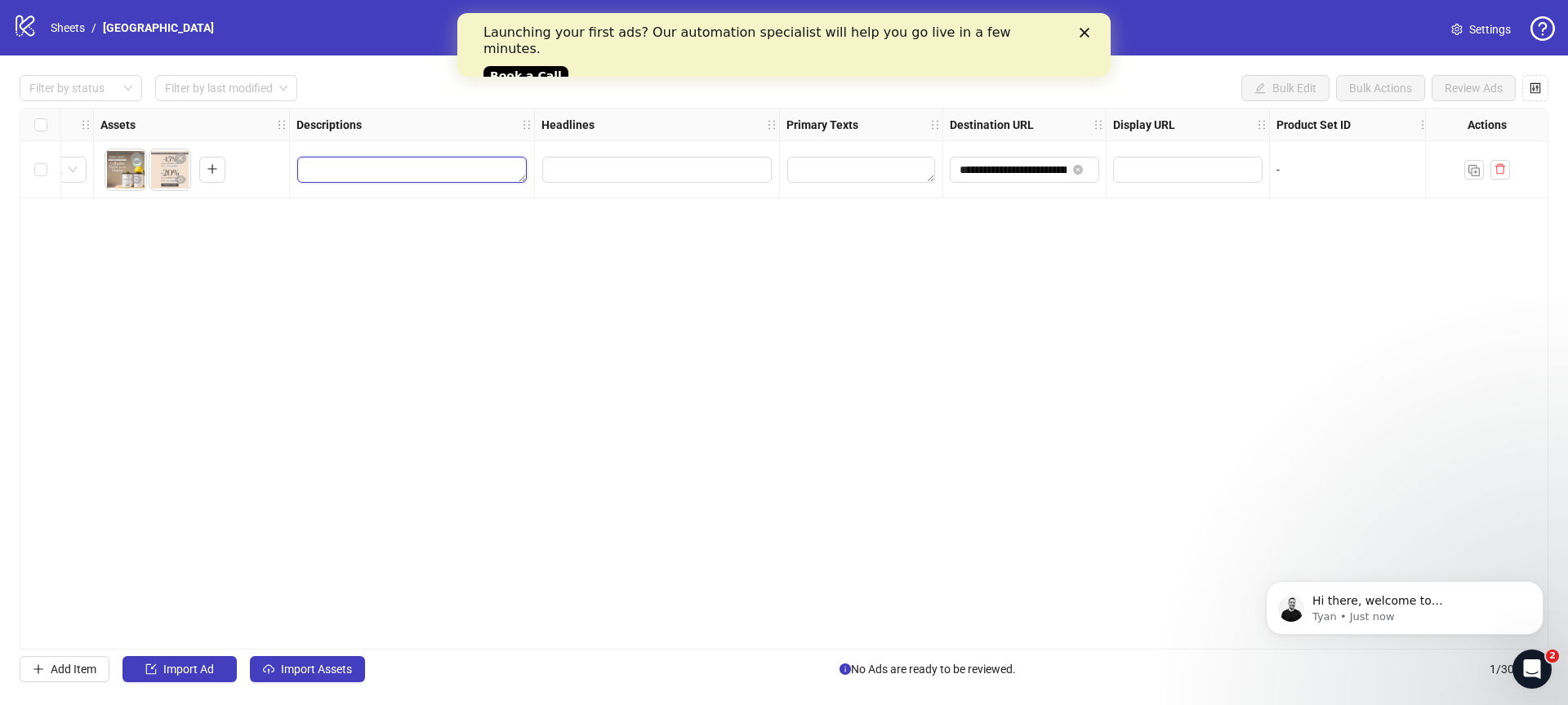
click at [369, 163] on textarea "Edit values" at bounding box center [412, 169] width 230 height 26
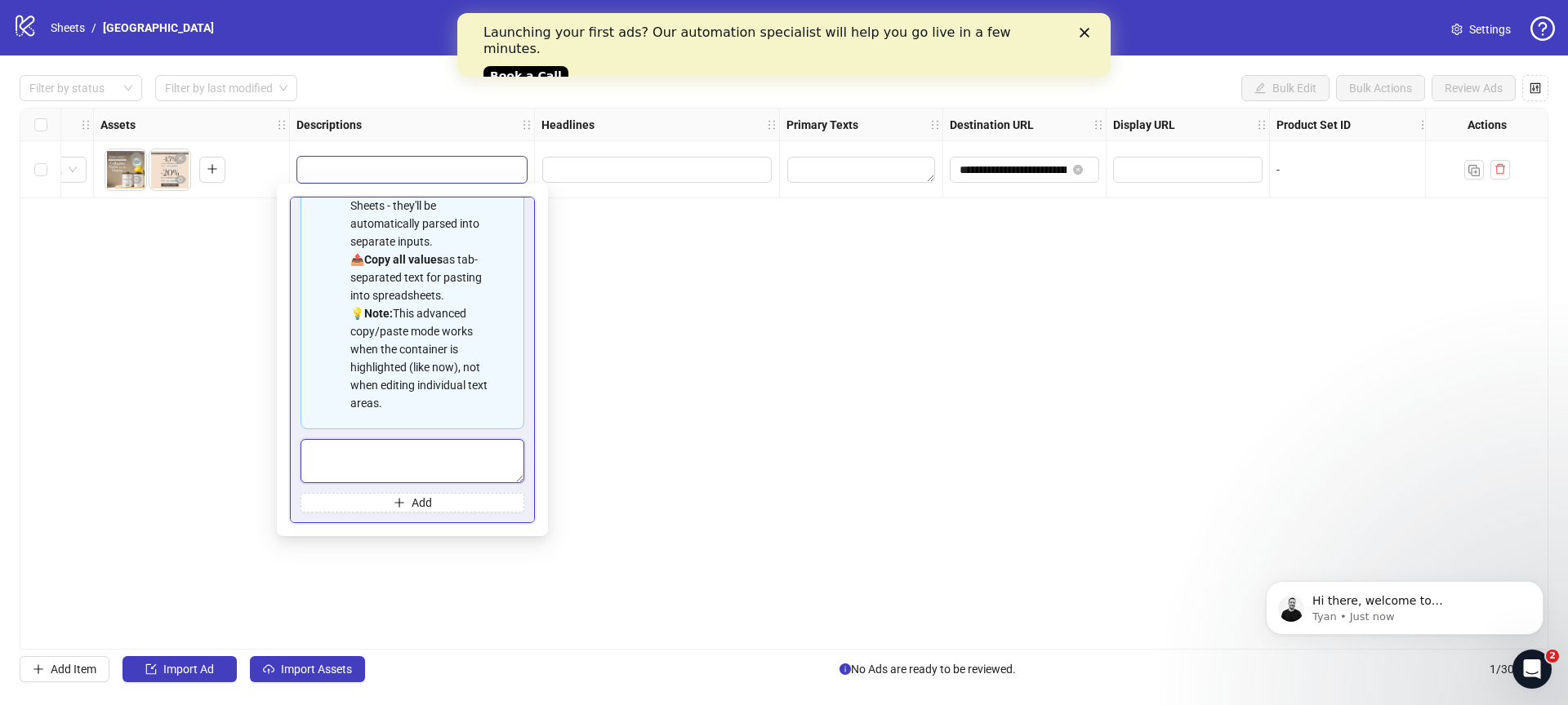
click at [402, 450] on textarea "Multi-text input container - paste or copy values" at bounding box center [412, 461] width 224 height 44
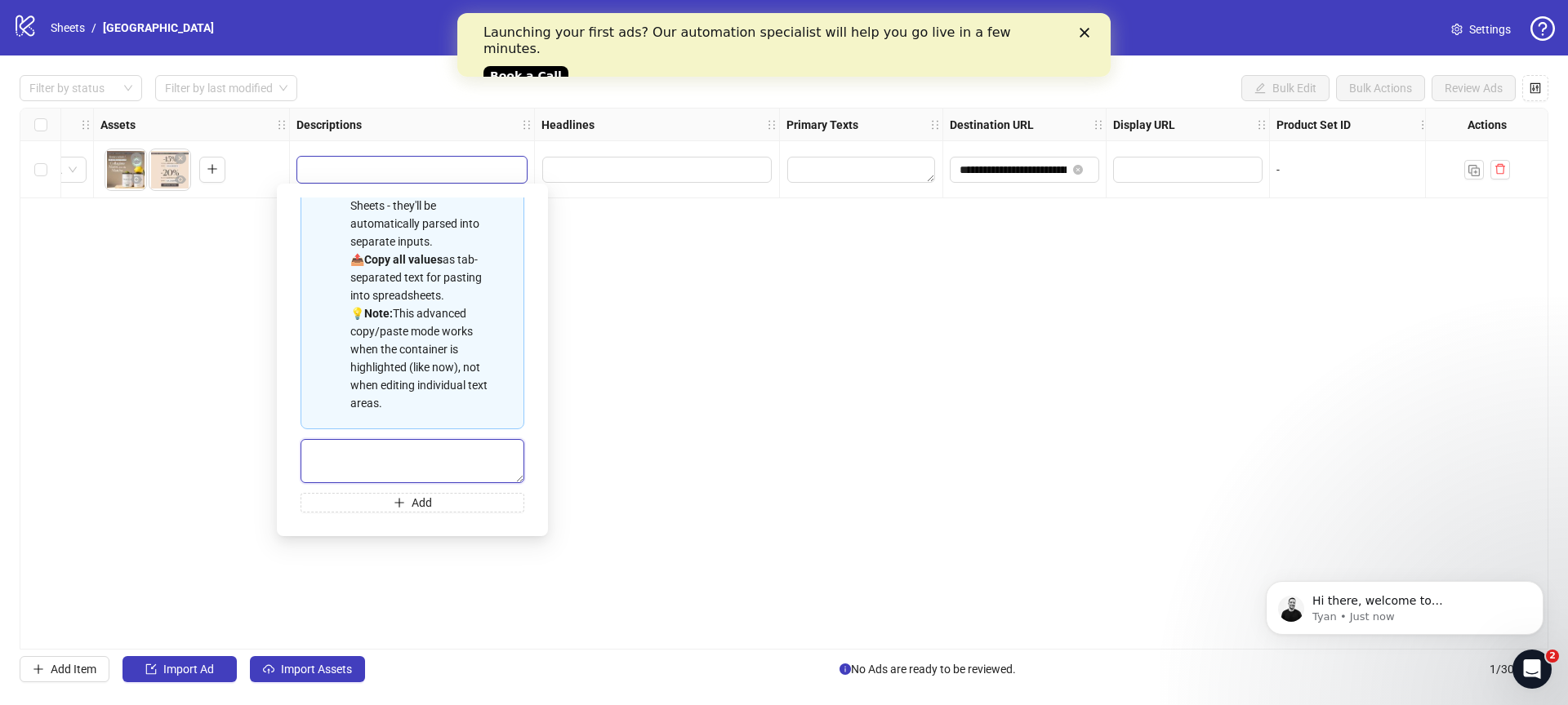
paste textarea "**********"
type textarea "**********"
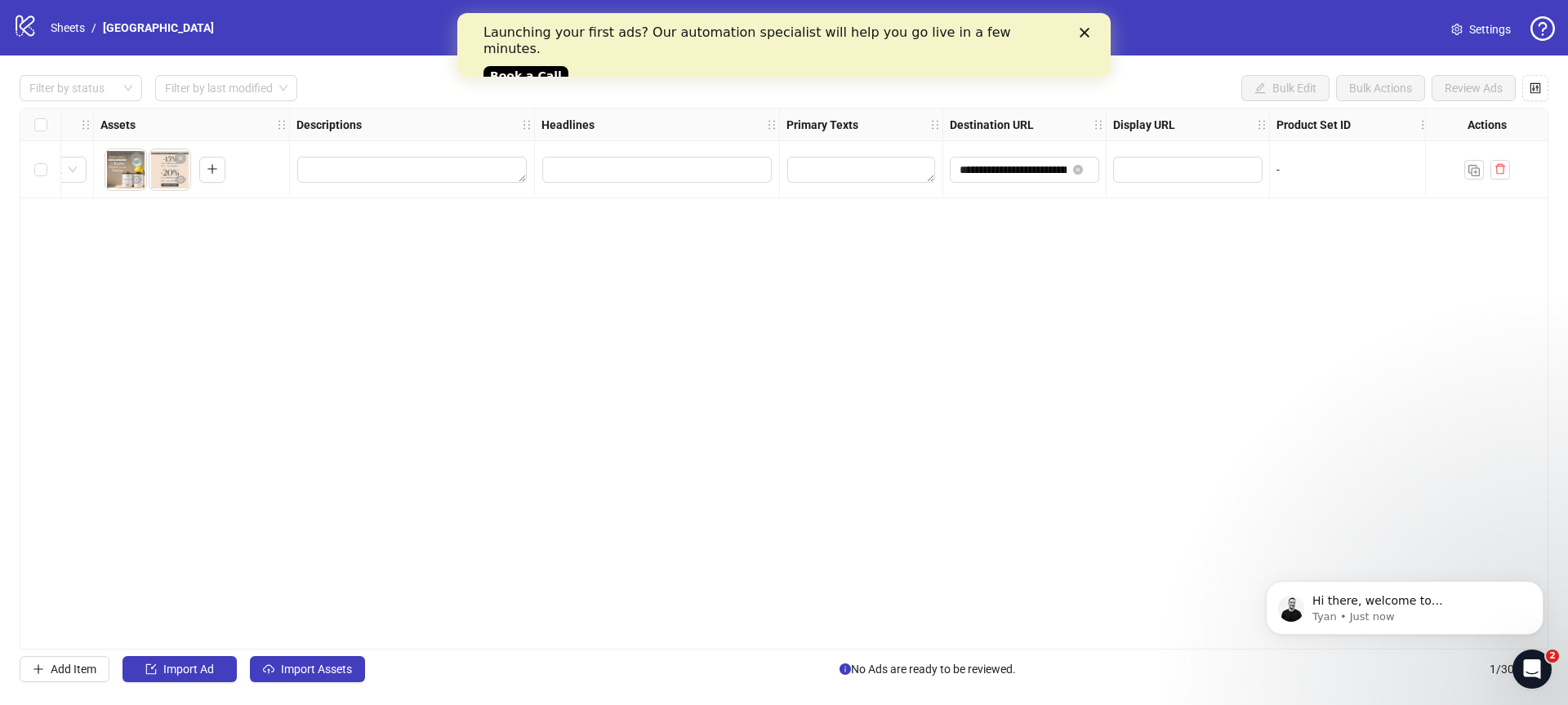
drag, startPoint x: 968, startPoint y: 519, endPoint x: 922, endPoint y: 564, distance: 64.4
click at [968, 519] on div "**********" at bounding box center [783, 378] width 1529 height 542
click at [401, 173] on textarea "Edit values" at bounding box center [412, 169] width 230 height 26
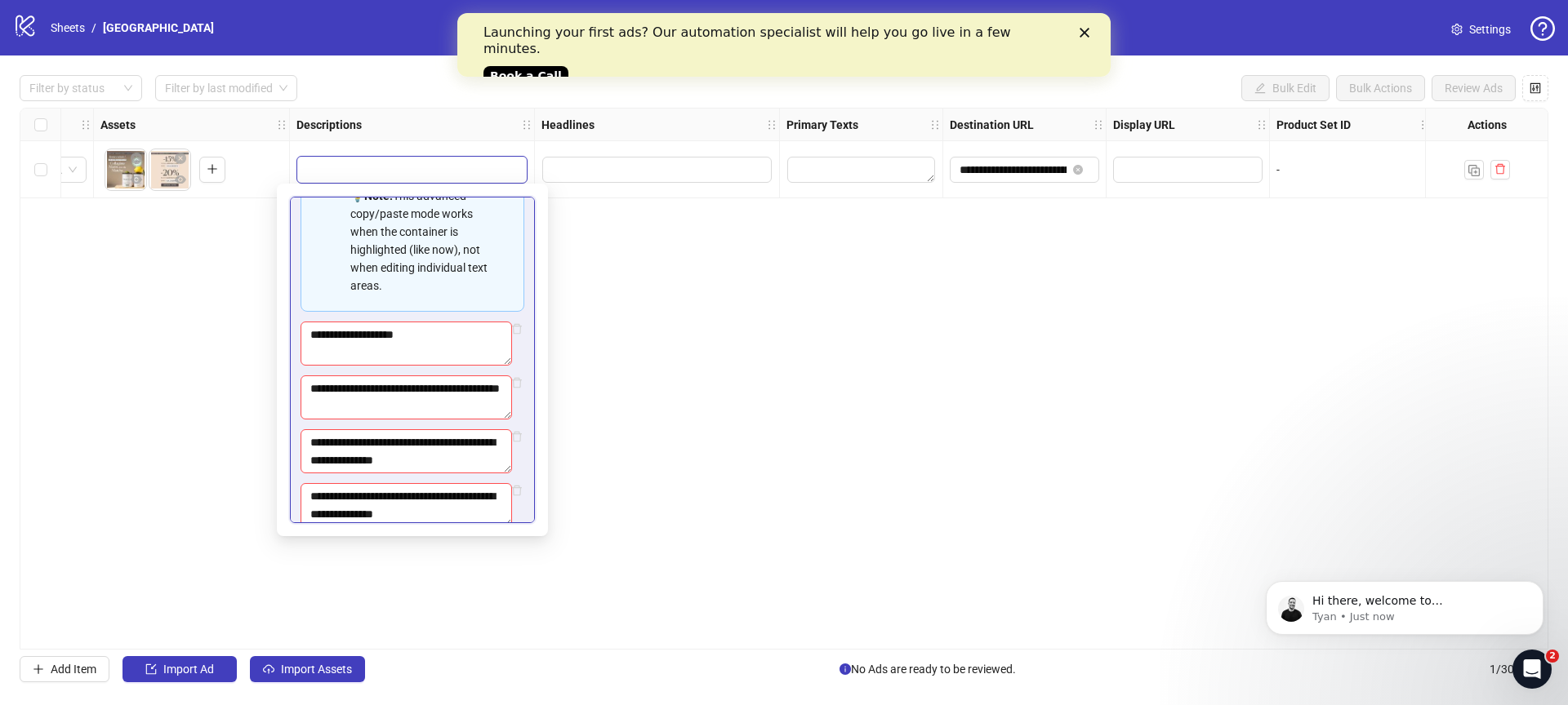
scroll to position [558, 0]
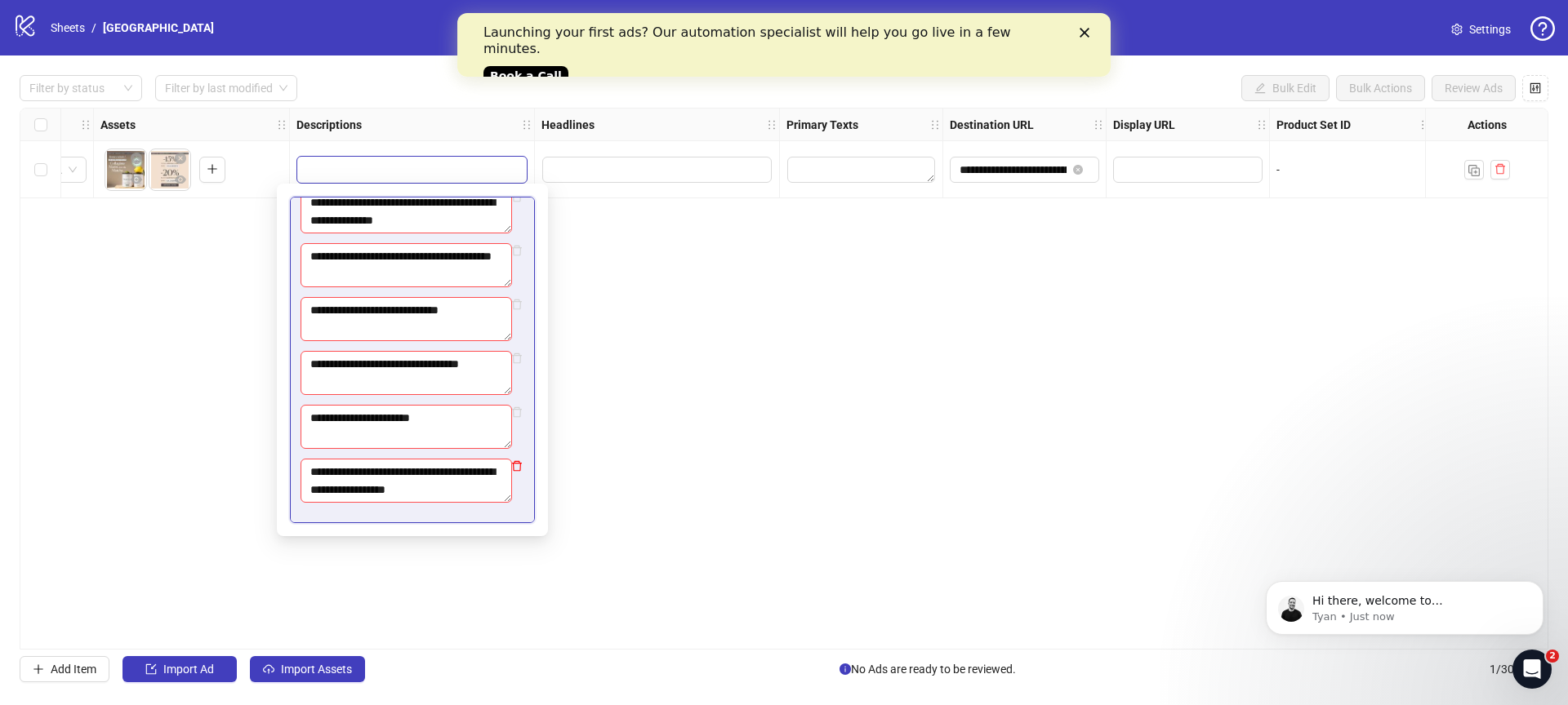
click at [512, 463] on icon "delete" at bounding box center [517, 466] width 10 height 11
click at [511, 466] on icon "delete" at bounding box center [517, 466] width 12 height 12
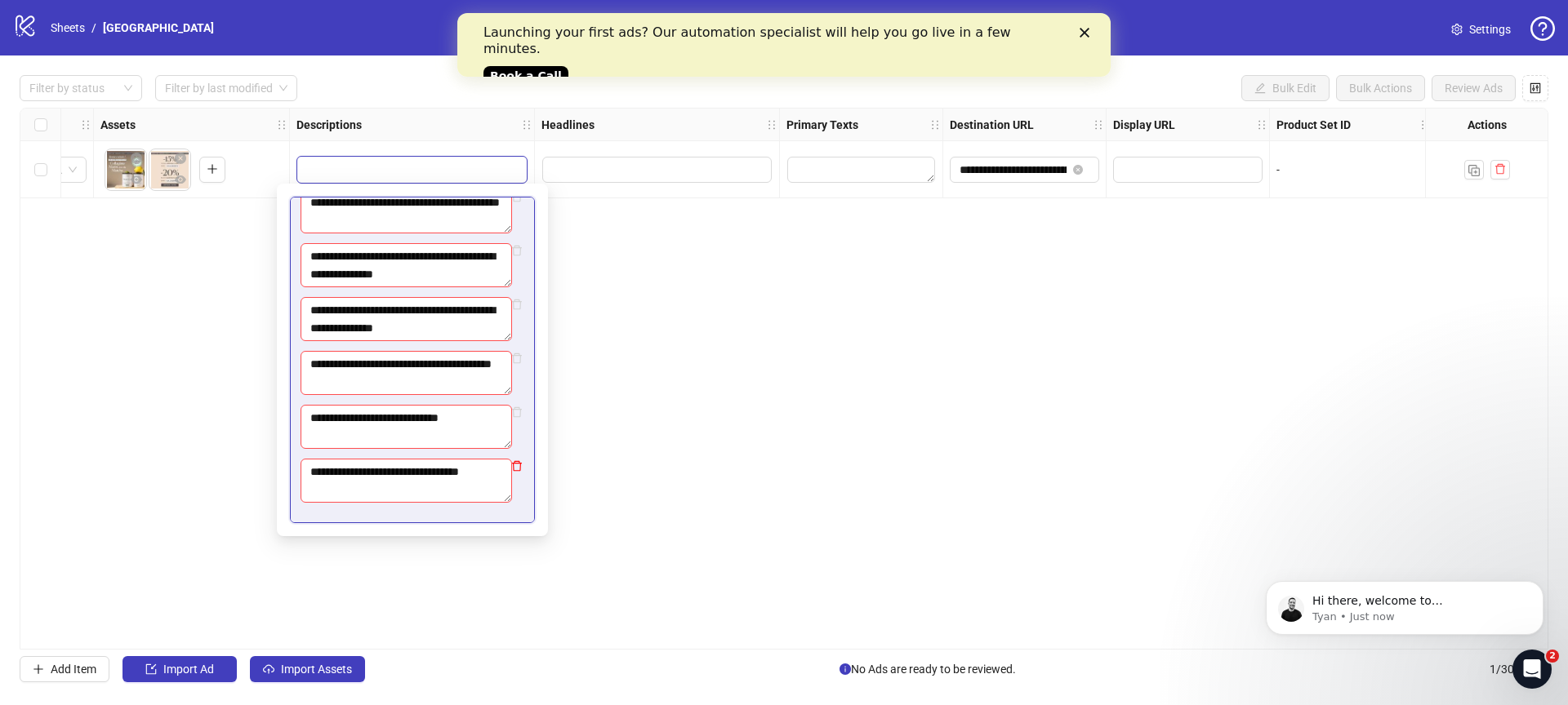
click at [511, 462] on icon "delete" at bounding box center [517, 466] width 12 height 12
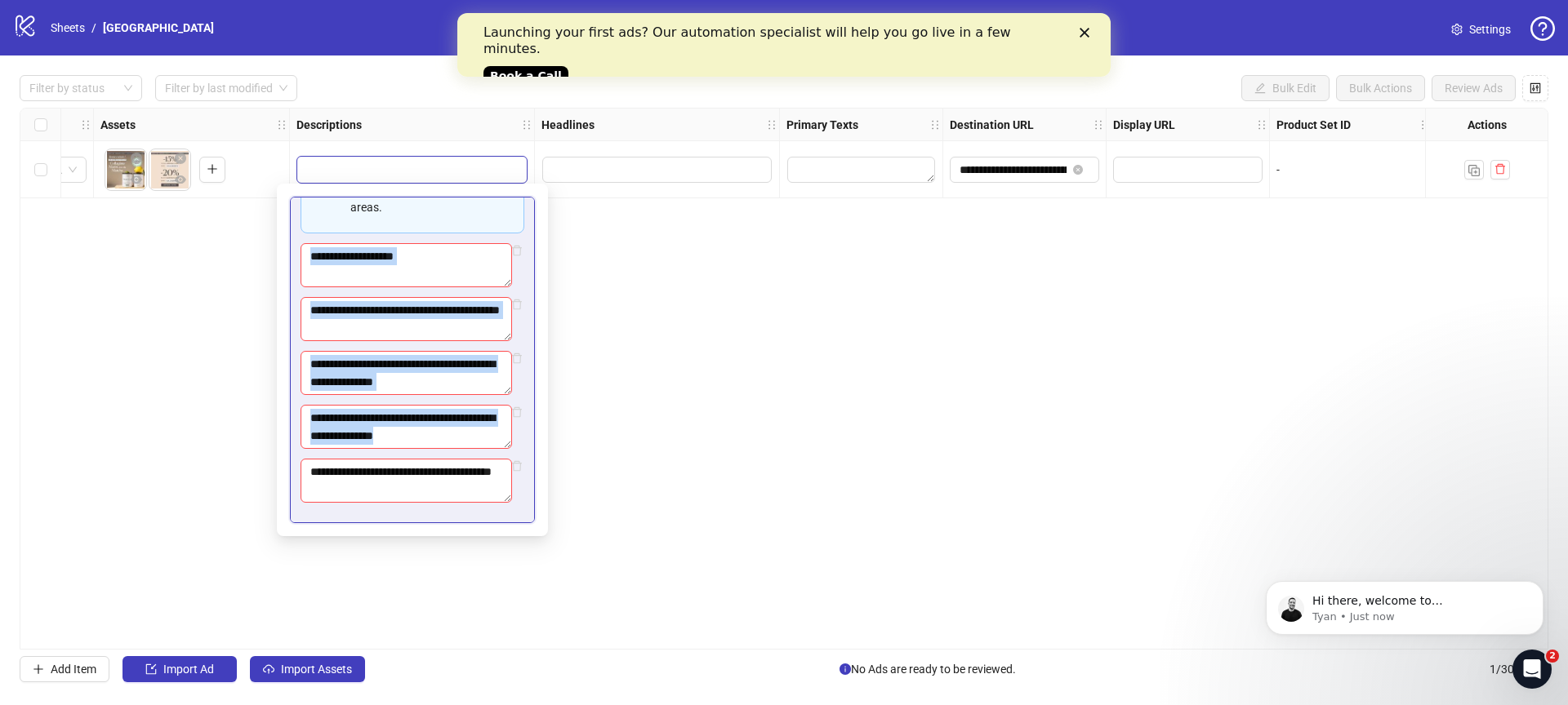
click at [511, 462] on icon "delete" at bounding box center [517, 466] width 12 height 12
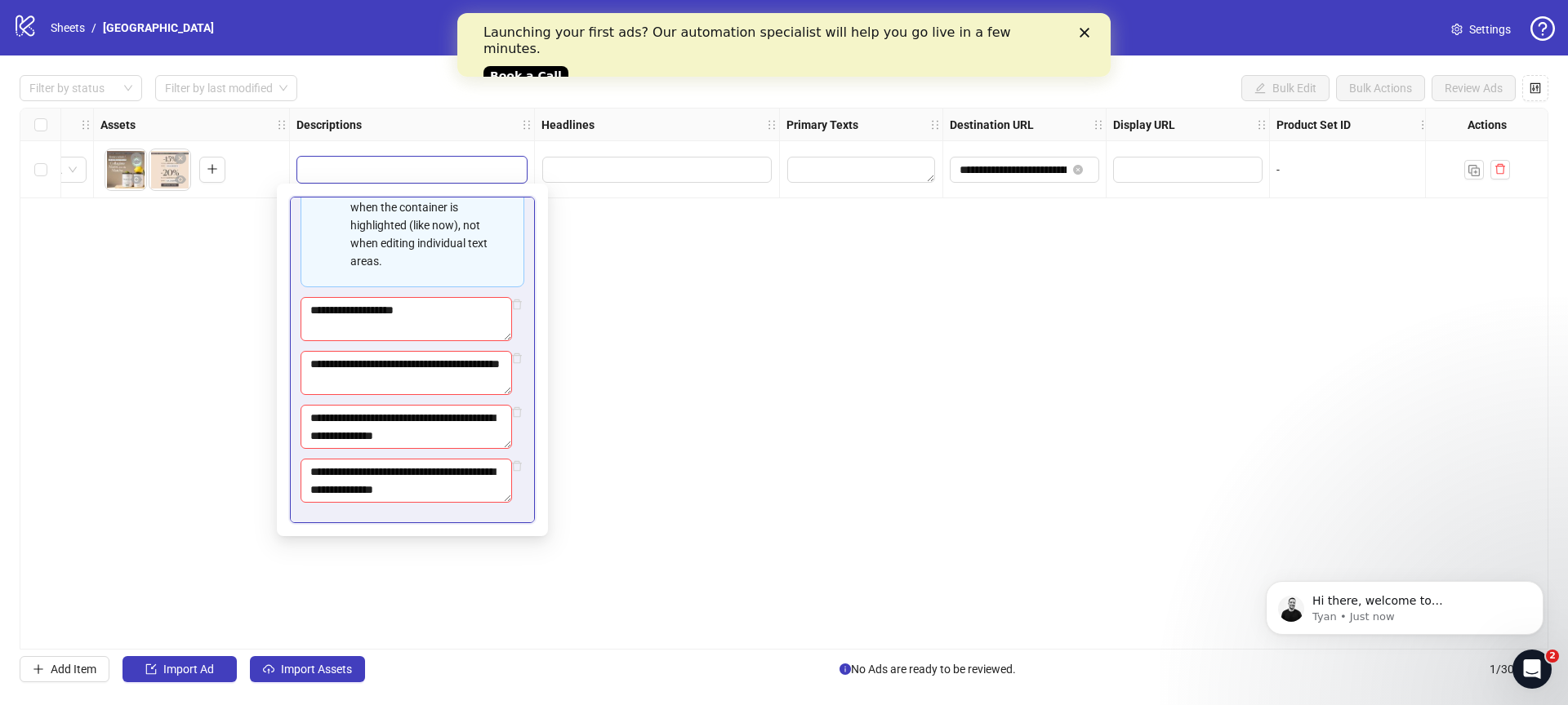
click at [511, 462] on icon "delete" at bounding box center [517, 466] width 12 height 12
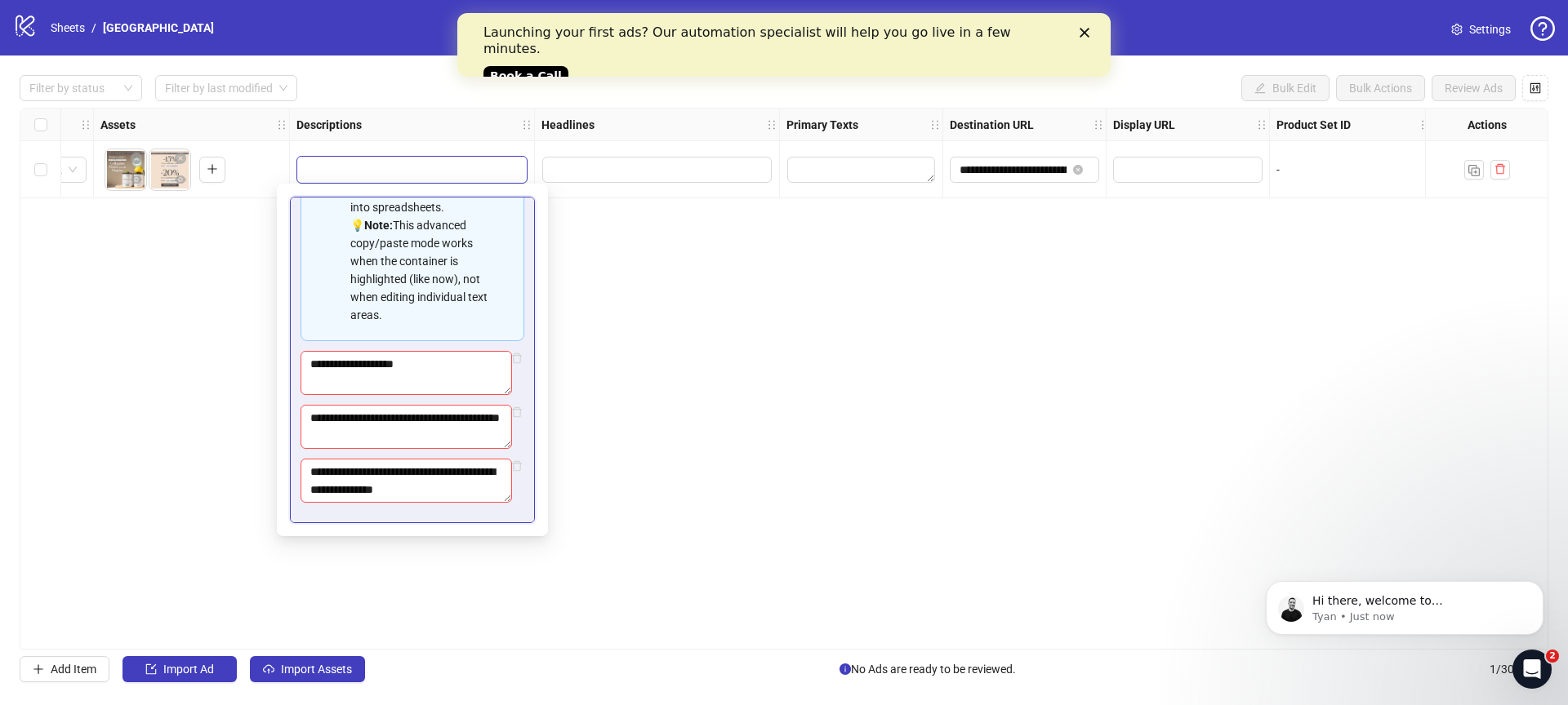
click at [511, 462] on icon "delete" at bounding box center [517, 466] width 12 height 12
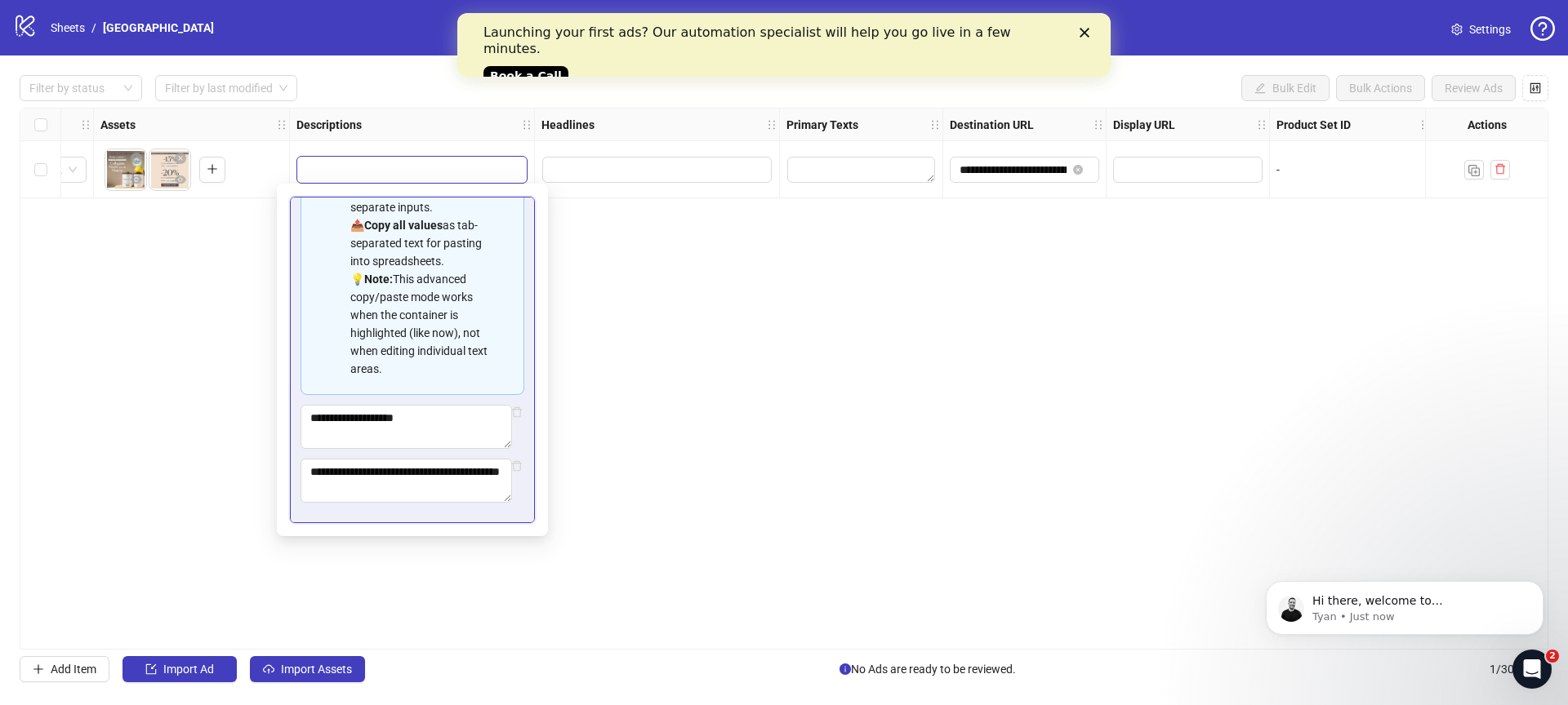
click at [511, 462] on icon "delete" at bounding box center [517, 466] width 12 height 12
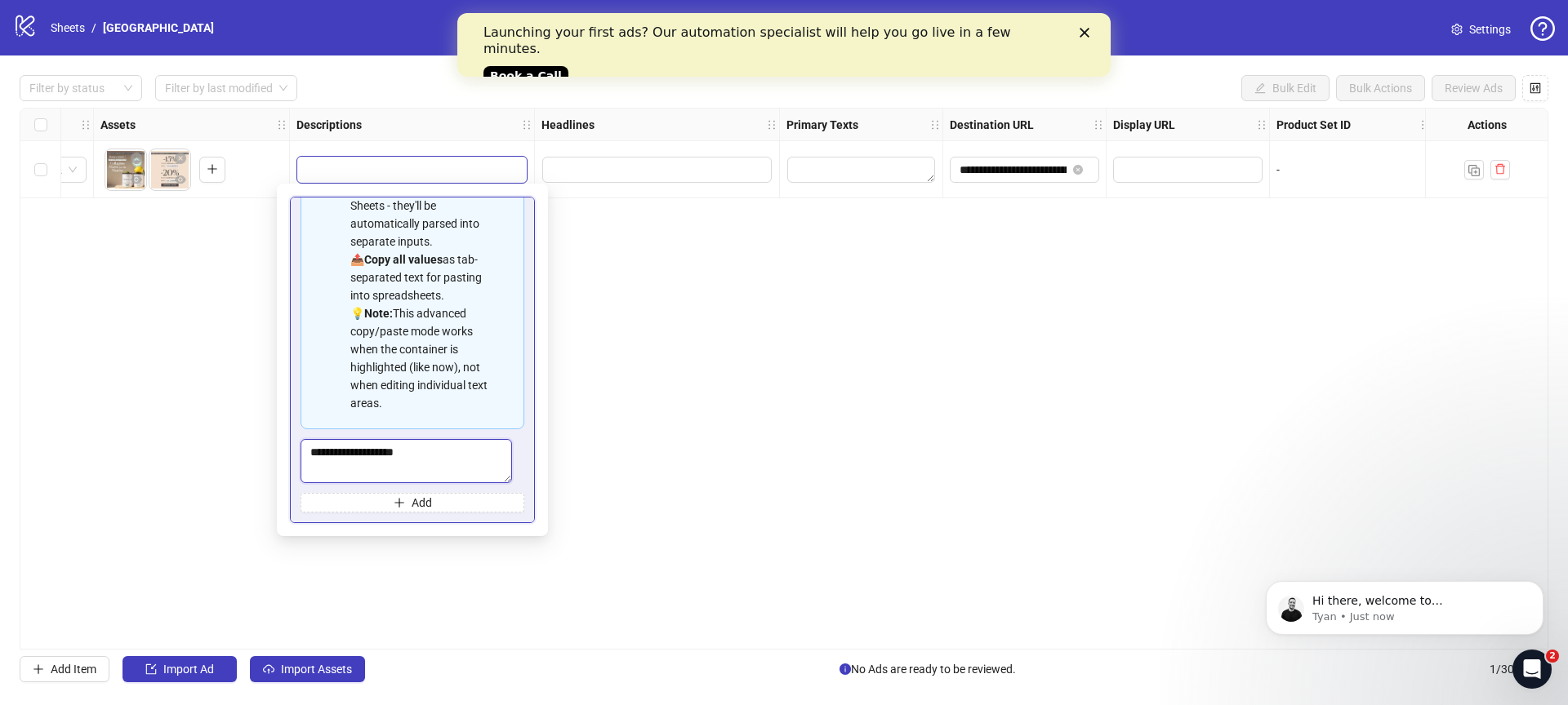
click at [452, 451] on textarea "**********" at bounding box center [406, 461] width 211 height 44
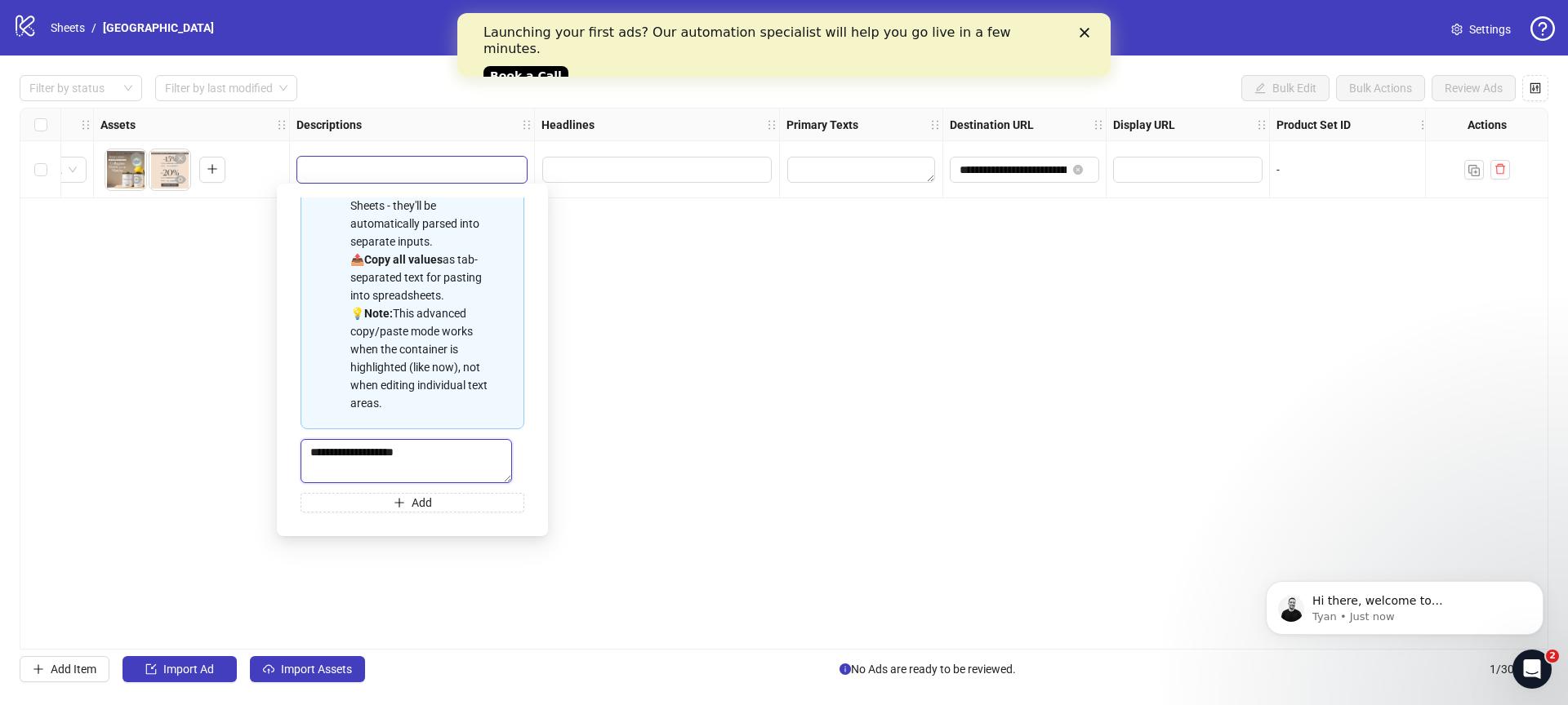
paste textarea "**********"
type textarea "**********"
click at [710, 363] on div "**********" at bounding box center [783, 378] width 1529 height 542
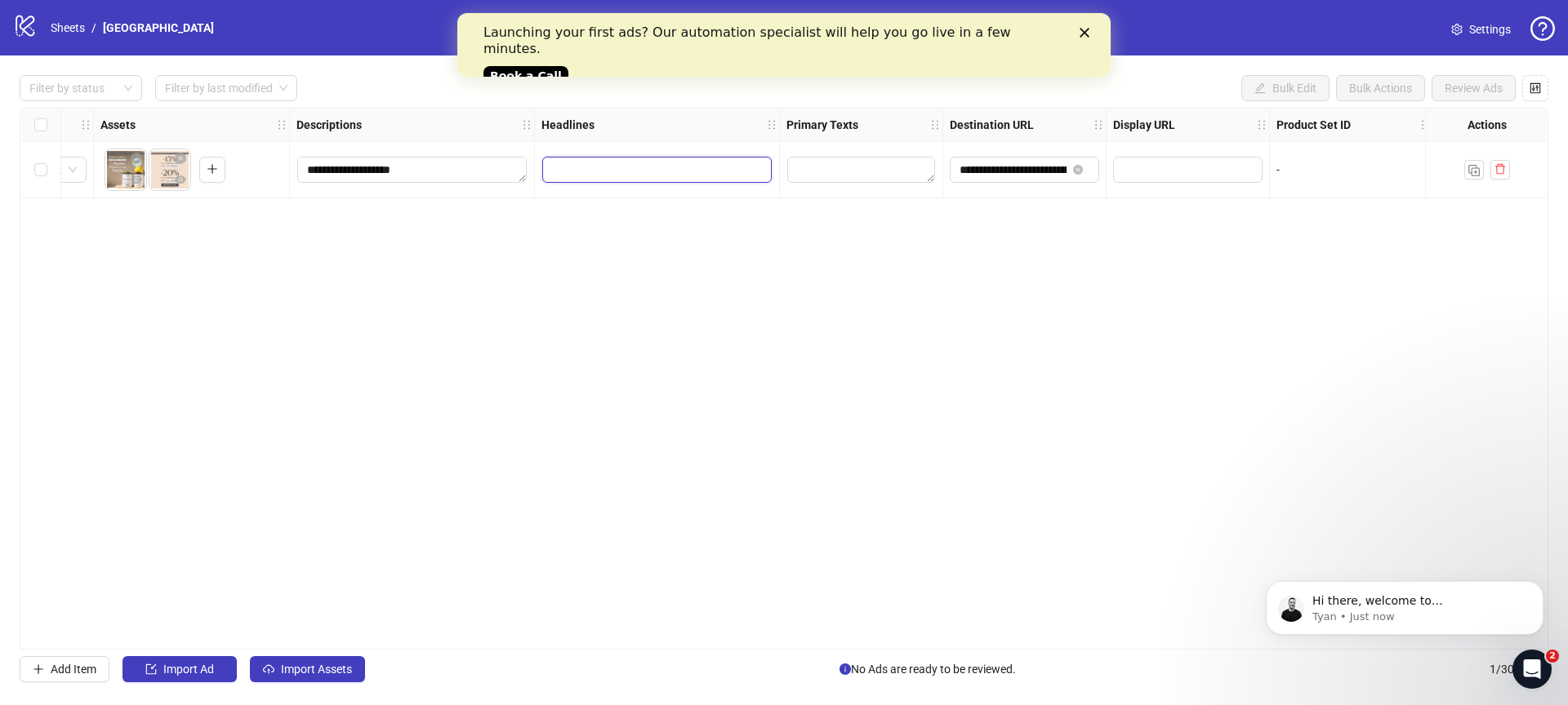
click at [642, 163] on input "Edit values" at bounding box center [657, 169] width 230 height 26
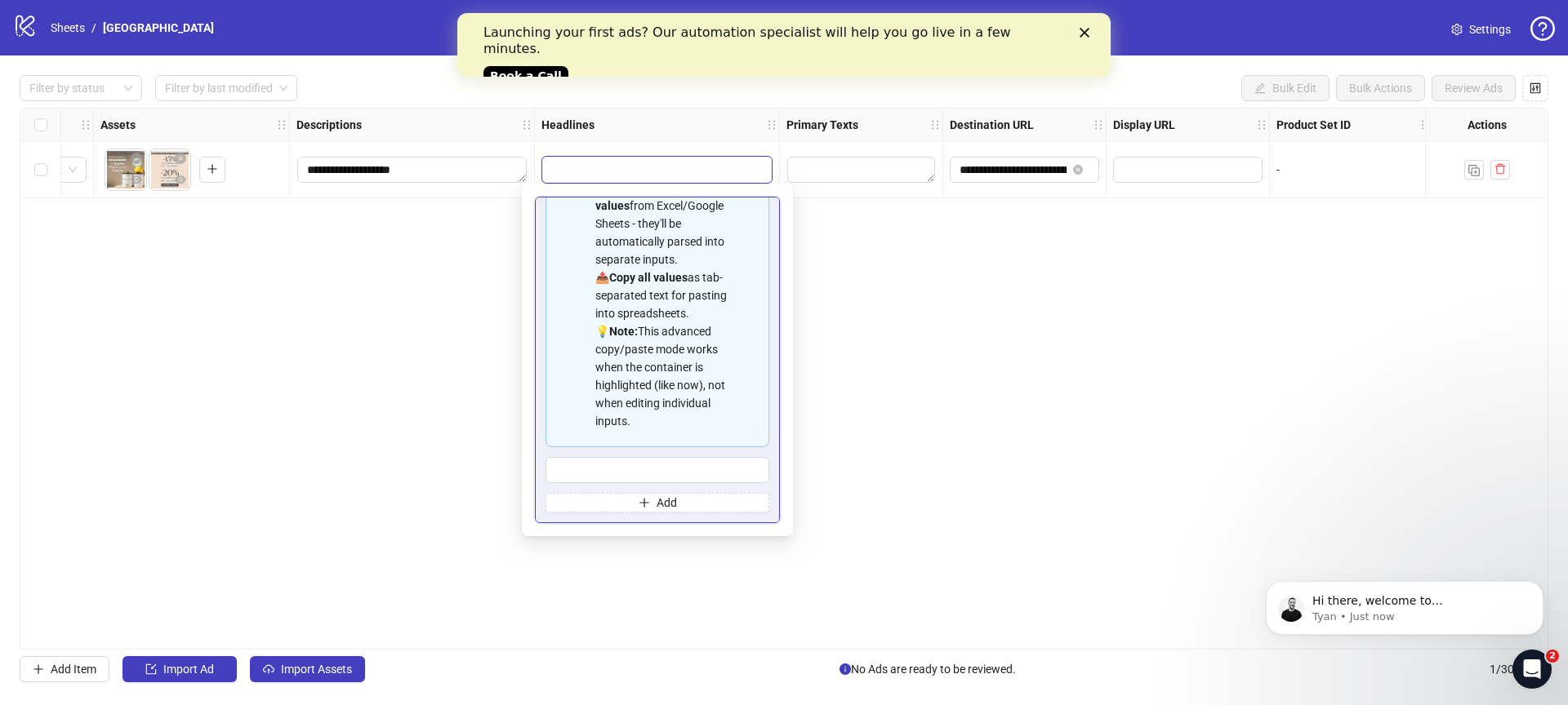
scroll to position [129, 0]
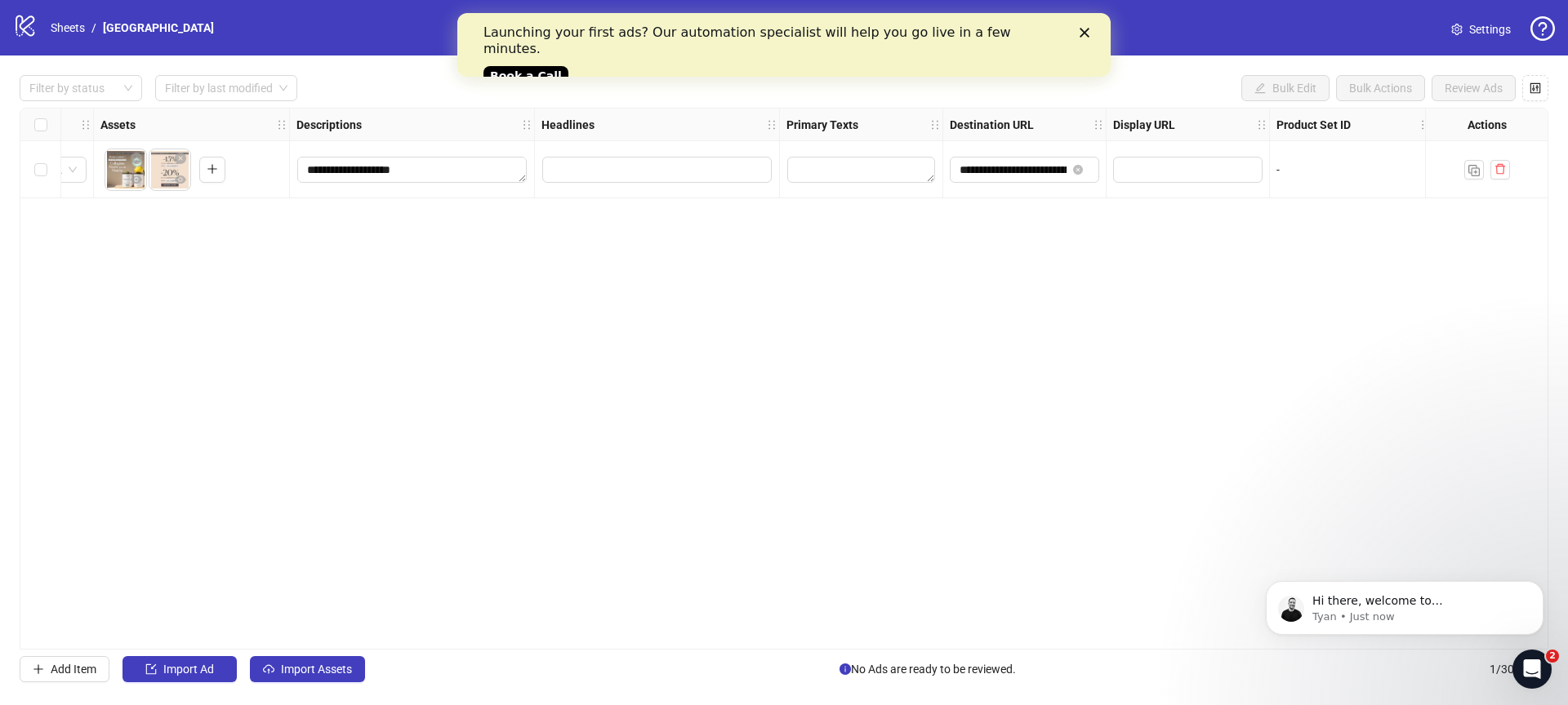
click at [410, 225] on div "**********" at bounding box center [783, 378] width 1529 height 542
drag, startPoint x: 520, startPoint y: 179, endPoint x: 546, endPoint y: 131, distance: 54.6
click at [546, 131] on div "**********" at bounding box center [678, 153] width 2670 height 90
click at [642, 172] on input "Edit values" at bounding box center [657, 169] width 230 height 26
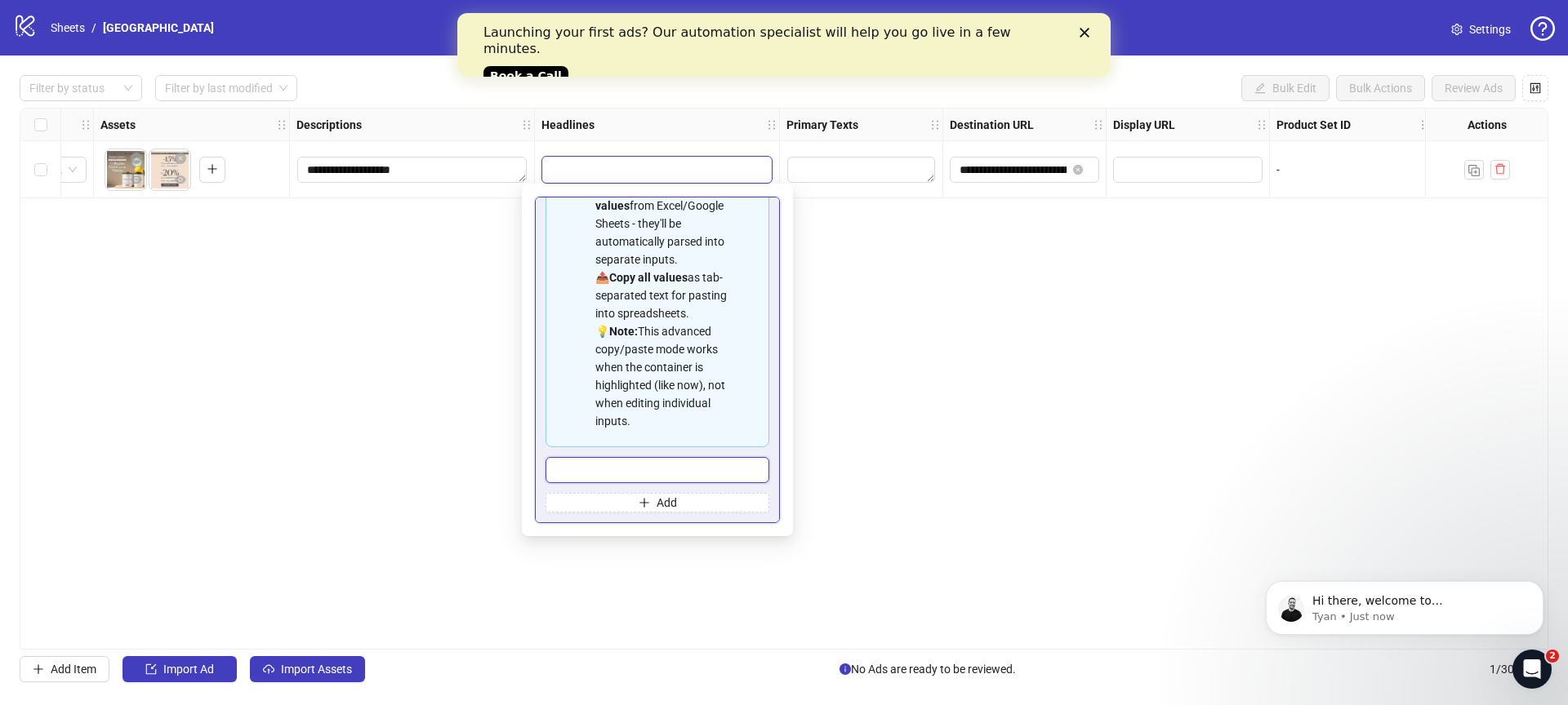
click at [621, 465] on input "Multi-input container - paste or copy values" at bounding box center [657, 470] width 224 height 26
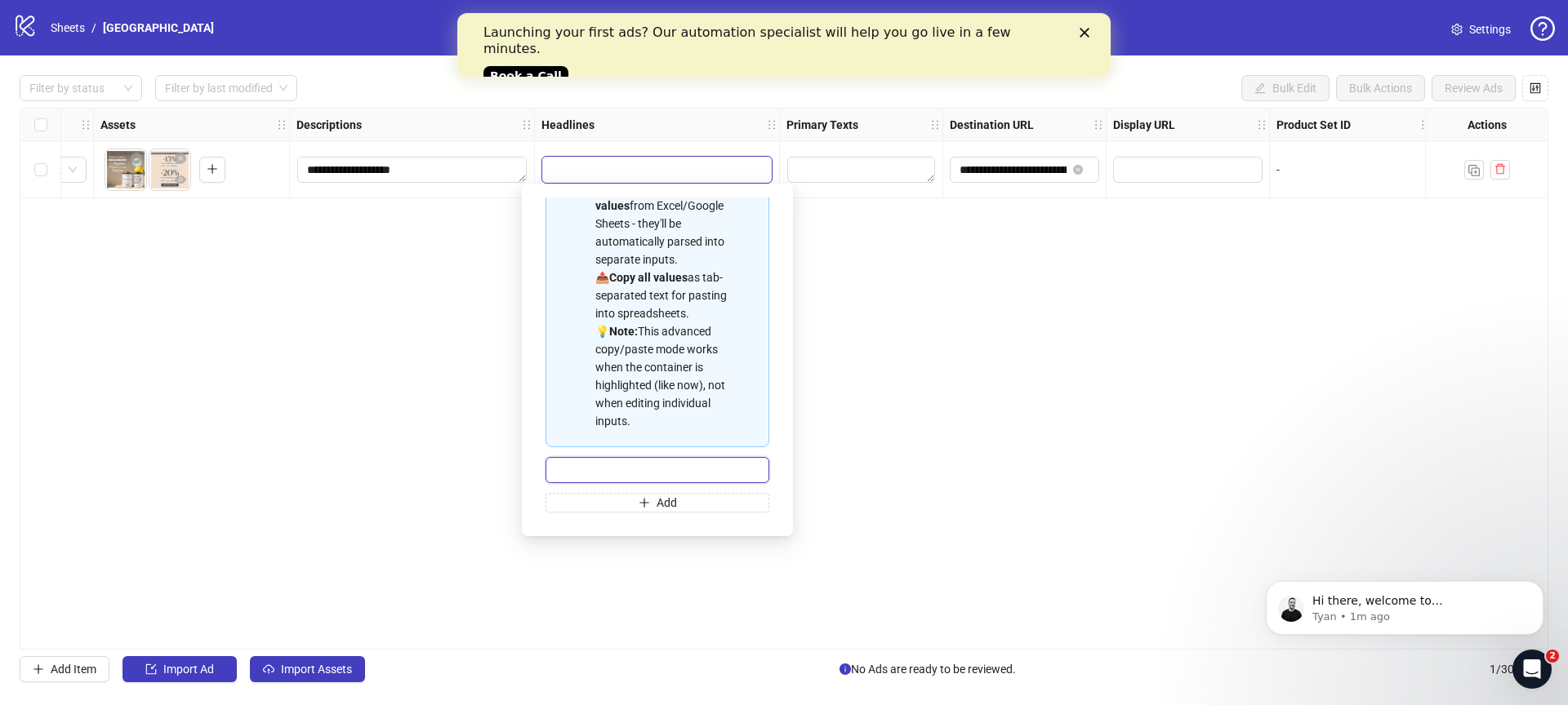
paste input "**********"
drag, startPoint x: 570, startPoint y: 469, endPoint x: 467, endPoint y: 466, distance: 103.0
click at [467, 466] on body "**********" at bounding box center [784, 352] width 1568 height 705
click at [681, 476] on input "**********" at bounding box center [651, 470] width 211 height 26
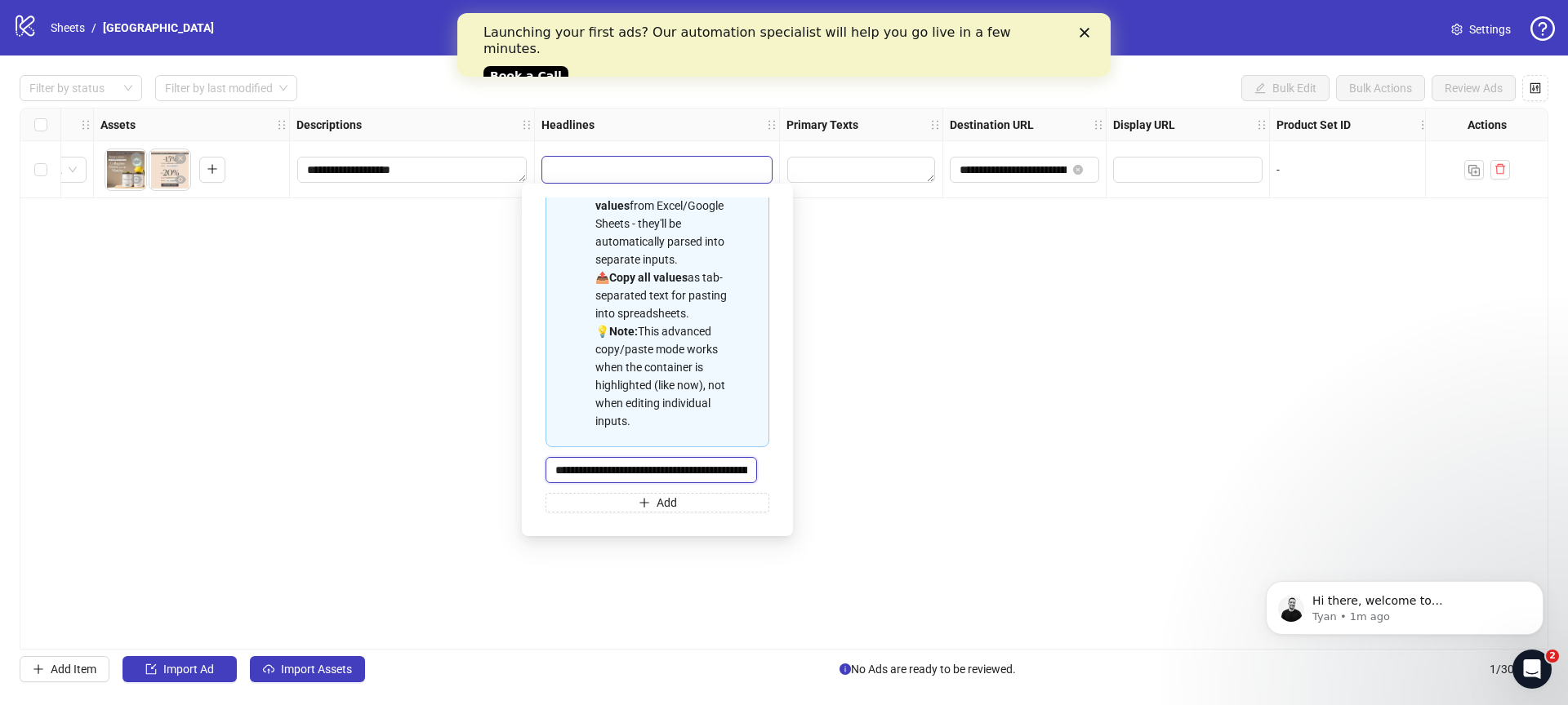
click at [703, 470] on input "**********" at bounding box center [651, 470] width 211 height 26
drag, startPoint x: 703, startPoint y: 470, endPoint x: 637, endPoint y: 470, distance: 66.0
click at [637, 470] on input "**********" at bounding box center [651, 470] width 211 height 26
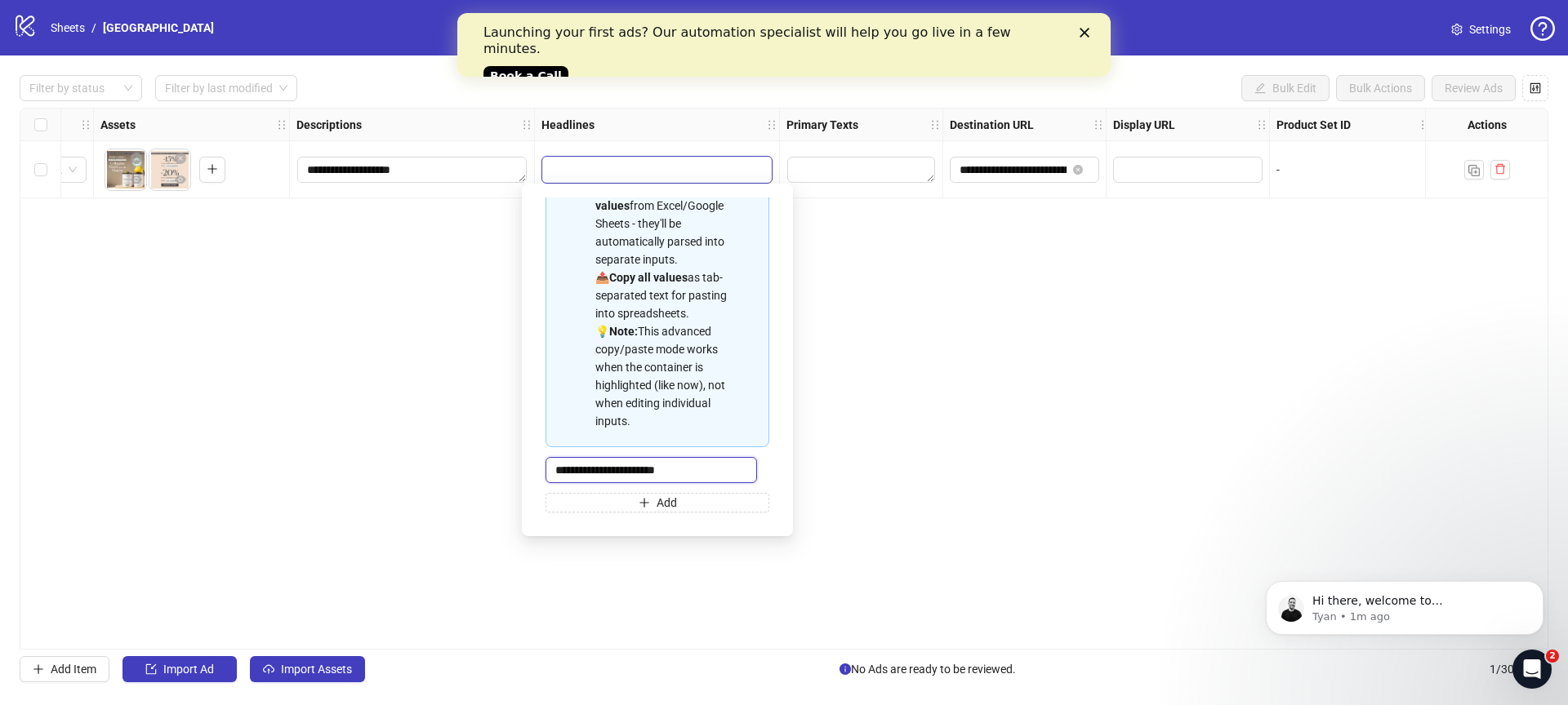
type input "**********"
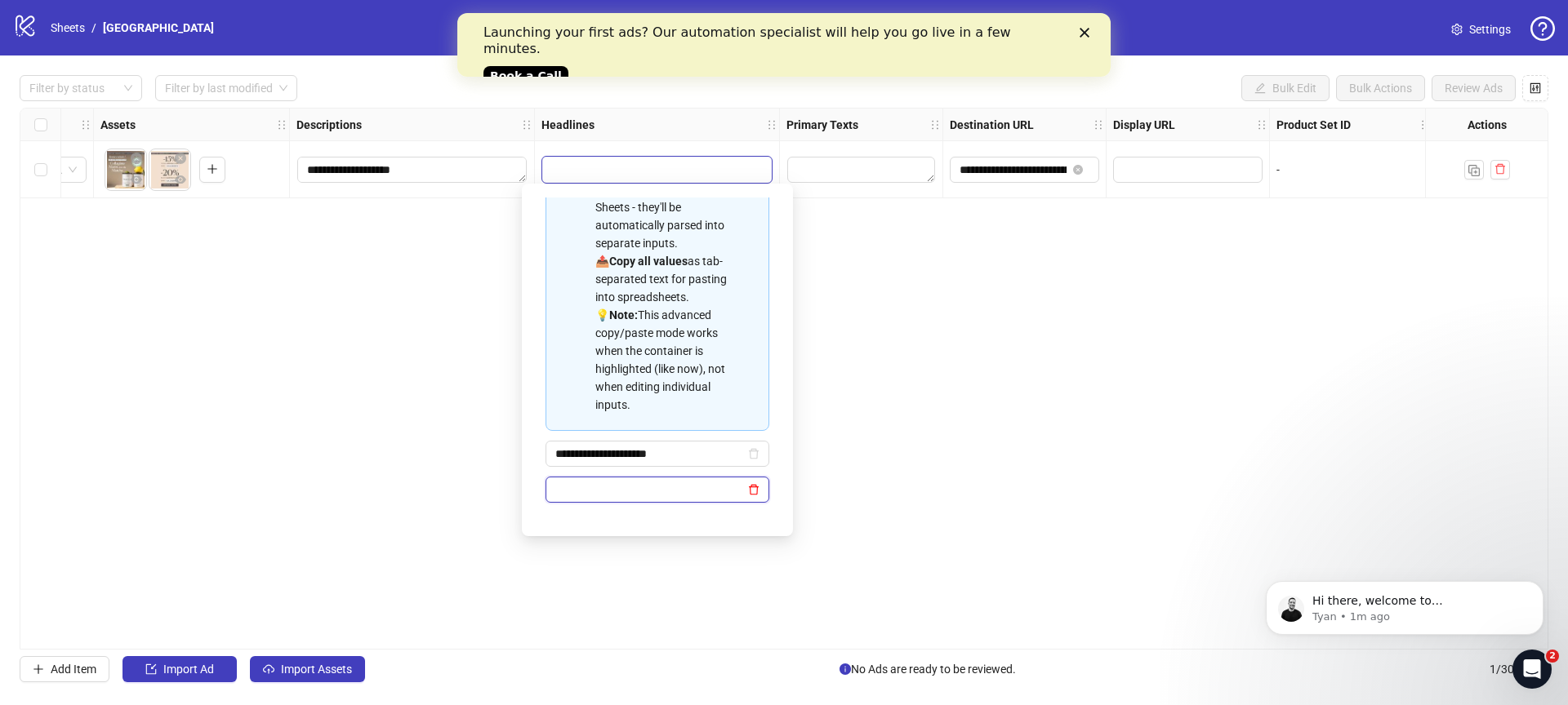
click at [748, 496] on icon "delete" at bounding box center [754, 490] width 12 height 12
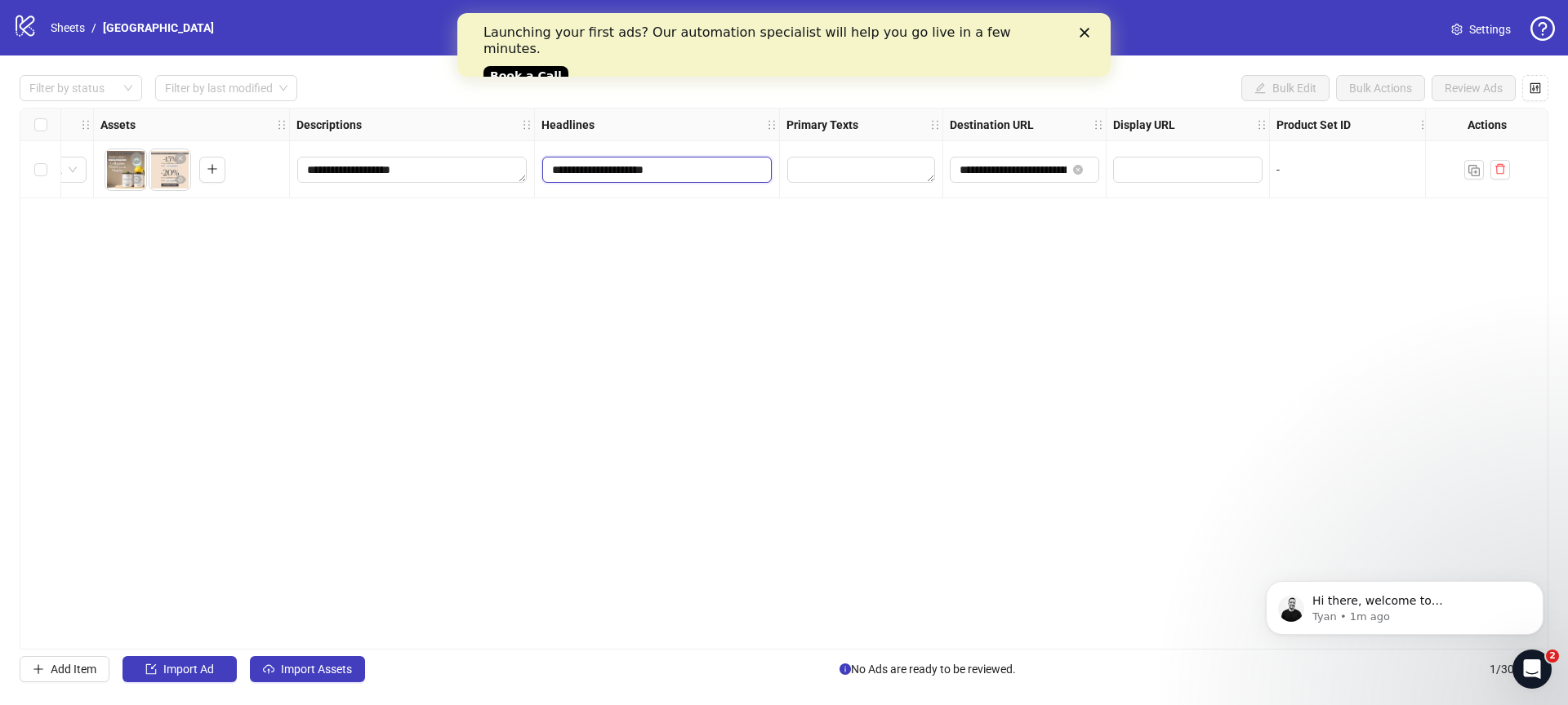
click at [672, 181] on input "**********" at bounding box center [657, 169] width 230 height 26
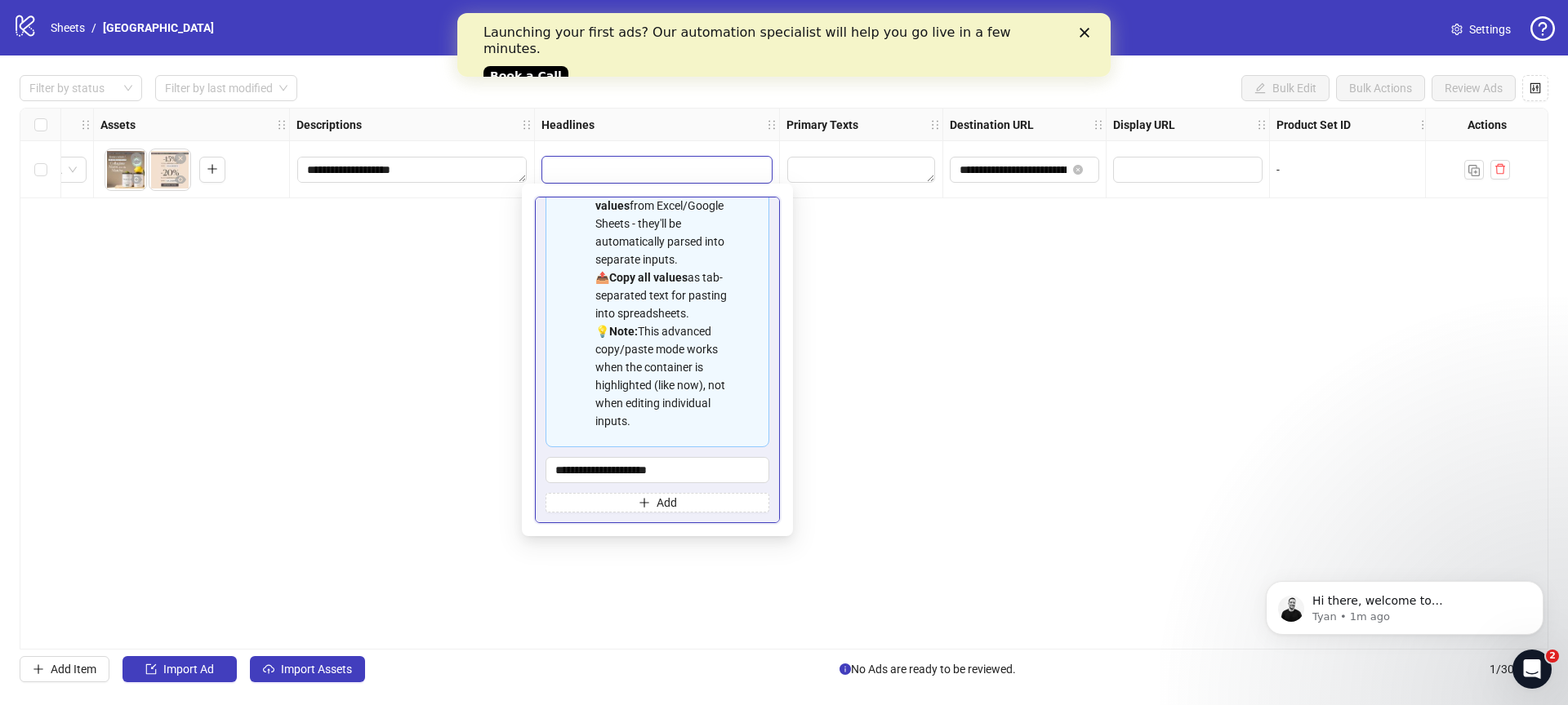
scroll to position [129, 0]
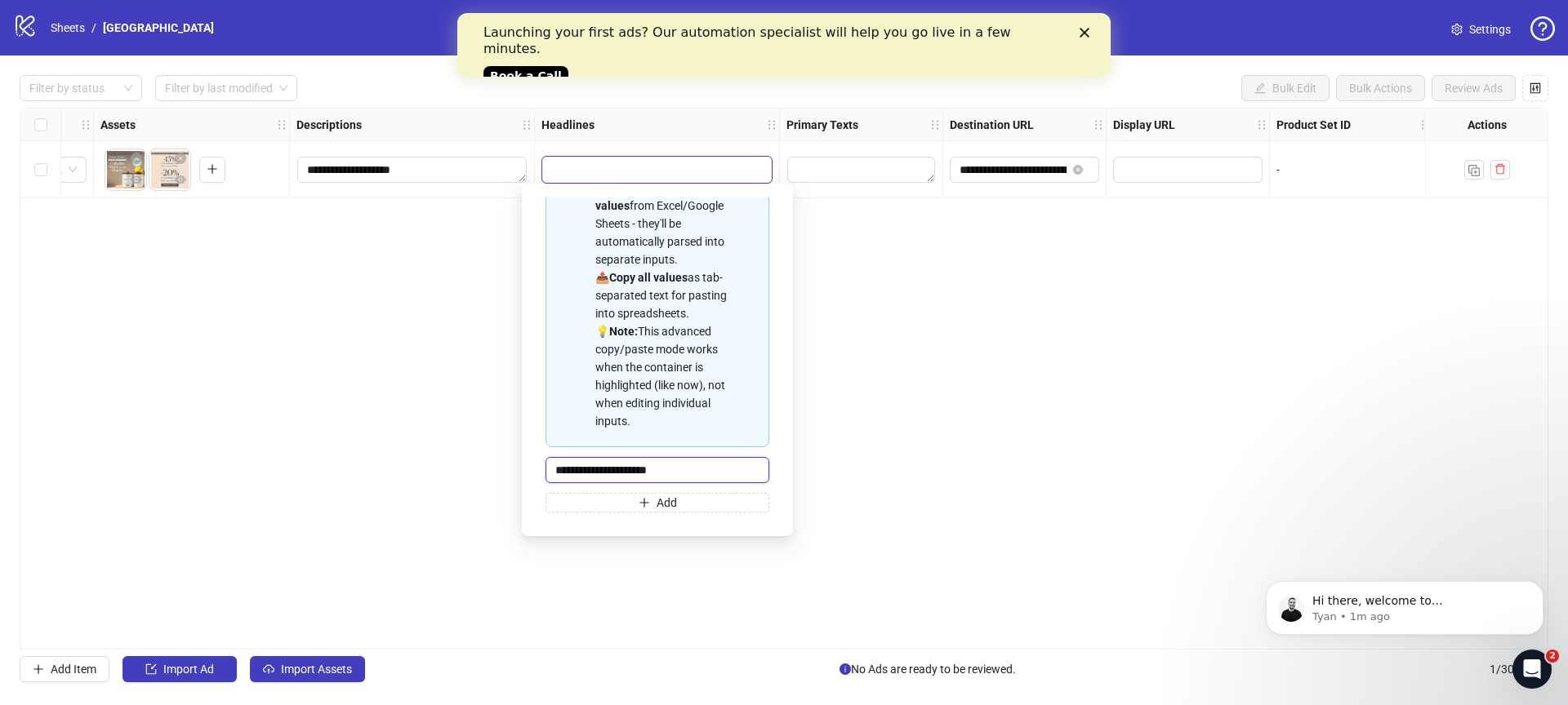
drag, startPoint x: 654, startPoint y: 468, endPoint x: 704, endPoint y: 469, distance: 50.0
click at [703, 469] on input "**********" at bounding box center [657, 470] width 224 height 26
type input "**********"
click at [1099, 472] on div "**********" at bounding box center [783, 378] width 1529 height 542
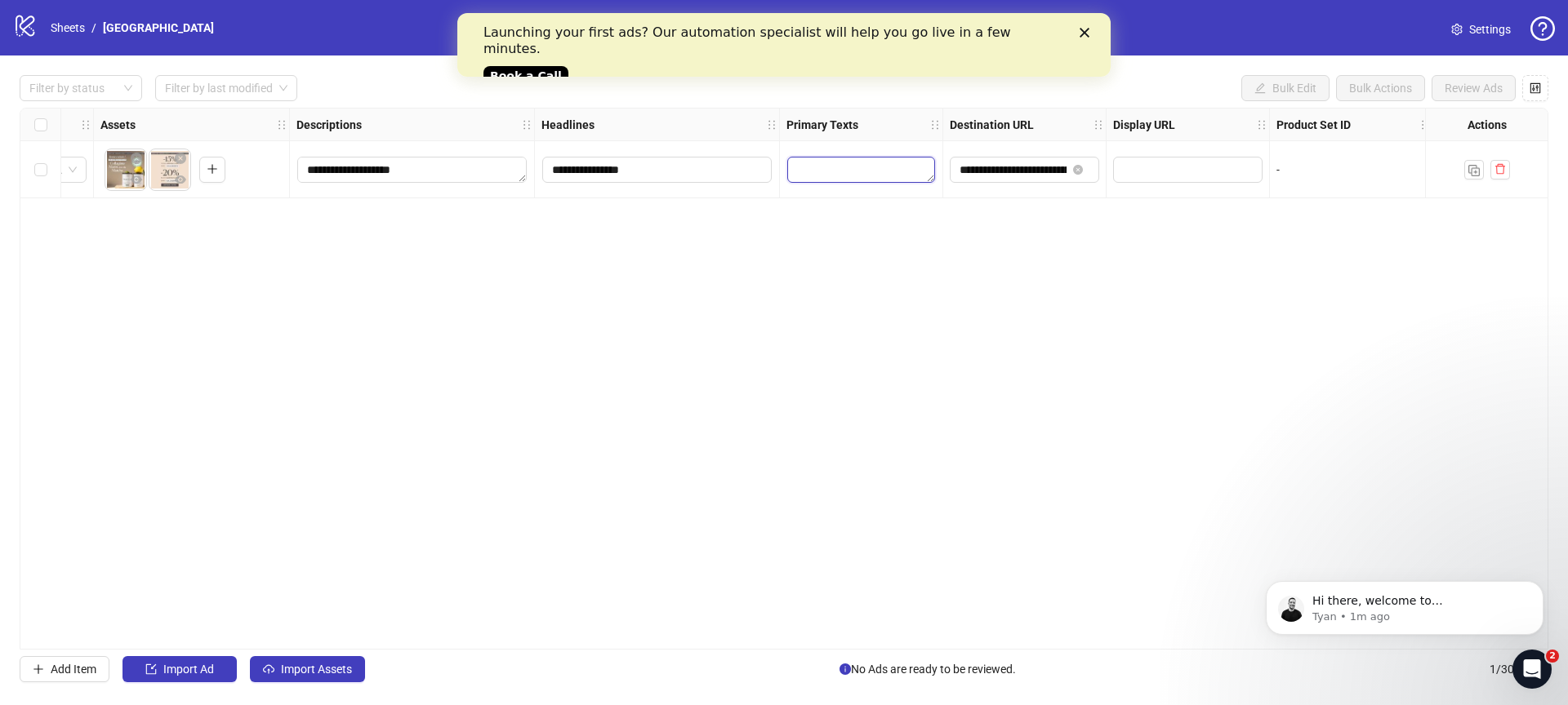
click at [854, 162] on textarea "Edit values" at bounding box center [861, 169] width 147 height 26
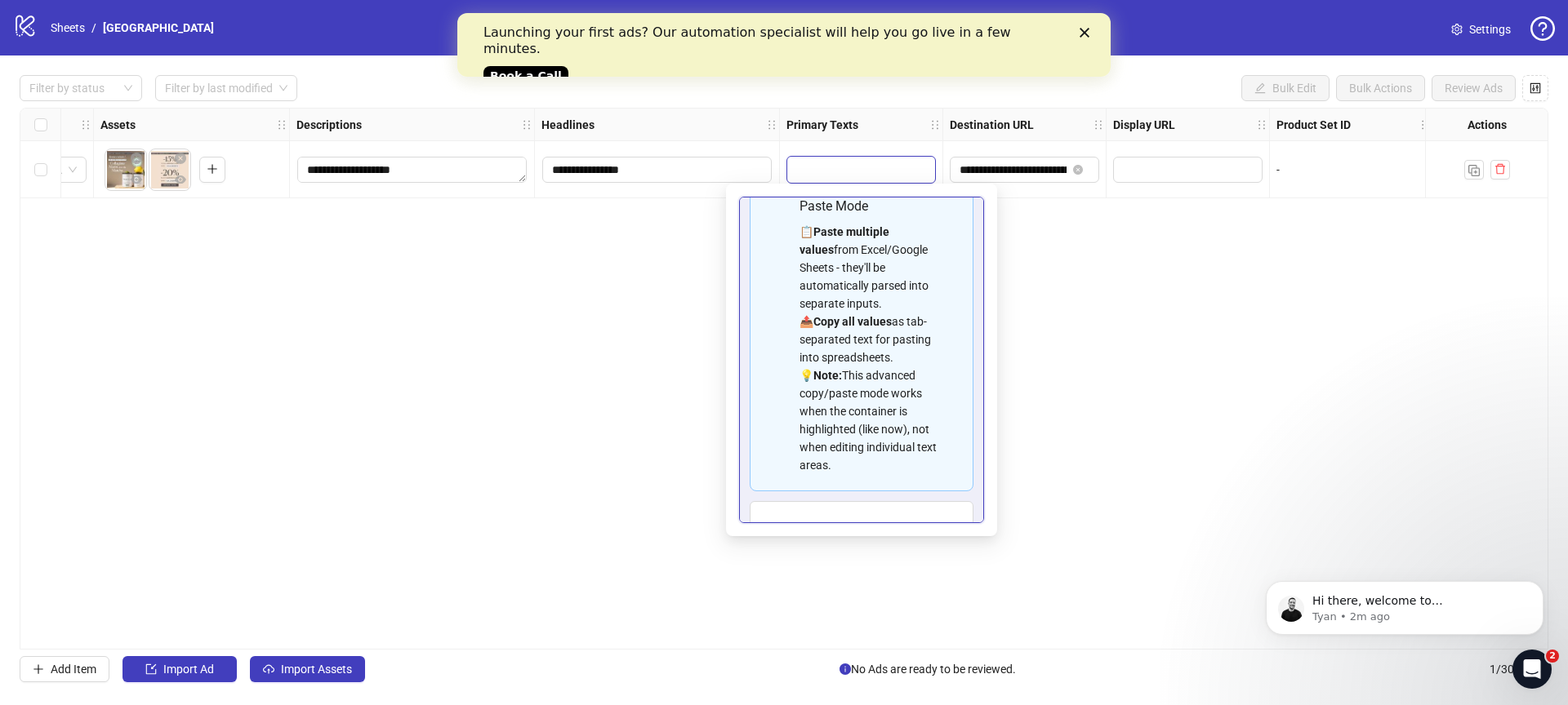
scroll to position [147, 0]
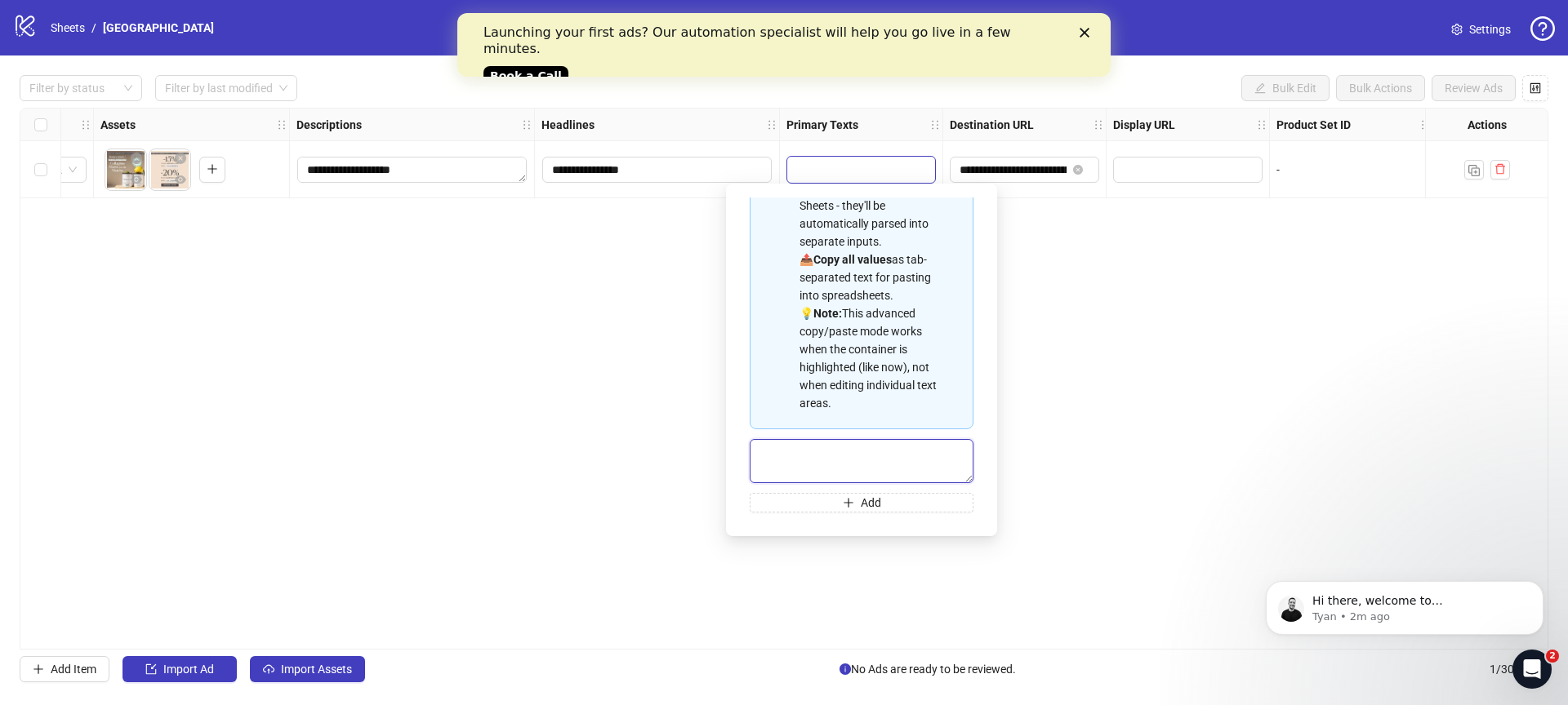
click at [841, 464] on textarea "Multi-text input container - paste or copy values" at bounding box center [861, 461] width 224 height 44
type textarea "**********"
click at [1178, 547] on div "**********" at bounding box center [783, 378] width 1529 height 542
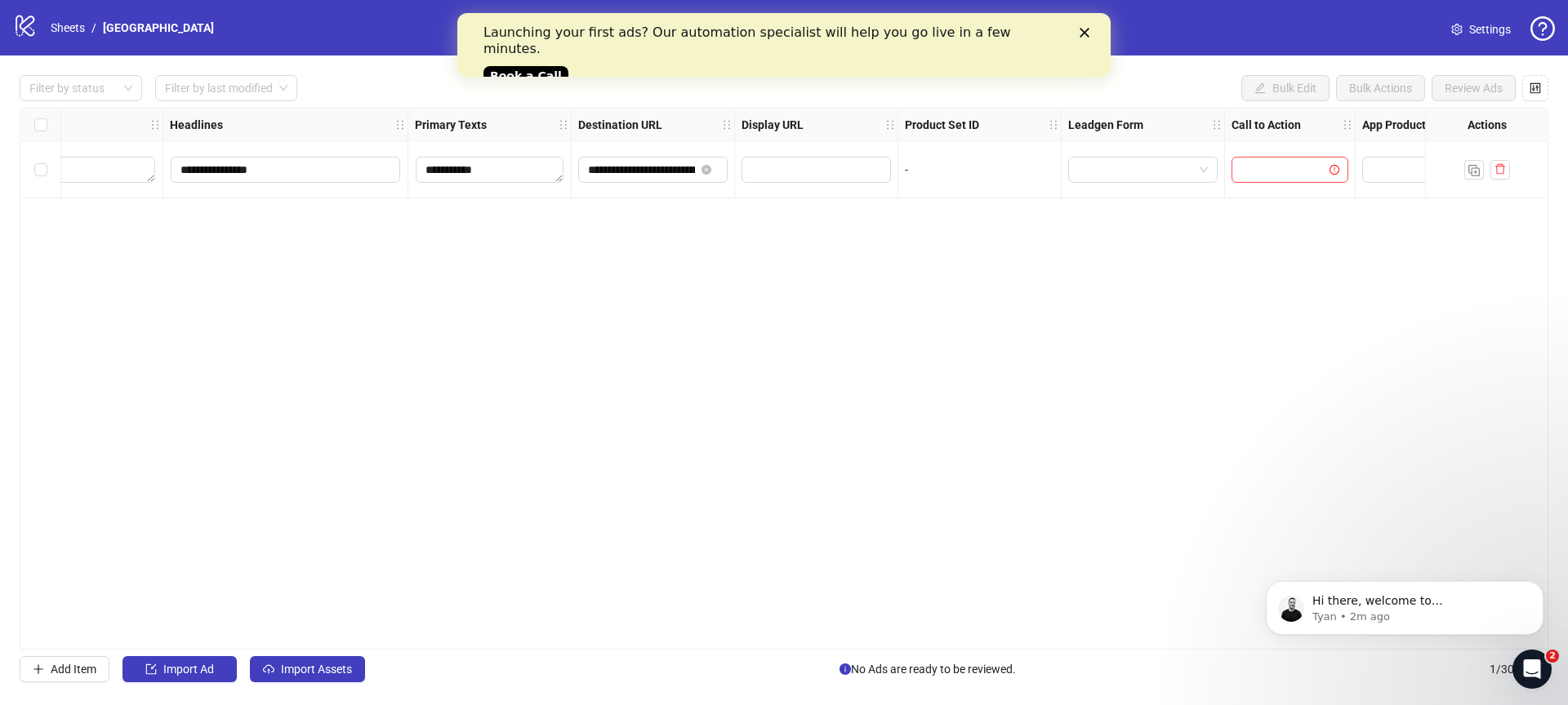
scroll to position [0, 1143]
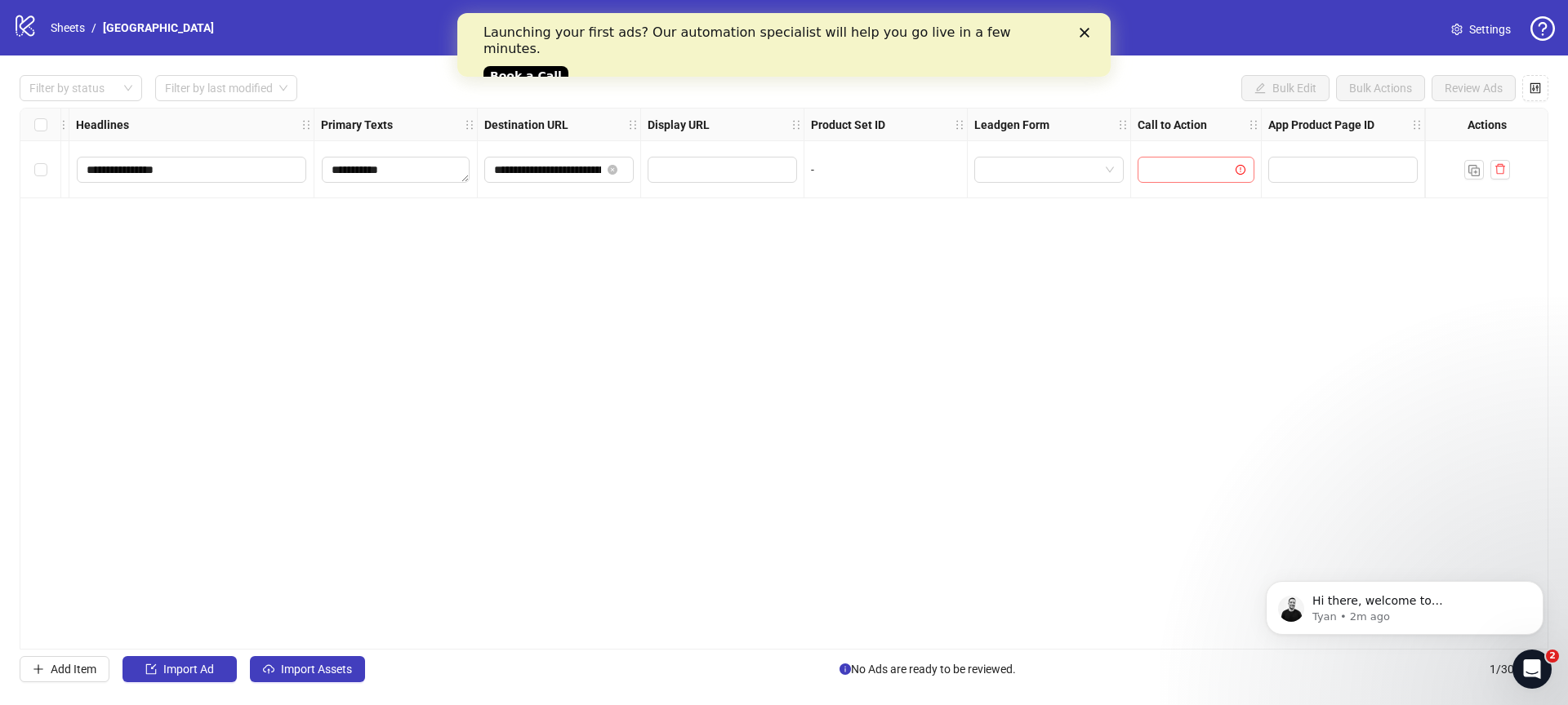
click at [1184, 181] on input "search" at bounding box center [1189, 169] width 82 height 24
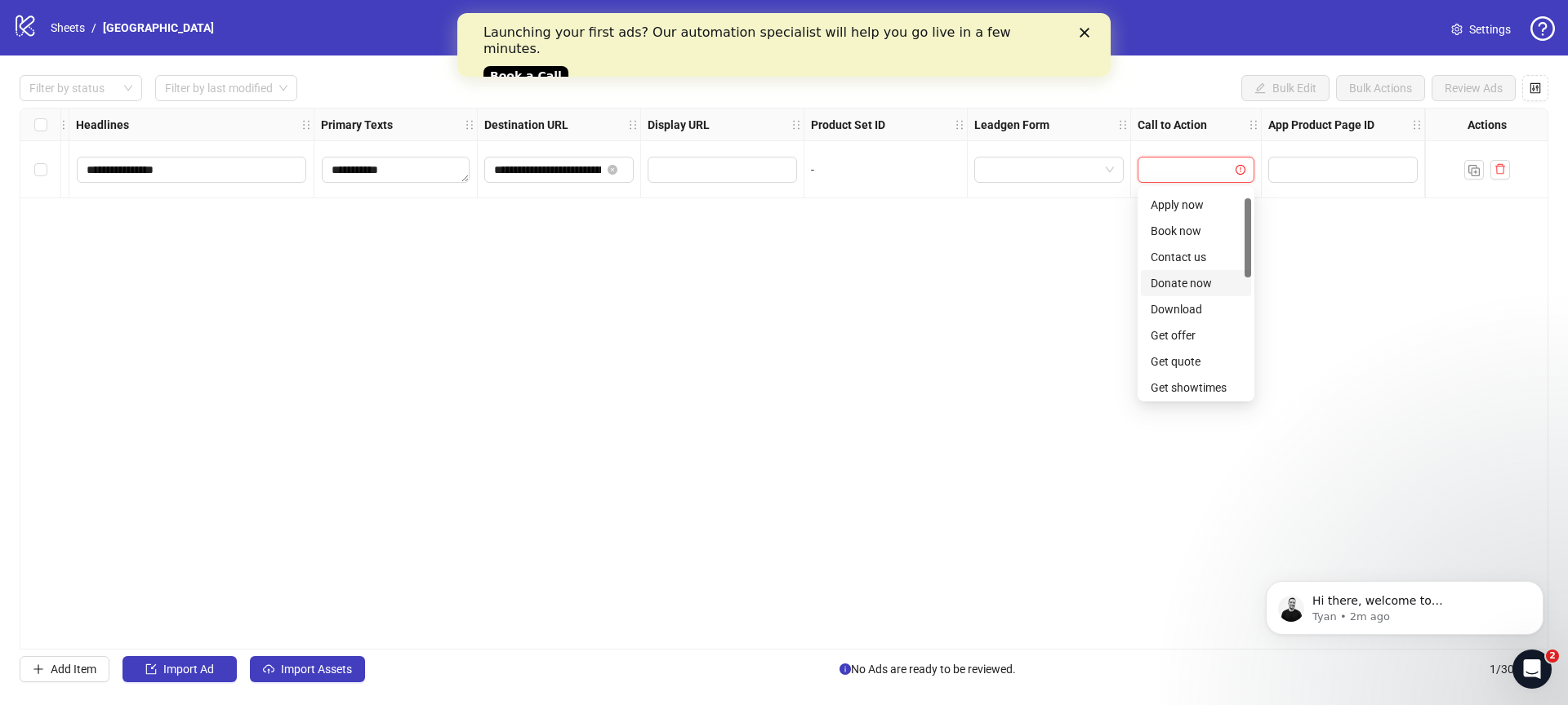
scroll to position [60, 0]
click at [1195, 301] on div "Get offer" at bounding box center [1196, 298] width 90 height 18
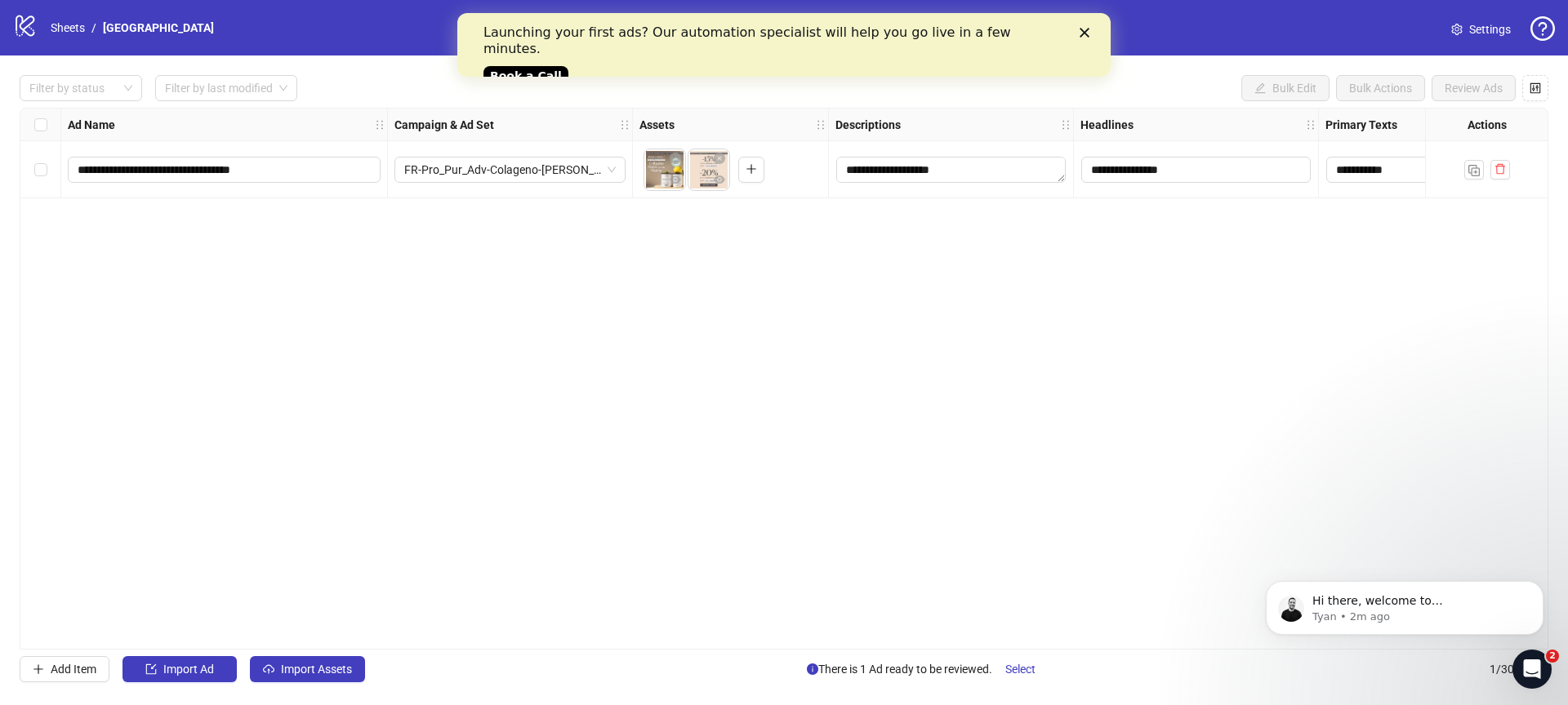
scroll to position [0, 206]
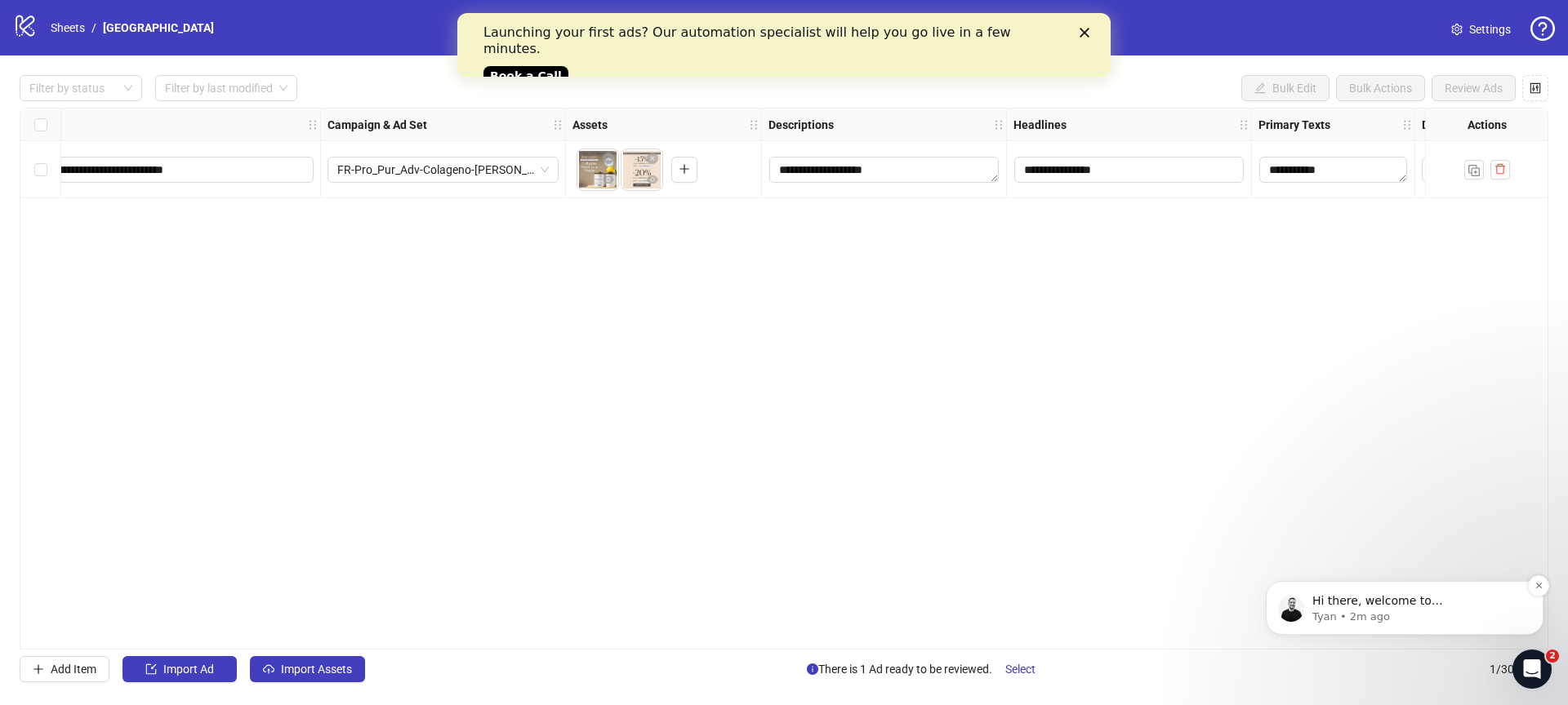
click at [1421, 610] on p "Tyan • 2m ago" at bounding box center [1418, 617] width 211 height 15
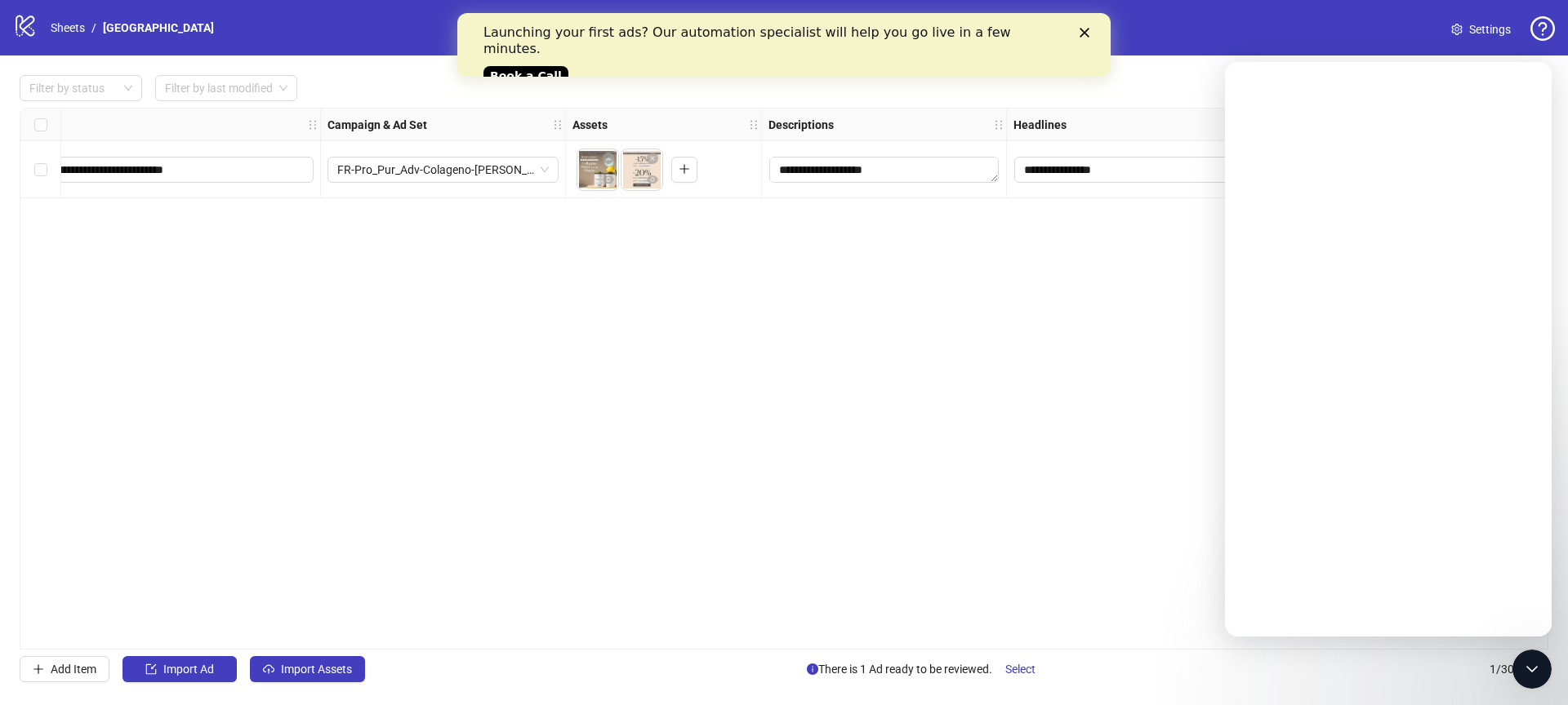
scroll to position [0, 0]
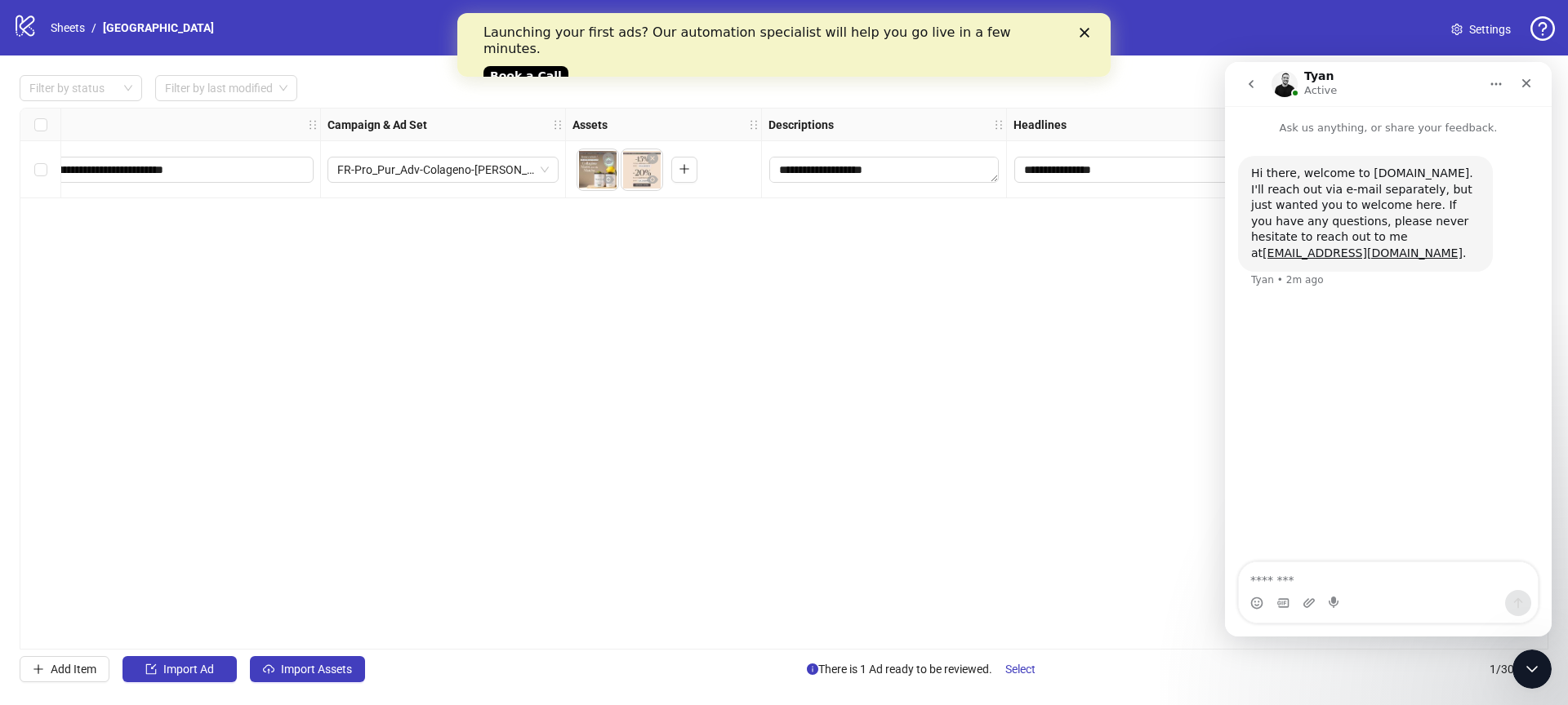
drag, startPoint x: 978, startPoint y: 413, endPoint x: 988, endPoint y: 409, distance: 10.8
click at [978, 413] on div "**********" at bounding box center [783, 378] width 1529 height 542
click at [1520, 86] on icon "Close" at bounding box center [1526, 84] width 13 height 13
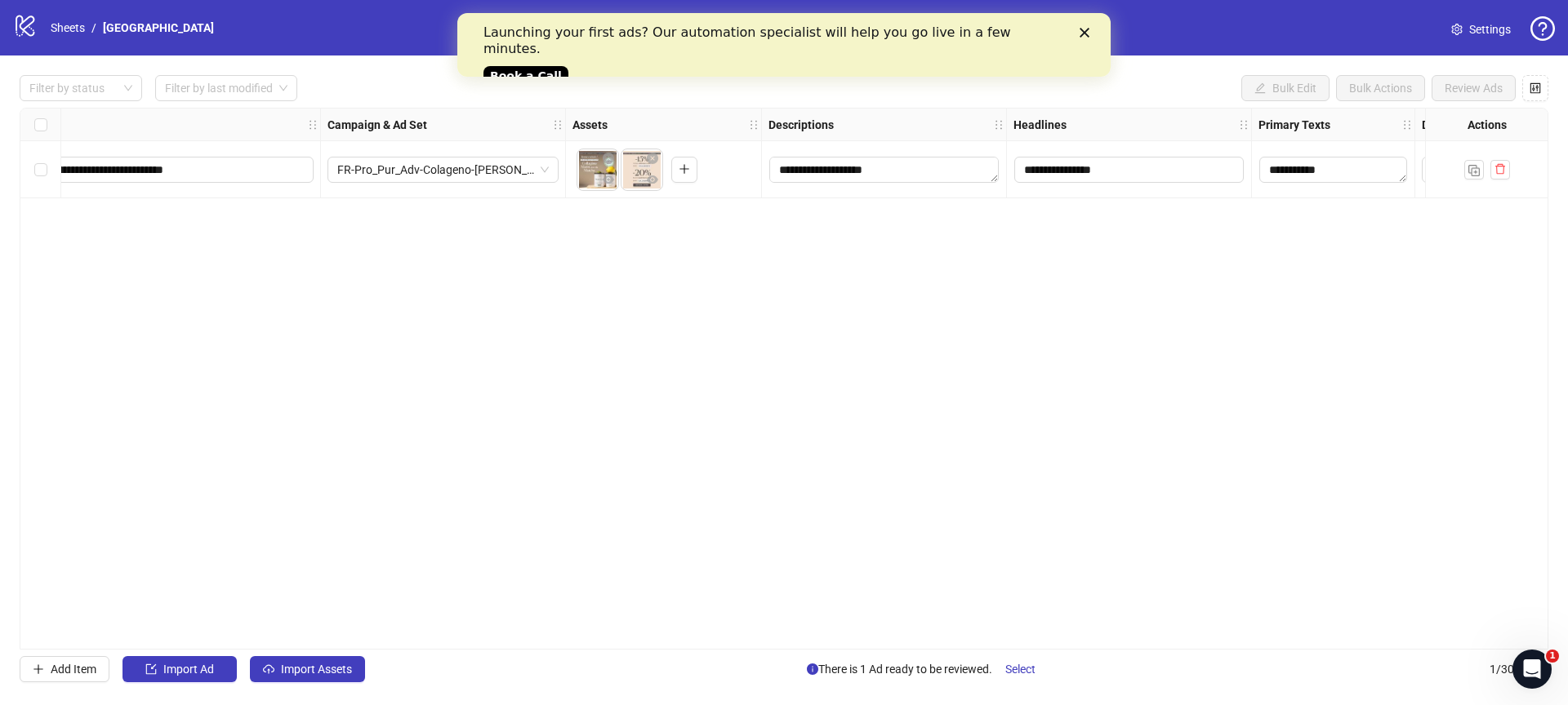
scroll to position [0, 206]
click at [399, 508] on div "**********" at bounding box center [783, 378] width 1529 height 542
click at [314, 674] on span "Import Assets" at bounding box center [316, 670] width 71 height 13
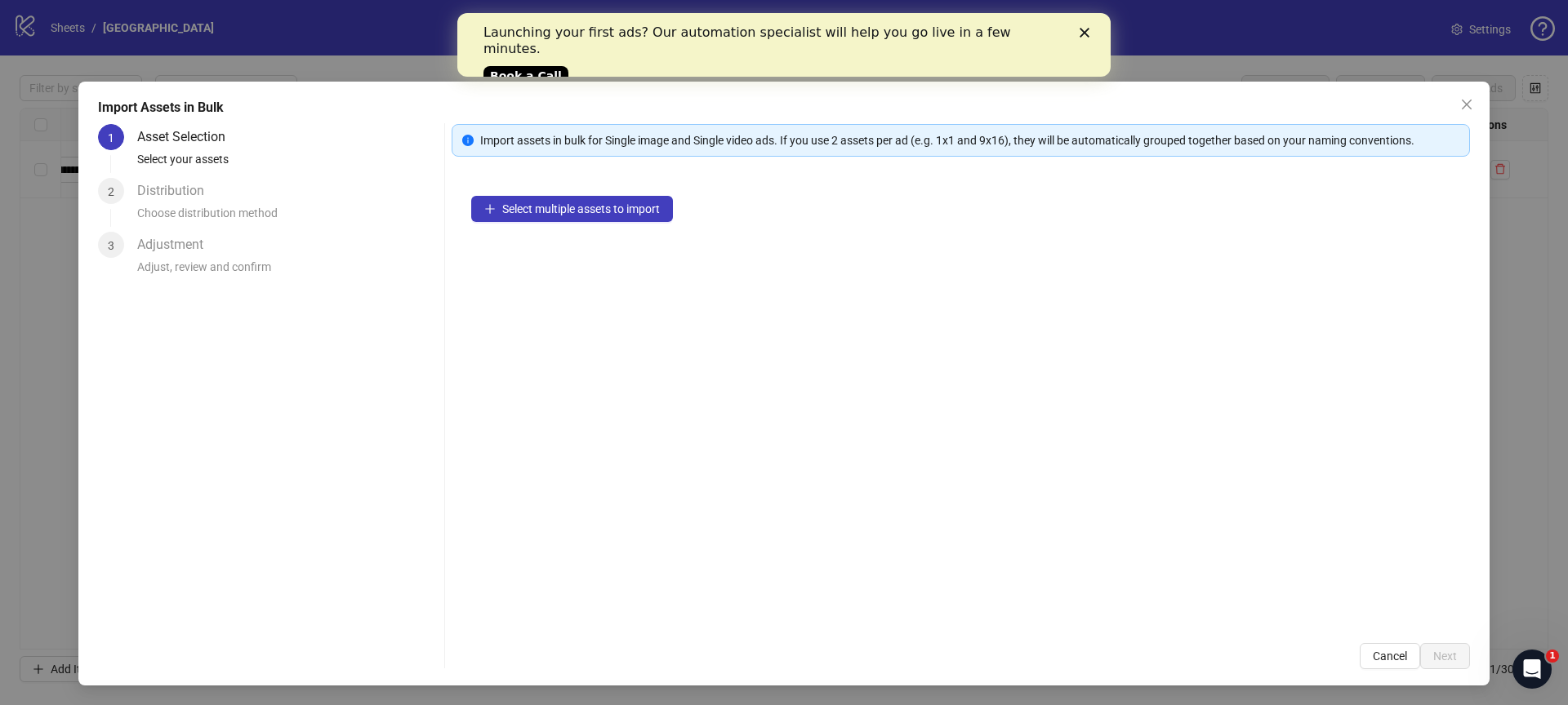
click at [498, 144] on div "Import assets in bulk for Single image and Single video ads. If you use 2 asset…" at bounding box center [969, 140] width 979 height 18
drag, startPoint x: 556, startPoint y: 144, endPoint x: 771, endPoint y: 144, distance: 215.0
click at [771, 144] on div "Import assets in bulk for Single image and Single video ads. If you use 2 asset…" at bounding box center [969, 140] width 979 height 18
click at [735, 143] on div "Import assets in bulk for Single image and Single video ads. If you use 2 asset…" at bounding box center [969, 140] width 979 height 18
drag, startPoint x: 735, startPoint y: 143, endPoint x: 678, endPoint y: 135, distance: 57.6
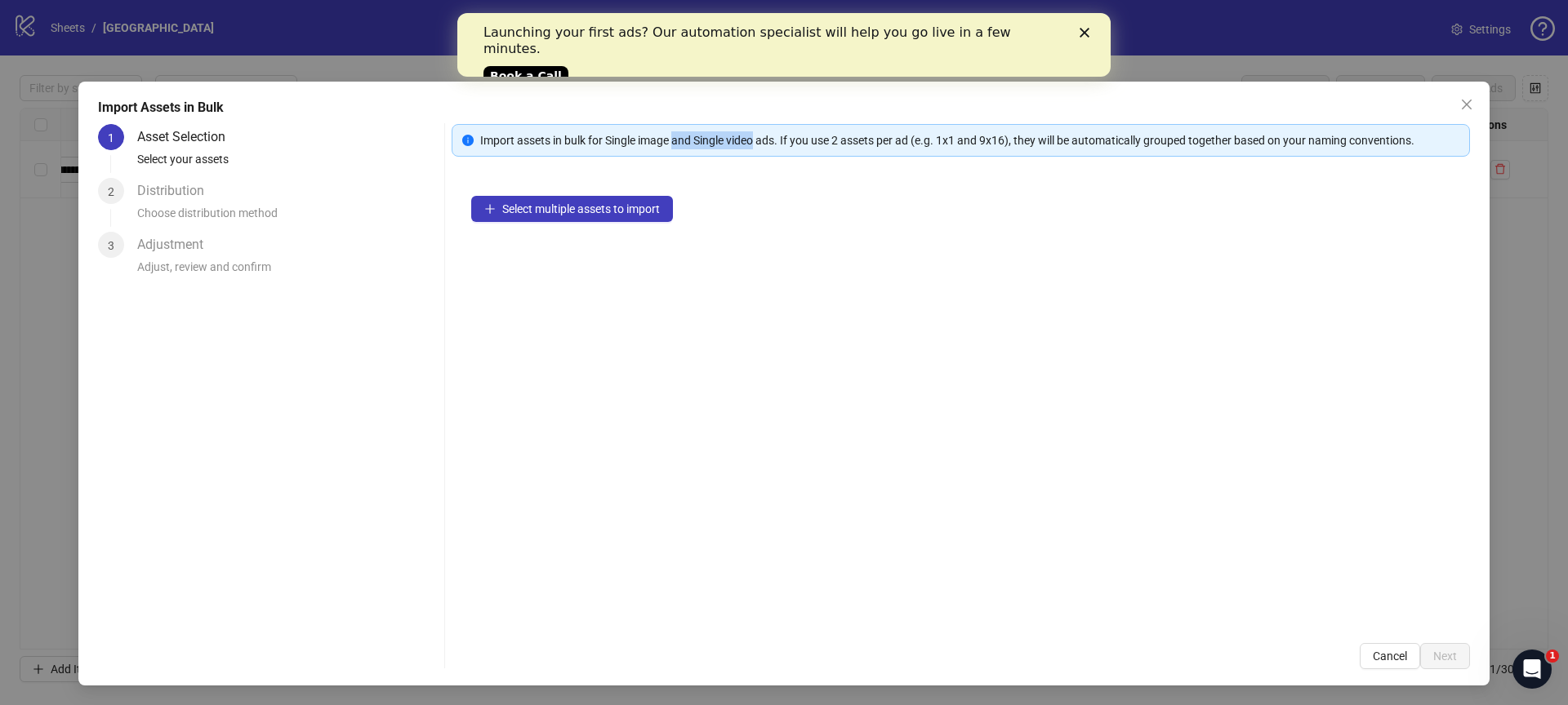
click at [678, 135] on div "Import assets in bulk for Single image and Single video ads. If you use 2 asset…" at bounding box center [969, 140] width 979 height 18
click at [788, 146] on div "Import assets in bulk for Single image and Single video ads. If you use 2 asset…" at bounding box center [969, 140] width 979 height 18
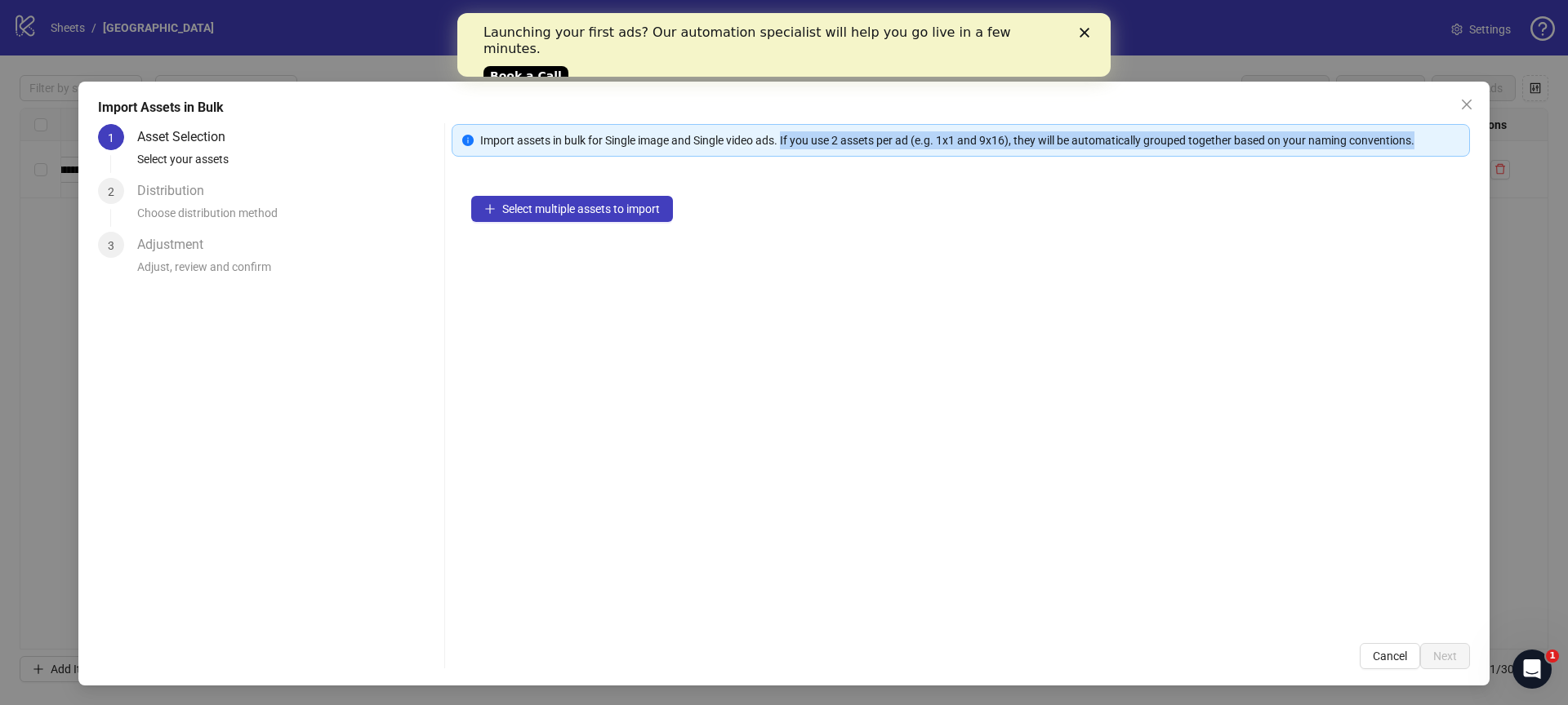
drag, startPoint x: 788, startPoint y: 146, endPoint x: 1419, endPoint y: 147, distance: 631.0
click at [1418, 147] on div "Import assets in bulk for Single image and Single video ads. If you use 2 asset…" at bounding box center [969, 140] width 979 height 18
click at [1467, 108] on icon "close" at bounding box center [1467, 105] width 13 height 13
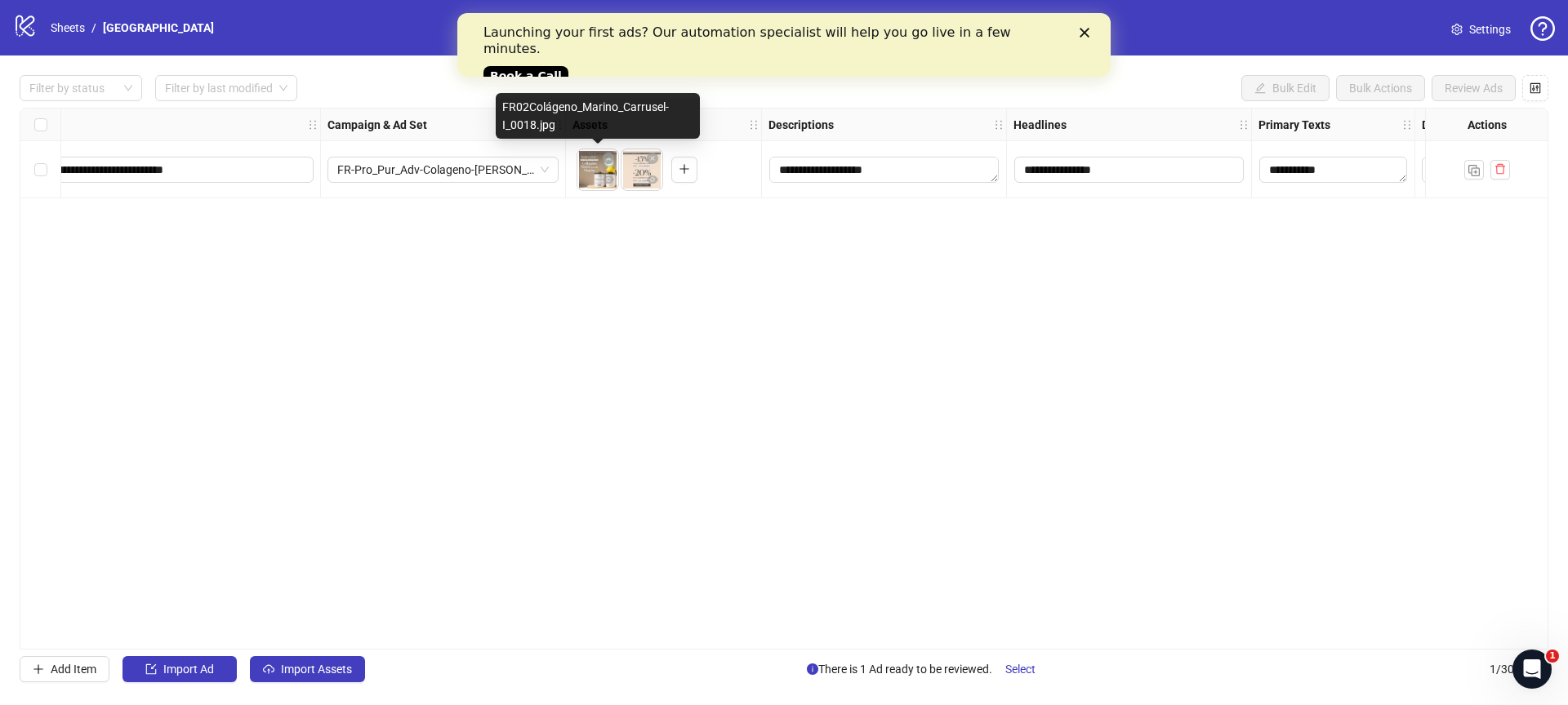
click at [588, 172] on body "**********" at bounding box center [784, 352] width 1568 height 705
click at [611, 182] on icon "eye" at bounding box center [608, 180] width 12 height 8
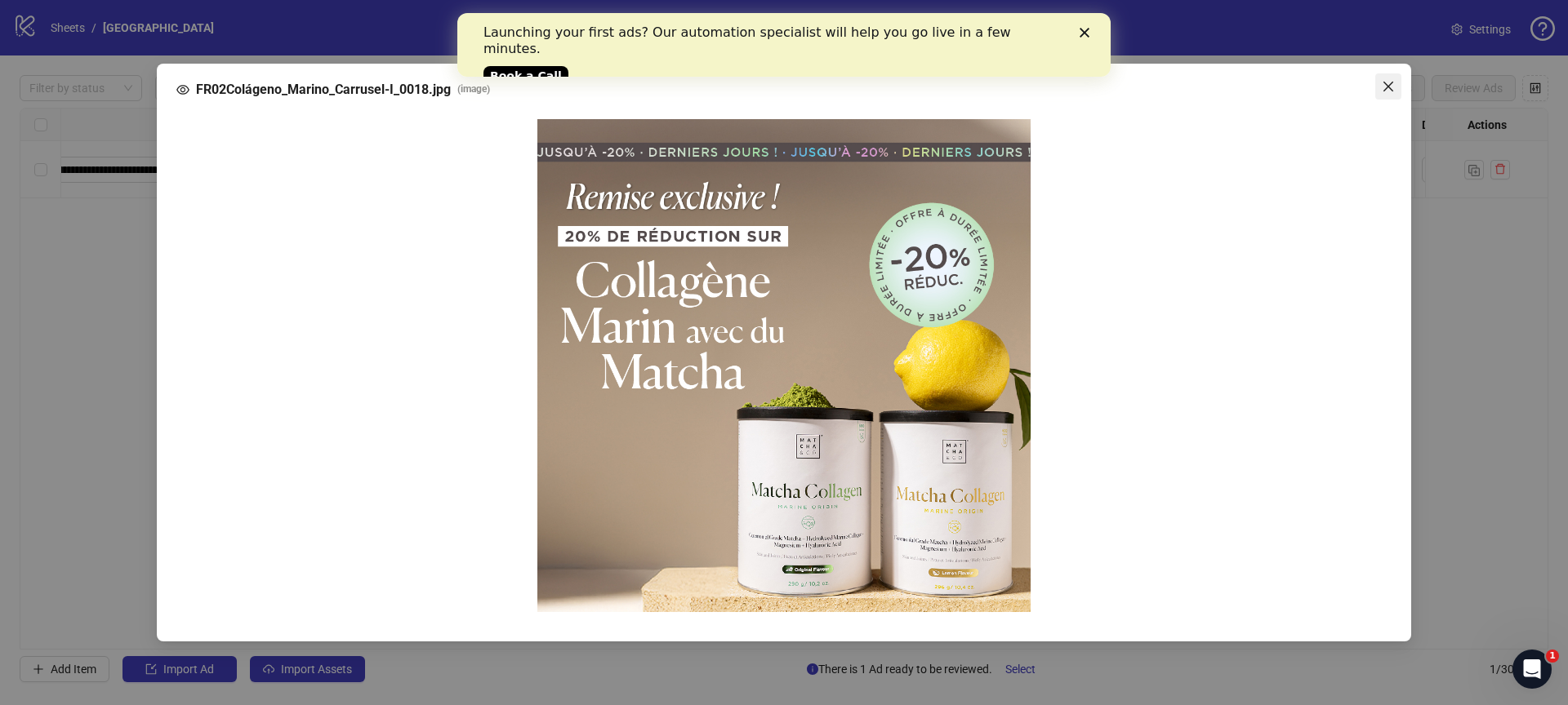
click at [1390, 83] on icon "close" at bounding box center [1388, 86] width 10 height 10
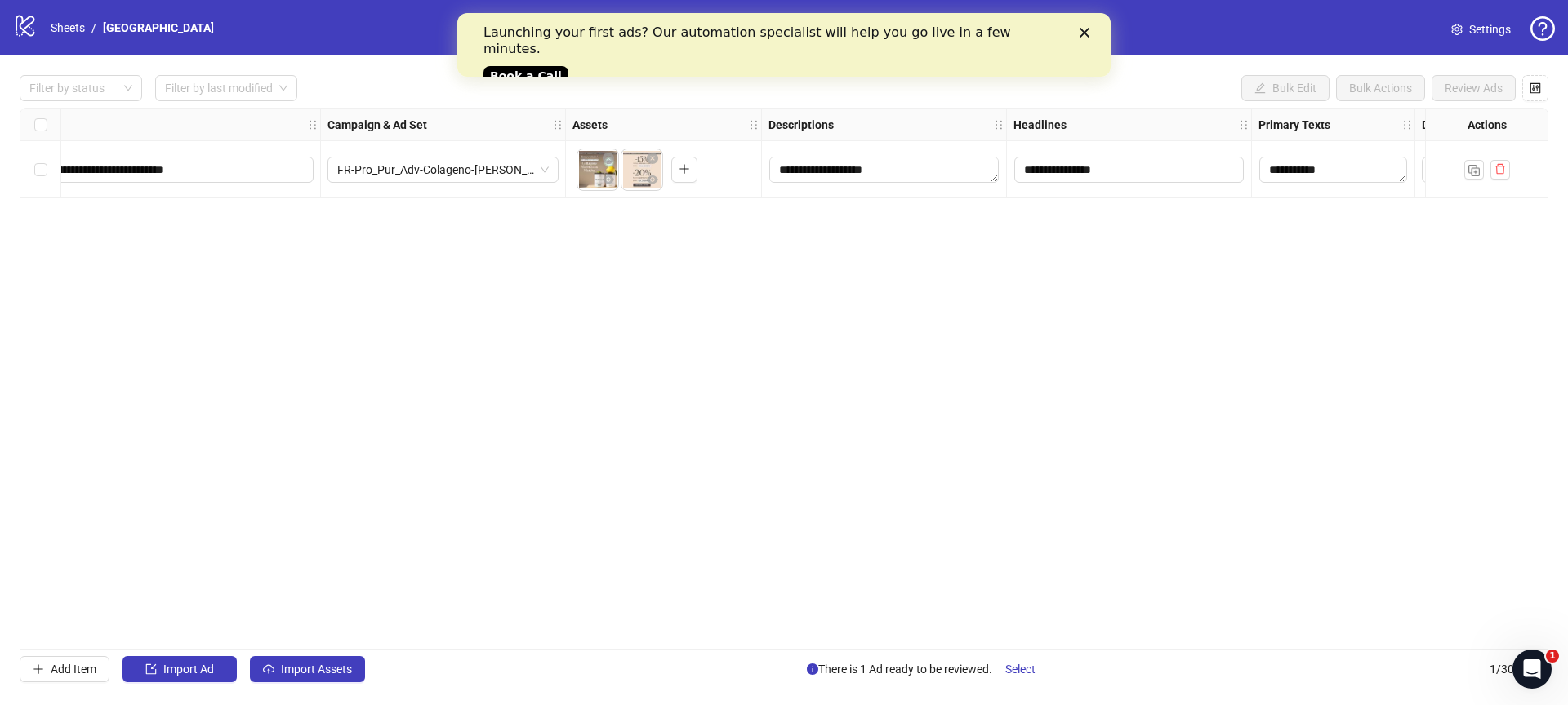
click at [1199, 407] on div "**********" at bounding box center [783, 378] width 1529 height 542
click at [1086, 32] on icon "Close" at bounding box center [1085, 33] width 10 height 10
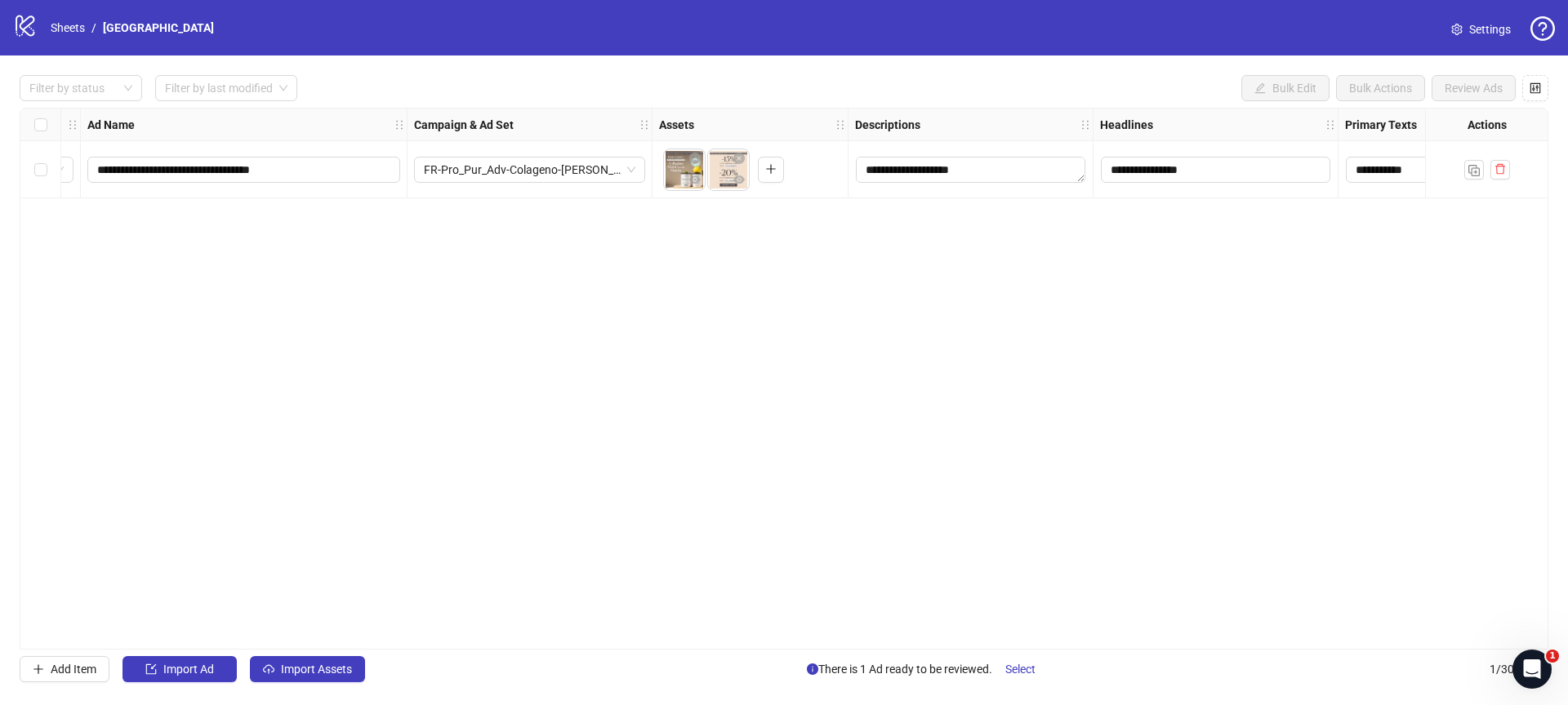
scroll to position [0, 0]
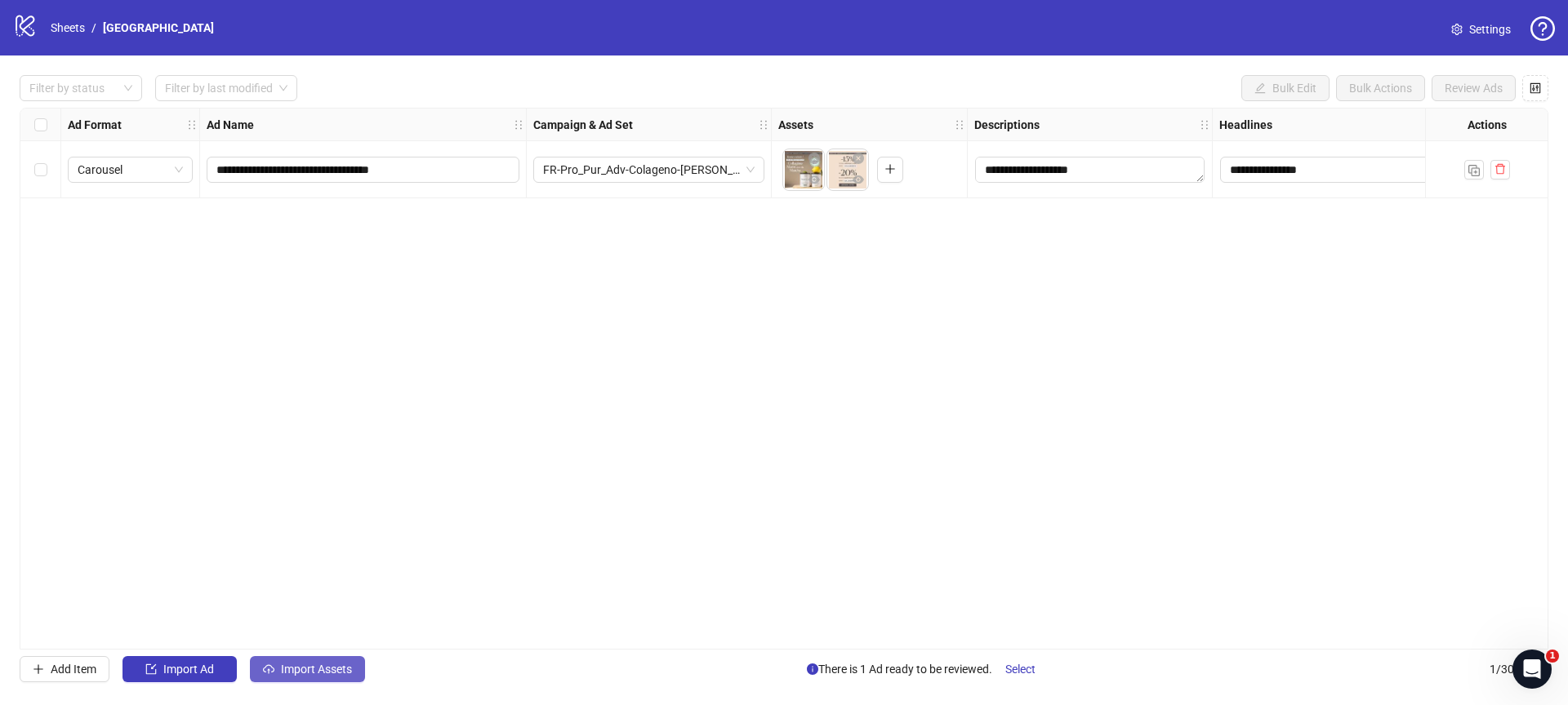
click at [303, 666] on span "Import Assets" at bounding box center [316, 670] width 71 height 13
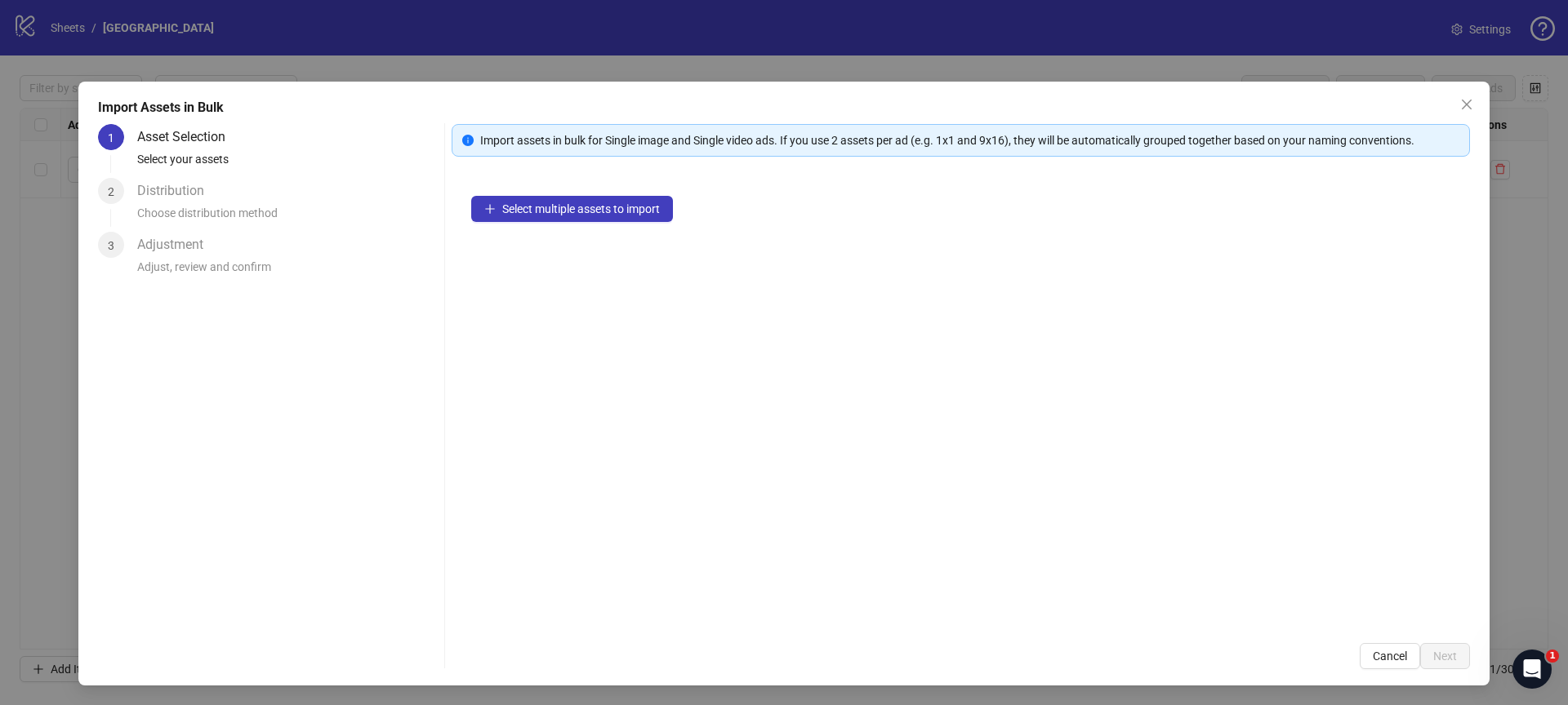
click at [482, 138] on div "Import assets in bulk for Single image and Single video ads. If you use 2 asset…" at bounding box center [969, 140] width 979 height 18
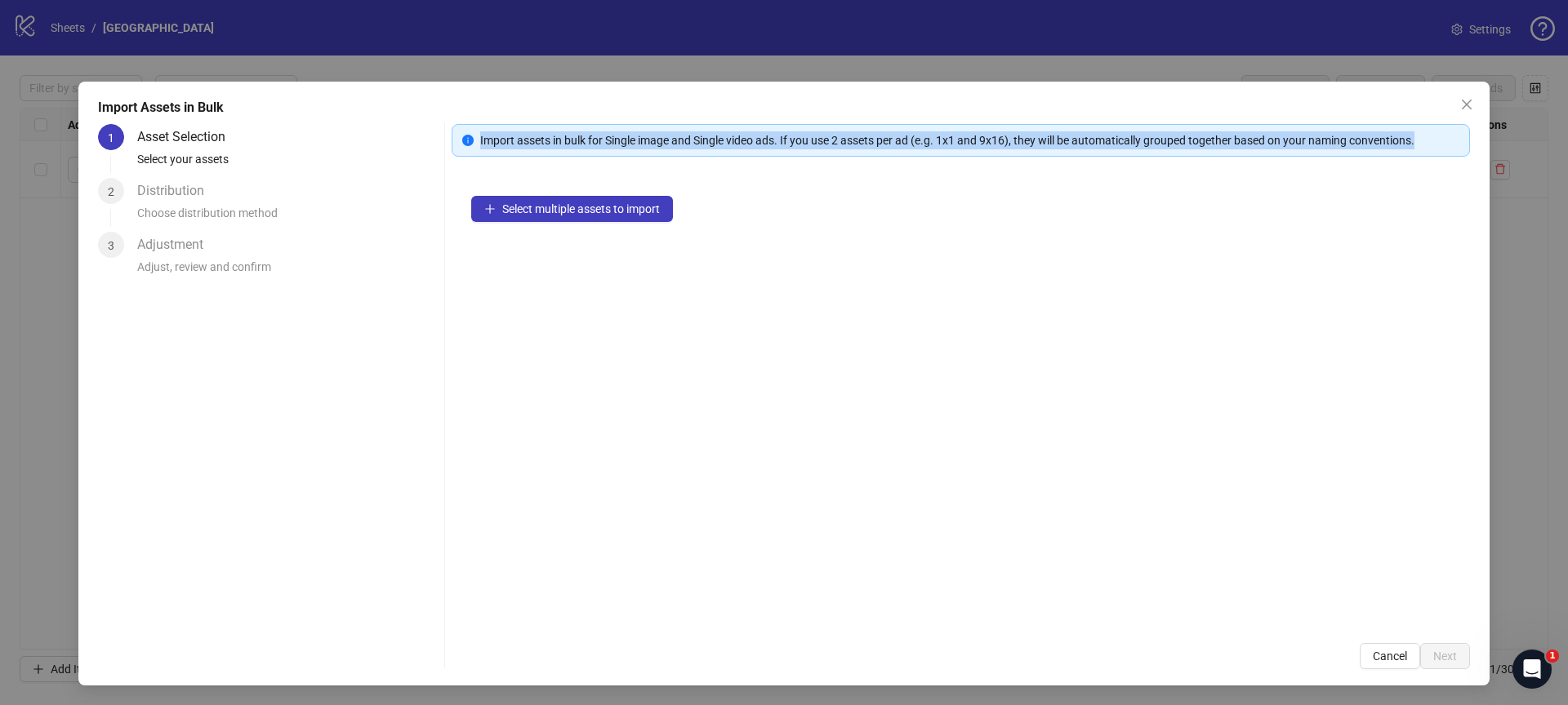
drag, startPoint x: 482, startPoint y: 138, endPoint x: 1392, endPoint y: 151, distance: 910.1
click at [1392, 151] on div "Import assets in bulk for Single image and Single video ads. If you use 2 asset…" at bounding box center [961, 140] width 1019 height 33
click at [529, 145] on div "Import assets in bulk for Single image and Single video ads. If you use 2 asset…" at bounding box center [969, 140] width 979 height 18
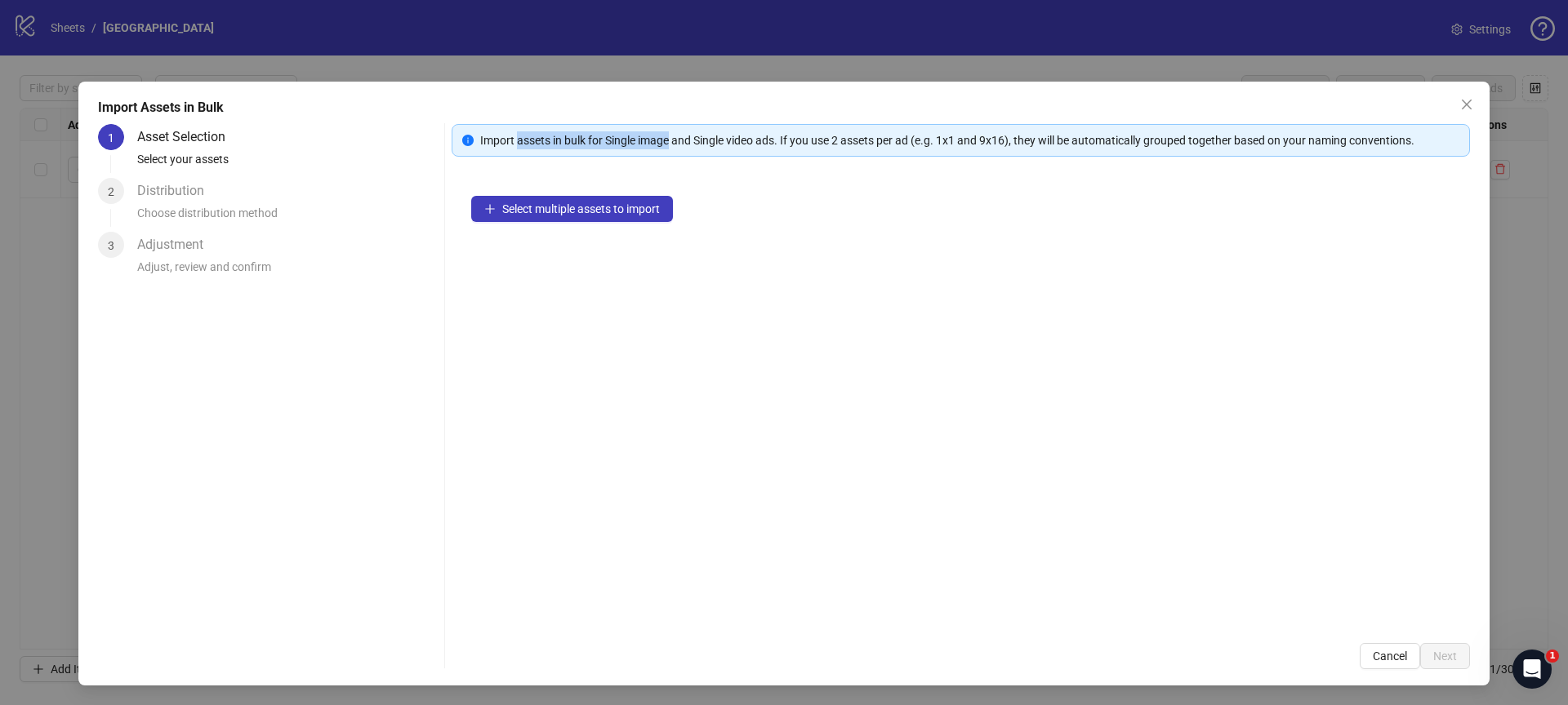
drag, startPoint x: 529, startPoint y: 145, endPoint x: 663, endPoint y: 144, distance: 134.0
click at [663, 144] on div "Import assets in bulk for Single image and Single video ads. If you use 2 asset…" at bounding box center [969, 140] width 979 height 18
click at [1473, 110] on icon "close" at bounding box center [1467, 105] width 13 height 13
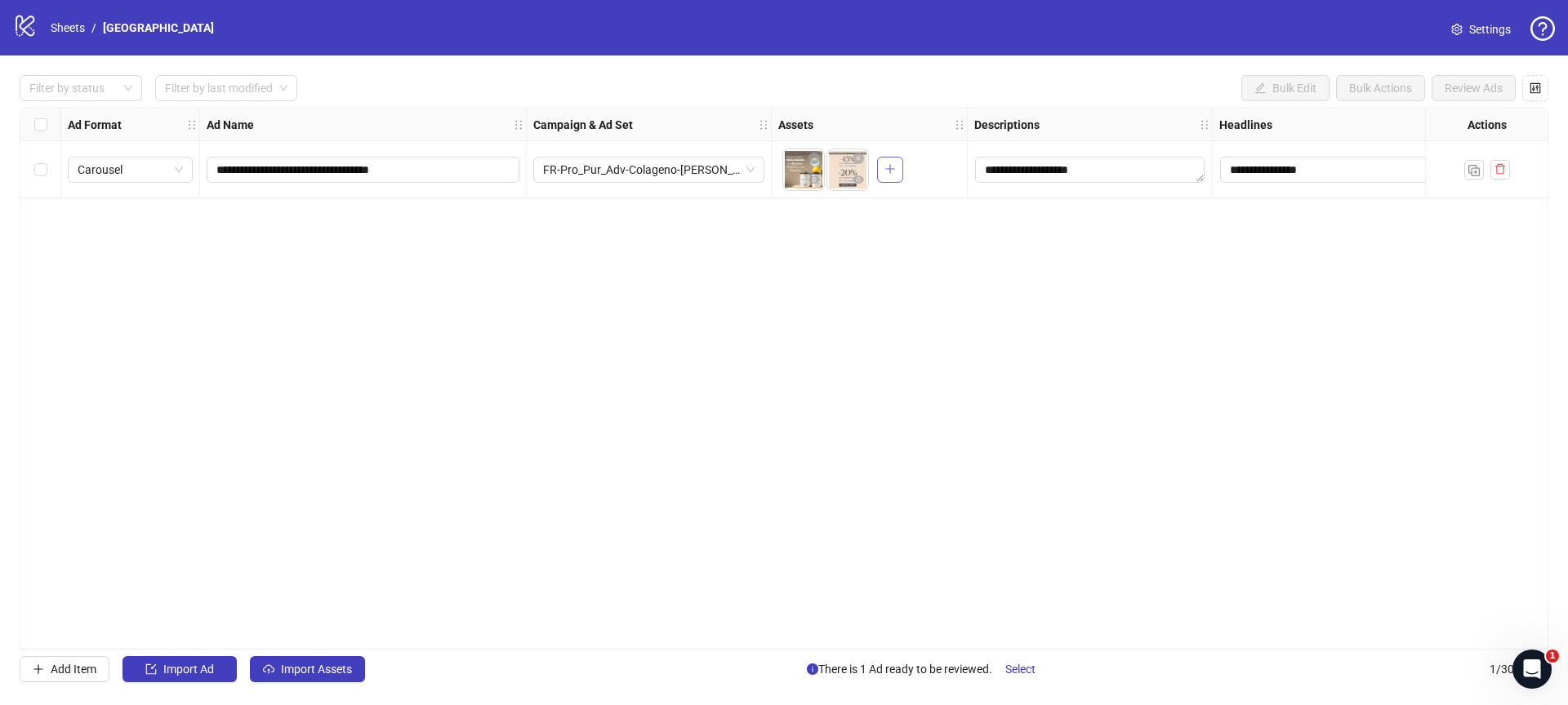
click at [893, 172] on icon "plus" at bounding box center [890, 169] width 12 height 12
click at [916, 169] on icon "plus" at bounding box center [916, 169] width 1 height 9
click at [885, 169] on span "+ 2" at bounding box center [886, 169] width 19 height 18
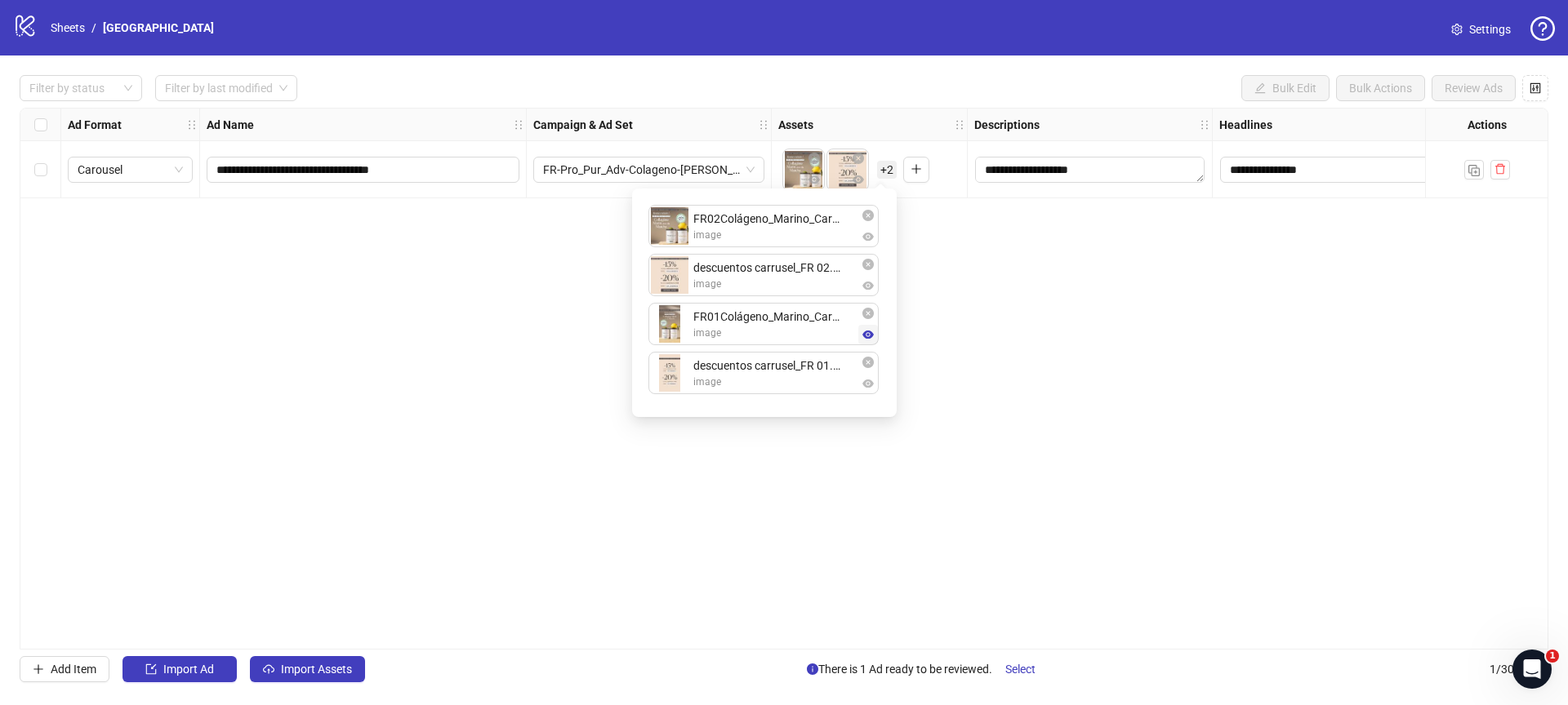
click at [868, 338] on icon "eye" at bounding box center [868, 335] width 12 height 8
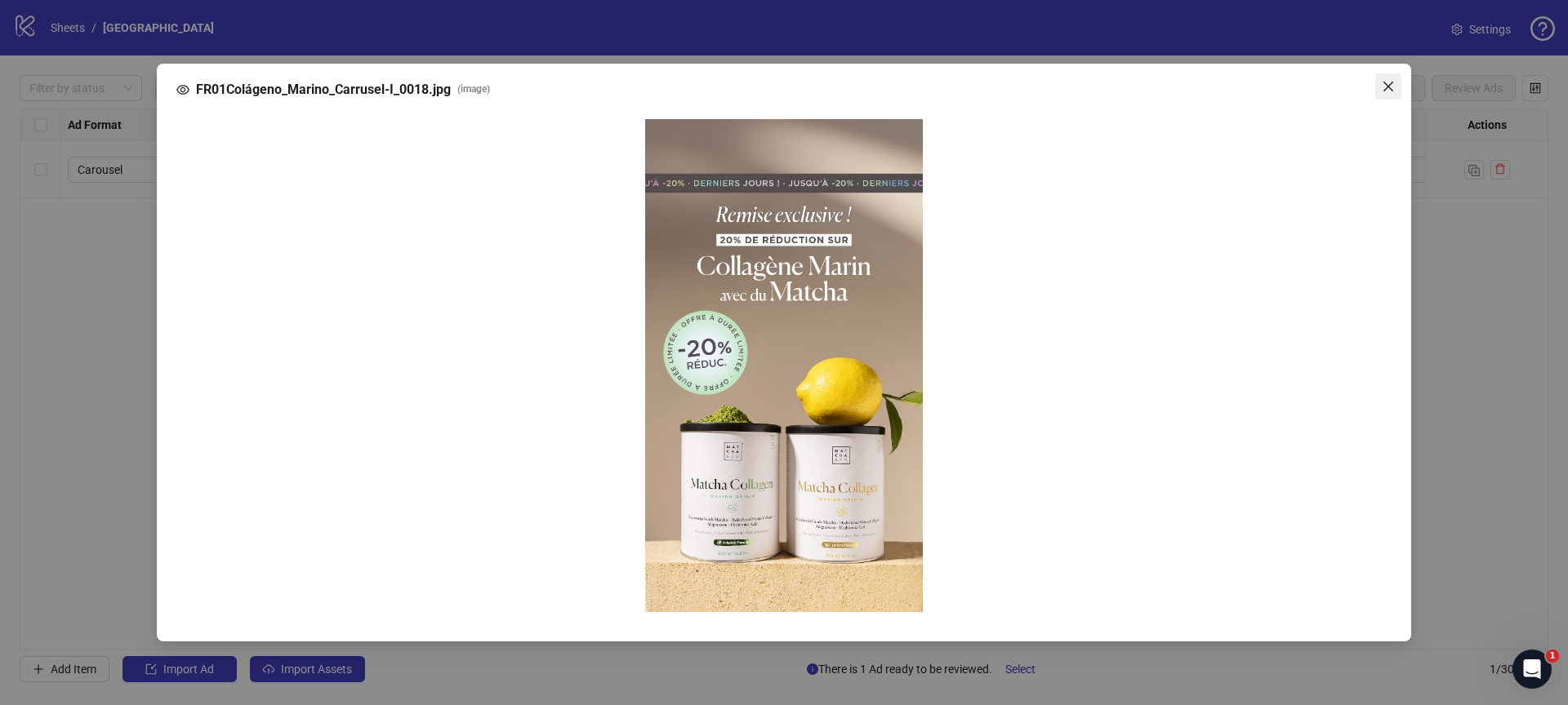
click at [1392, 87] on icon "close" at bounding box center [1388, 87] width 13 height 13
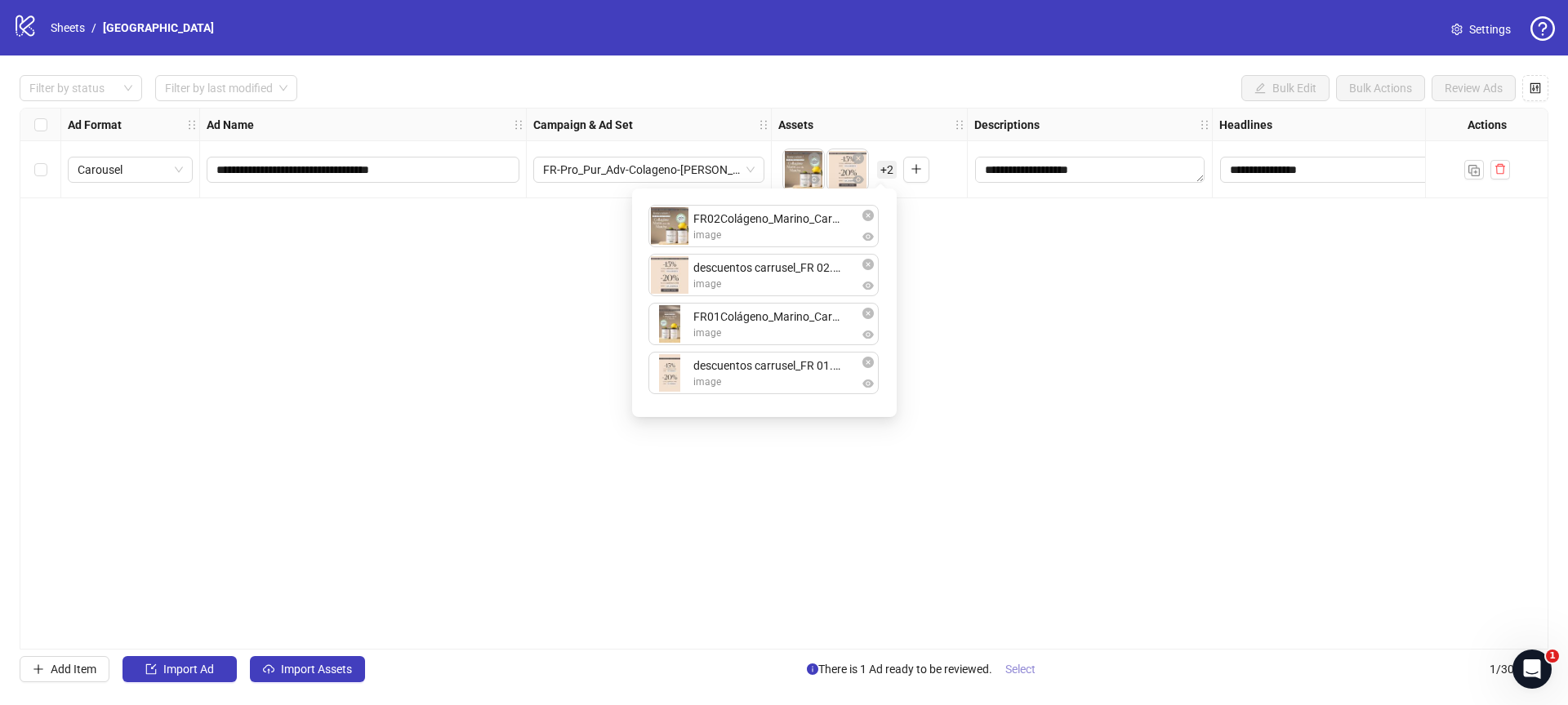
click at [1028, 670] on span "Select" at bounding box center [1020, 670] width 30 height 13
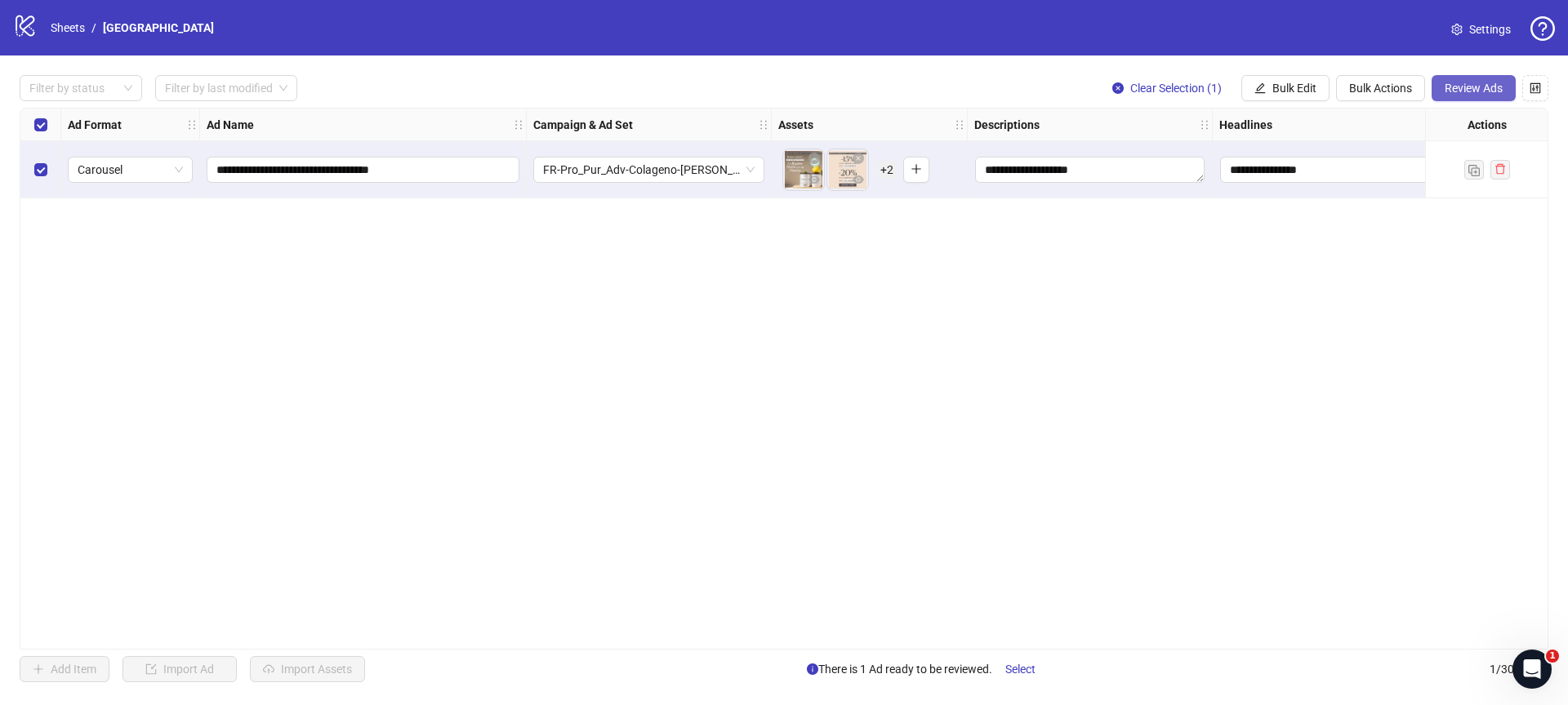
click at [1475, 96] on button "Review Ads" at bounding box center [1473, 88] width 84 height 26
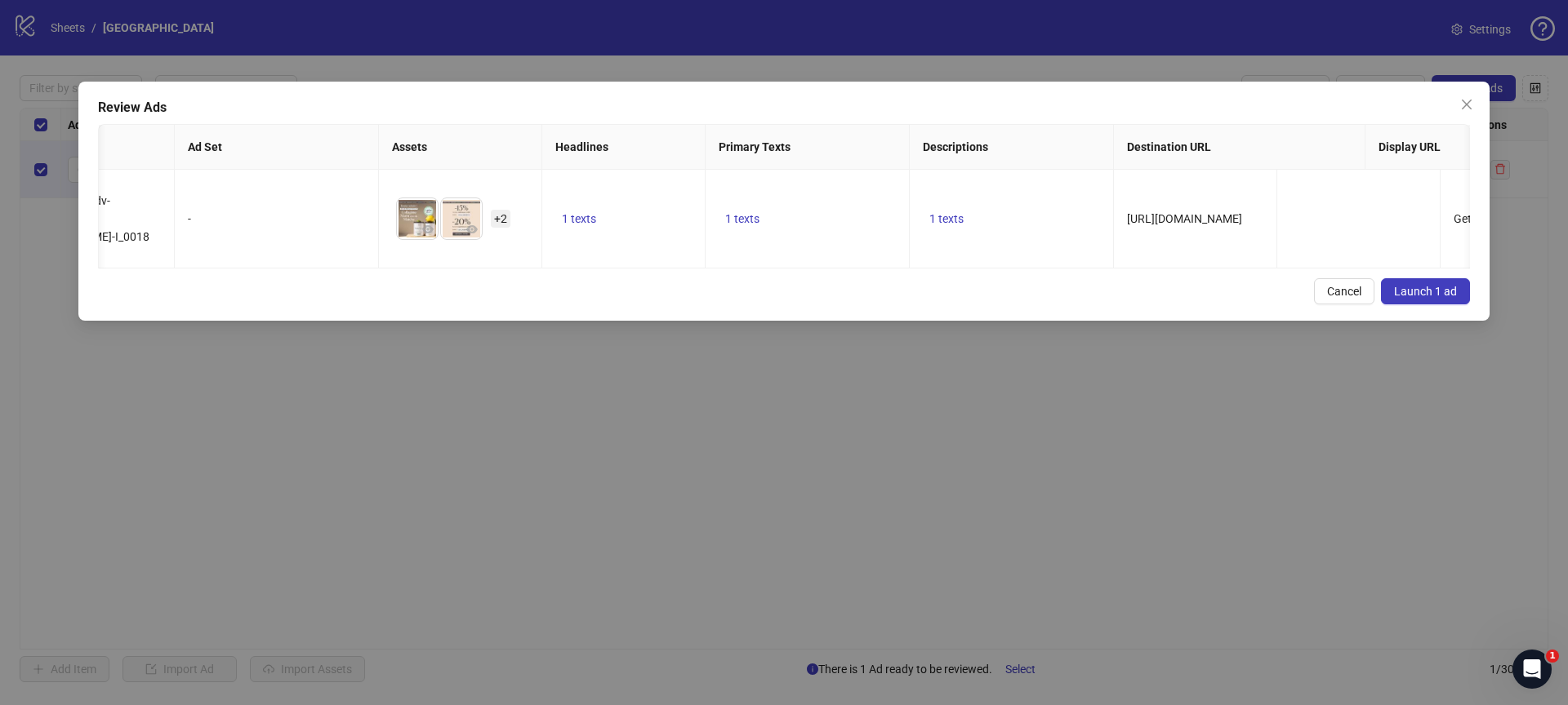
scroll to position [0, 93]
click at [1434, 298] on span "Launch 1 ad" at bounding box center [1425, 291] width 63 height 13
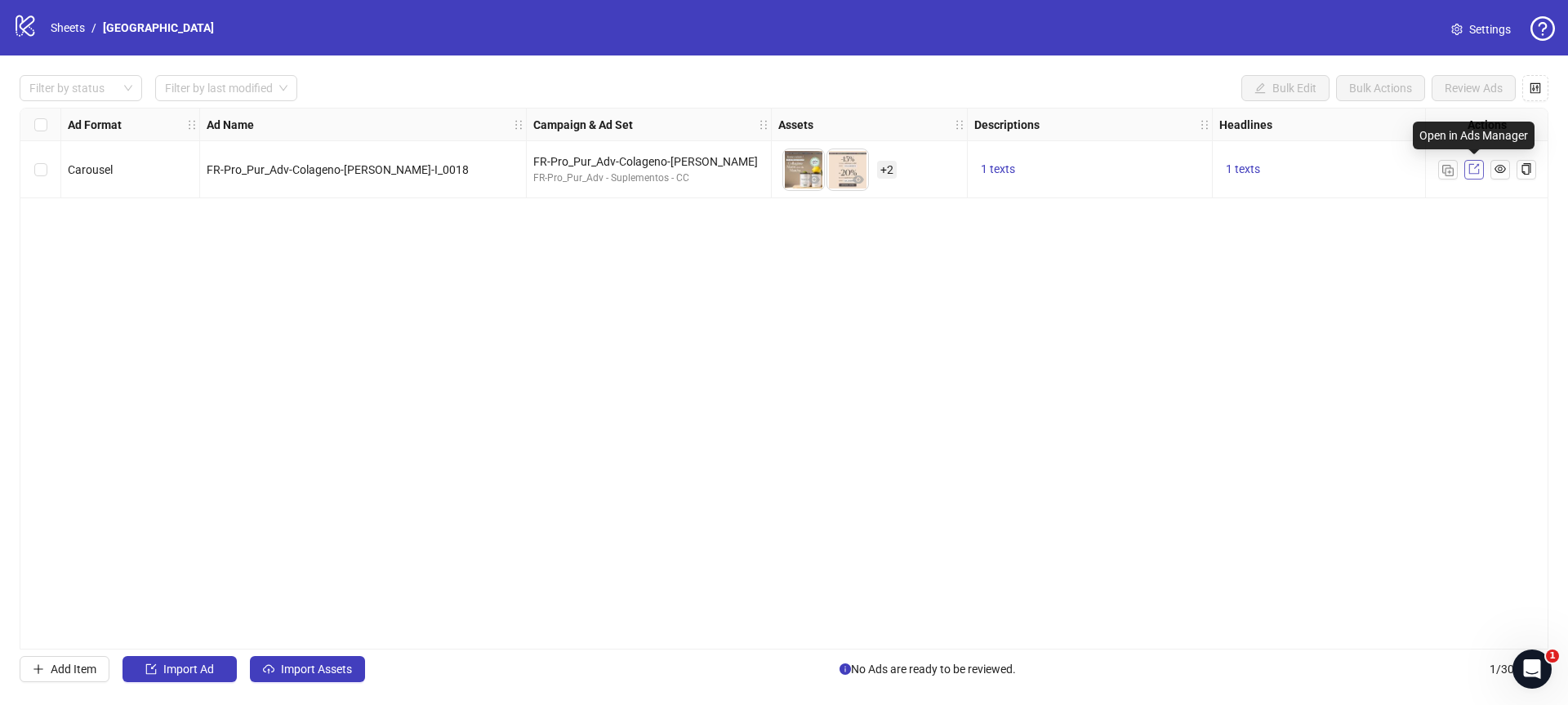
click at [1468, 167] on icon "export" at bounding box center [1473, 169] width 11 height 11
drag, startPoint x: 1531, startPoint y: 666, endPoint x: 2851, endPoint y: 1315, distance: 1470.9
click at [1532, 666] on icon "Open Intercom Messenger" at bounding box center [1529, 667] width 27 height 27
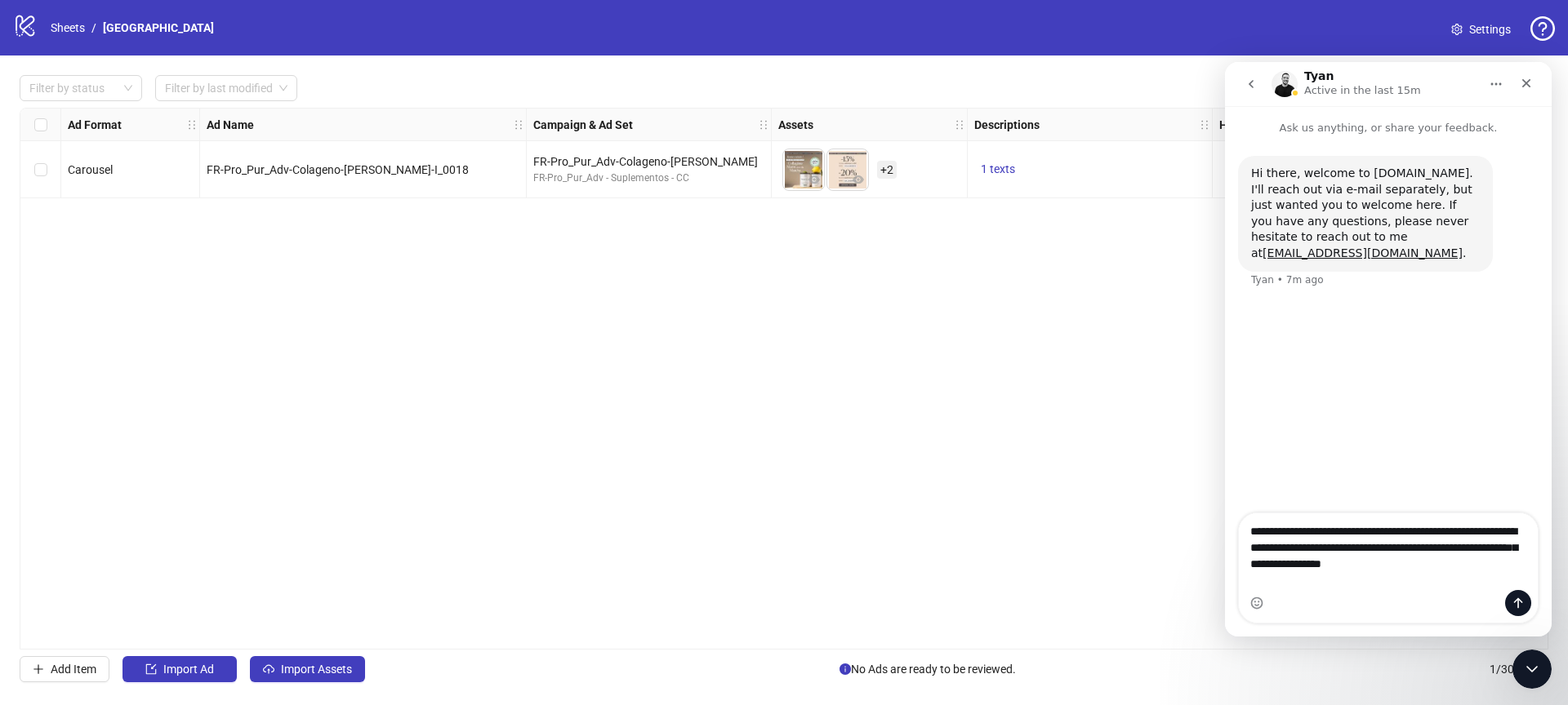
type textarea "**********"
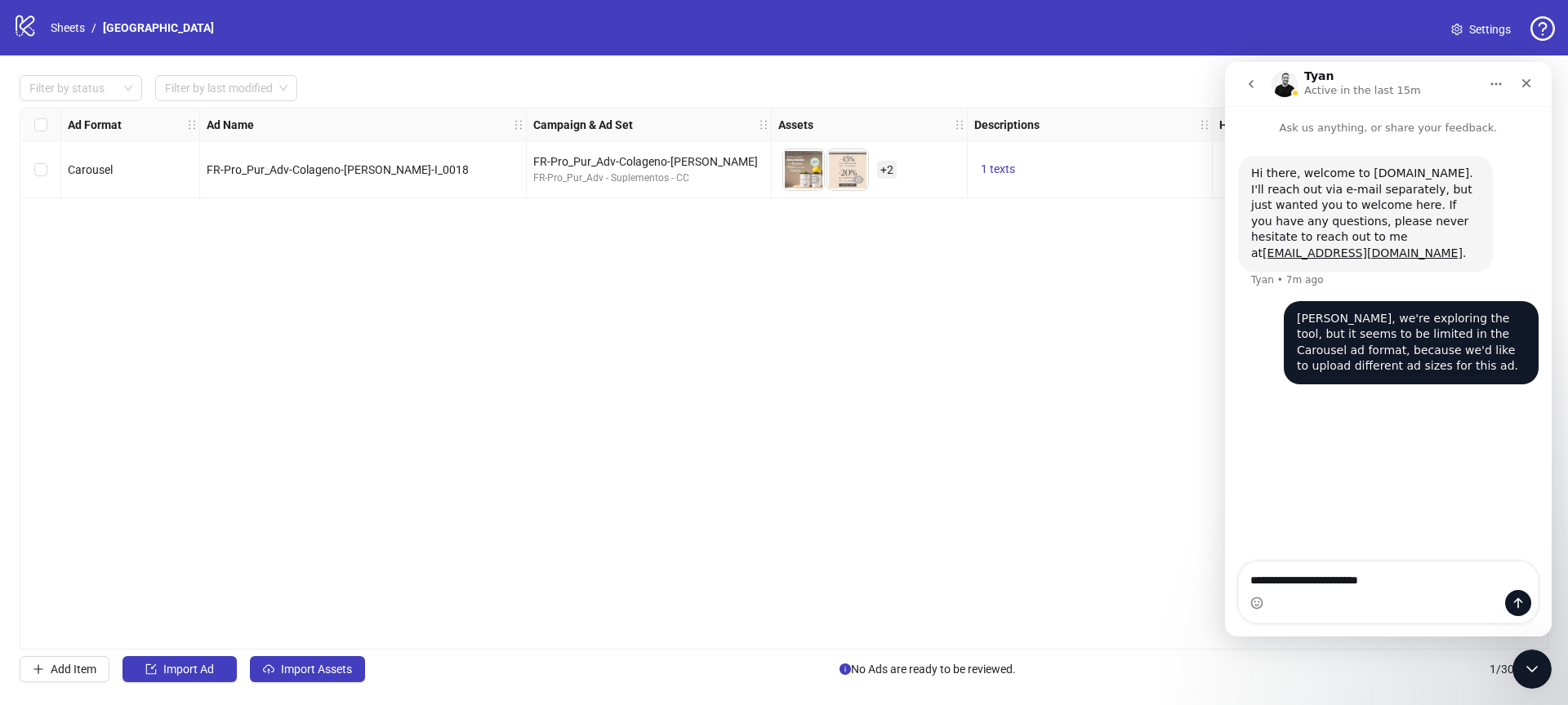
type textarea "**********"
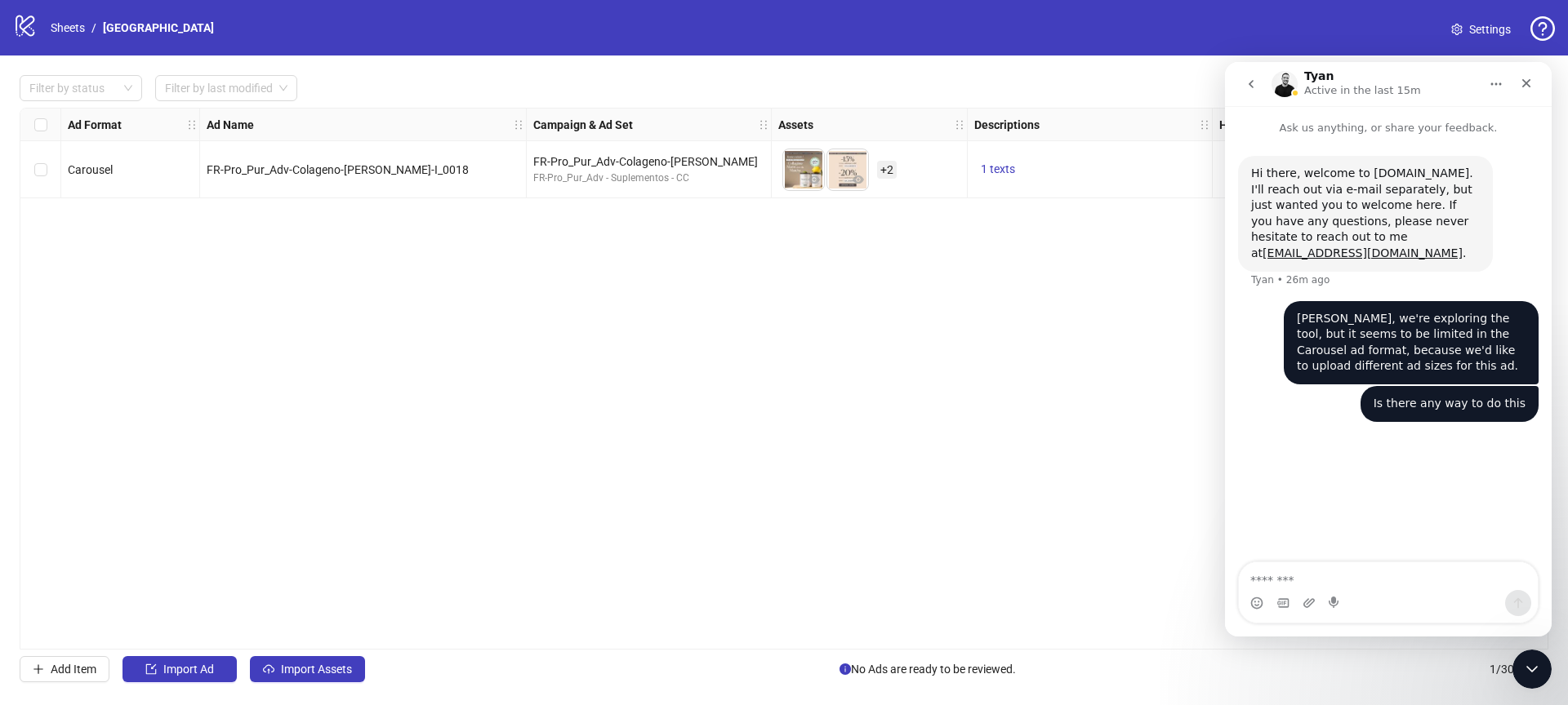
click at [391, 327] on div "Ad Format Ad Name Campaign & Ad Set Assets Descriptions Headlines Primary Texts…" at bounding box center [783, 378] width 1529 height 542
click at [1527, 86] on icon "Close" at bounding box center [1526, 84] width 13 height 13
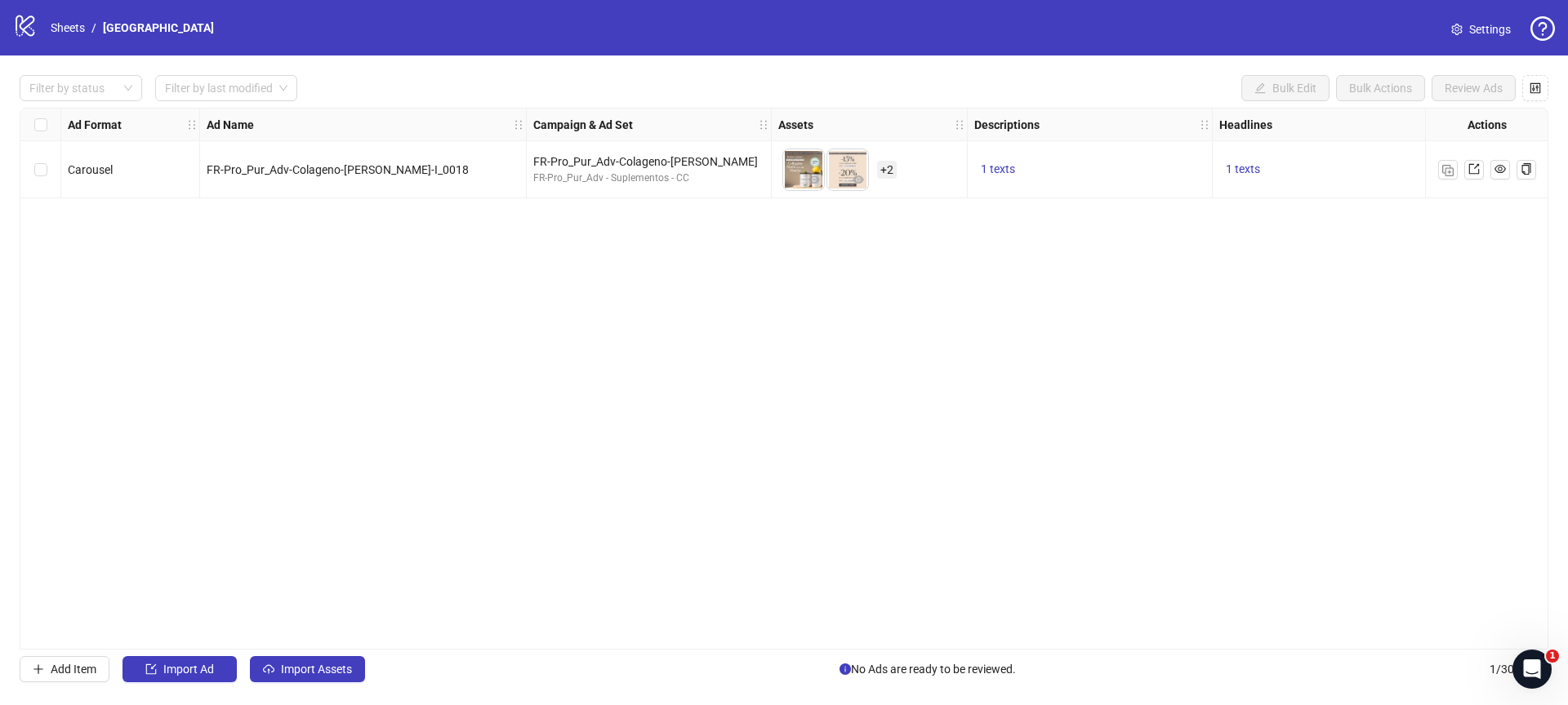
click at [886, 168] on span "+ 2" at bounding box center [886, 169] width 19 height 18
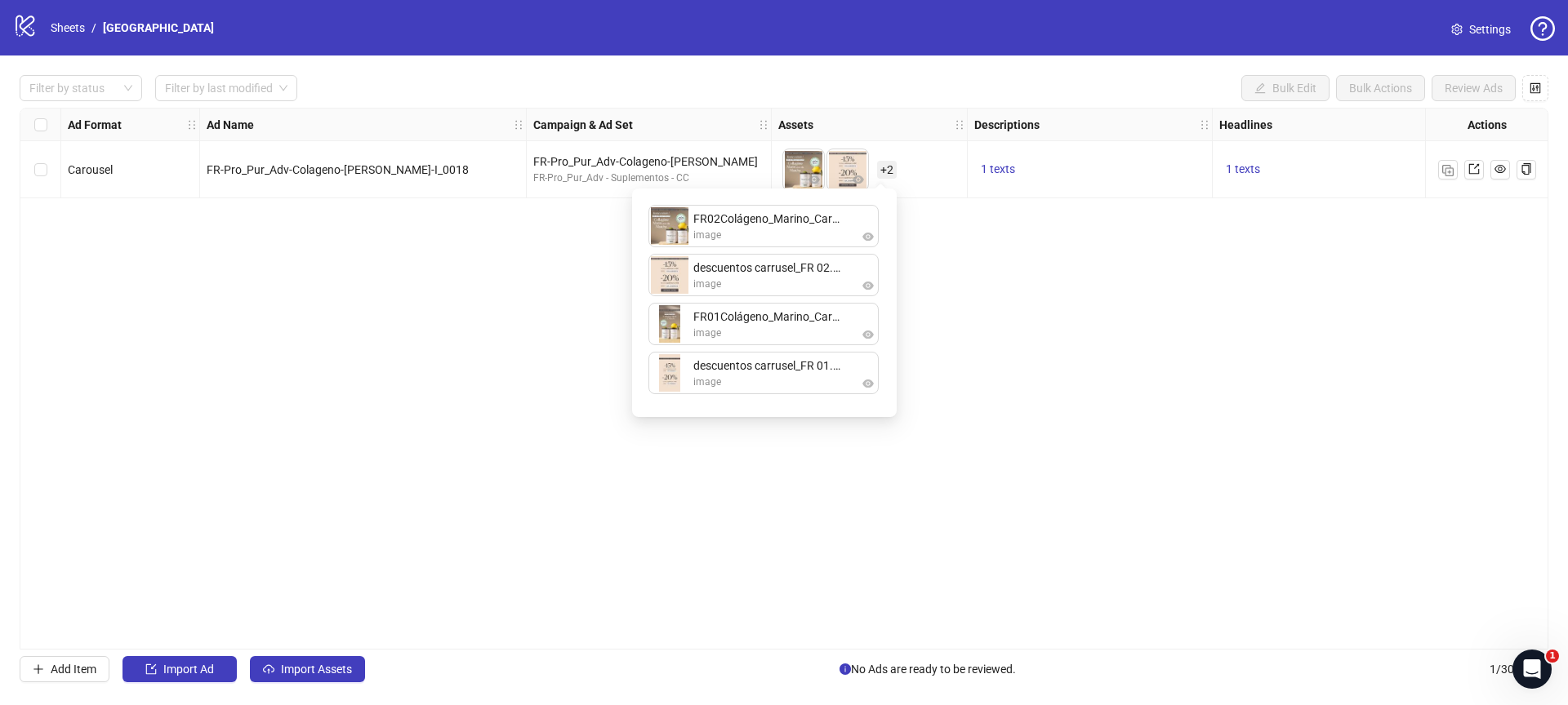
click at [1032, 306] on div "Ad Format Ad Name Campaign & Ad Set Assets Descriptions Headlines Primary Texts…" at bounding box center [783, 378] width 1529 height 542
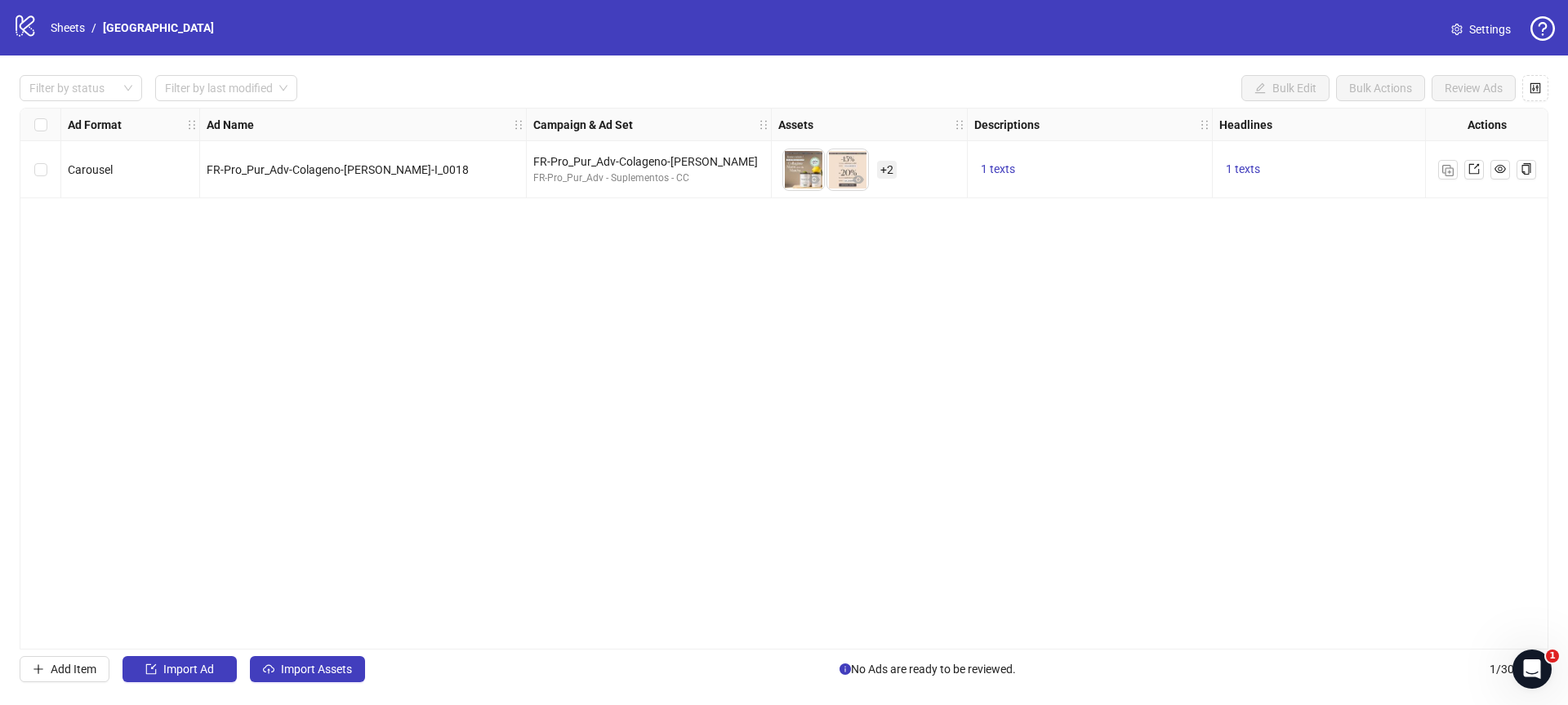
click at [1464, 35] on link "Settings" at bounding box center [1481, 28] width 85 height 26
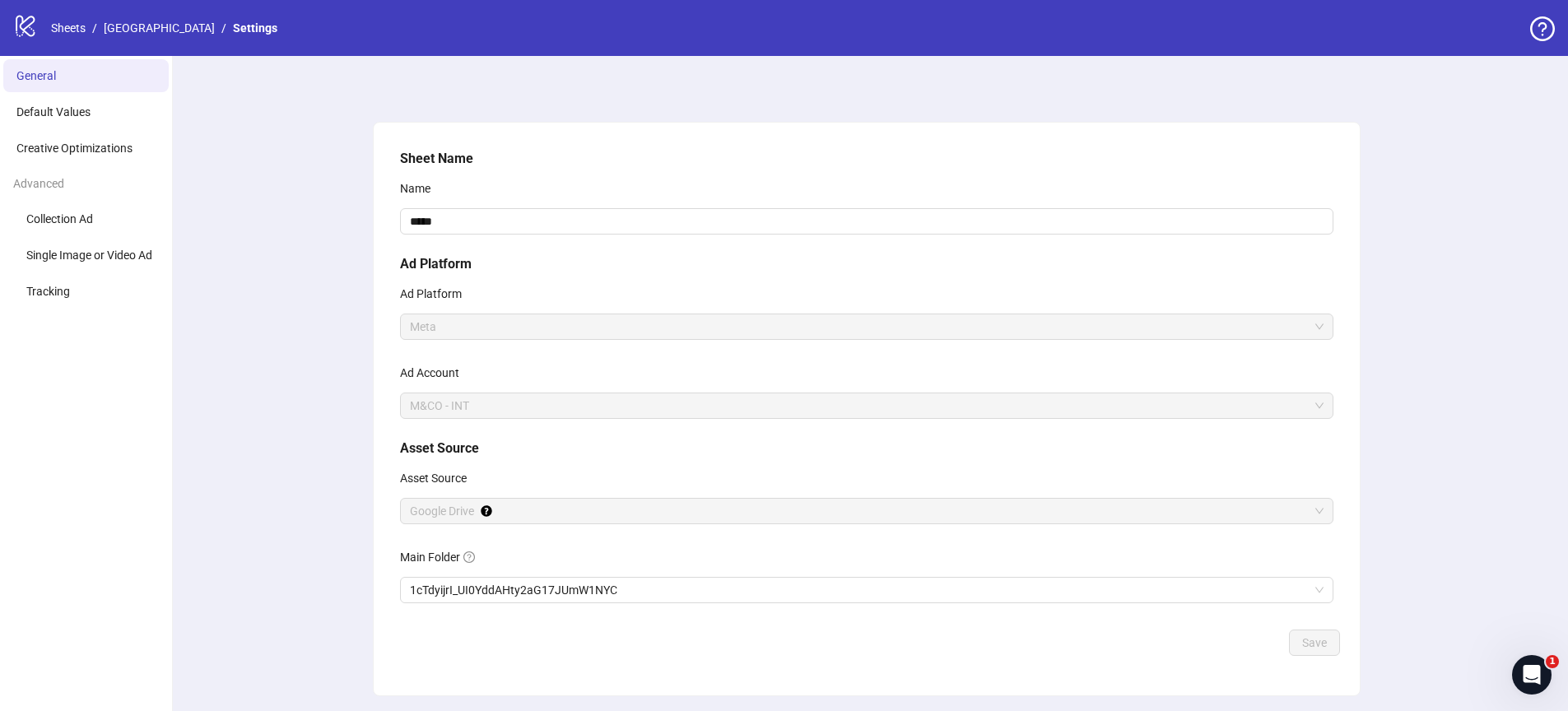
click at [35, 20] on icon "logo/logo-mobile" at bounding box center [25, 25] width 24 height 24
click at [29, 26] on icon "logo/logo-mobile" at bounding box center [25, 25] width 24 height 24
click at [68, 28] on link "Sheets" at bounding box center [68, 27] width 41 height 18
